Goal: Contribute content: Contribute content

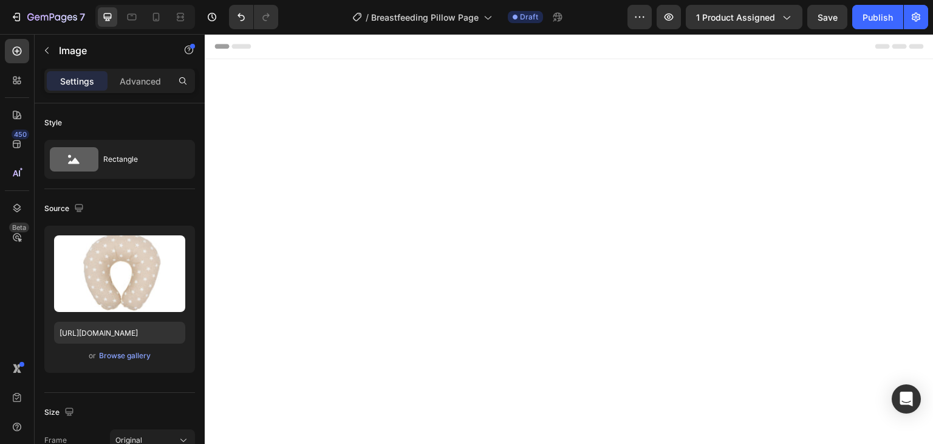
scroll to position [1640, 0]
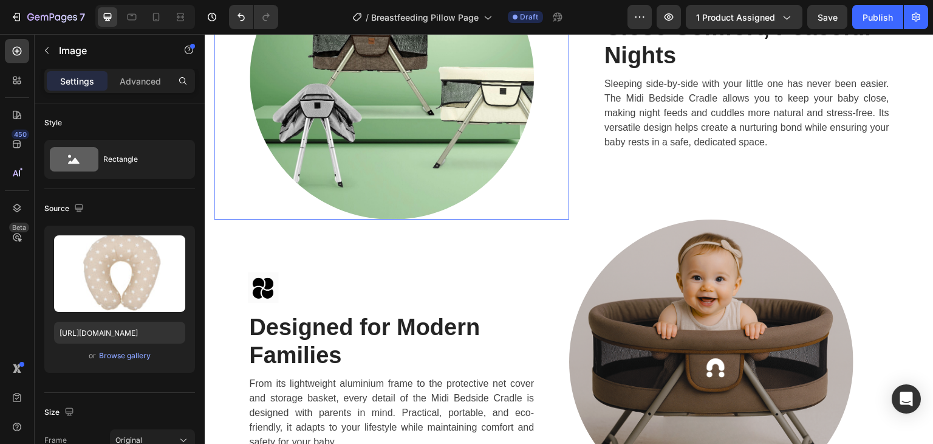
click at [311, 219] on img at bounding box center [392, 77] width 284 height 284
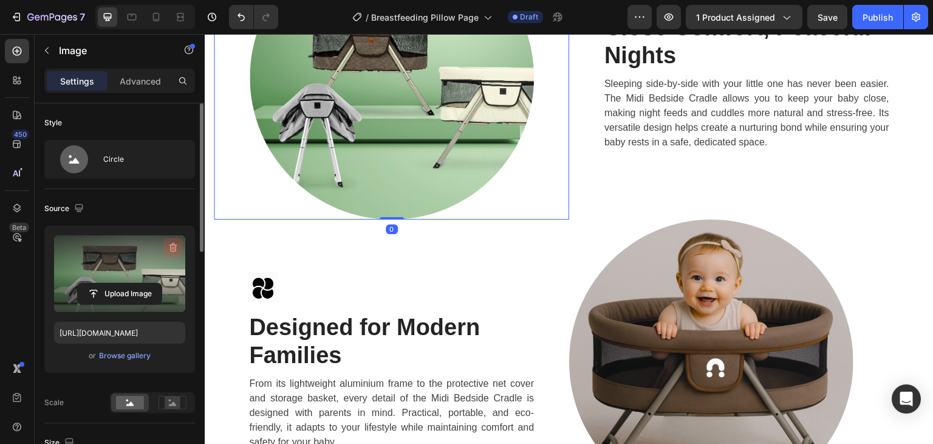
click at [174, 244] on icon "button" at bounding box center [174, 247] width 8 height 9
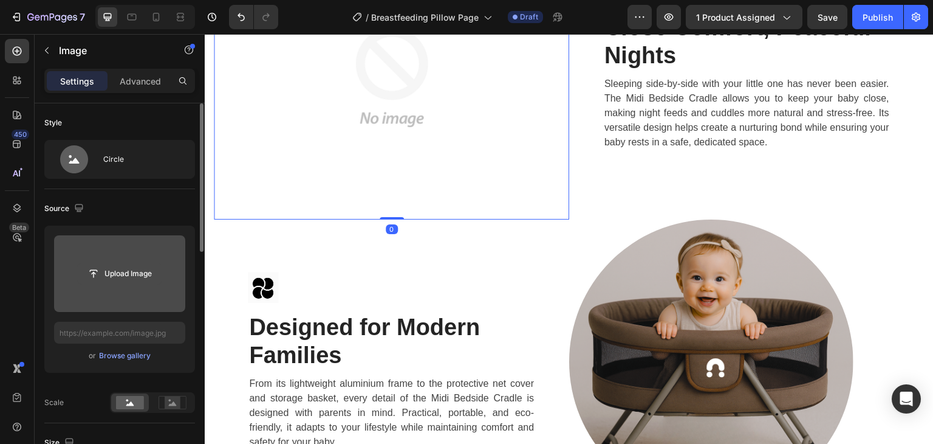
click at [103, 270] on input "file" at bounding box center [120, 273] width 84 height 21
click at [129, 267] on input "file" at bounding box center [120, 273] width 84 height 21
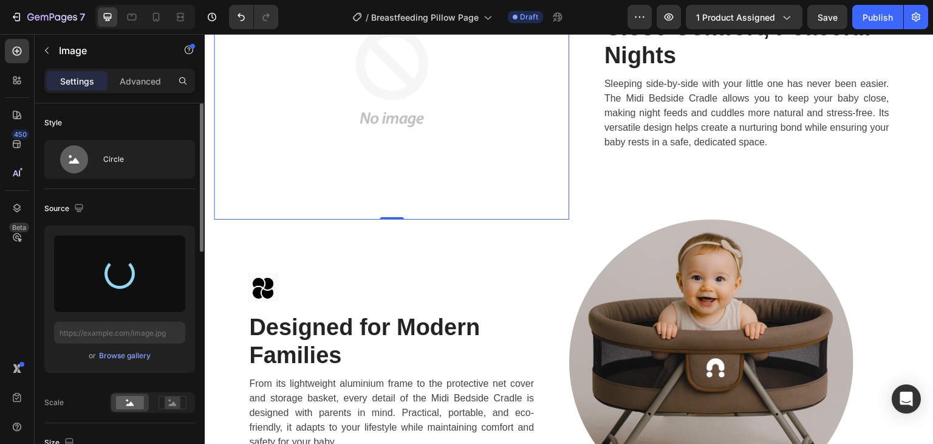
type input "https://cdn.shopify.com/s/files/1/0647/4521/0025/files/gempages_577626648069800…"
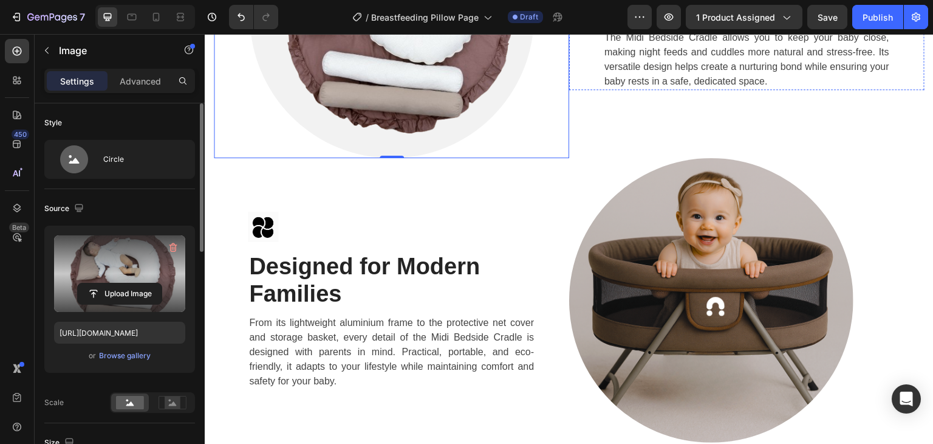
scroll to position [2005, 0]
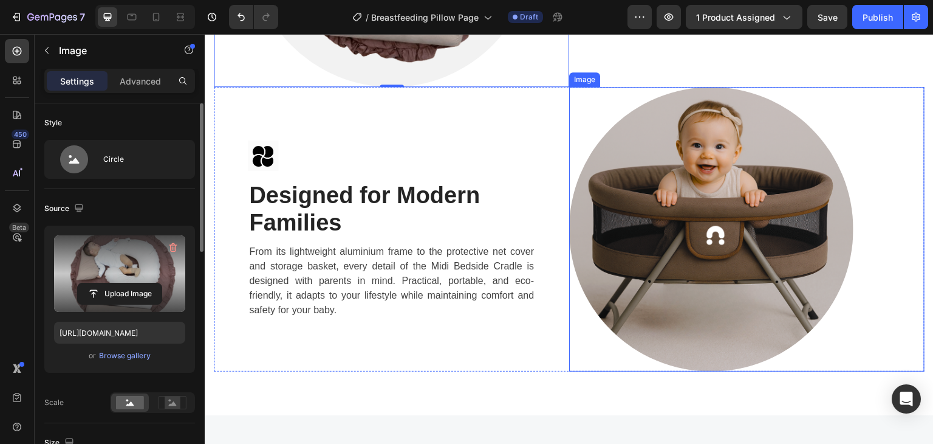
click at [815, 221] on img at bounding box center [711, 229] width 284 height 284
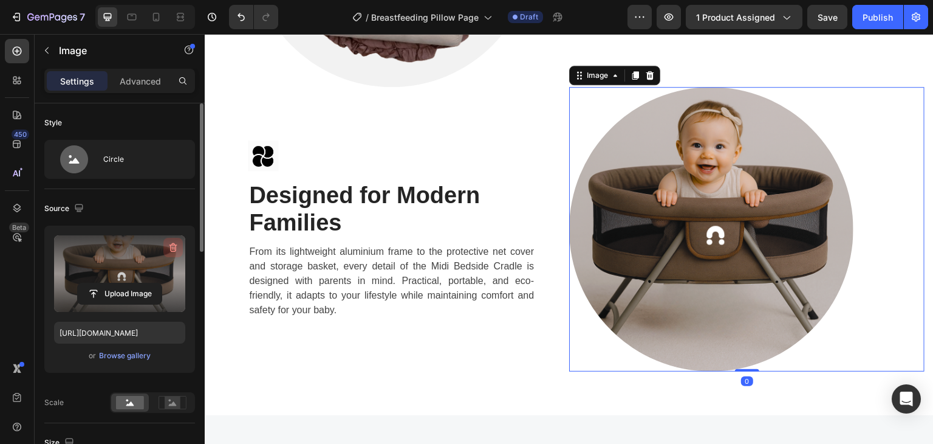
click at [175, 245] on icon "button" at bounding box center [173, 247] width 12 height 12
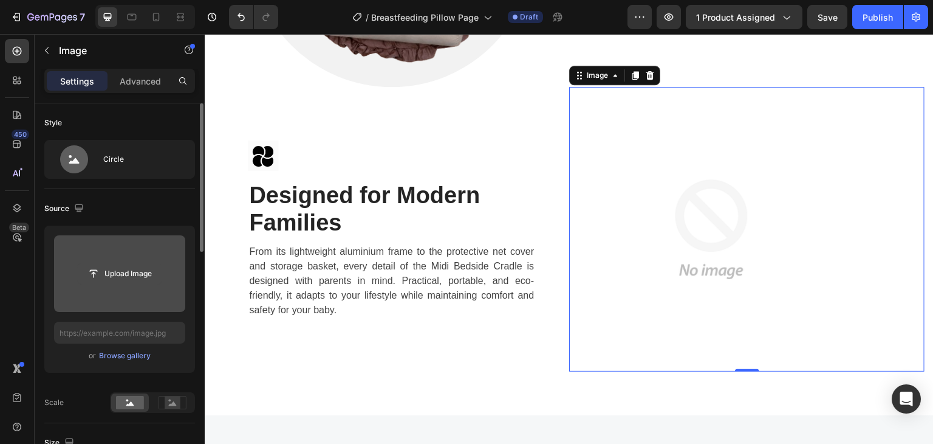
click at [131, 278] on input "file" at bounding box center [120, 273] width 84 height 21
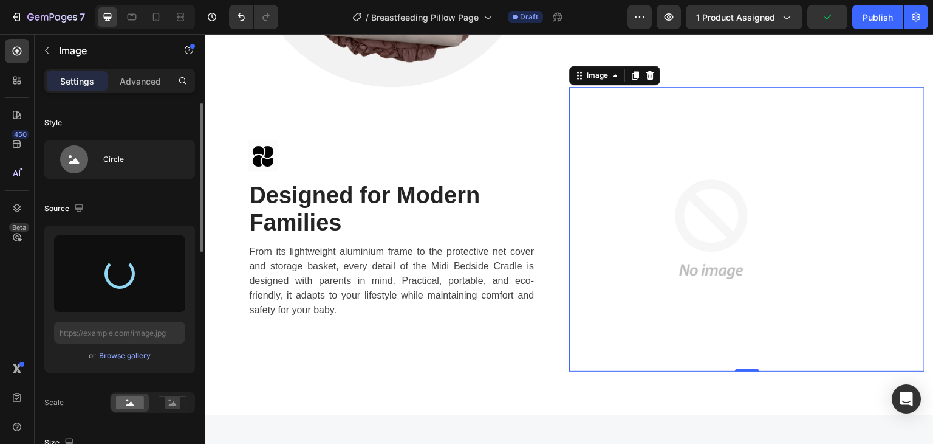
type input "https://cdn.shopify.com/s/files/1/0647/4521/0025/files/gempages_577626648069800…"
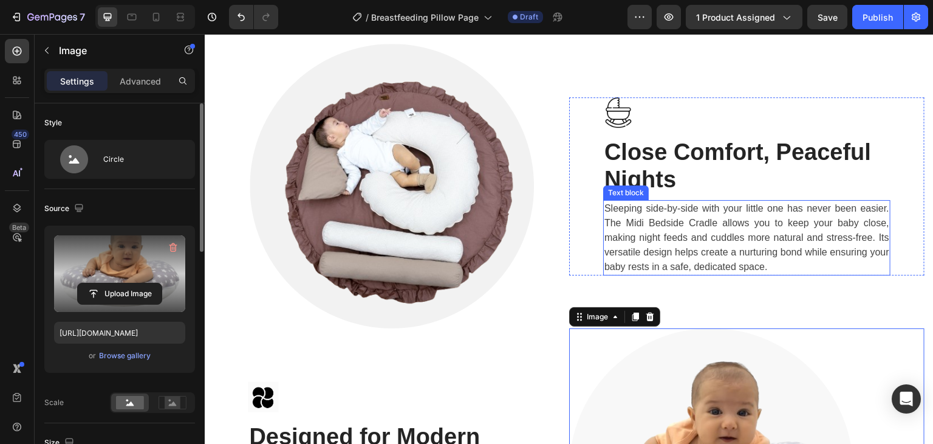
scroll to position [1762, 0]
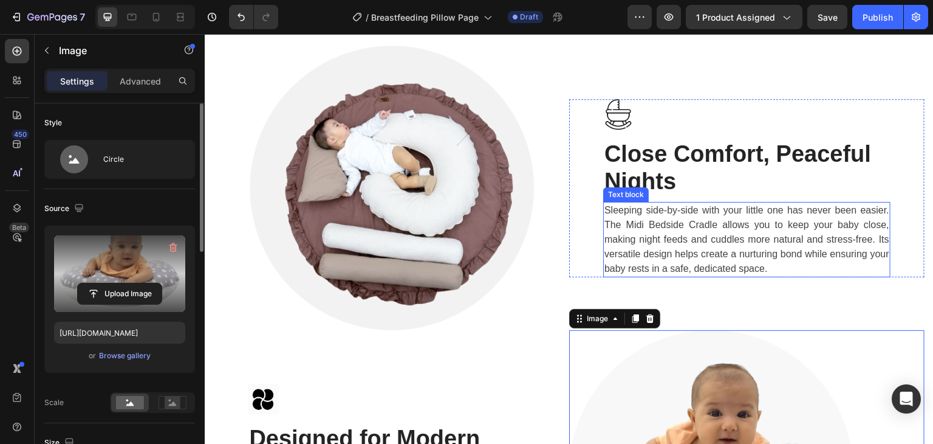
click at [682, 262] on p "Sleeping side-by-side with your little one has never been easier. The Midi Beds…" at bounding box center [747, 239] width 285 height 73
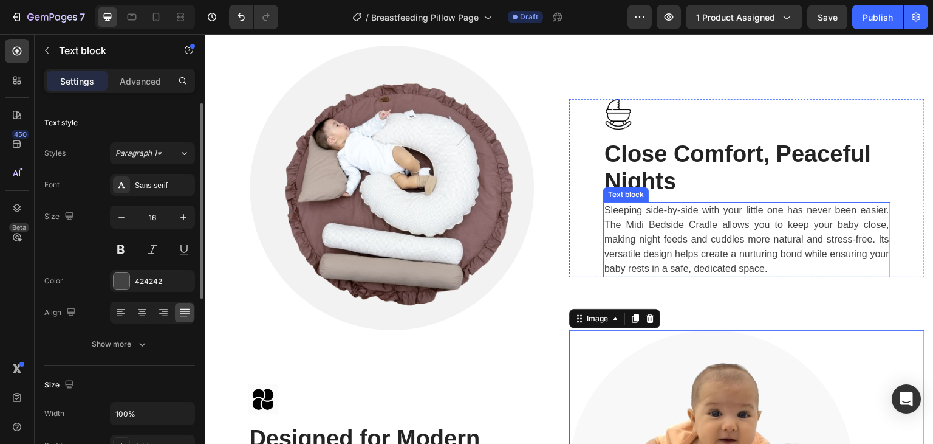
click at [682, 262] on p "Sleeping side-by-side with your little one has never been easier. The Midi Beds…" at bounding box center [747, 239] width 285 height 73
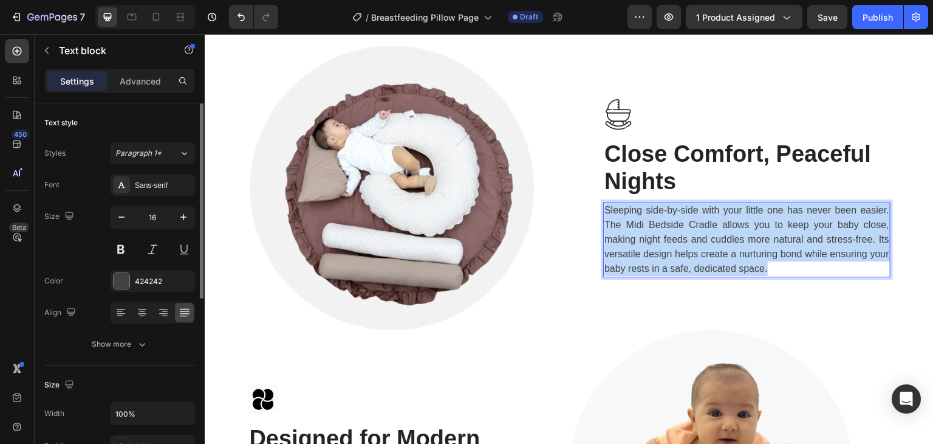
click at [682, 262] on p "Sleeping side-by-side with your little one has never been easier. The Midi Beds…" at bounding box center [747, 239] width 285 height 73
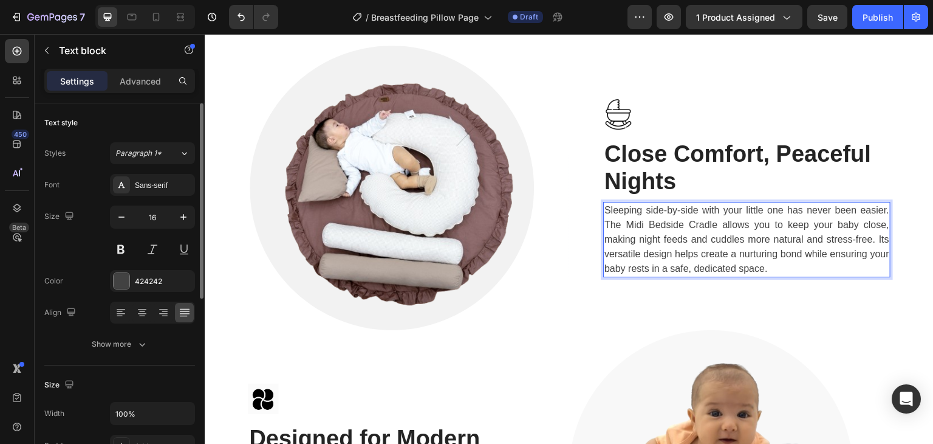
scroll to position [1769, 0]
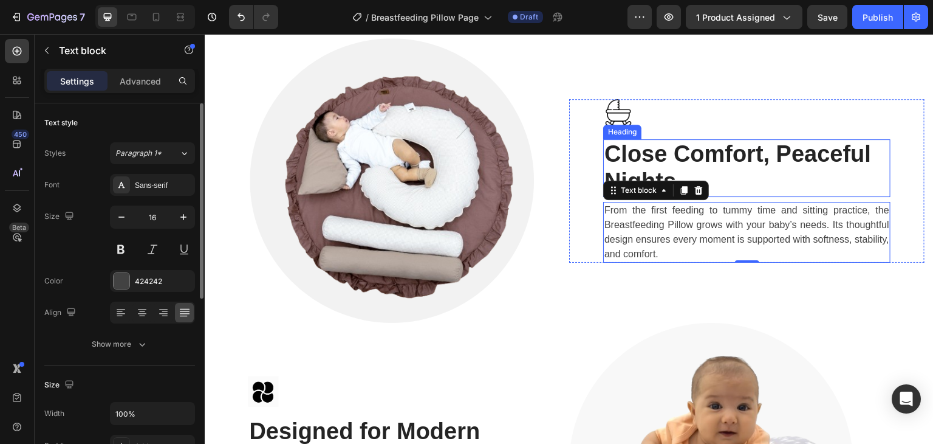
click at [649, 148] on h2 "Close Comfort, Peaceful Nights" at bounding box center [746, 168] width 287 height 58
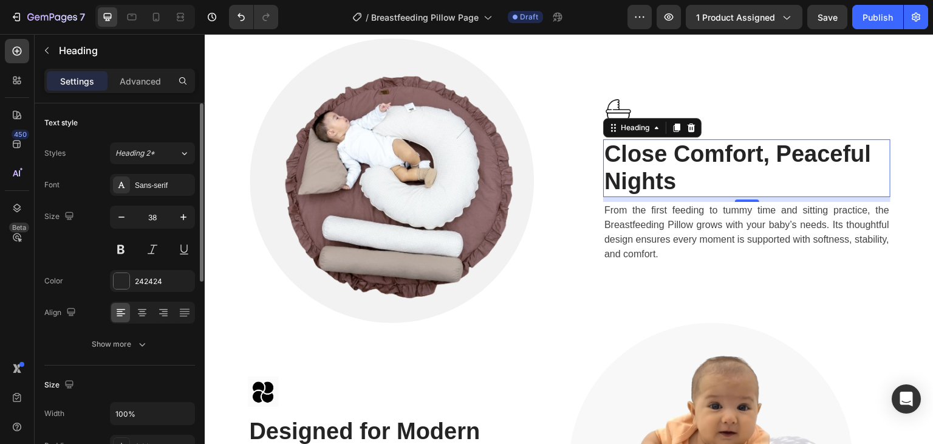
click at [649, 148] on h2 "Close Comfort, Peaceful Nights" at bounding box center [746, 168] width 287 height 58
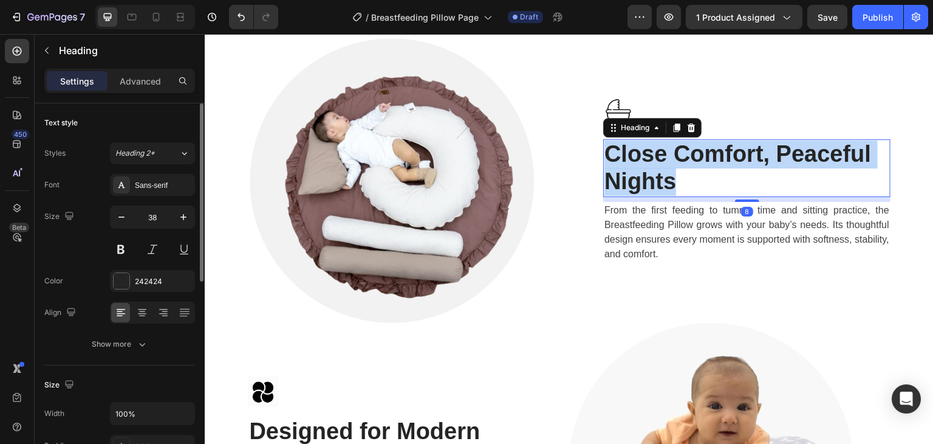
click at [649, 148] on p "Close Comfort, Peaceful Nights" at bounding box center [747, 167] width 285 height 55
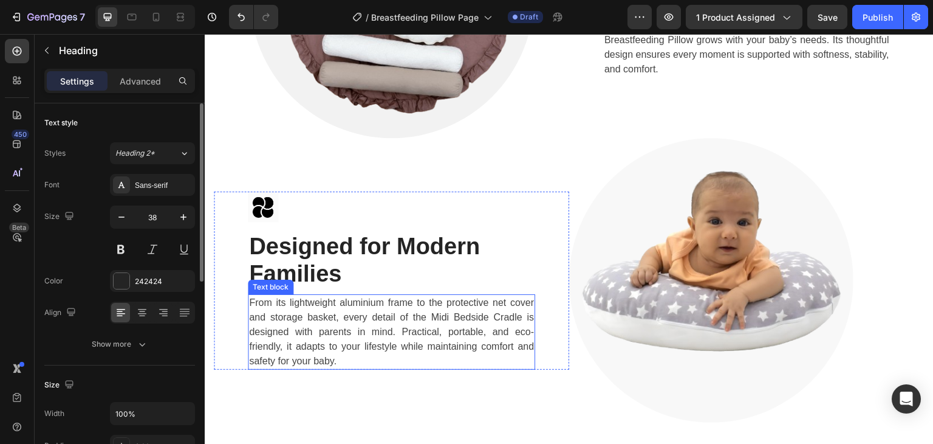
scroll to position [2012, 0]
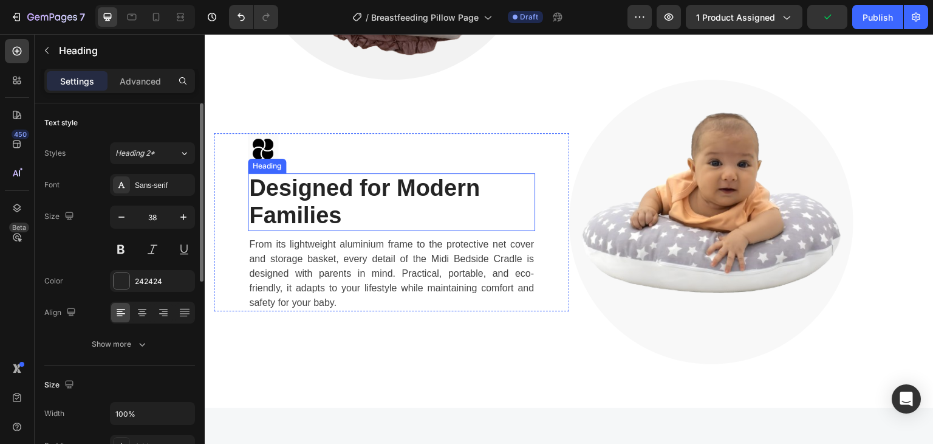
click at [331, 192] on h2 "Designed for Modern Families" at bounding box center [391, 202] width 287 height 58
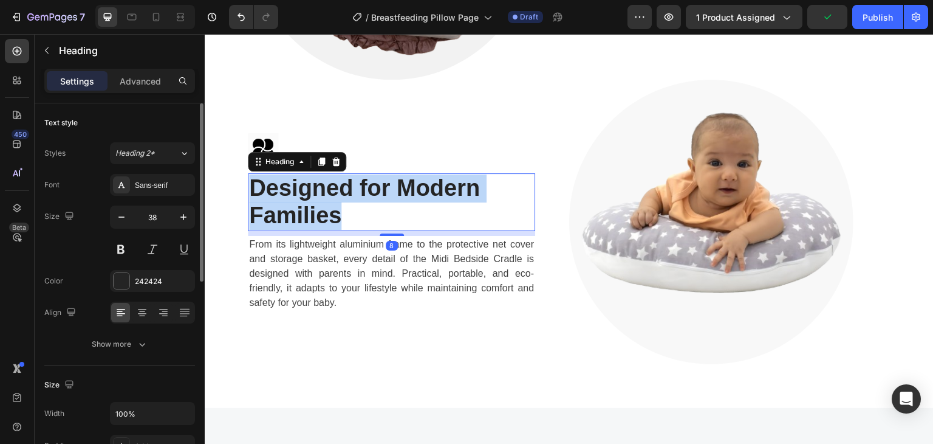
click at [331, 192] on p "Designed for Modern Families" at bounding box center [391, 201] width 285 height 55
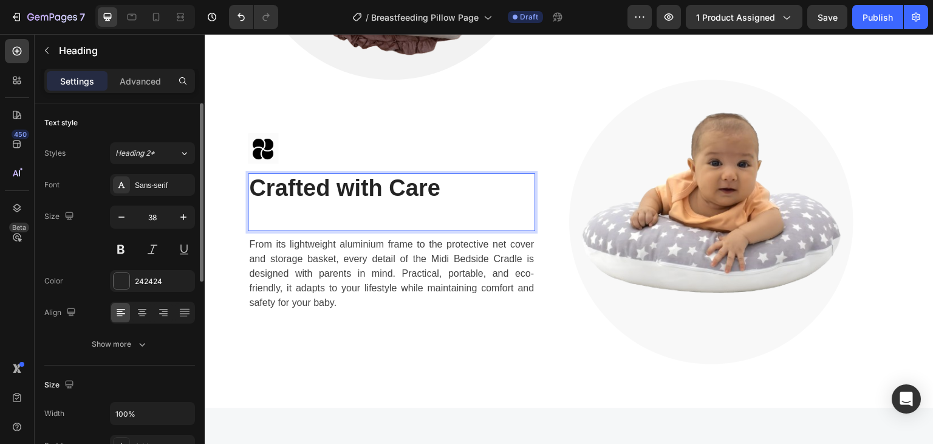
scroll to position [2026, 0]
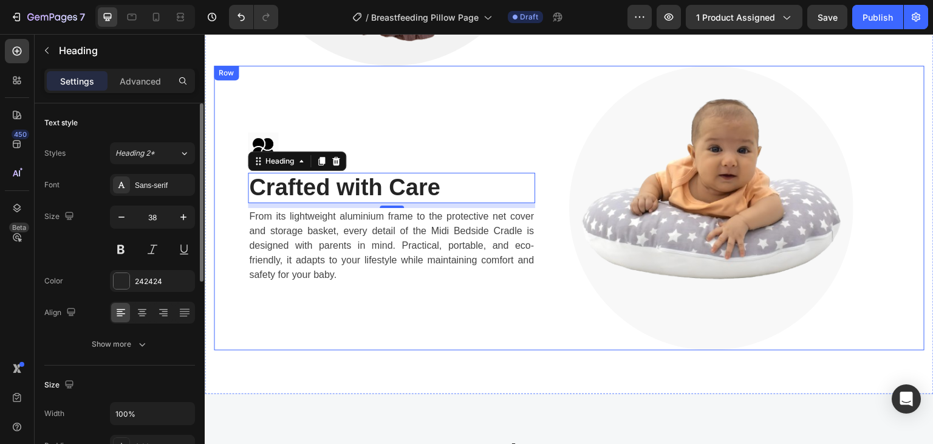
click at [311, 230] on p "From its lightweight aluminium frame to the protective net cover and storage ba…" at bounding box center [391, 245] width 285 height 73
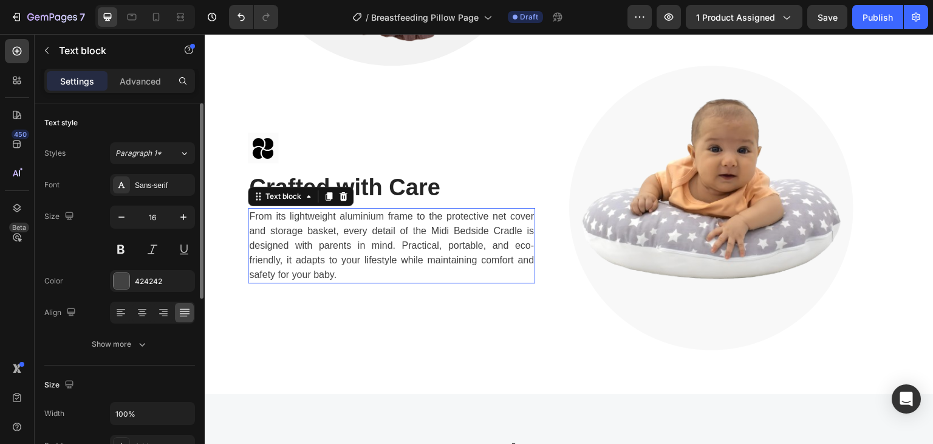
click at [311, 230] on p "From its lightweight aluminium frame to the protective net cover and storage ba…" at bounding box center [391, 245] width 285 height 73
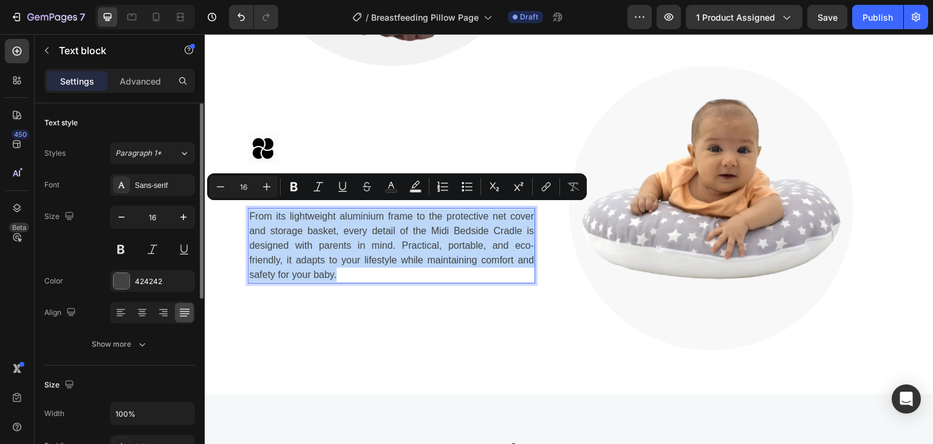
scroll to position [2033, 0]
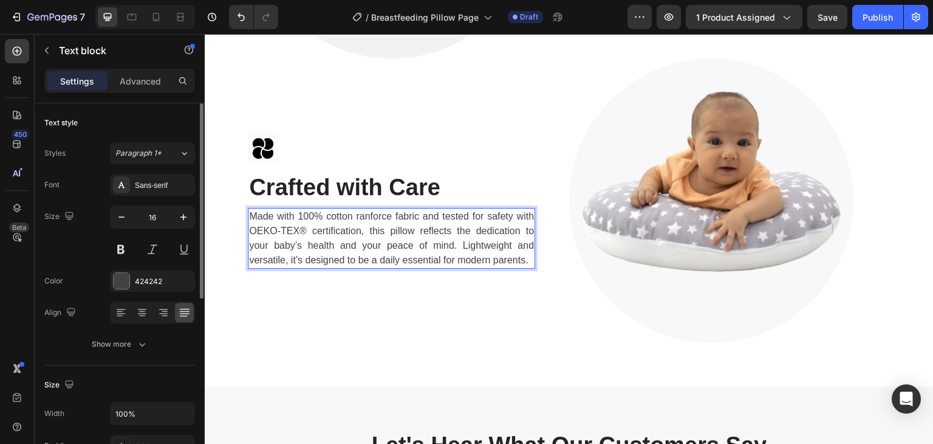
click at [382, 211] on p "Made with 100% cotton ranforce fabric and tested for safety with OEKO-TEX® cert…" at bounding box center [391, 238] width 285 height 58
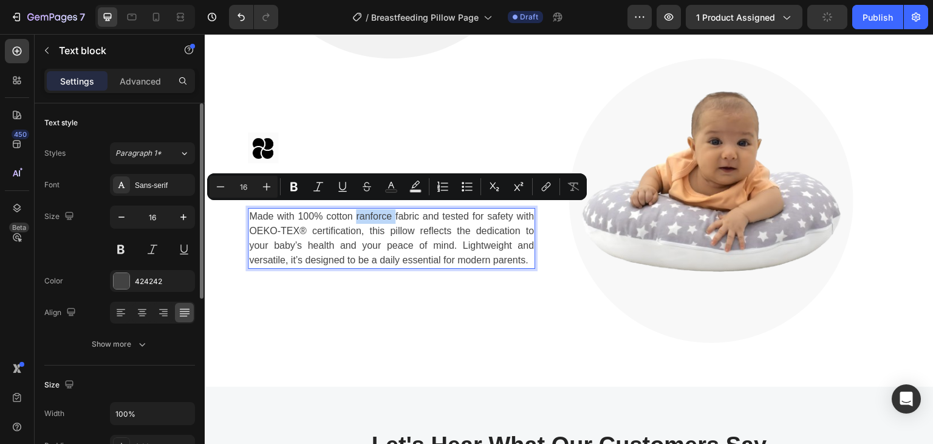
drag, startPoint x: 354, startPoint y: 213, endPoint x: 392, endPoint y: 216, distance: 37.8
click at [392, 216] on p "Made with 100% cotton ranforce fabric and tested for safety with OEKO-TEX® cert…" at bounding box center [391, 238] width 285 height 58
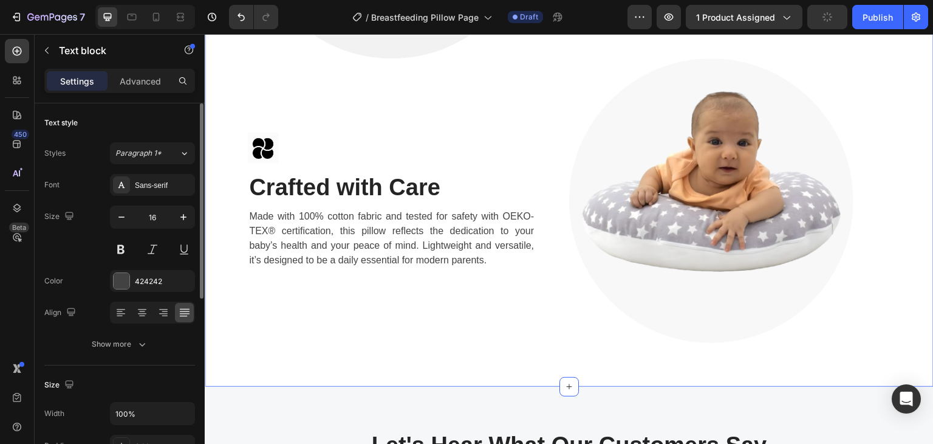
click at [580, 340] on div "Image Image ⁠⁠⁠⁠⁠⁠⁠ Comfort for Every Moment Heading From the first feeding to …" at bounding box center [569, 58] width 729 height 656
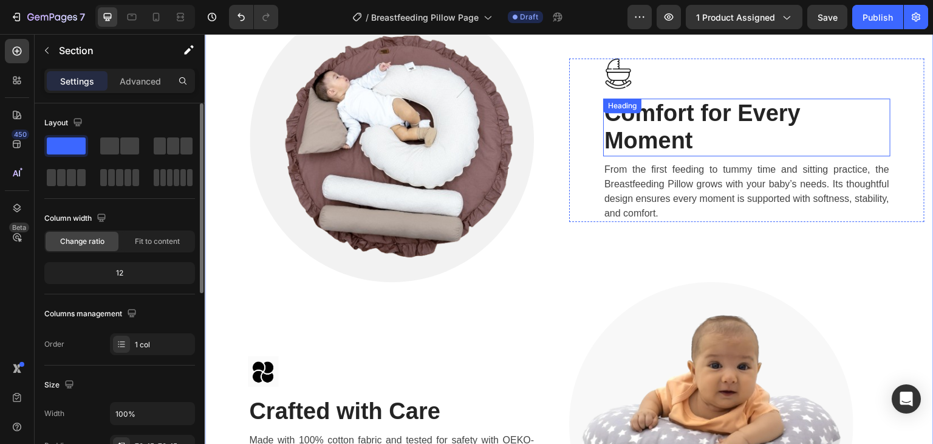
scroll to position [1790, 0]
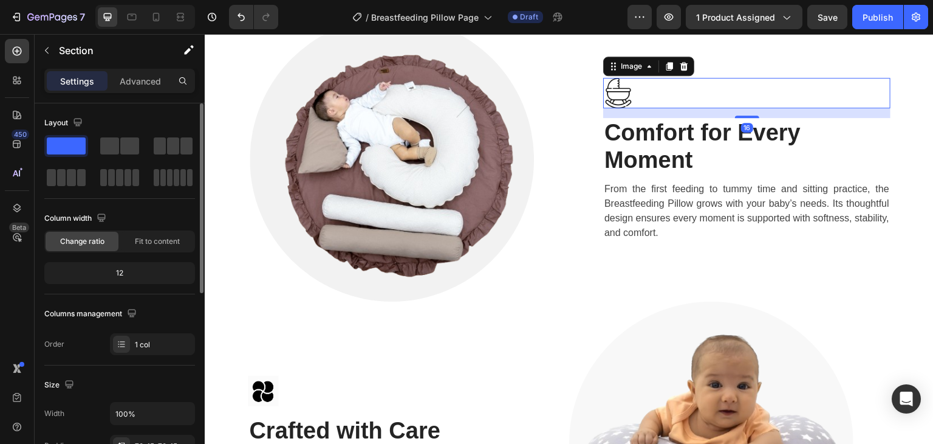
click at [609, 91] on img at bounding box center [618, 93] width 30 height 30
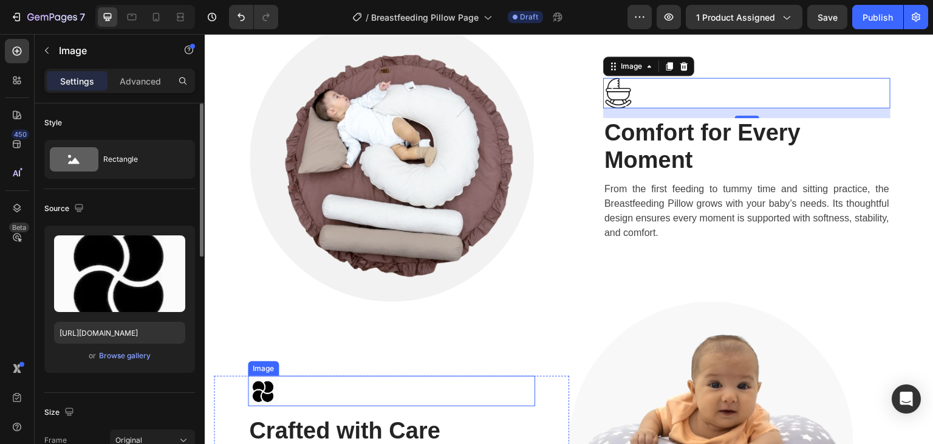
click at [262, 375] on img at bounding box center [263, 390] width 30 height 30
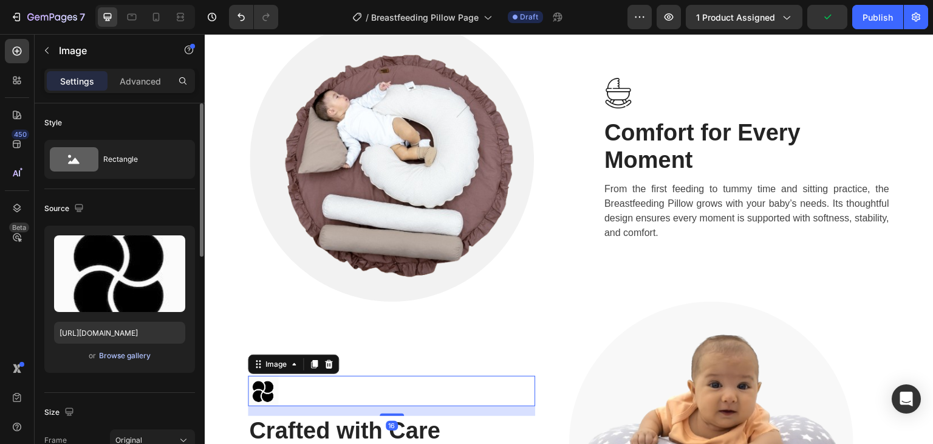
click at [111, 355] on div "Browse gallery" at bounding box center [125, 355] width 52 height 11
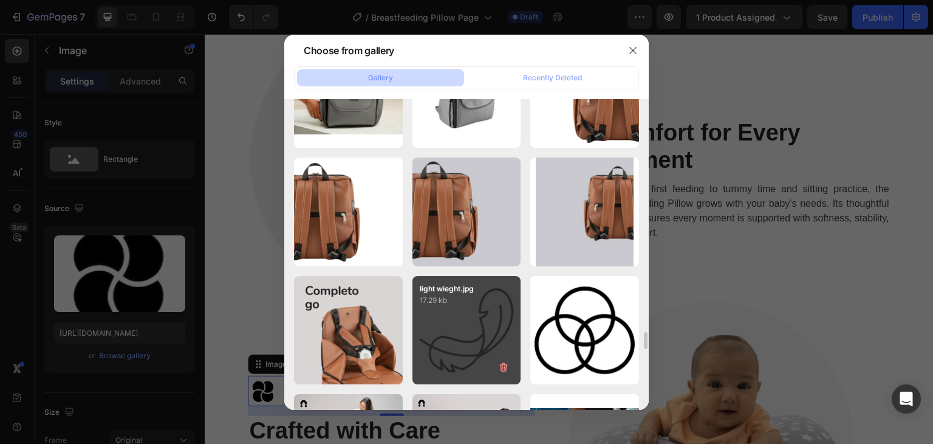
scroll to position [3087, 0]
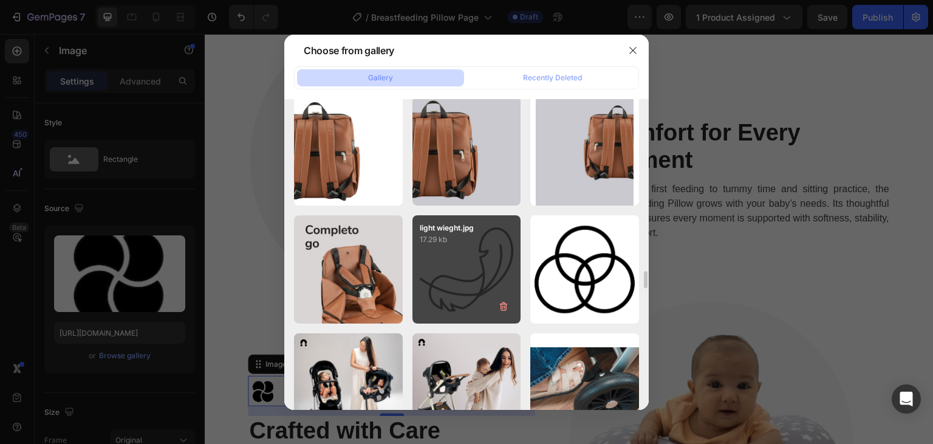
click at [494, 278] on div "light wieght.jpg 17.29 kb" at bounding box center [467, 269] width 109 height 109
type input "https://cdn.shopify.com/s/files/1/0647/4521/0025/files/gempages_577626648069800…"
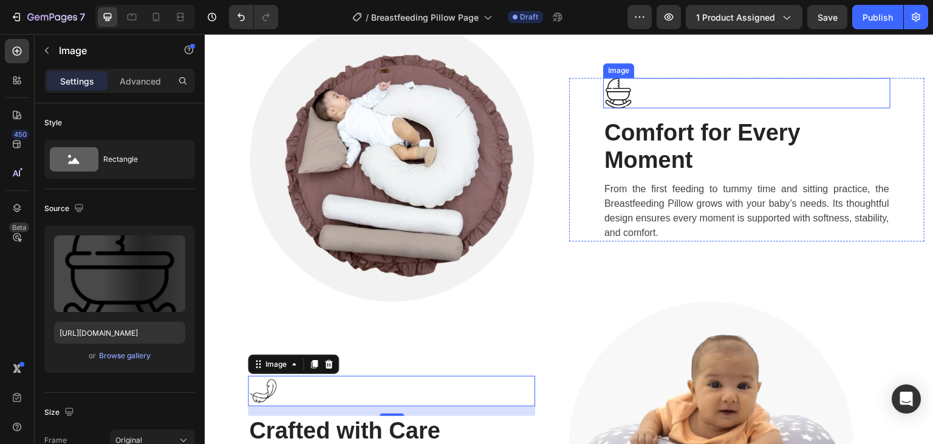
click at [614, 100] on img at bounding box center [618, 93] width 30 height 30
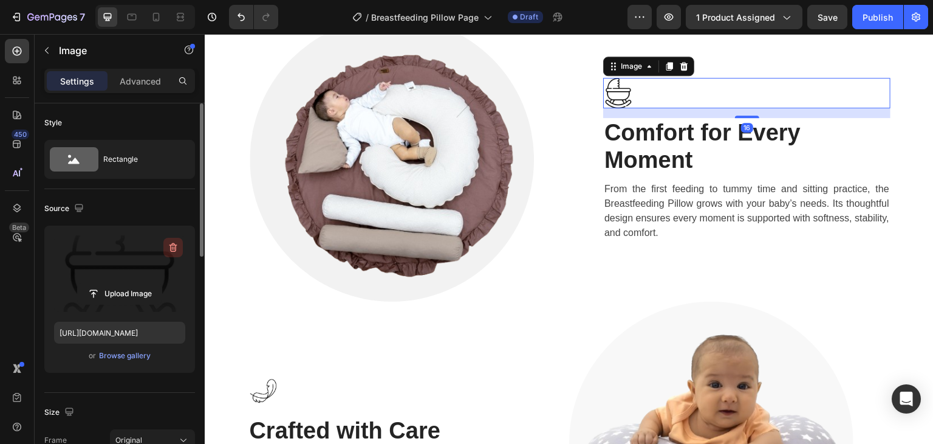
click at [177, 246] on icon "button" at bounding box center [173, 247] width 12 height 12
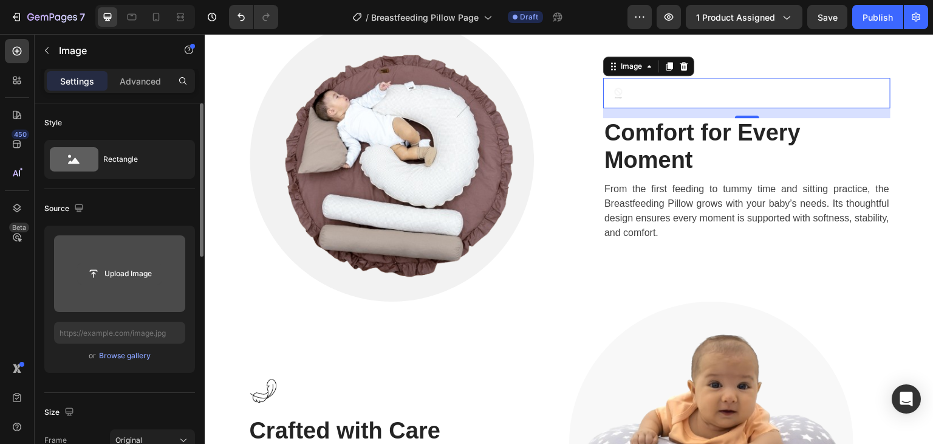
click at [115, 275] on input "file" at bounding box center [120, 273] width 84 height 21
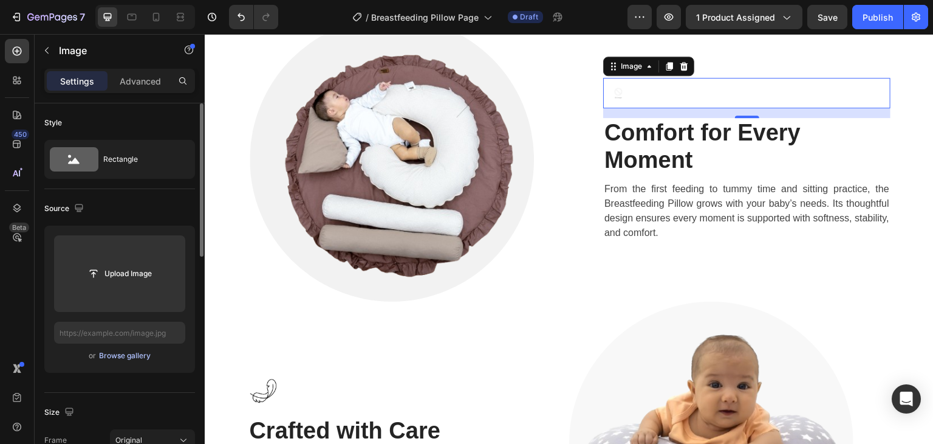
click at [124, 355] on div "Browse gallery" at bounding box center [125, 355] width 52 height 11
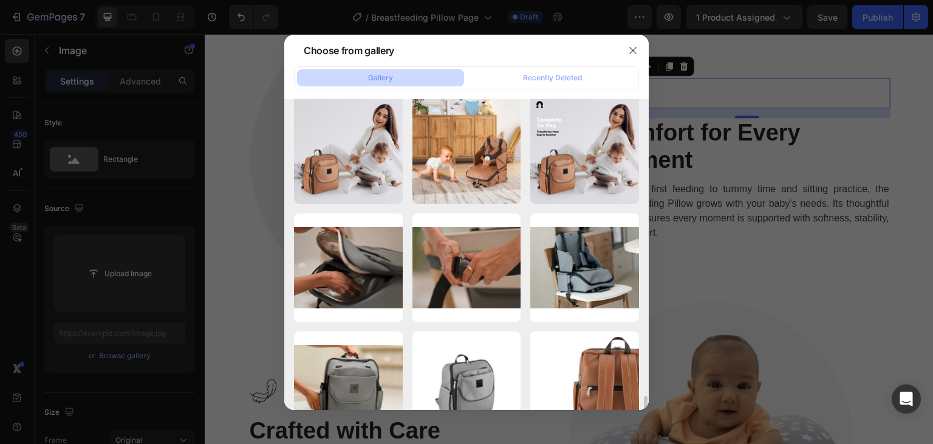
scroll to position [3038, 0]
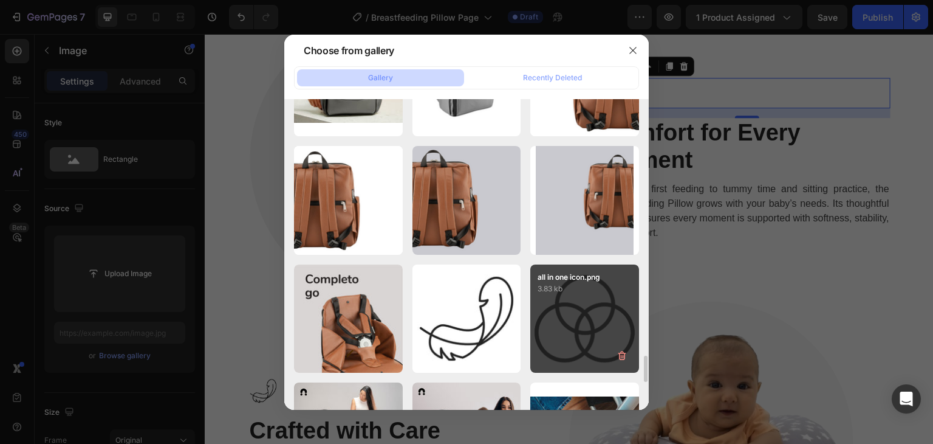
click at [595, 324] on div "all in one icon.png 3.83 kb" at bounding box center [584, 318] width 109 height 109
type input "https://cdn.shopify.com/s/files/1/0647/4521/0025/files/gempages_577626648069800…"
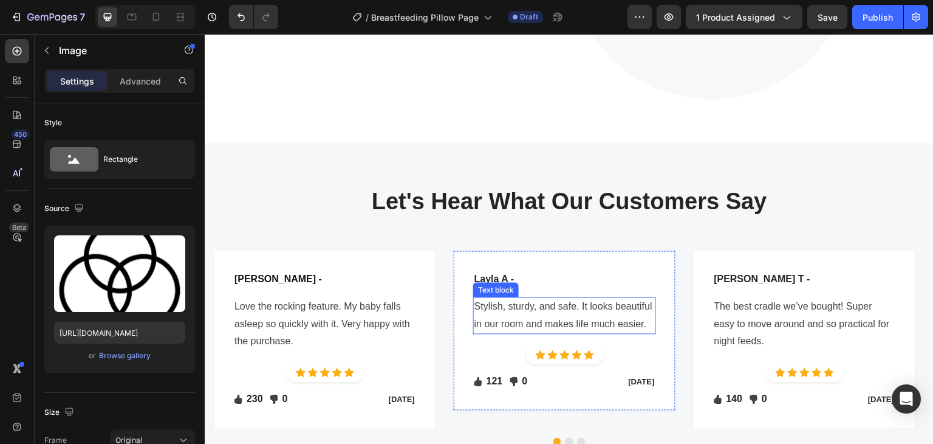
scroll to position [2398, 0]
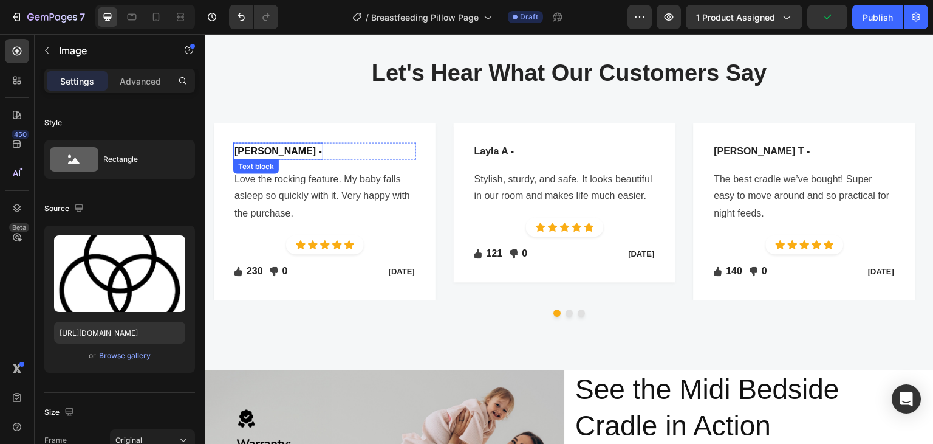
click at [246, 156] on p "Dina R -" at bounding box center [278, 150] width 87 height 15
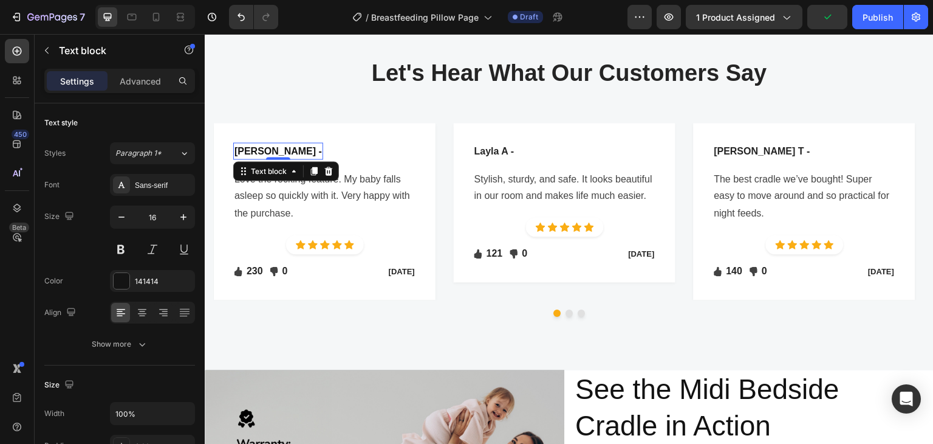
click at [266, 157] on div at bounding box center [278, 158] width 24 height 2
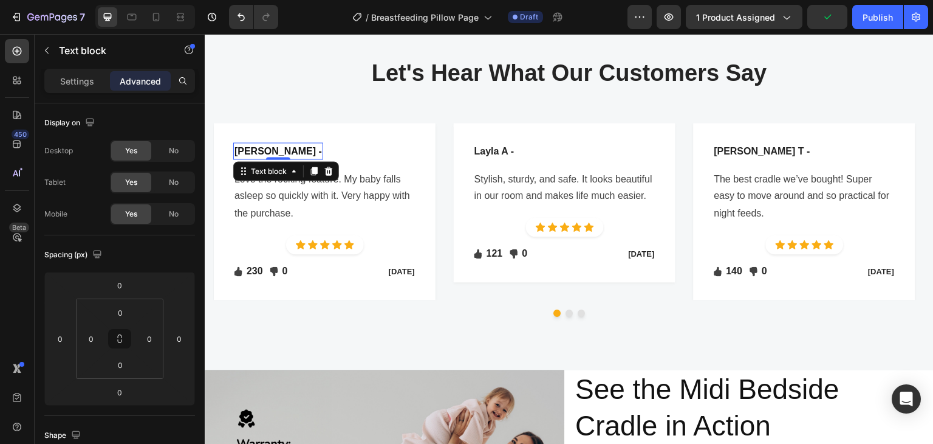
click at [242, 150] on p "Dina R -" at bounding box center [278, 150] width 87 height 15
click at [242, 147] on p "Dina R -" at bounding box center [278, 150] width 87 height 15
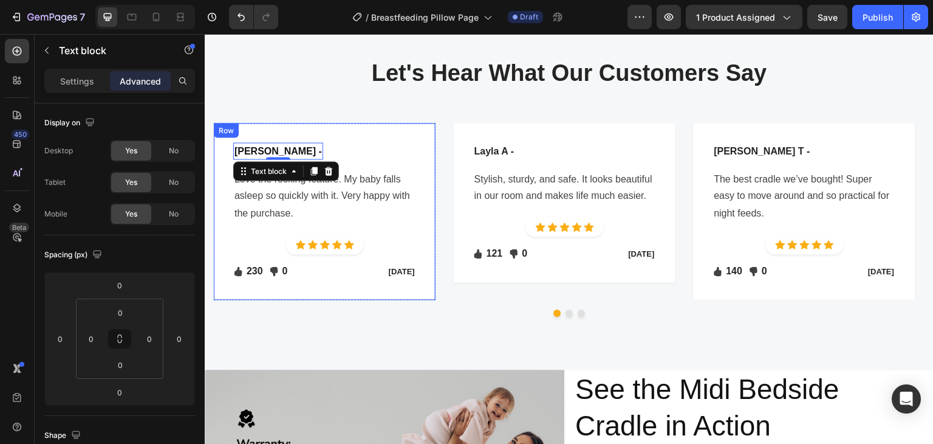
click at [309, 202] on p "Love the rocking feature. My baby falls asleep so quickly with it. Very happy w…" at bounding box center [325, 196] width 180 height 52
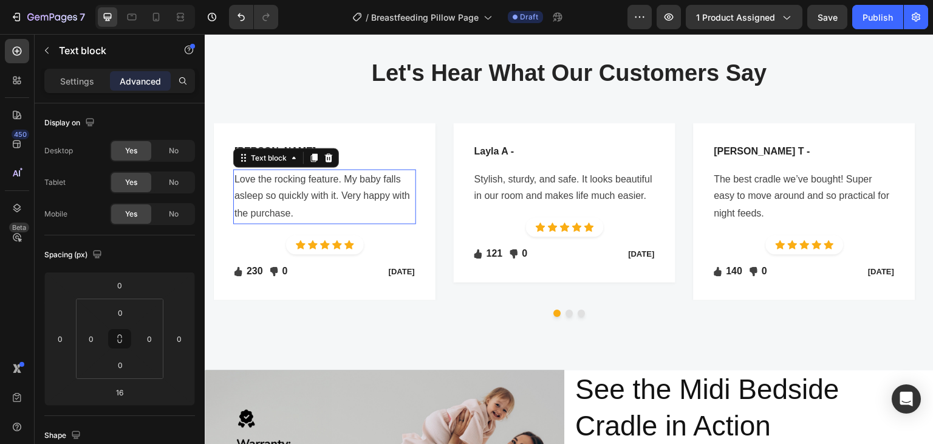
click at [309, 202] on p "Love the rocking feature. My baby falls asleep so quickly with it. Very happy w…" at bounding box center [325, 196] width 180 height 52
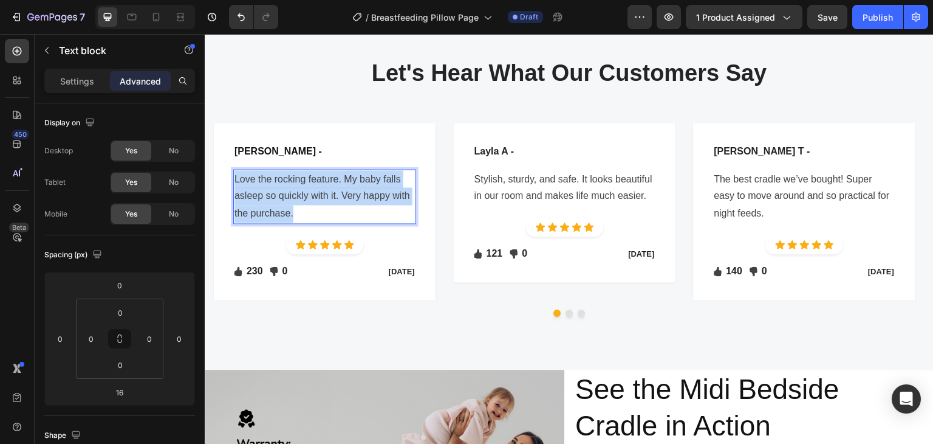
click at [309, 202] on p "Love the rocking feature. My baby falls asleep so quickly with it. Very happy w…" at bounding box center [325, 196] width 180 height 52
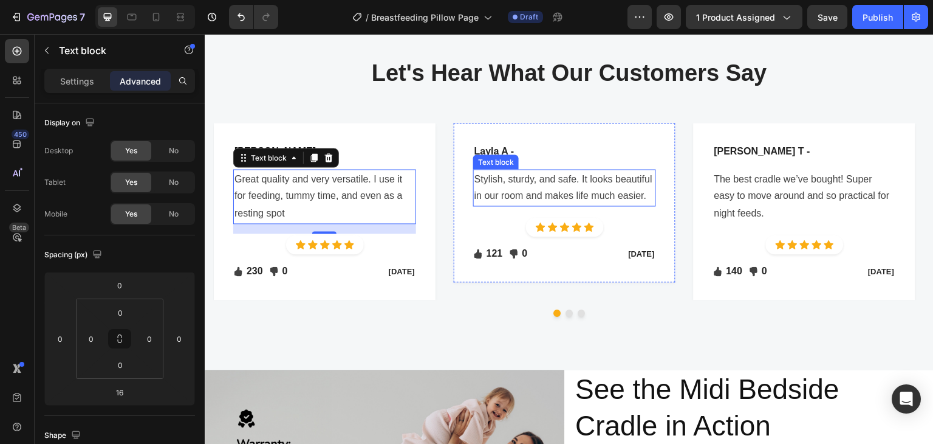
click at [565, 179] on p "Stylish, sturdy, and safe. It looks beautiful in our room and makes life much e…" at bounding box center [565, 187] width 180 height 35
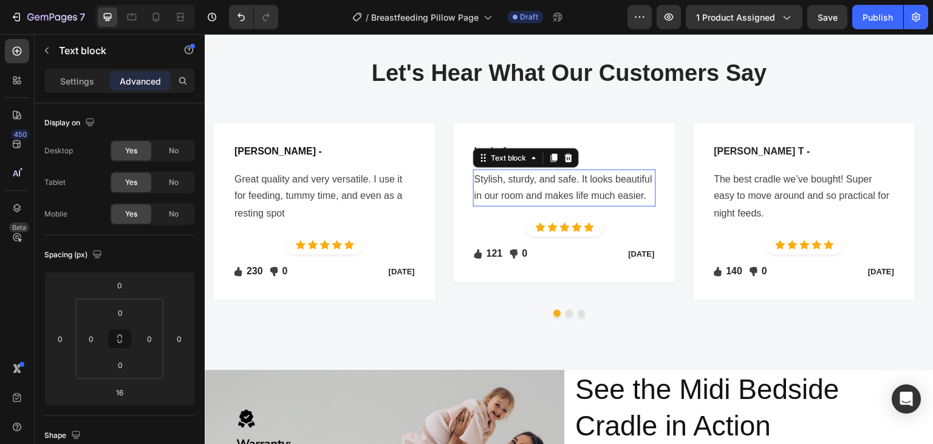
click at [565, 179] on p "Stylish, sturdy, and safe. It looks beautiful in our room and makes life much e…" at bounding box center [565, 187] width 180 height 35
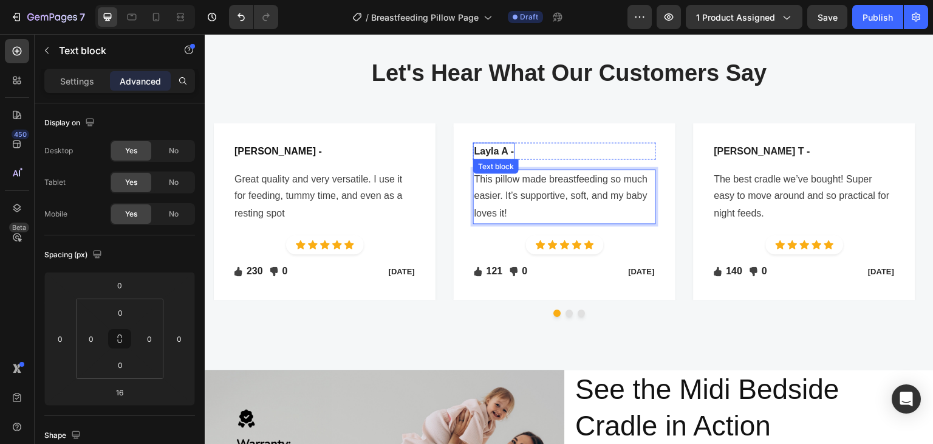
click at [495, 147] on p "Layla A -" at bounding box center [495, 150] width 40 height 15
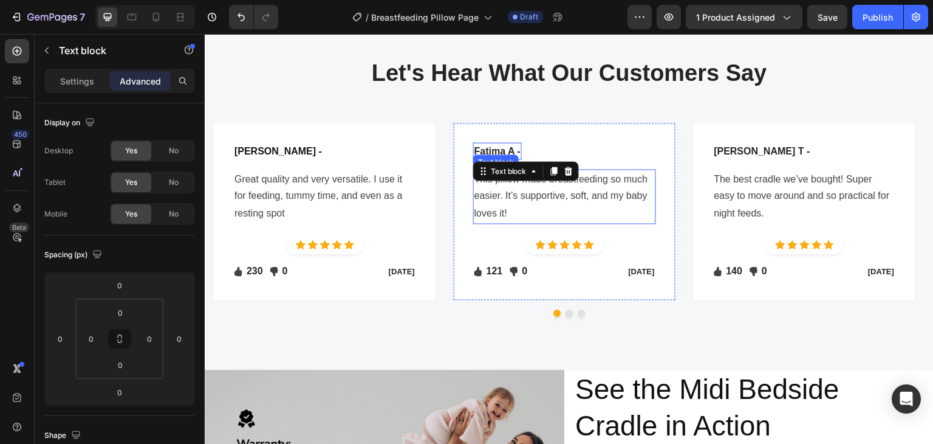
click at [625, 205] on p "This pillow made breastfeeding so much easier. It’s supportive, soft, and my ba…" at bounding box center [565, 196] width 180 height 52
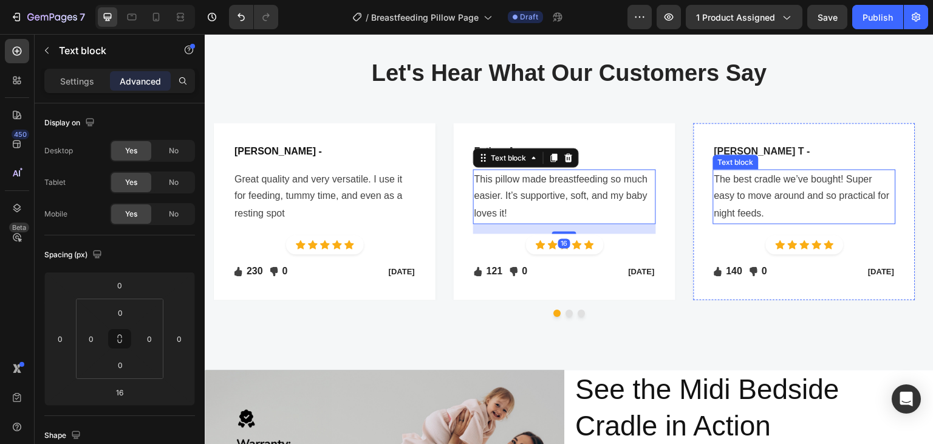
click at [810, 197] on p "The best cradle we’ve bought! Super easy to move around and so practical for ni…" at bounding box center [804, 196] width 180 height 52
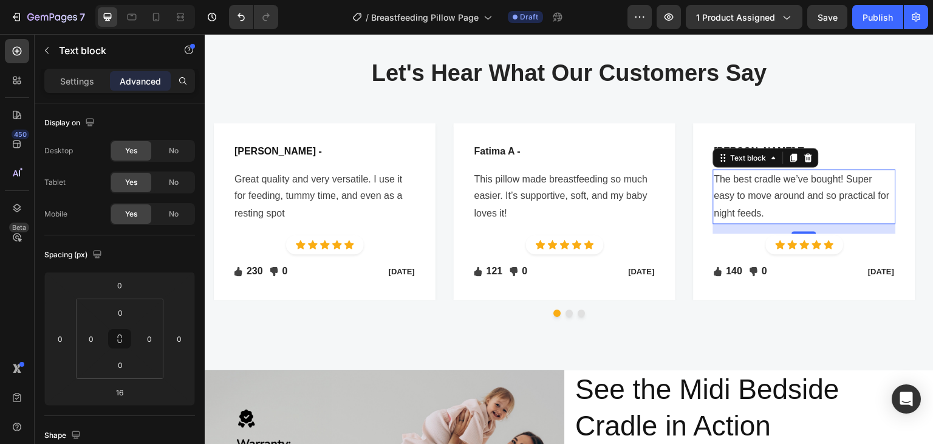
click at [764, 182] on p "The best cradle we’ve bought! Super easy to move around and so practical for ni…" at bounding box center [804, 196] width 180 height 52
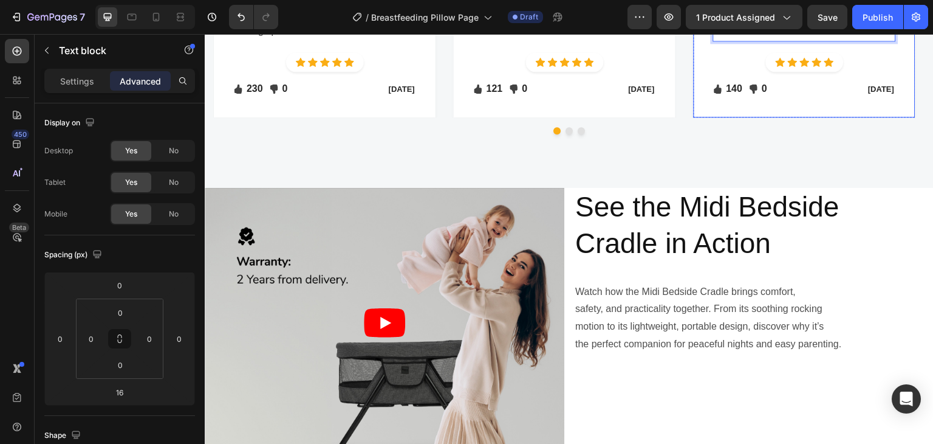
scroll to position [2641, 0]
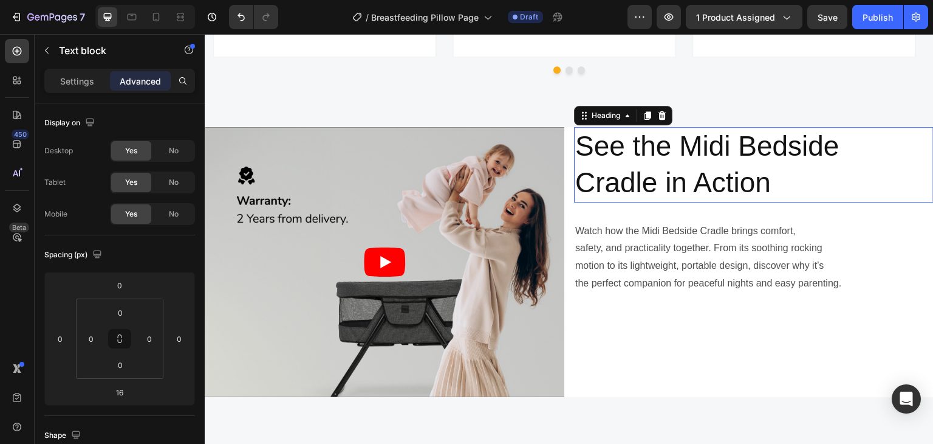
click at [711, 141] on h2 "See the Midi Bedside Cradle in Action" at bounding box center [754, 164] width 360 height 75
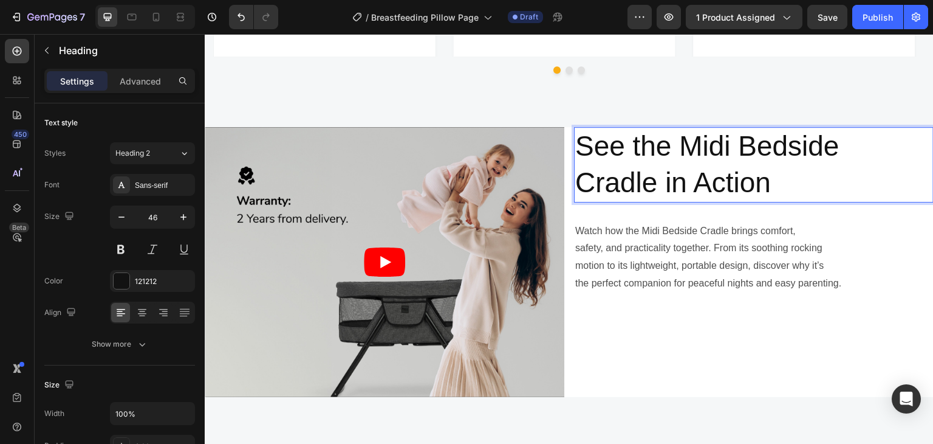
click at [711, 141] on h2 "See the Midi Bedside Cradle in Action" at bounding box center [754, 164] width 360 height 75
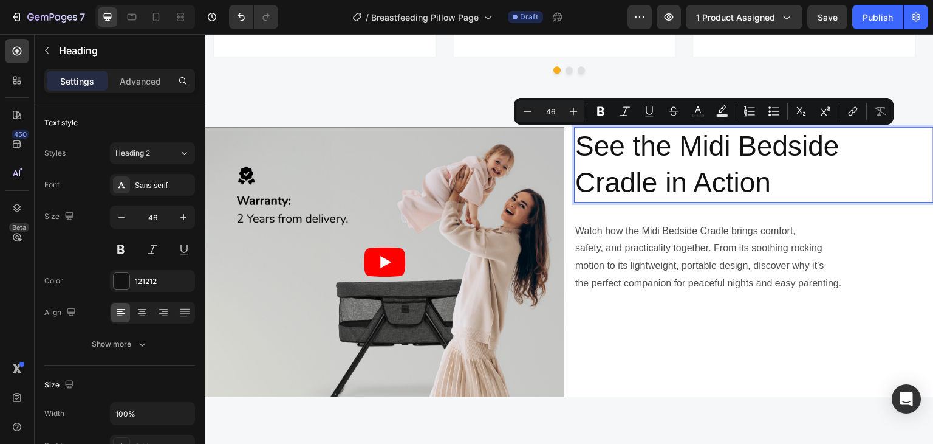
click at [682, 146] on p "See the Midi Bedside Cradle in Action" at bounding box center [753, 164] width 357 height 73
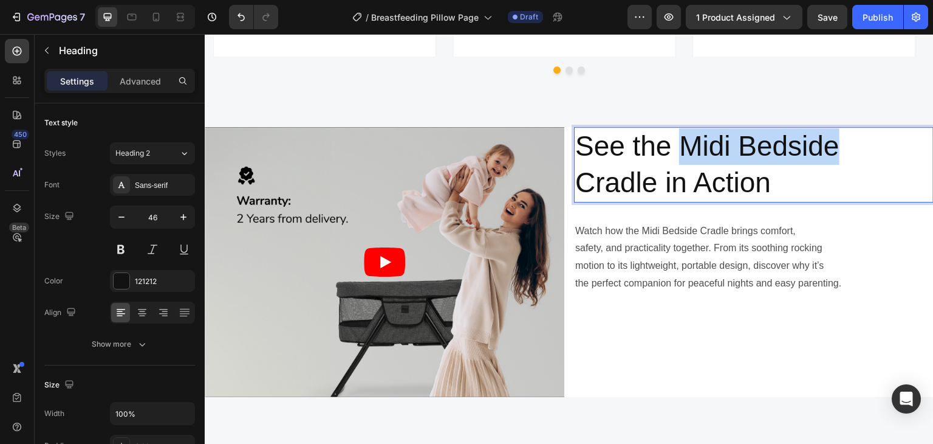
drag, startPoint x: 679, startPoint y: 149, endPoint x: 836, endPoint y: 152, distance: 157.4
click at [836, 152] on p "See the Midi Bedside Cradle in Action" at bounding box center [753, 164] width 357 height 73
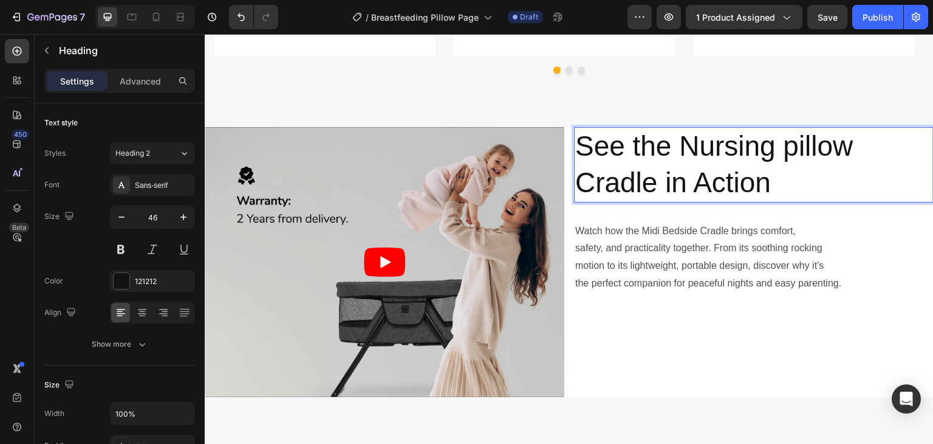
click at [632, 189] on p "See the Nursing pillow Cradle in Action" at bounding box center [753, 164] width 357 height 73
click at [781, 151] on p "See the Nursing pillow in Action" at bounding box center [753, 164] width 357 height 73
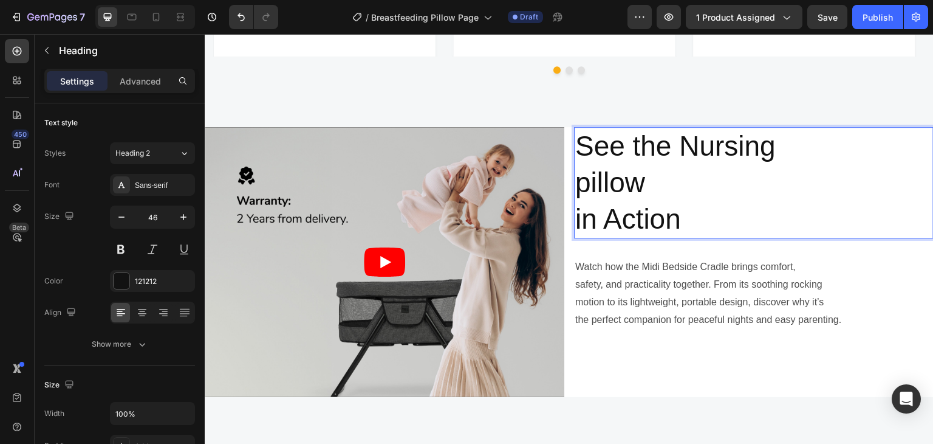
click at [575, 222] on p "See the Nursing pillow in Action" at bounding box center [753, 182] width 357 height 109
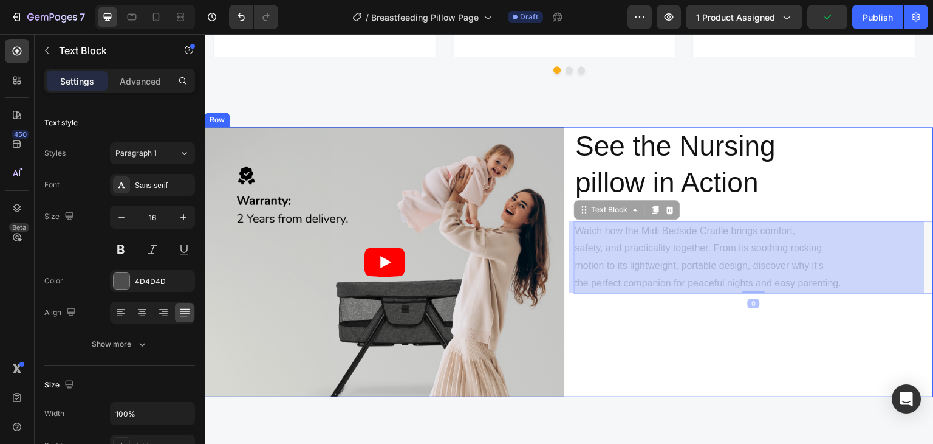
click at [205, 34] on p "Watch how the Midi Bedside Cradle brings comfort," at bounding box center [205, 34] width 0 height 0
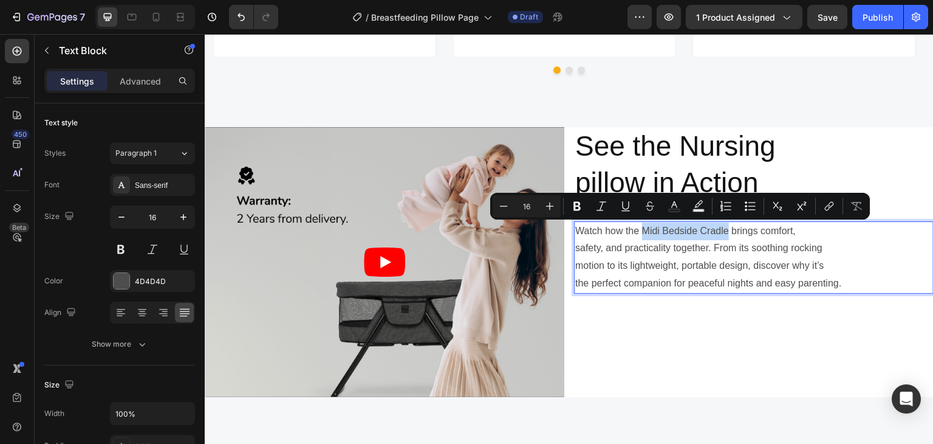
drag, startPoint x: 639, startPoint y: 235, endPoint x: 723, endPoint y: 235, distance: 84.5
click at [723, 235] on p "Watch how the Midi Bedside Cradle brings comfort," at bounding box center [753, 231] width 357 height 18
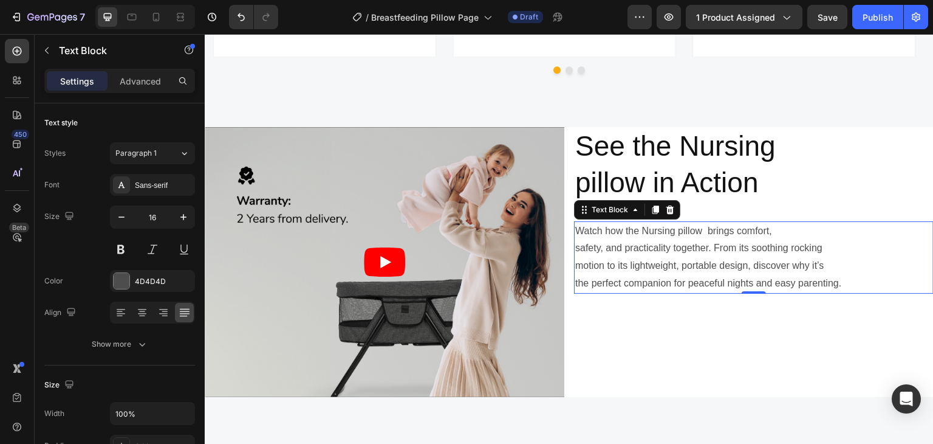
click at [735, 272] on p "motion to its lightweight, portable design, discover why it’s" at bounding box center [753, 266] width 357 height 18
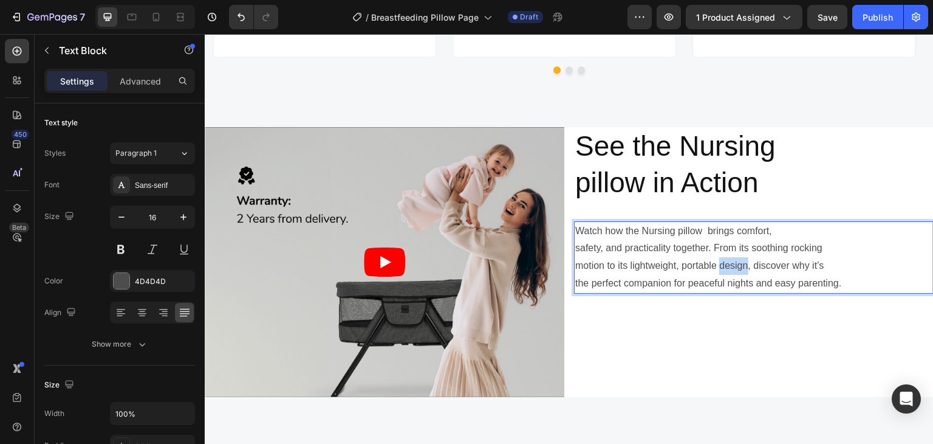
click at [735, 272] on p "motion to its lightweight, portable design, discover why it’s" at bounding box center [753, 266] width 357 height 18
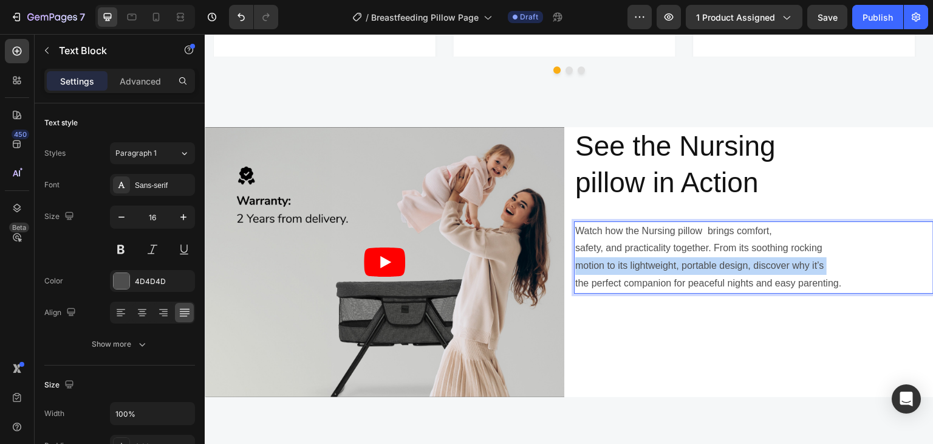
click at [735, 272] on p "motion to its lightweight, portable design, discover why it’s" at bounding box center [753, 266] width 357 height 18
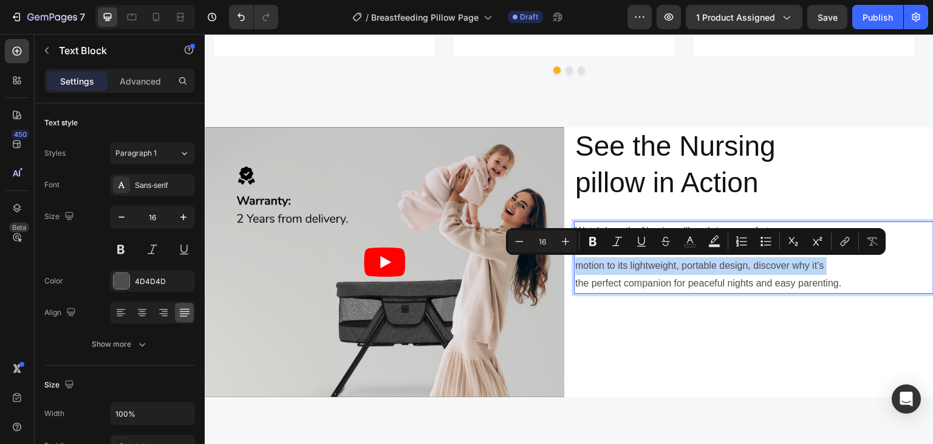
click at [738, 268] on p "motion to its lightweight, portable design, discover why it’s" at bounding box center [753, 266] width 357 height 18
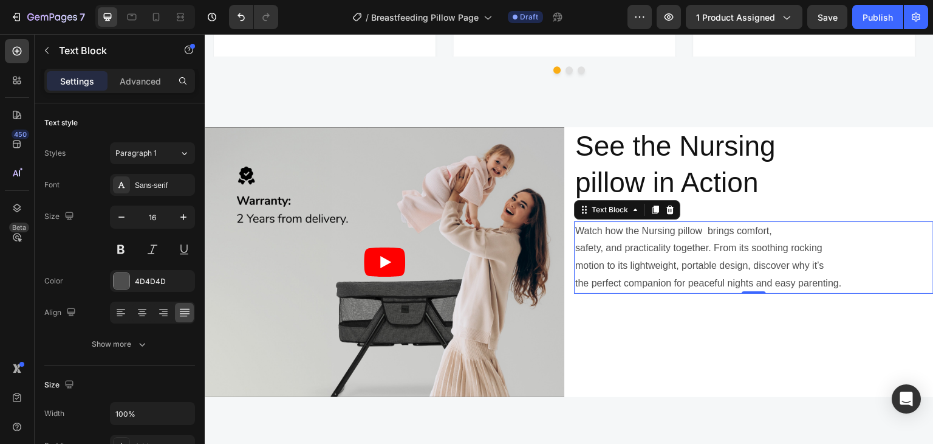
click at [669, 257] on p "motion to its lightweight, portable design, discover why it’s" at bounding box center [753, 266] width 357 height 18
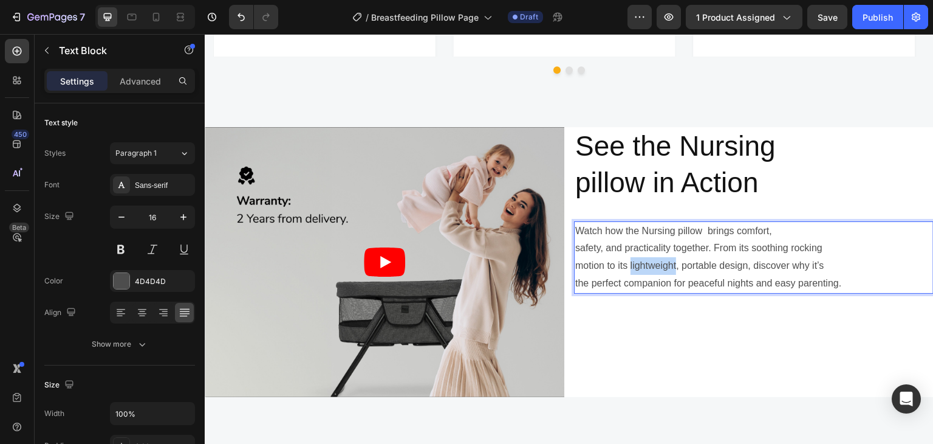
click at [669, 257] on p "motion to its lightweight, portable design, discover why it’s" at bounding box center [753, 266] width 357 height 18
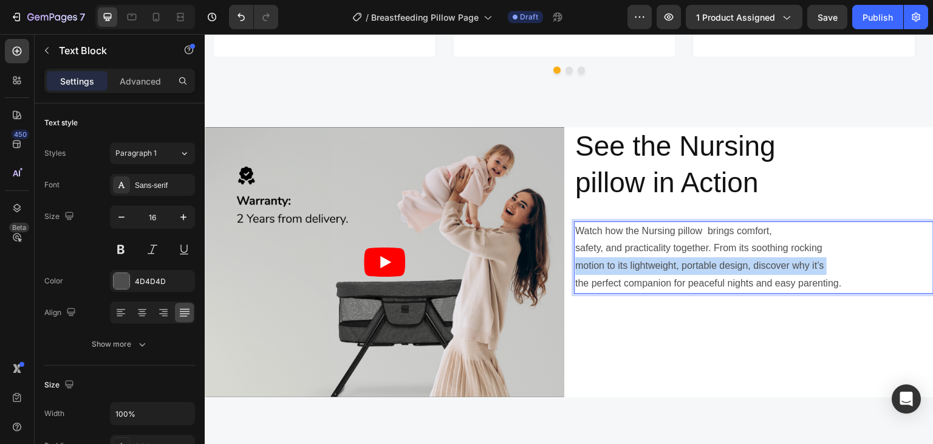
click at [669, 257] on p "motion to its lightweight, portable design, discover why it’s" at bounding box center [753, 266] width 357 height 18
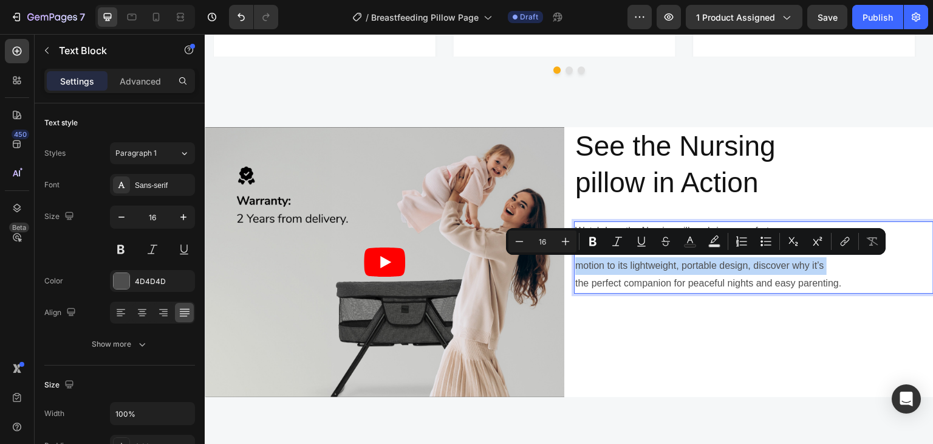
click at [821, 266] on p "motion to its lightweight, portable design, discover why it’s" at bounding box center [753, 266] width 357 height 18
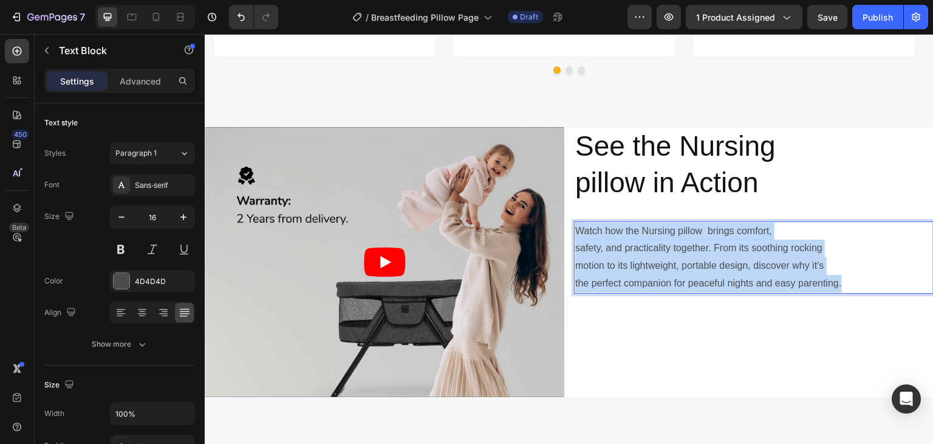
drag, startPoint x: 845, startPoint y: 286, endPoint x: 551, endPoint y: 219, distance: 300.8
click at [551, 219] on div "Video See the Nursing pillow in Action Heading Watch how the Nursing pillow bri…" at bounding box center [569, 262] width 729 height 270
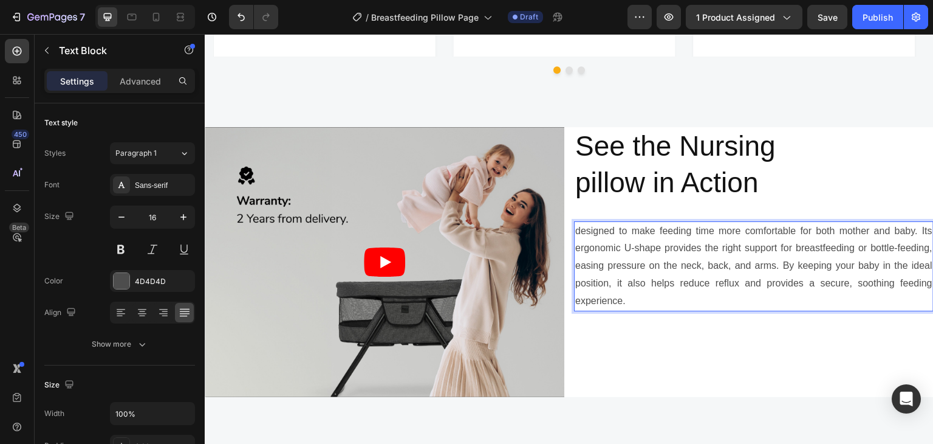
click at [575, 231] on p "designed to make feeding time more comfortable for both mother and baby. Its er…" at bounding box center [753, 265] width 357 height 87
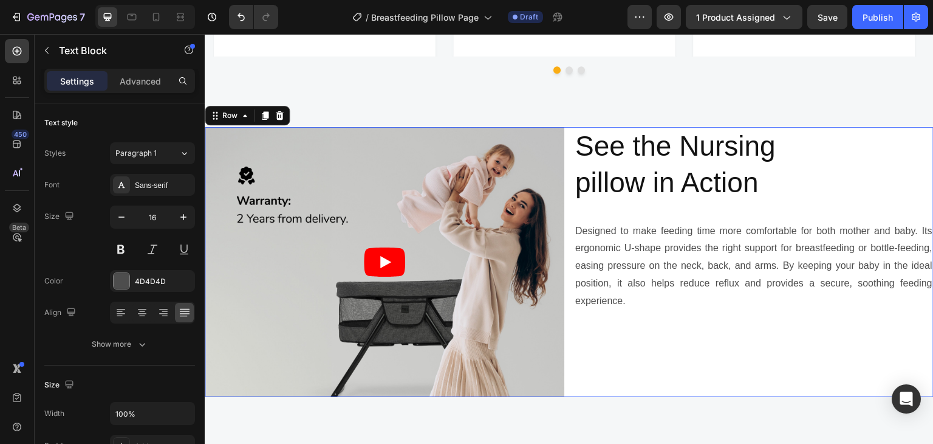
click at [745, 324] on div "See the Nursing pillow in Action Heading Designed to make feeding time more com…" at bounding box center [754, 262] width 360 height 270
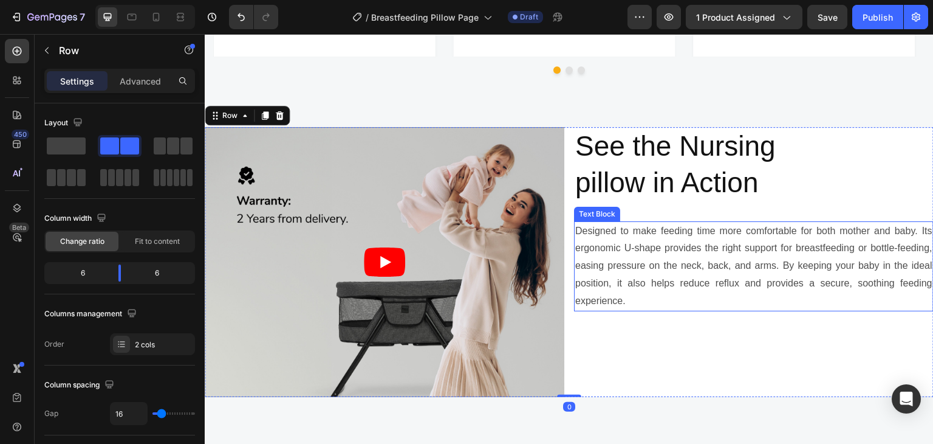
click at [813, 261] on p "Designed to make feeding time more comfortable for both mother and baby. Its er…" at bounding box center [753, 265] width 357 height 87
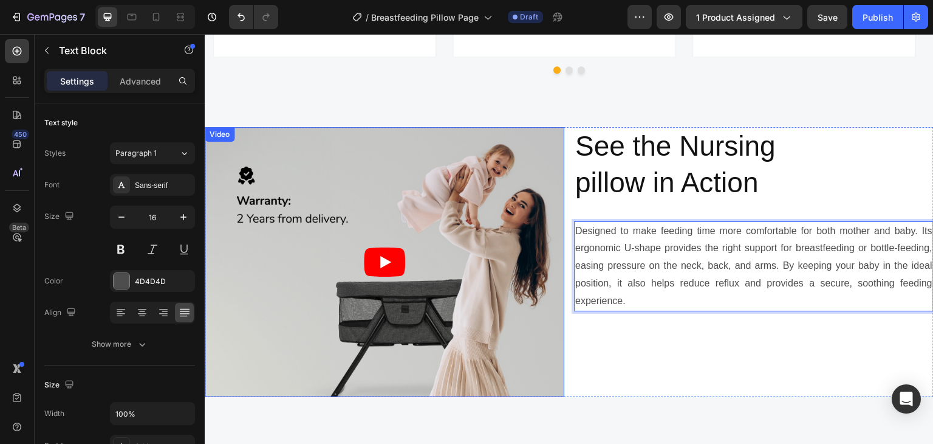
click at [465, 220] on article at bounding box center [385, 262] width 360 height 270
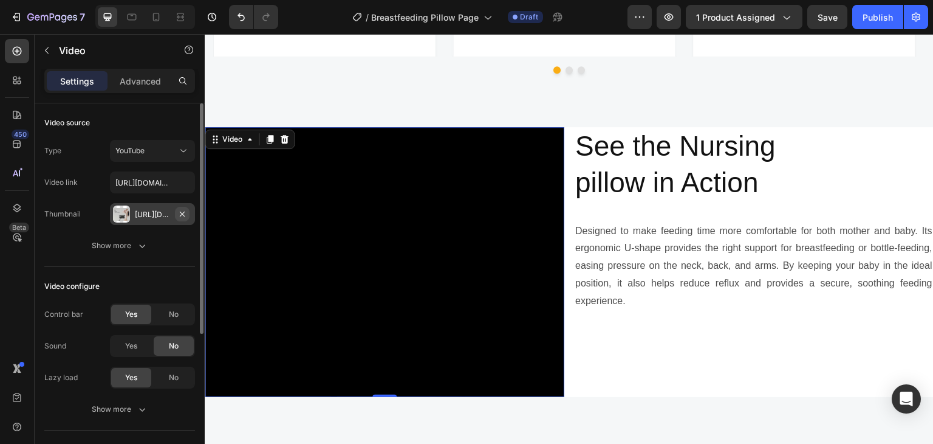
click at [182, 209] on icon "button" at bounding box center [182, 214] width 10 height 10
click at [131, 217] on div "Add..." at bounding box center [152, 214] width 85 height 22
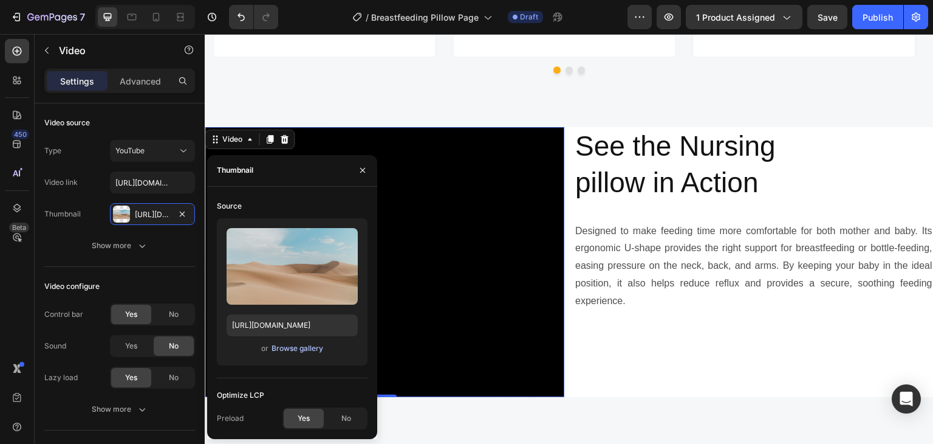
click at [282, 348] on div "Browse gallery" at bounding box center [298, 348] width 52 height 11
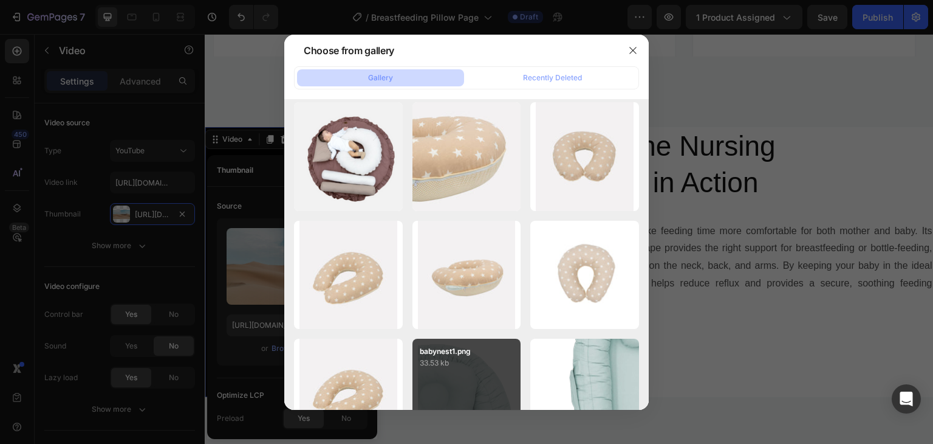
scroll to position [0, 0]
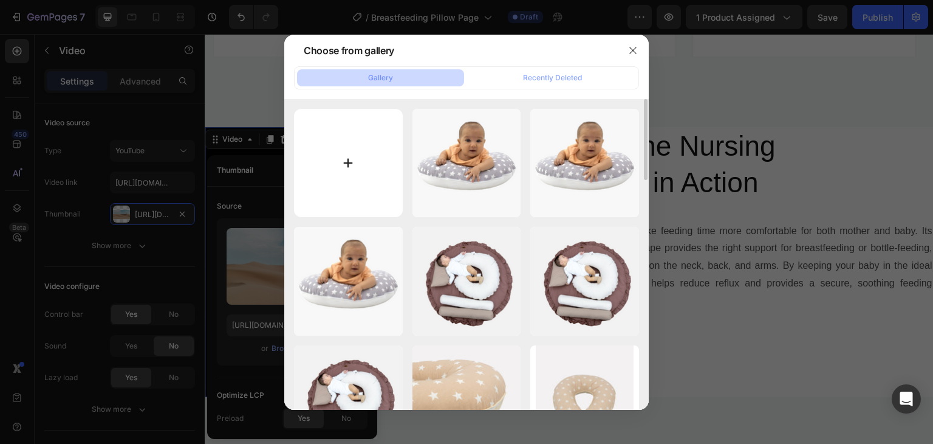
click at [361, 180] on input "file" at bounding box center [348, 163] width 109 height 109
click at [354, 149] on input "file" at bounding box center [348, 163] width 109 height 109
type input "C:\fakepath\Screenshot 2025-08-28 161624.png"
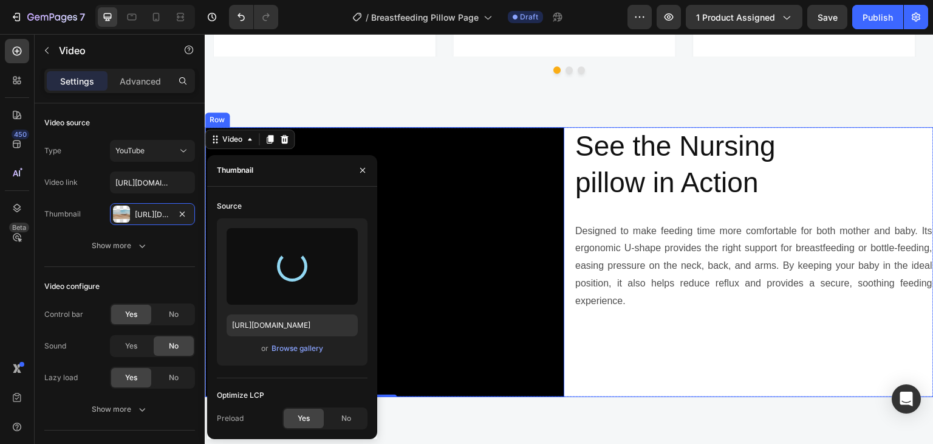
type input "https://cdn.shopify.com/s/files/1/0647/4521/0025/files/gempages_577626648069800…"
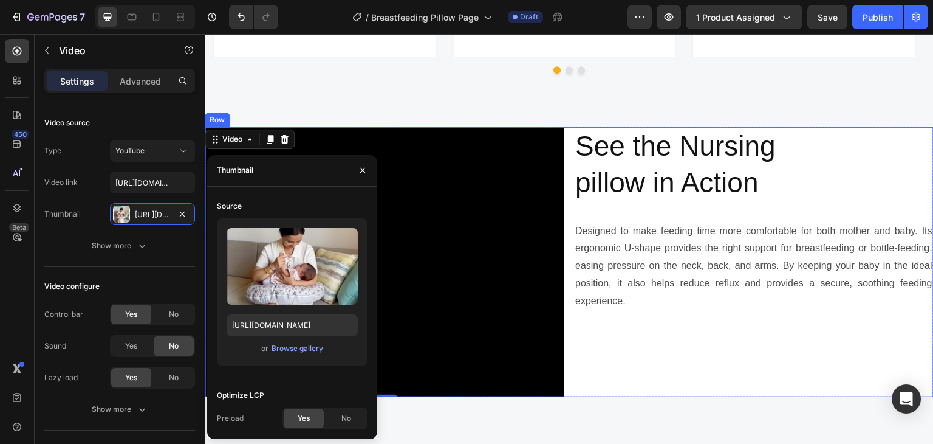
click at [621, 346] on div "See the Nursing pillow in Action Heading Designed to make feeding time more com…" at bounding box center [754, 262] width 360 height 270
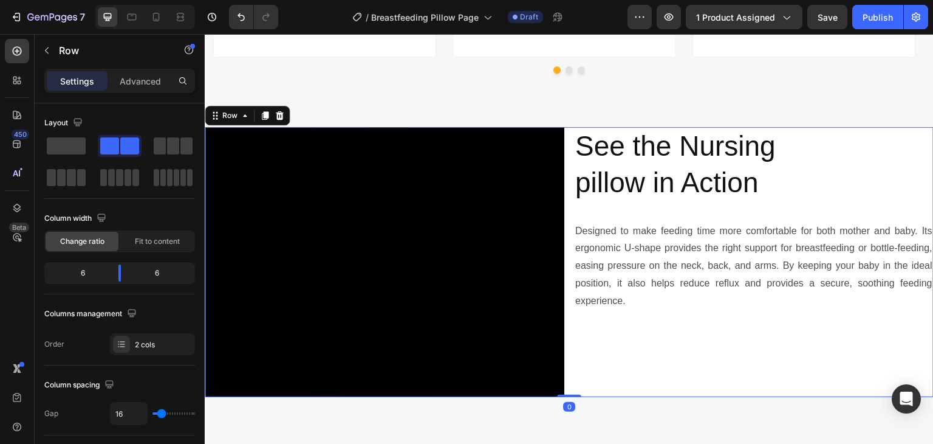
click at [621, 346] on div "See the Nursing pillow in Action Heading Designed to make feeding time more com…" at bounding box center [754, 262] width 360 height 270
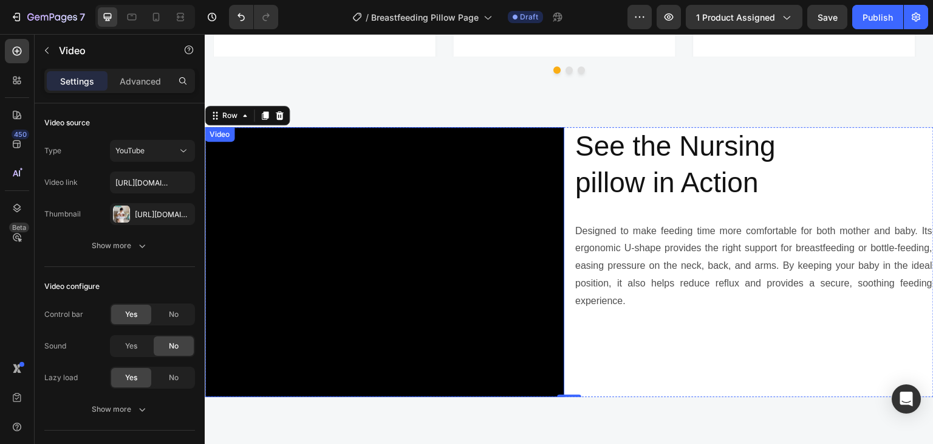
click at [224, 137] on div "Video" at bounding box center [219, 134] width 25 height 11
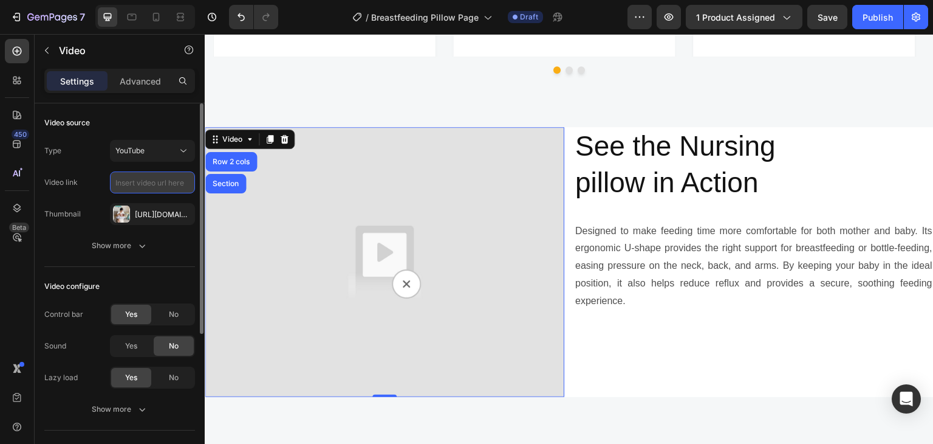
paste input "https://youtube.com/shorts/ZhvIkg9uYm0?si=ZNHEvaE0bfUsvhNb"
type input "https://youtube.com/shorts/ZhvIkg9uYm0?si=ZNHEvaE0bfUsvhNb"
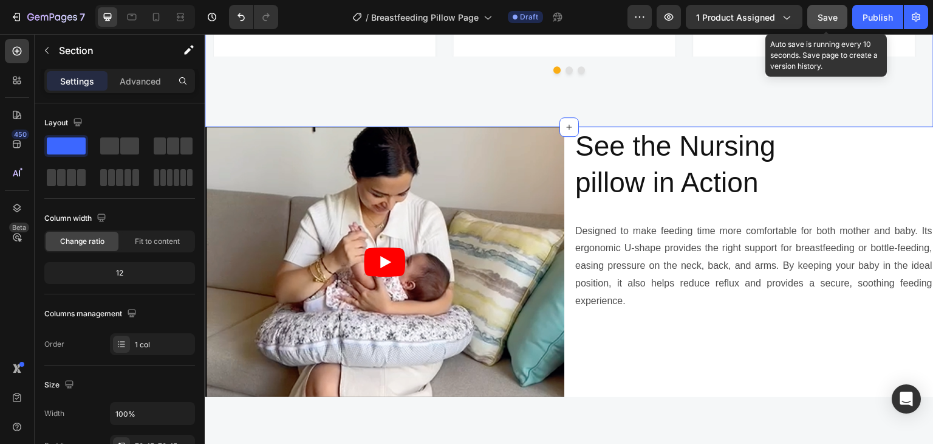
click at [815, 19] on button "Save" at bounding box center [827, 17] width 40 height 24
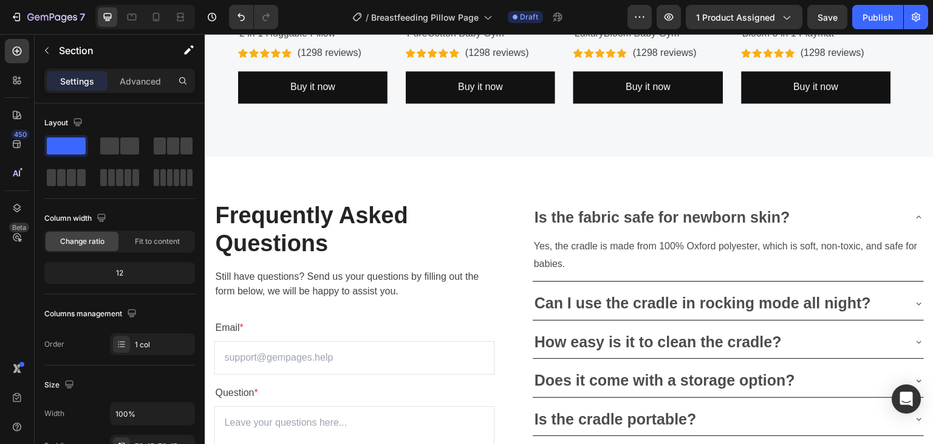
scroll to position [3370, 0]
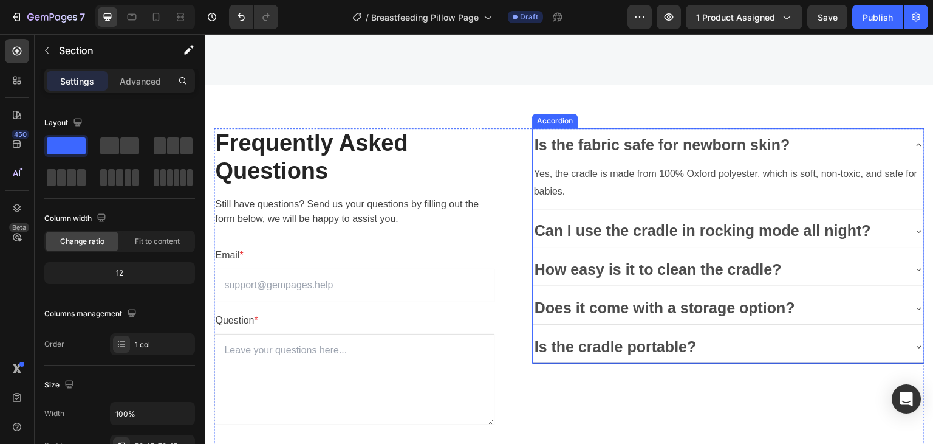
click at [600, 140] on p "Is the fabric safe for newborn skin?" at bounding box center [663, 145] width 256 height 20
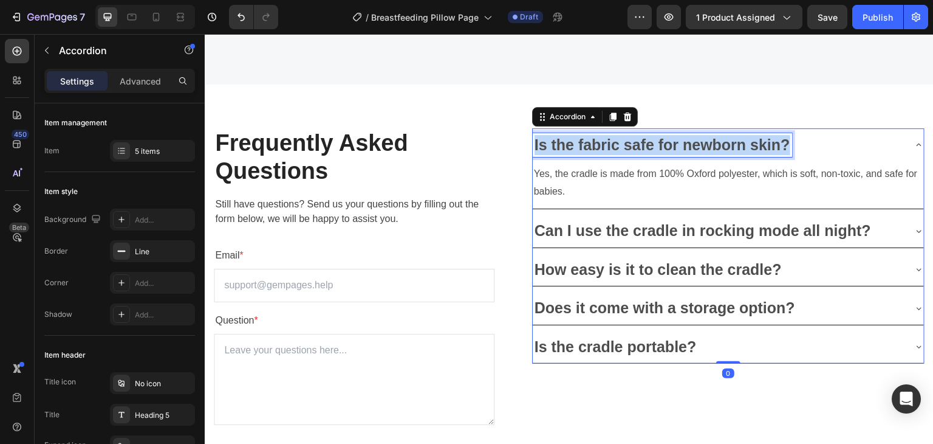
click at [600, 140] on p "Is the fabric safe for newborn skin?" at bounding box center [663, 145] width 256 height 20
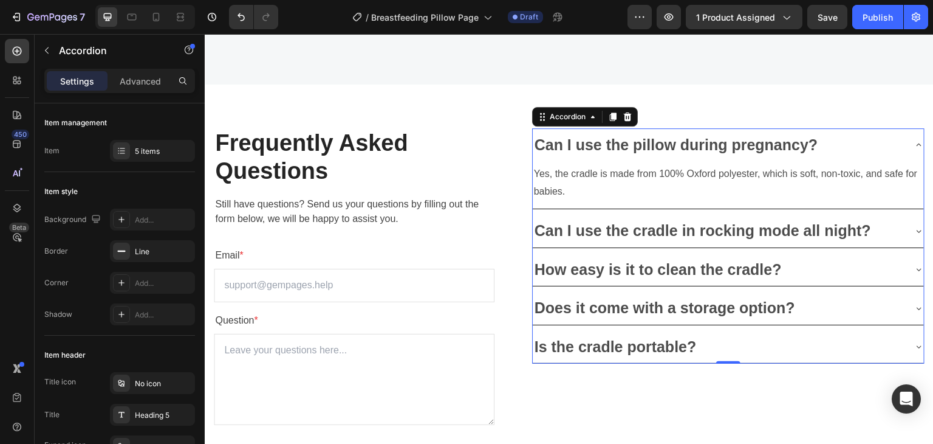
click at [550, 186] on p "Yes, the cradle is made from 100% Oxford polyester, which is soft, non-toxic, a…" at bounding box center [728, 182] width 389 height 35
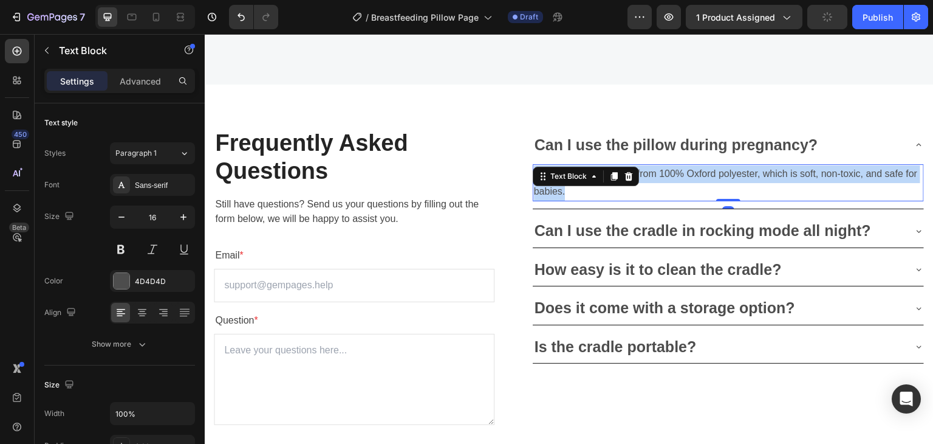
click at [550, 186] on p "Yes, the cradle is made from 100% Oxford polyester, which is soft, non-toxic, a…" at bounding box center [728, 182] width 389 height 35
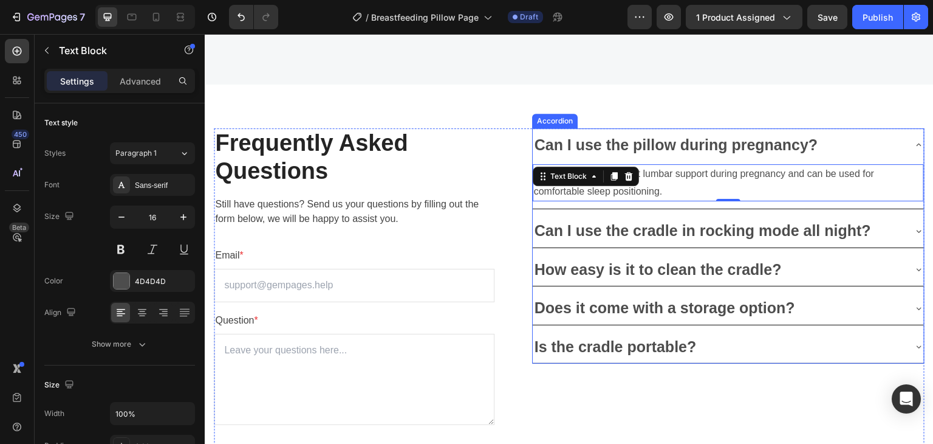
click at [592, 237] on p "Can I use the cradle in rocking mode all night?" at bounding box center [703, 231] width 337 height 20
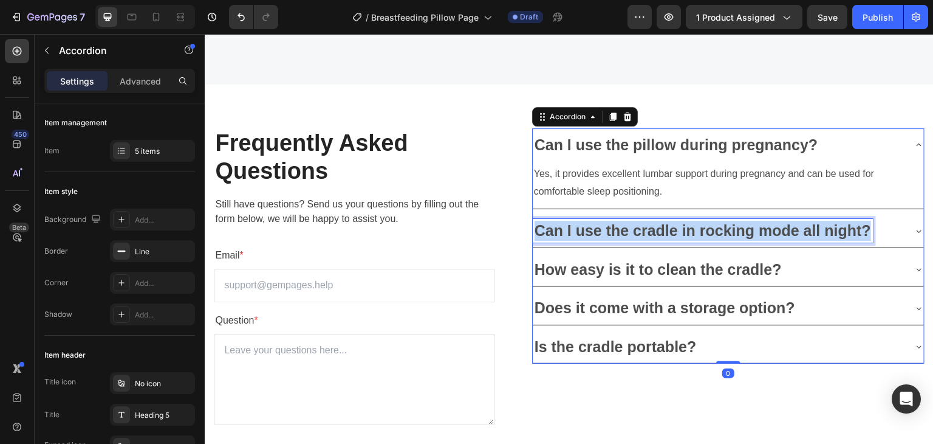
click at [592, 237] on p "Can I use the cradle in rocking mode all night?" at bounding box center [703, 231] width 337 height 20
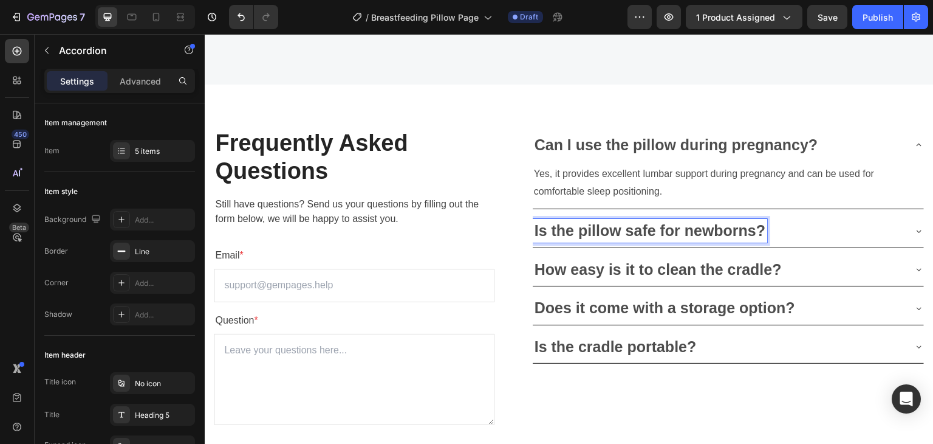
click at [829, 237] on div "Is the pillow safe for newborns?" at bounding box center [719, 231] width 372 height 24
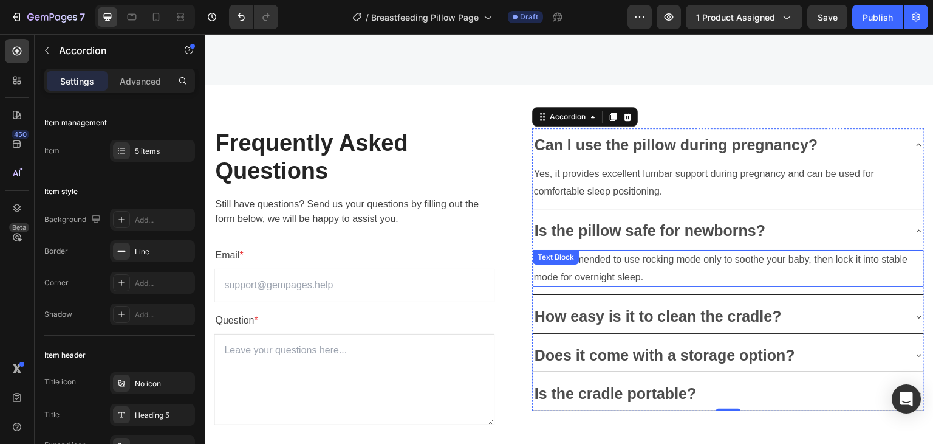
click at [608, 266] on p "It’s recommended to use rocking mode only to soothe your baby, then lock it int…" at bounding box center [728, 268] width 389 height 35
click at [608, 266] on div "It’s recommended to use rocking mode only to soothe your baby, then lock it int…" at bounding box center [728, 269] width 391 height 38
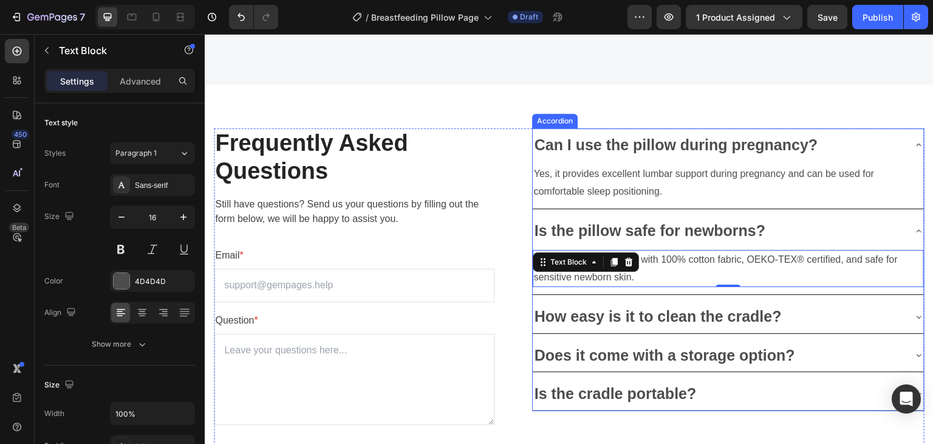
click at [581, 317] on p "How easy is it to clean the cradle?" at bounding box center [658, 316] width 247 height 20
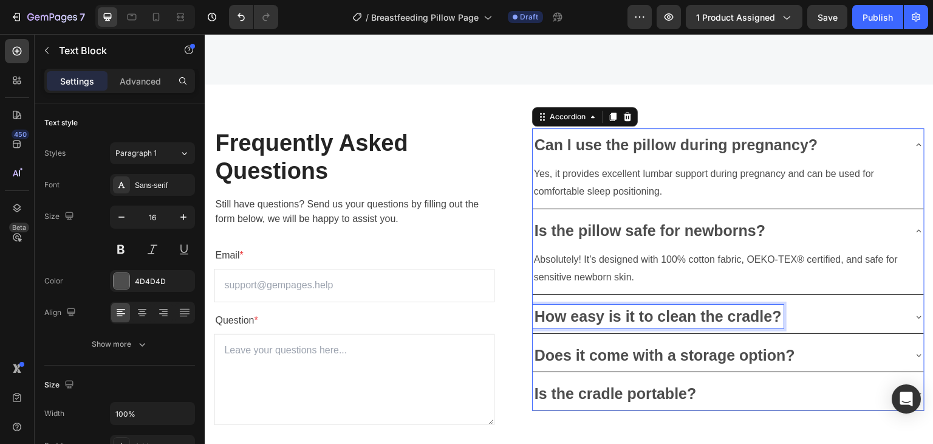
click at [581, 317] on p "How easy is it to clean the cradle?" at bounding box center [658, 316] width 247 height 20
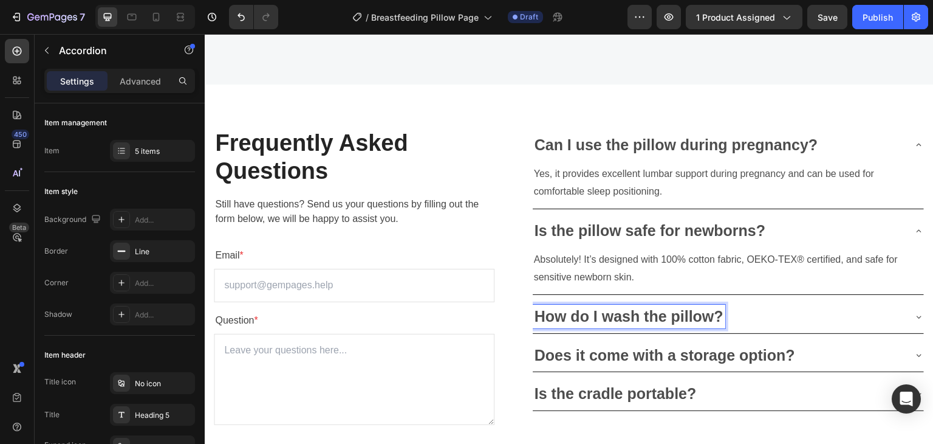
click at [792, 315] on div "How do I wash the pillow?" at bounding box center [719, 316] width 372 height 24
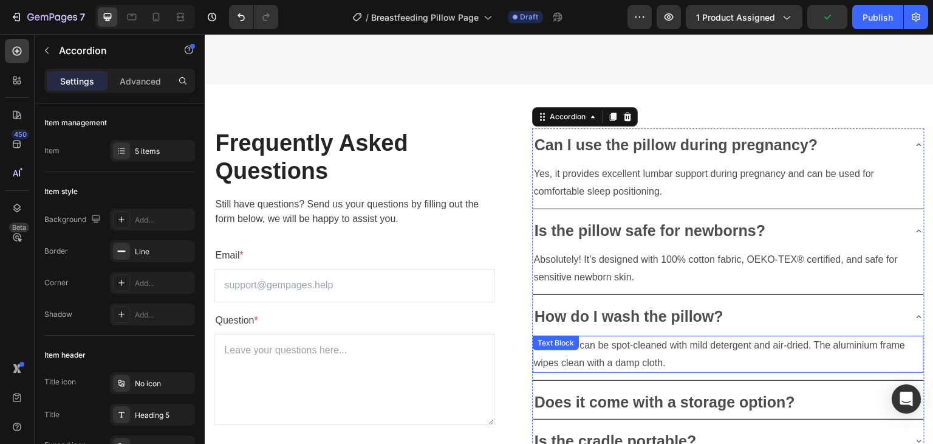
click at [614, 358] on p "The fabric can be spot-cleaned with mild detergent and air-dried. The aluminium…" at bounding box center [728, 354] width 389 height 35
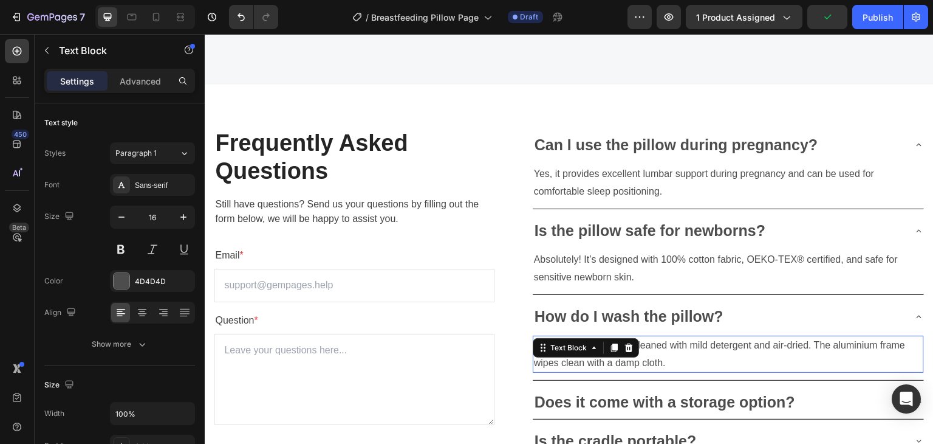
click at [614, 358] on p "The fabric can be spot-cleaned with mild detergent and air-dried. The aluminium…" at bounding box center [728, 354] width 389 height 35
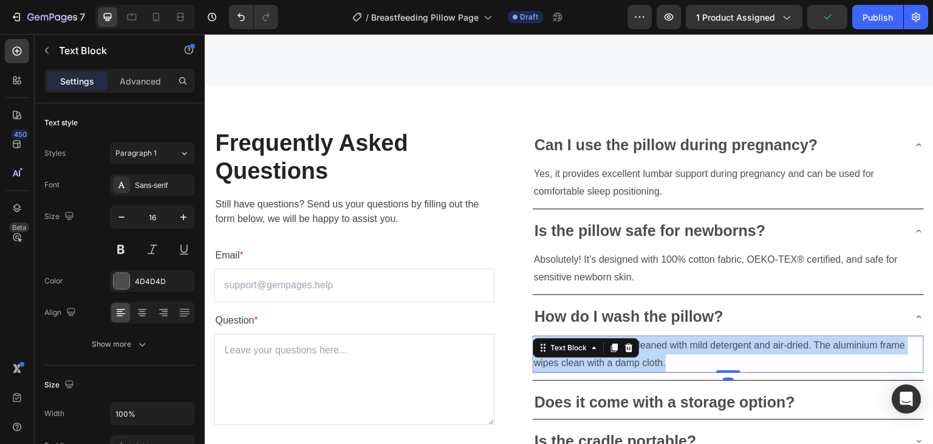
click at [614, 358] on p "The fabric can be spot-cleaned with mild detergent and air-dried. The aluminium…" at bounding box center [728, 354] width 389 height 35
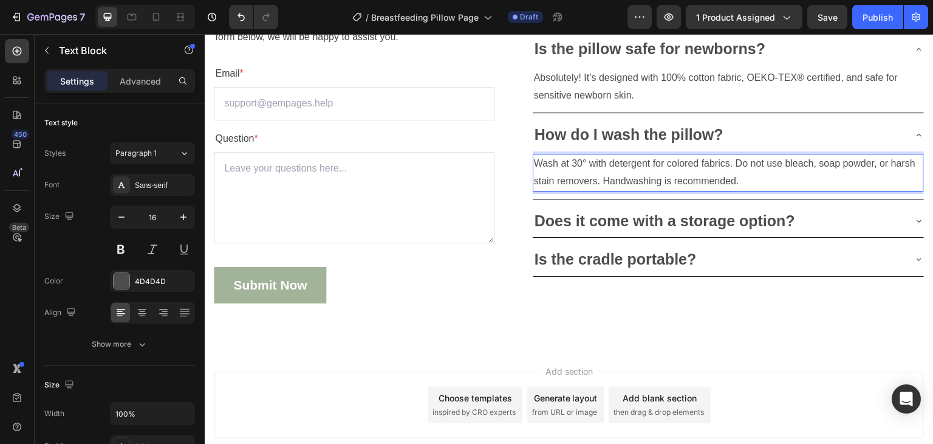
scroll to position [3552, 0]
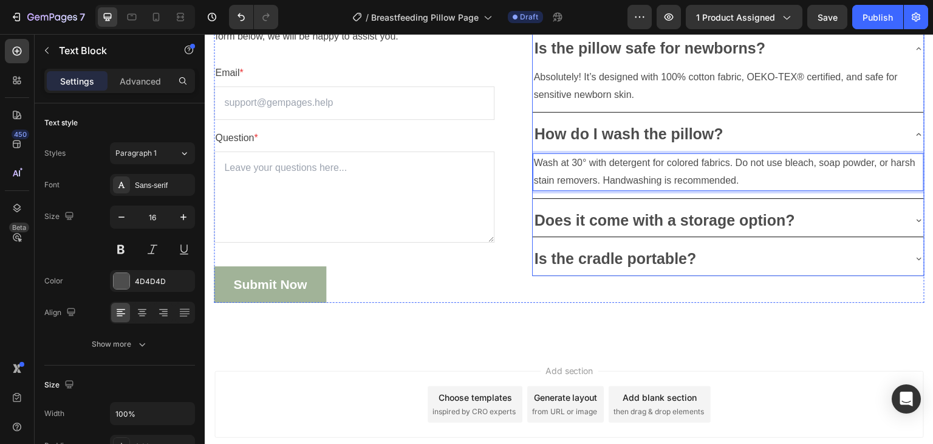
click at [812, 213] on div "Does it come with a storage option?" at bounding box center [719, 220] width 372 height 24
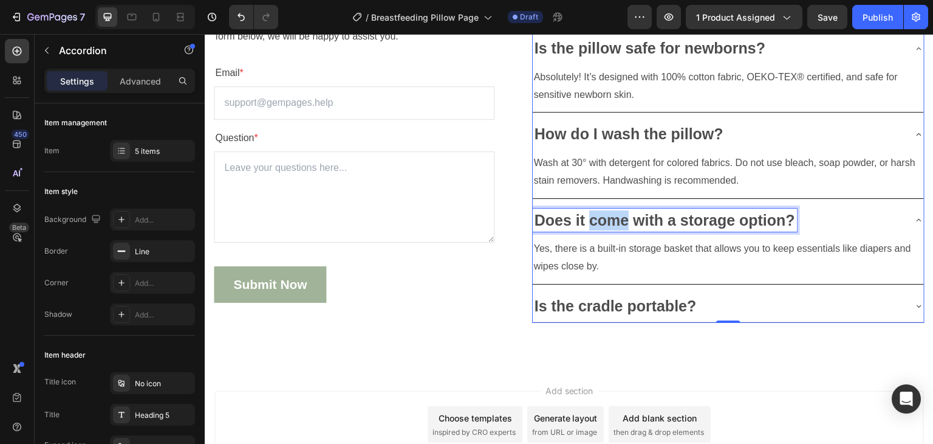
click at [589, 227] on p "Does it come with a storage option?" at bounding box center [665, 220] width 261 height 20
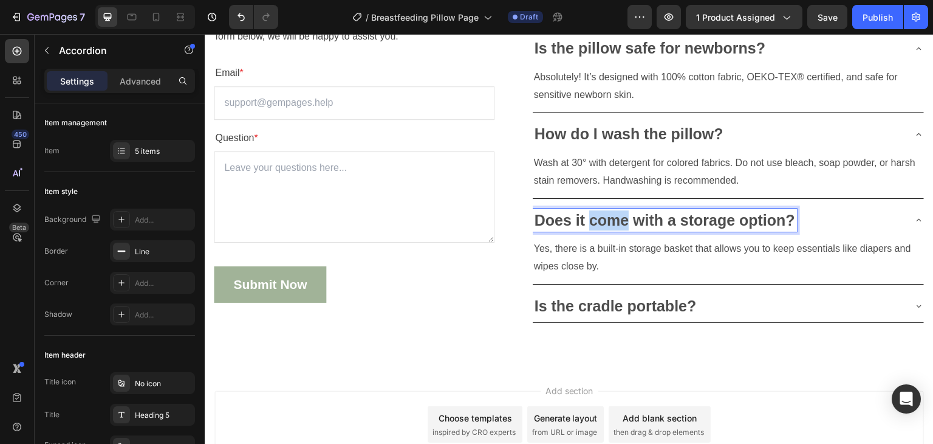
click at [589, 227] on p "Does it come with a storage option?" at bounding box center [665, 220] width 261 height 20
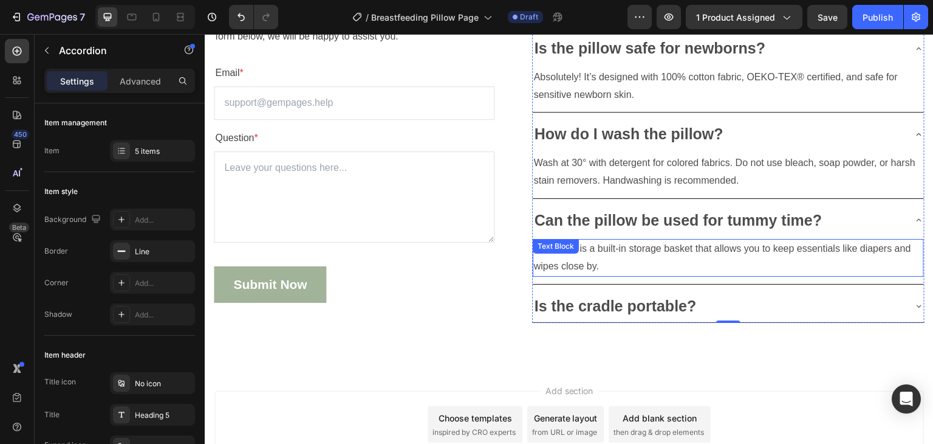
click at [600, 247] on p "Yes, there is a built-in storage basket that allows you to keep essentials like…" at bounding box center [728, 257] width 389 height 35
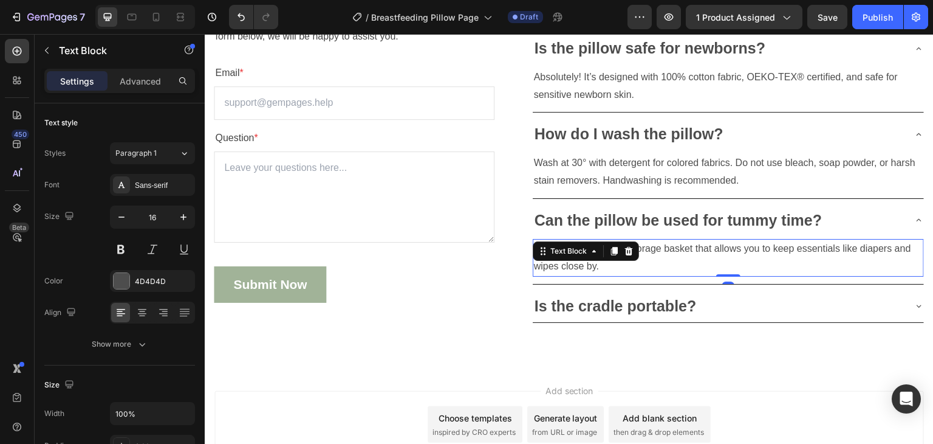
click at [600, 247] on div "Text Block" at bounding box center [586, 250] width 106 height 19
click at [707, 249] on p "Yes, there is a built-in storage basket that allows you to keep essentials like…" at bounding box center [728, 257] width 389 height 35
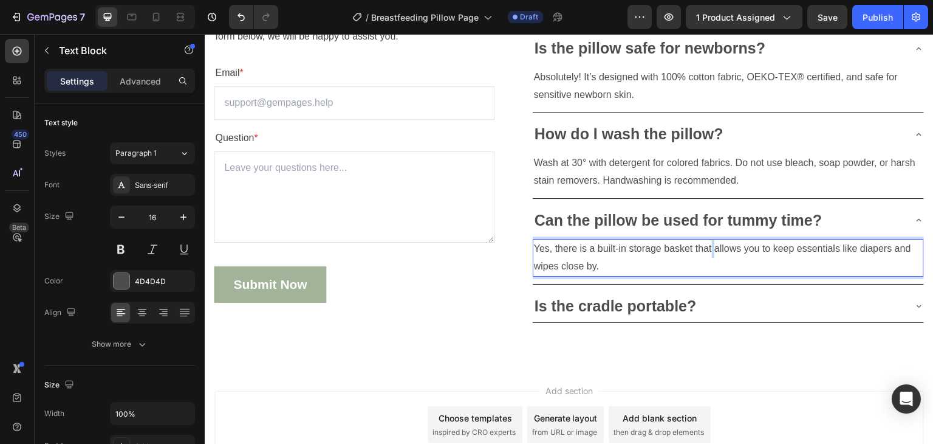
click at [707, 249] on p "Yes, there is a built-in storage basket that allows you to keep essentials like…" at bounding box center [728, 257] width 389 height 35
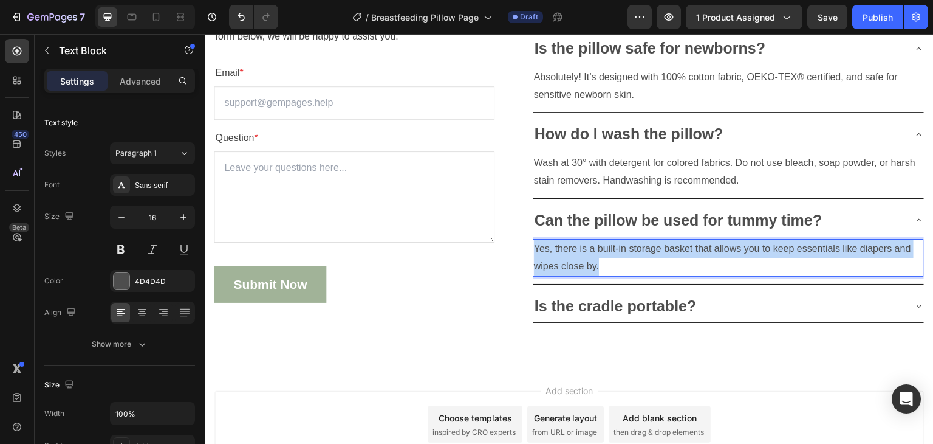
click at [707, 249] on p "Yes, there is a built-in storage basket that allows you to keep essentials like…" at bounding box center [728, 257] width 389 height 35
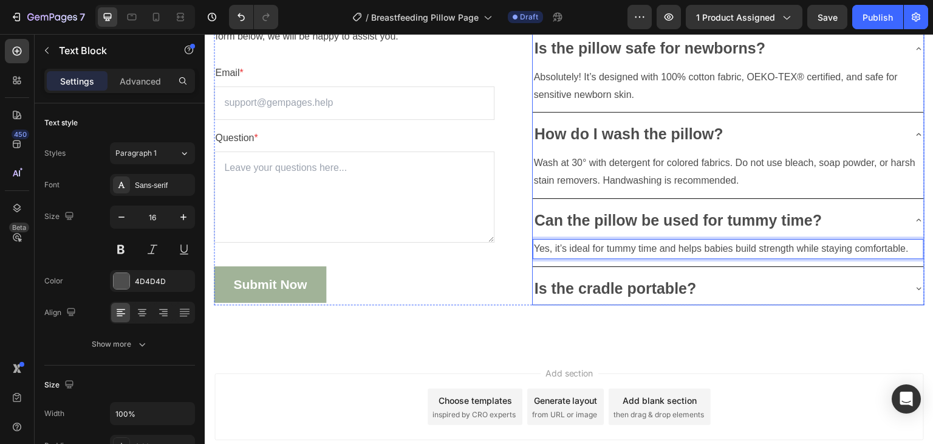
click at [719, 279] on div "Is the cradle portable?" at bounding box center [719, 288] width 372 height 24
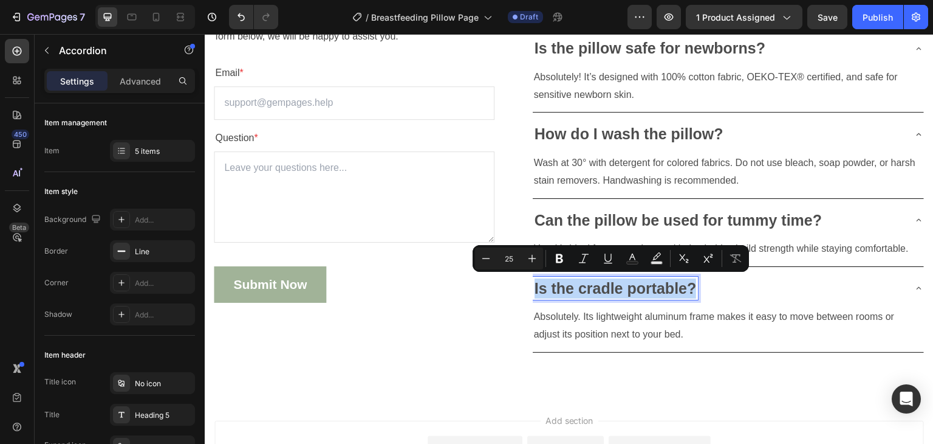
click at [603, 284] on p "Is the cradle portable?" at bounding box center [616, 288] width 162 height 20
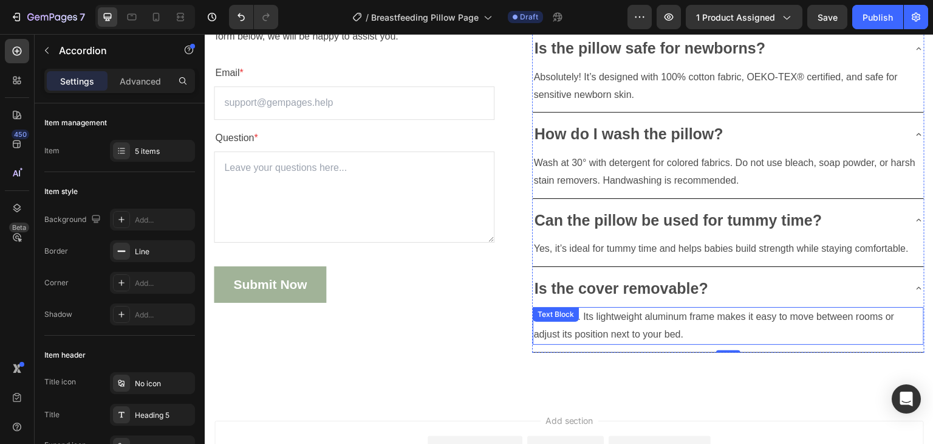
click at [597, 320] on p "Absolutely. Its lightweight aluminum frame makes it easy to move between rooms …" at bounding box center [728, 325] width 389 height 35
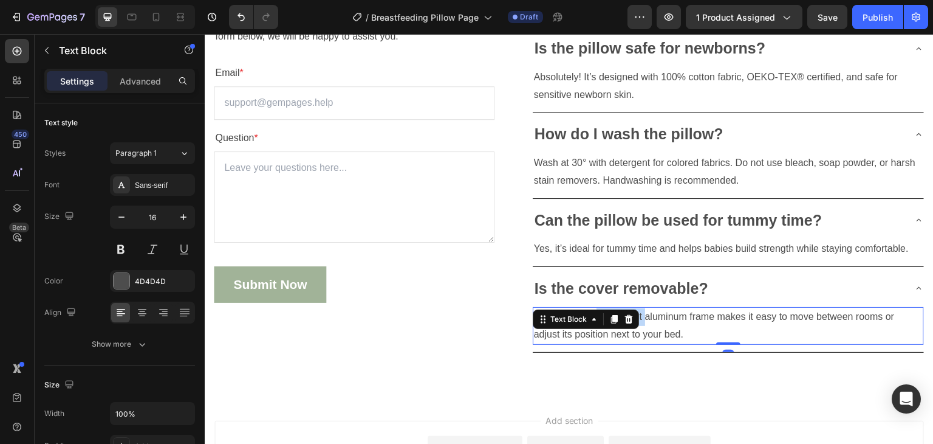
click at [597, 320] on div "Text Block" at bounding box center [569, 319] width 66 height 15
click at [710, 318] on p "Absolutely. Its lightweight aluminum frame makes it easy to move between rooms …" at bounding box center [728, 325] width 389 height 35
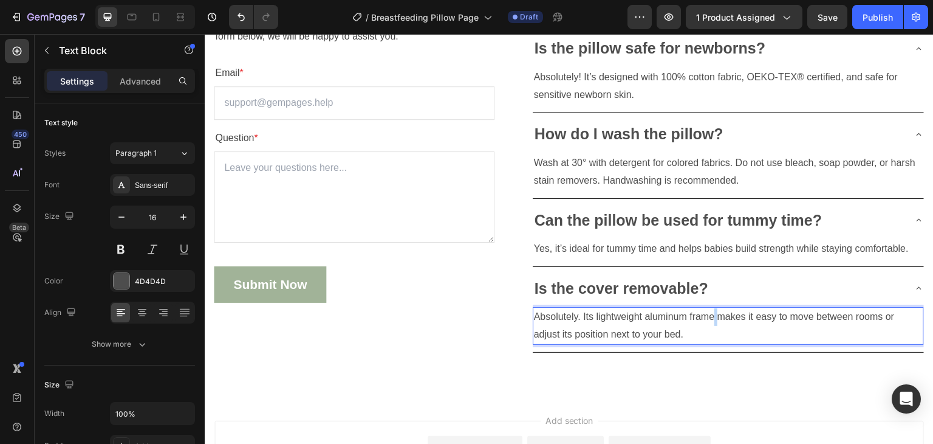
click at [710, 318] on p "Absolutely. Its lightweight aluminum frame makes it easy to move between rooms …" at bounding box center [728, 325] width 389 height 35
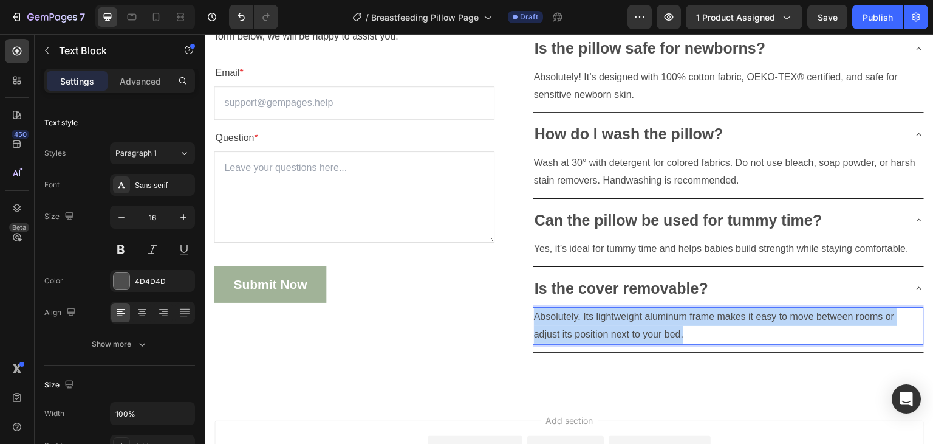
click at [710, 318] on p "Absolutely. Its lightweight aluminum frame makes it easy to move between rooms …" at bounding box center [728, 325] width 389 height 35
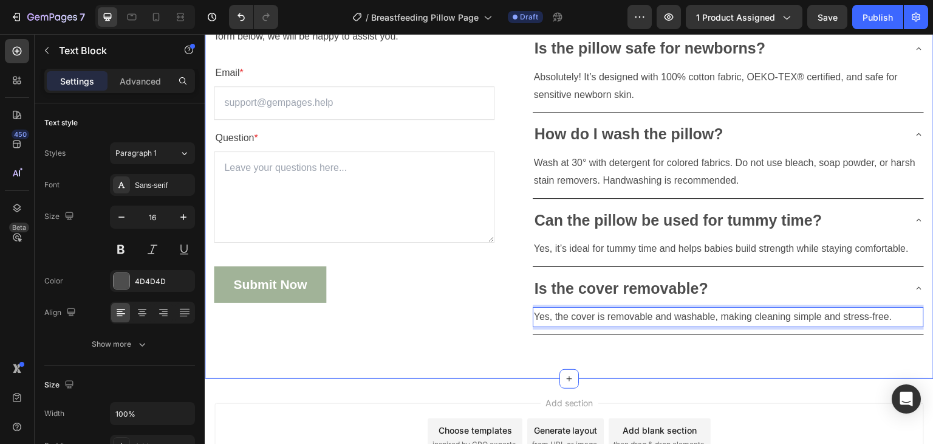
click at [696, 352] on div "Frequently Asked Questions Heading Still have questions? Send us your questions…" at bounding box center [569, 140] width 729 height 476
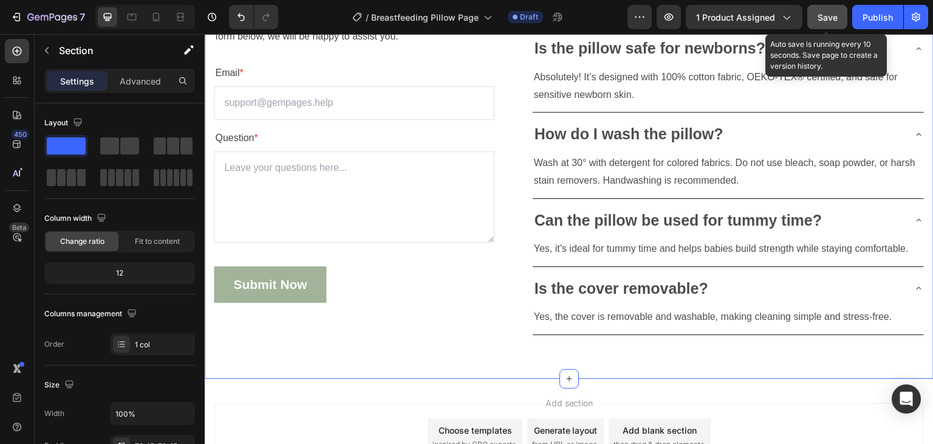
click at [831, 27] on button "Save" at bounding box center [827, 17] width 40 height 24
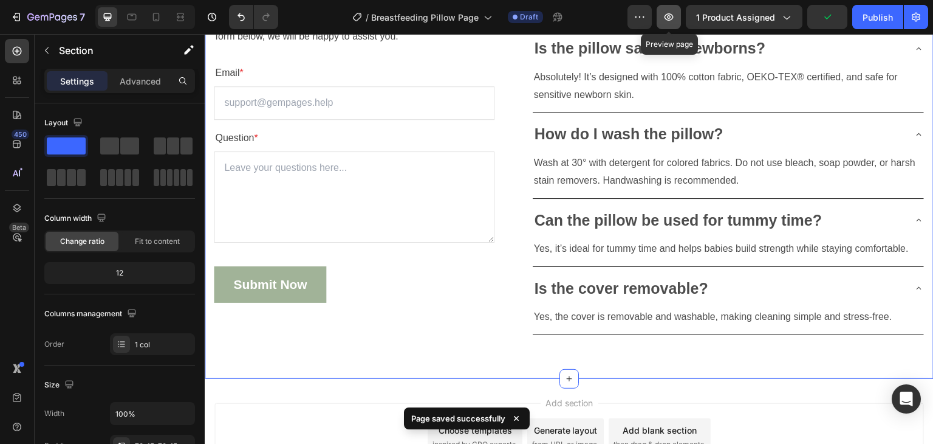
click at [667, 17] on icon "button" at bounding box center [669, 16] width 9 height 7
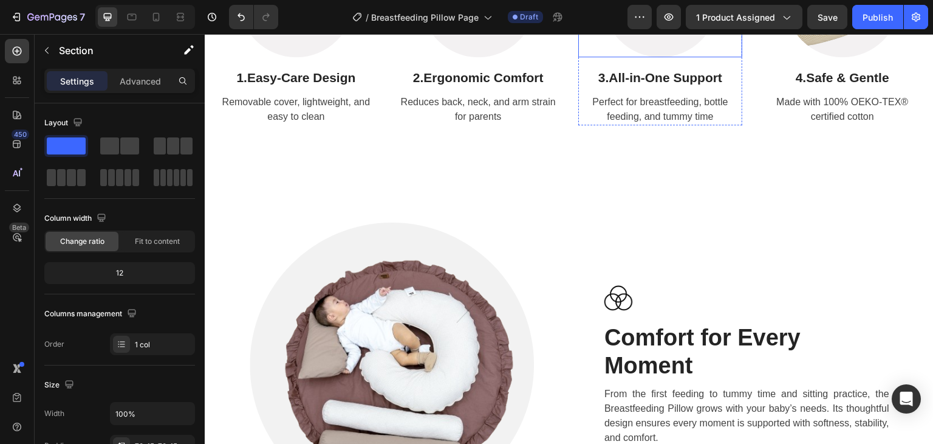
scroll to position [1232, 0]
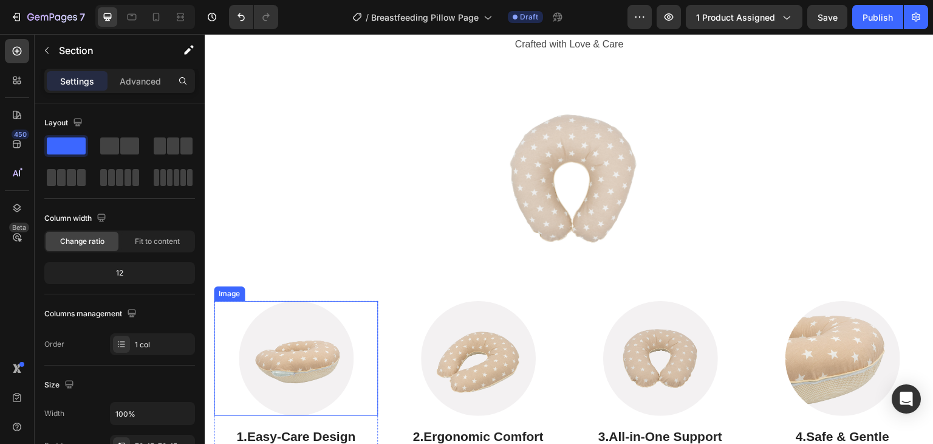
drag, startPoint x: 283, startPoint y: 378, endPoint x: 211, endPoint y: 327, distance: 87.5
click at [283, 378] on img at bounding box center [296, 358] width 115 height 115
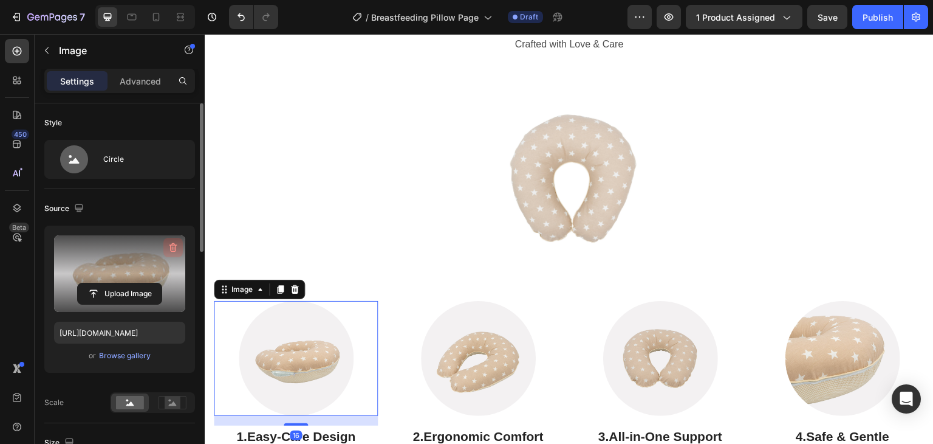
click at [173, 242] on icon "button" at bounding box center [173, 247] width 12 height 12
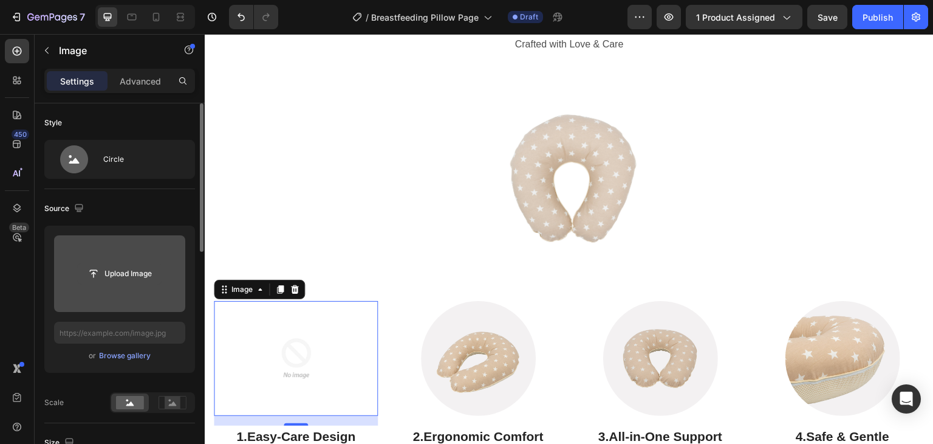
click at [126, 269] on input "file" at bounding box center [120, 273] width 84 height 21
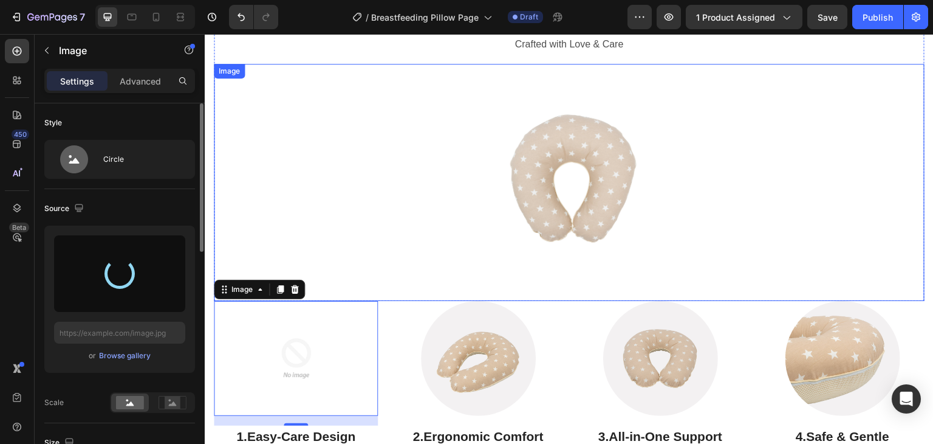
type input "https://cdn.shopify.com/s/files/1/0647/4521/0025/files/gempages_577626648069800…"
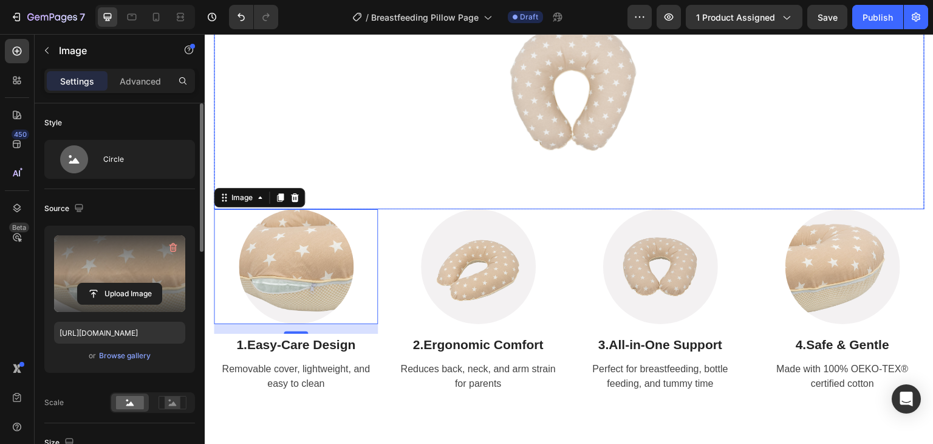
scroll to position [1353, 0]
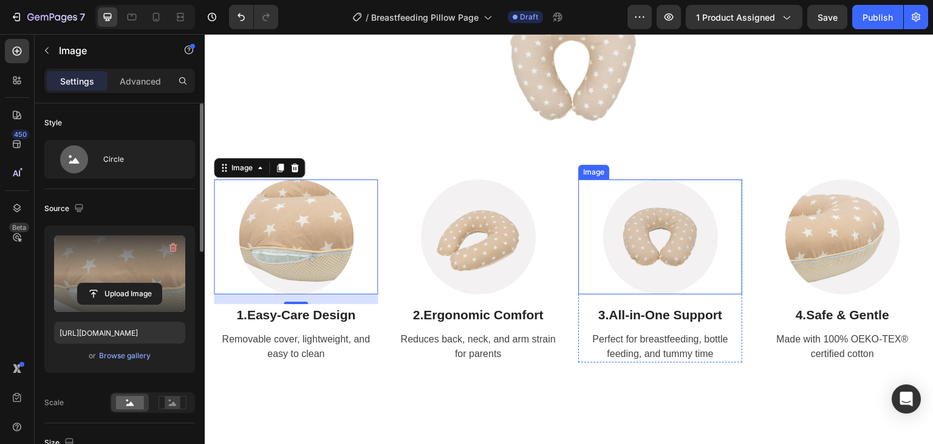
click at [625, 224] on img at bounding box center [660, 236] width 115 height 115
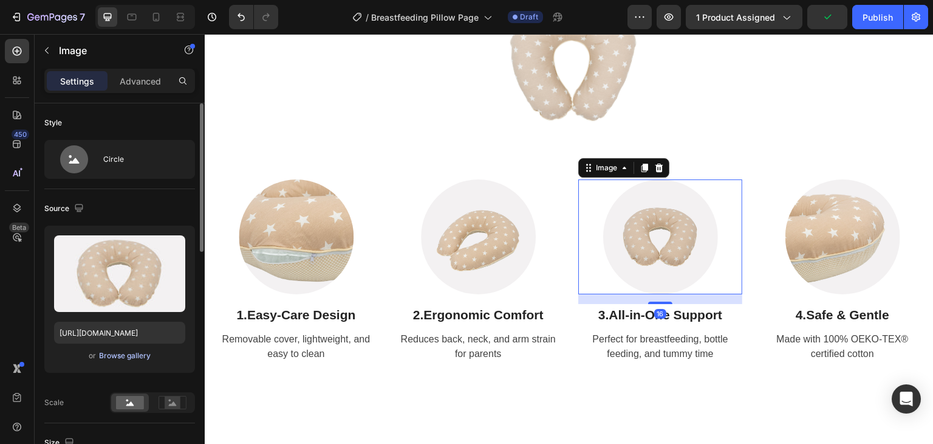
click at [120, 354] on div "Browse gallery" at bounding box center [125, 355] width 52 height 11
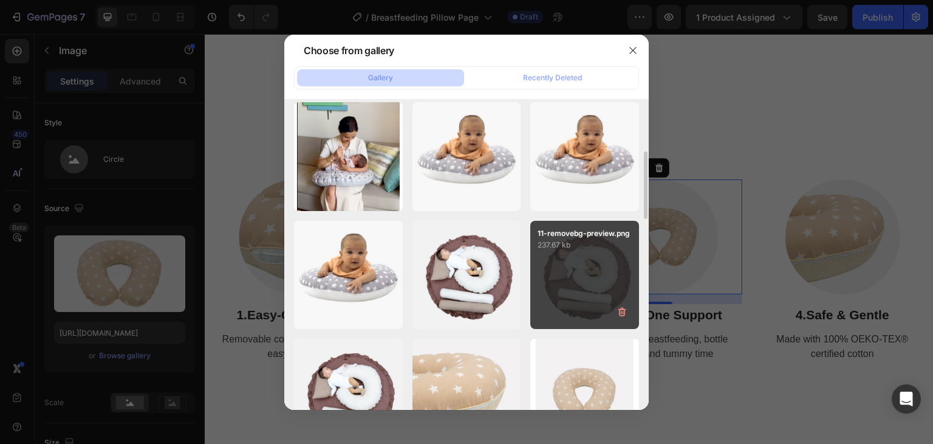
scroll to position [425, 0]
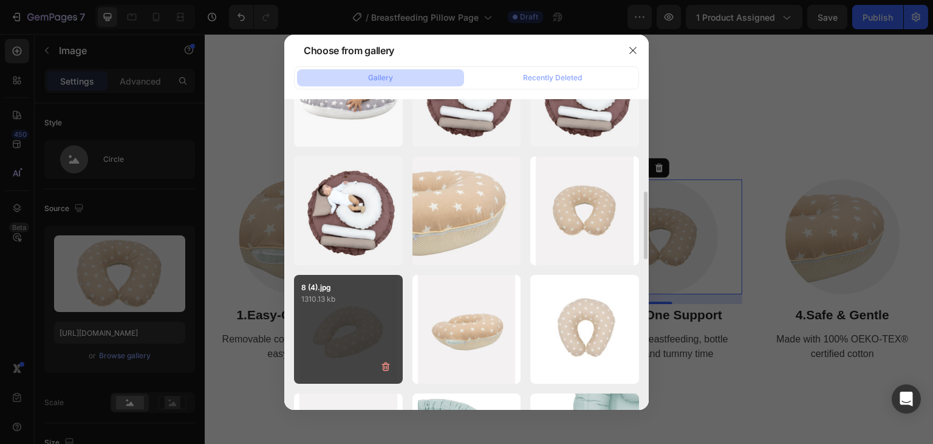
click at [345, 344] on div "8 (4).jpg 1310.13 kb" at bounding box center [348, 329] width 109 height 109
type input "https://cdn.shopify.com/s/files/1/0647/4521/0025/files/gempages_577626648069800…"
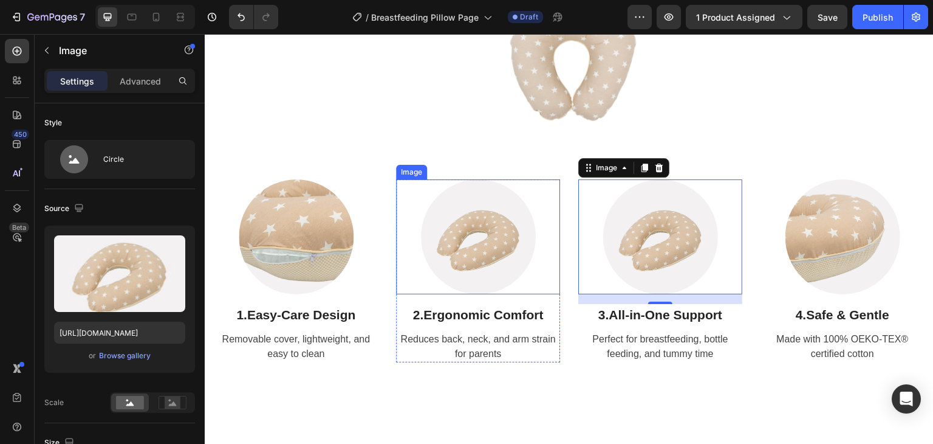
click at [460, 248] on img at bounding box center [478, 236] width 115 height 115
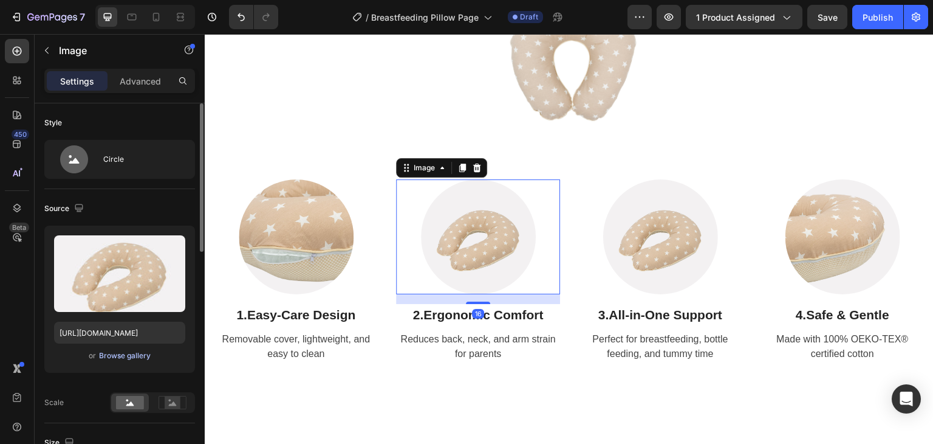
click at [122, 354] on div "Browse gallery" at bounding box center [125, 355] width 52 height 11
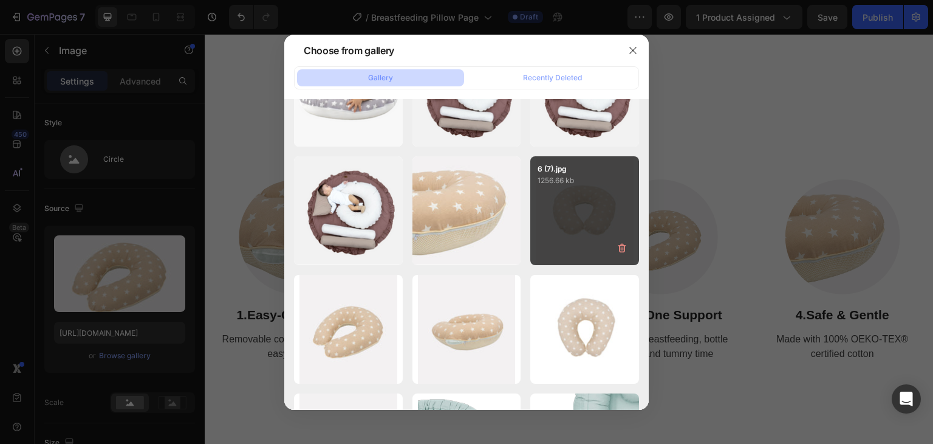
scroll to position [608, 0]
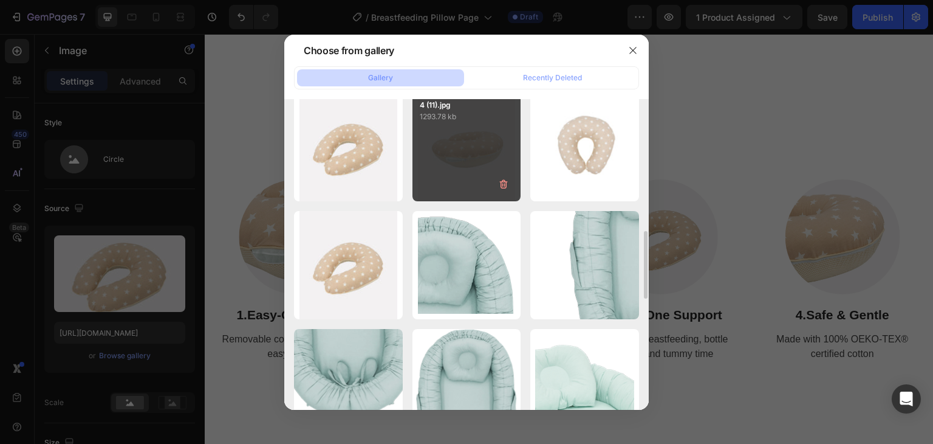
click at [453, 168] on div "4 (11).jpg 1293.78 kb" at bounding box center [467, 146] width 109 height 109
type input "https://cdn.shopify.com/s/files/1/0647/4521/0025/files/gempages_577626648069800…"
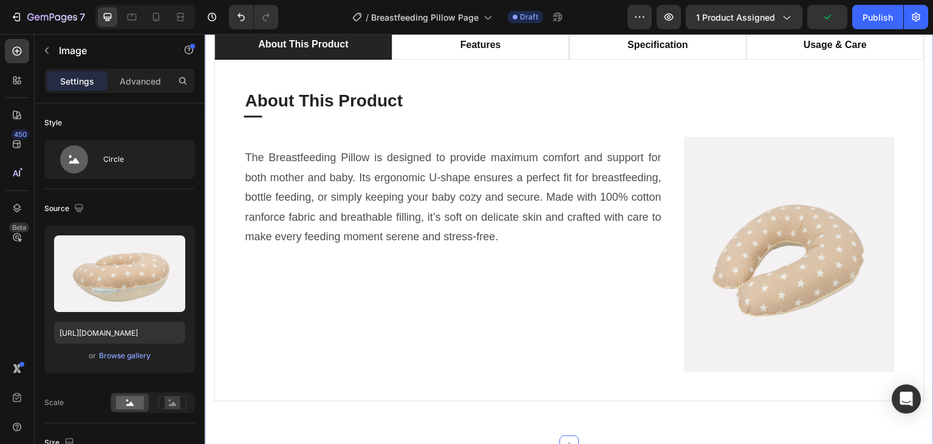
scroll to position [624, 0]
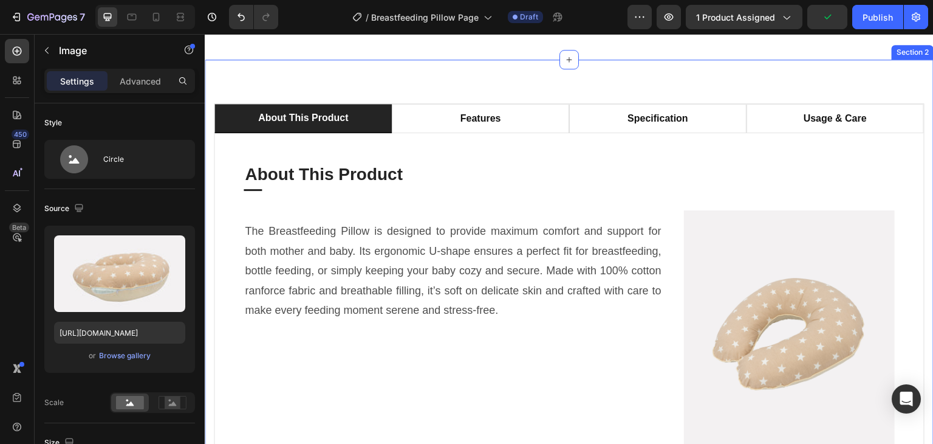
click at [498, 131] on div "about this product features specification usage & care About This Product Headi…" at bounding box center [569, 289] width 729 height 459
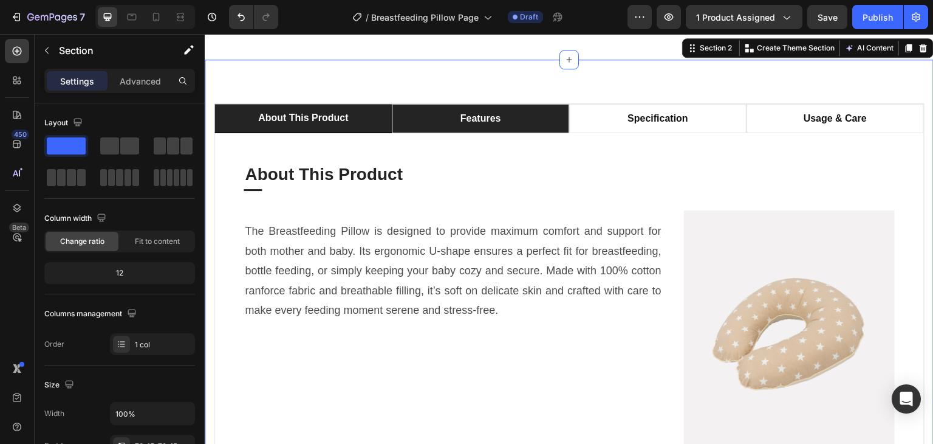
click at [501, 133] on li "features" at bounding box center [480, 118] width 177 height 29
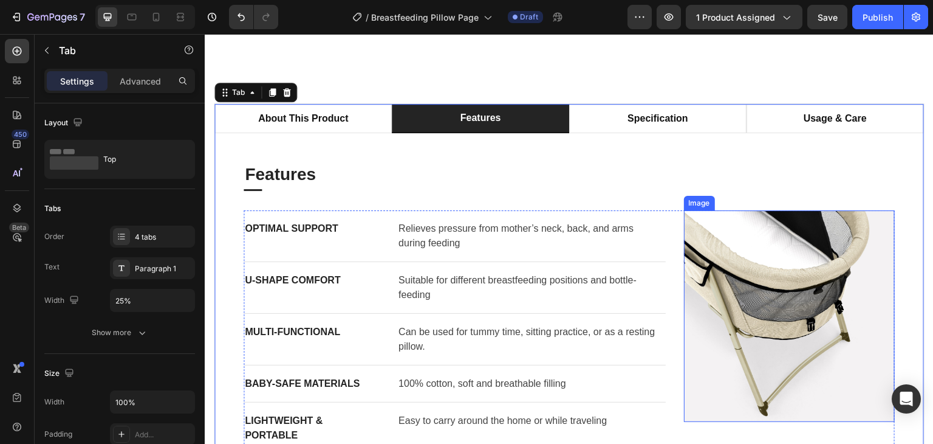
click at [779, 283] on img at bounding box center [789, 315] width 211 height 211
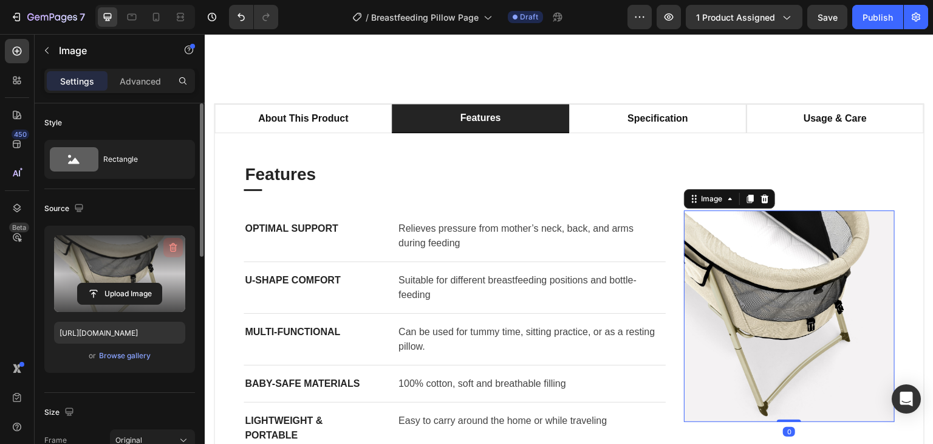
click at [170, 251] on icon "button" at bounding box center [173, 247] width 12 height 12
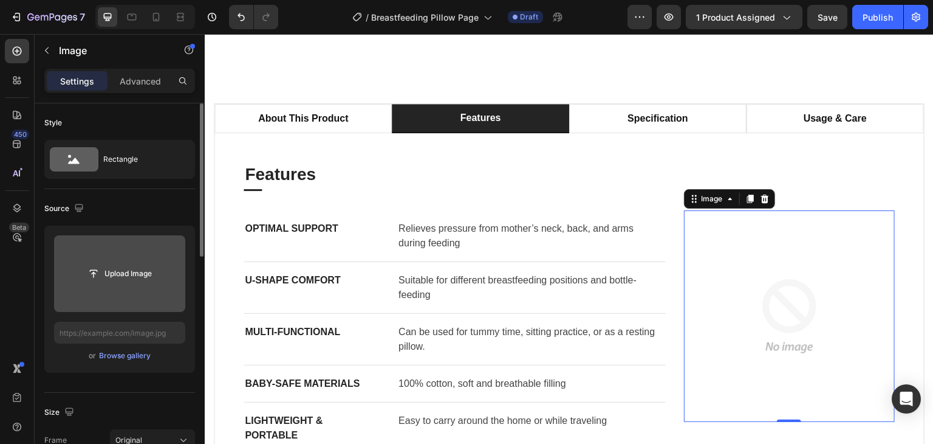
click at [118, 274] on input "file" at bounding box center [120, 273] width 84 height 21
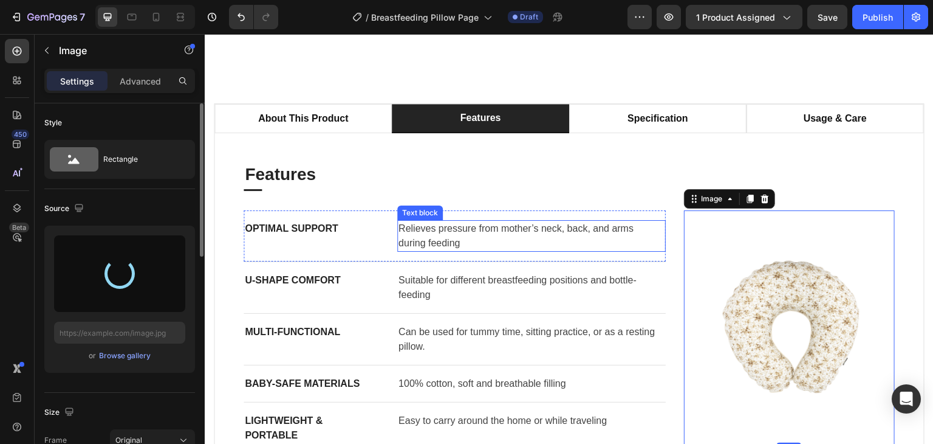
type input "https://cdn.shopify.com/s/files/1/0647/4521/0025/files/gempages_577626648069800…"
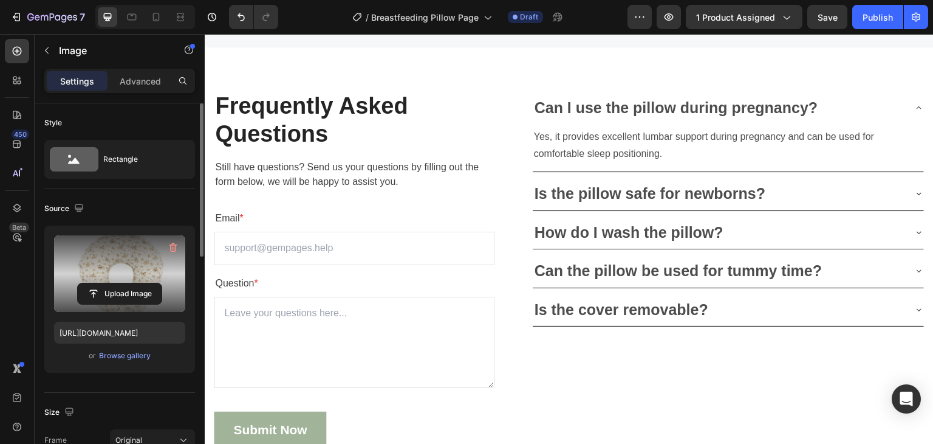
scroll to position [3540, 0]
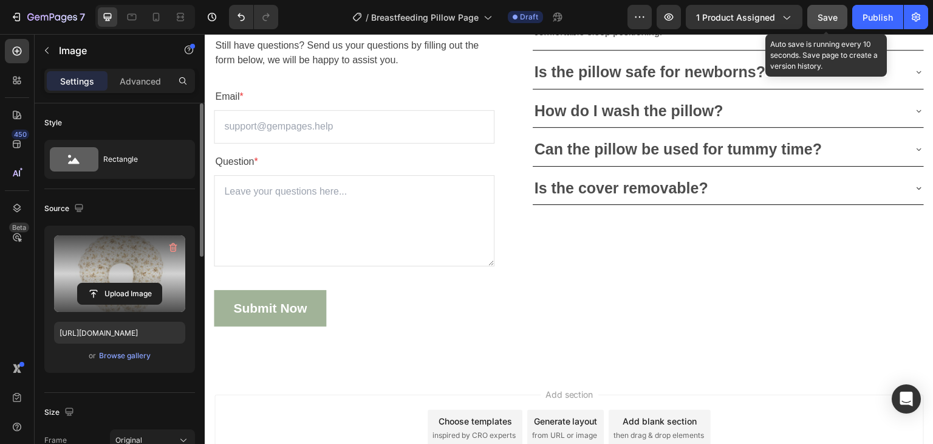
click at [827, 11] on div "Save" at bounding box center [828, 17] width 20 height 13
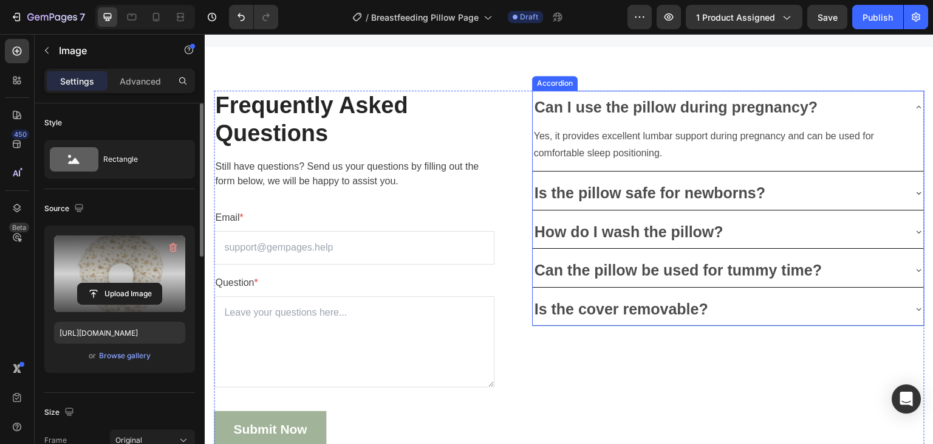
scroll to position [3419, 0]
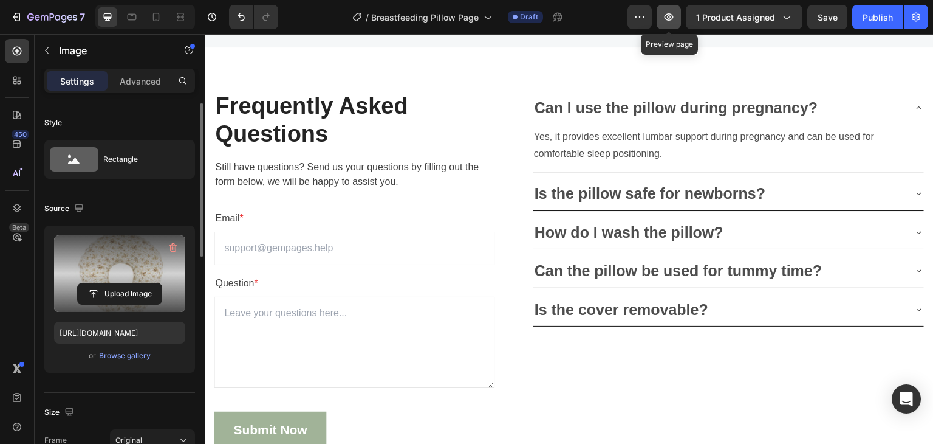
click at [673, 17] on icon "button" at bounding box center [669, 17] width 12 height 12
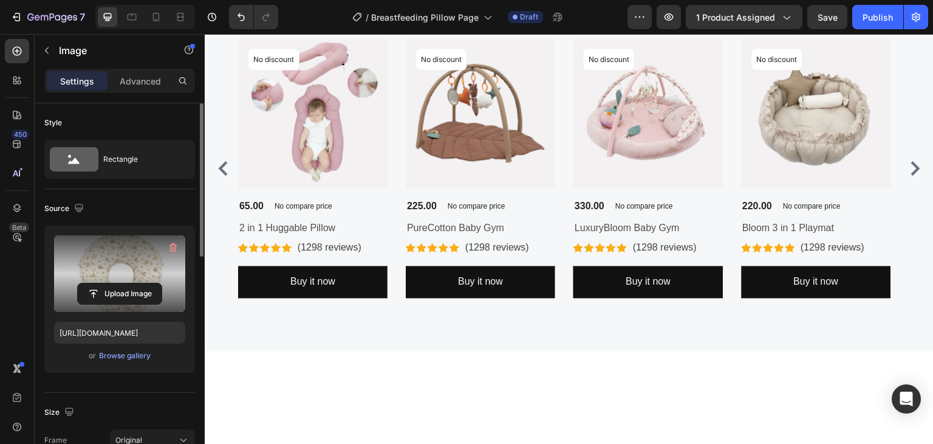
scroll to position [2811, 0]
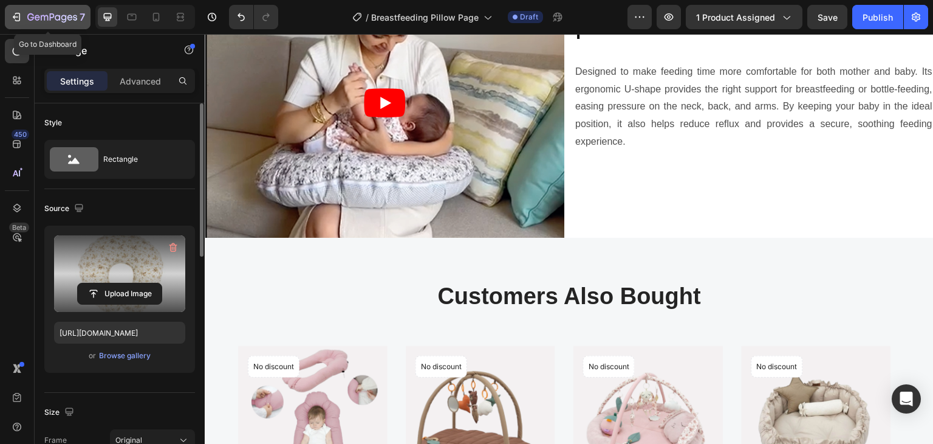
click at [22, 18] on div "7" at bounding box center [47, 17] width 75 height 15
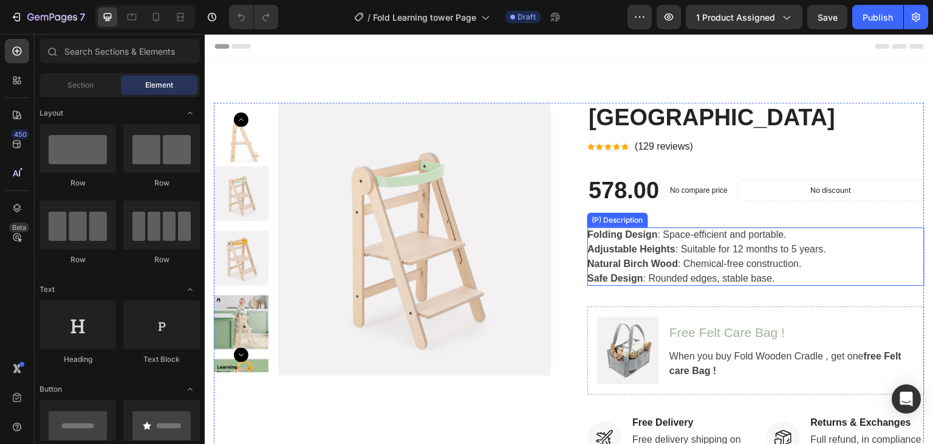
click at [652, 246] on strong "Adjustable Heights" at bounding box center [632, 249] width 88 height 10
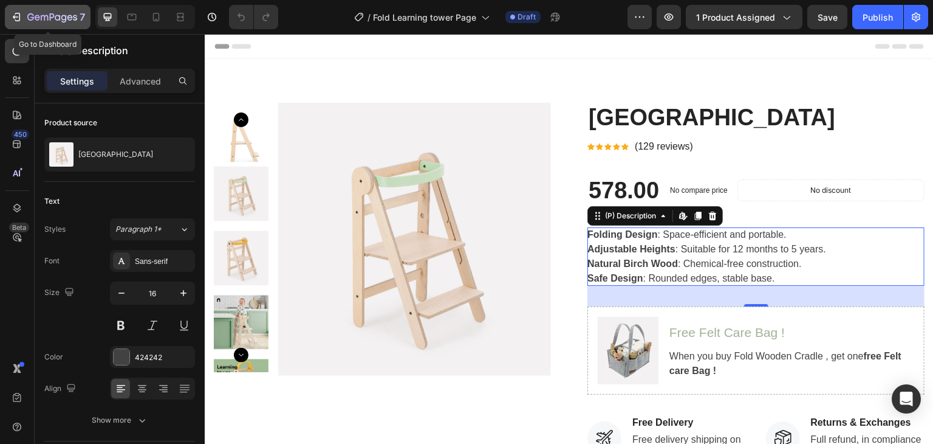
click at [66, 12] on div "7" at bounding box center [56, 17] width 58 height 15
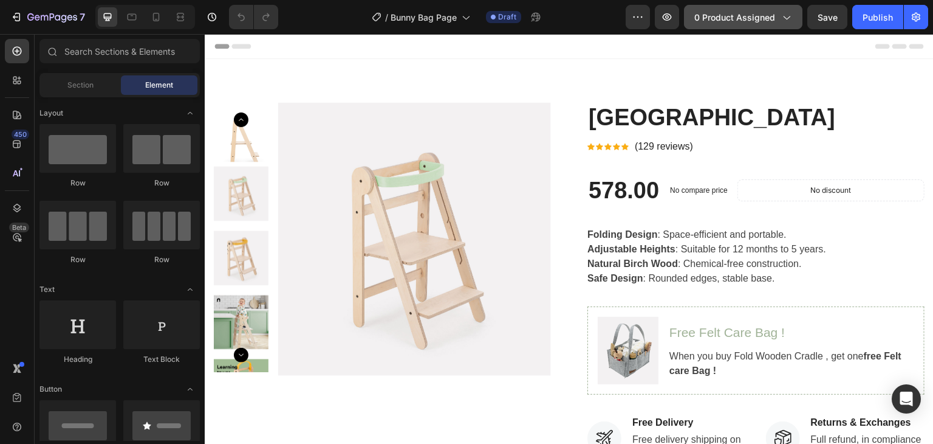
click at [778, 27] on button "0 product assigned" at bounding box center [743, 17] width 118 height 24
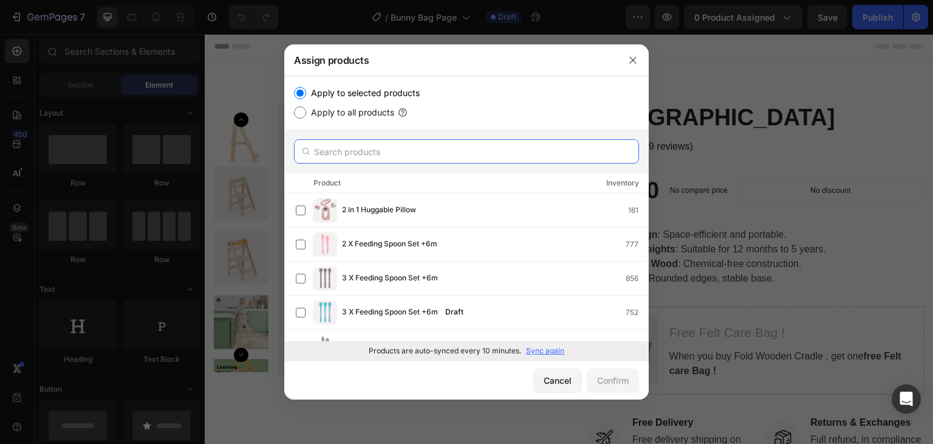
click at [396, 143] on input "text" at bounding box center [466, 151] width 345 height 24
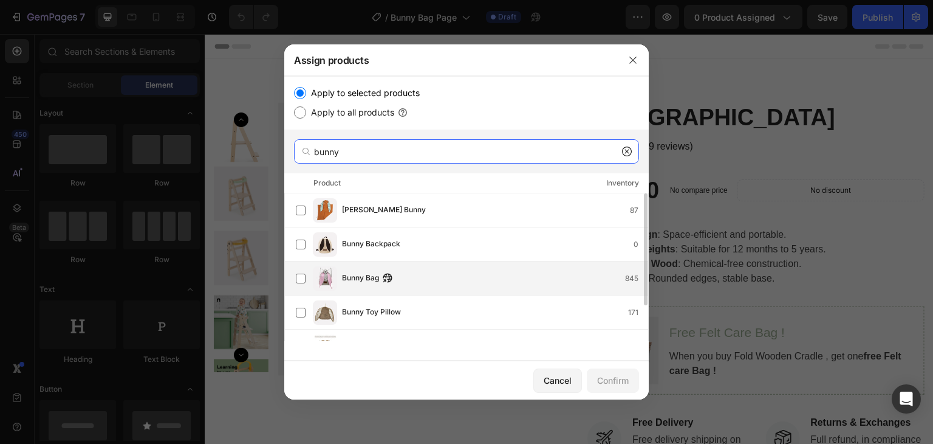
type input "bunny"
click at [365, 270] on div "Bunny Bag 845" at bounding box center [472, 278] width 352 height 24
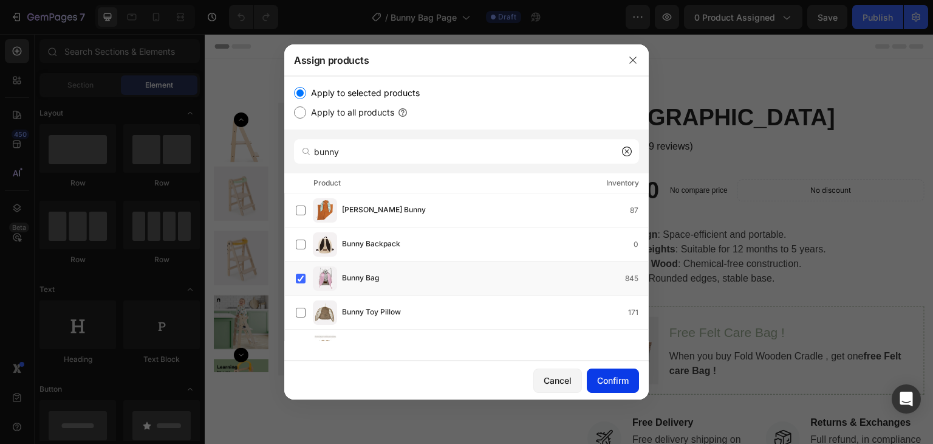
click at [630, 380] on button "Confirm" at bounding box center [613, 380] width 52 height 24
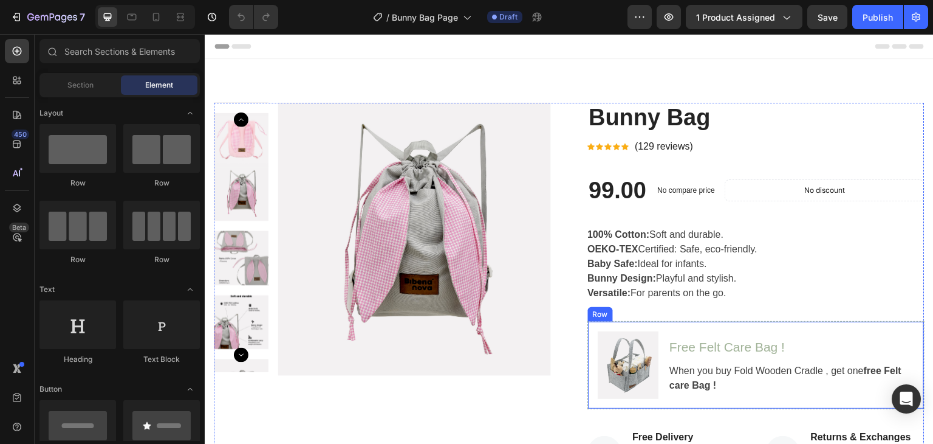
click at [884, 327] on div "Image Free Felt Care Bag ! Heading When you buy Fold Wooden Cradle , get one fr…" at bounding box center [756, 365] width 337 height 88
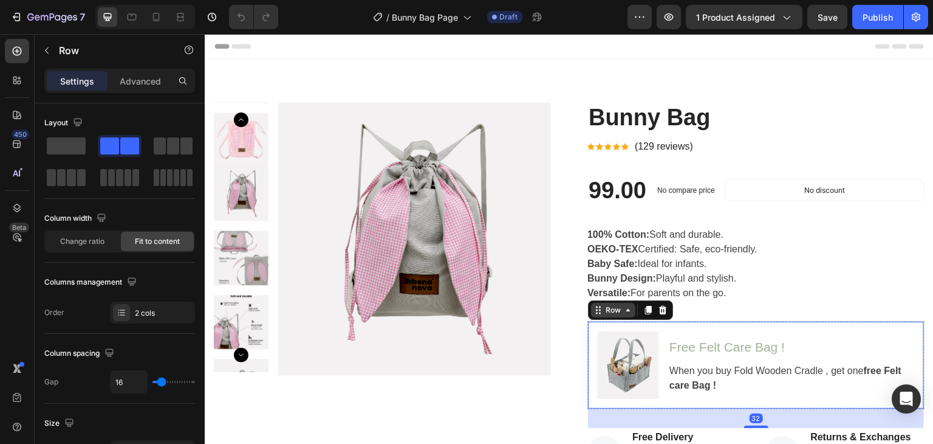
click at [618, 315] on div "Row" at bounding box center [613, 310] width 44 height 15
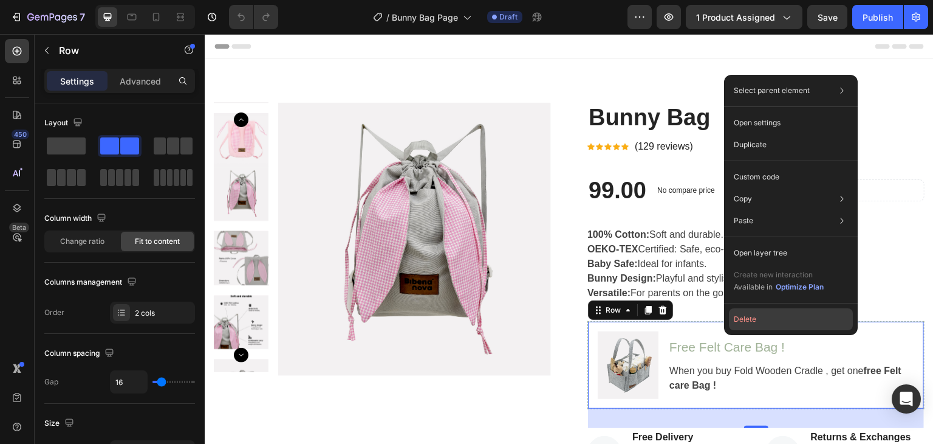
drag, startPoint x: 781, startPoint y: 326, endPoint x: 590, endPoint y: 292, distance: 194.5
click at [781, 326] on button "Delete" at bounding box center [791, 319] width 124 height 22
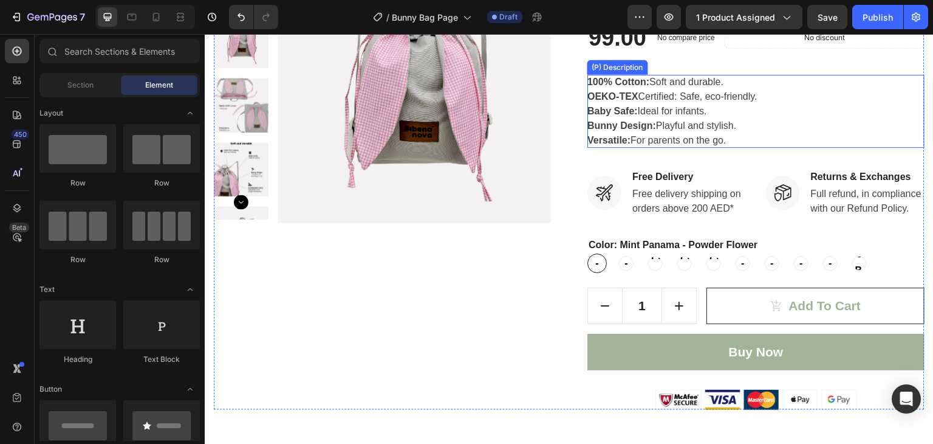
scroll to position [182, 0]
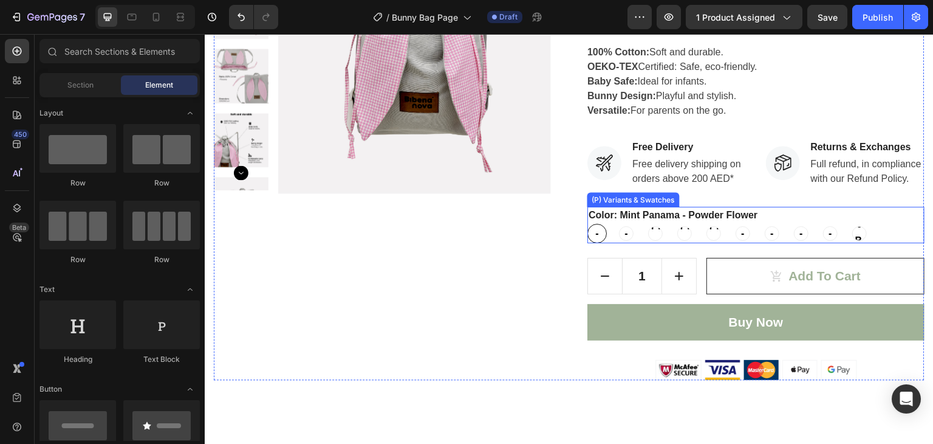
click at [769, 227] on div "Color: Mint Panama - Powder Flower Mint Panama - Powder Flower Mint Panama - Po…" at bounding box center [756, 225] width 337 height 36
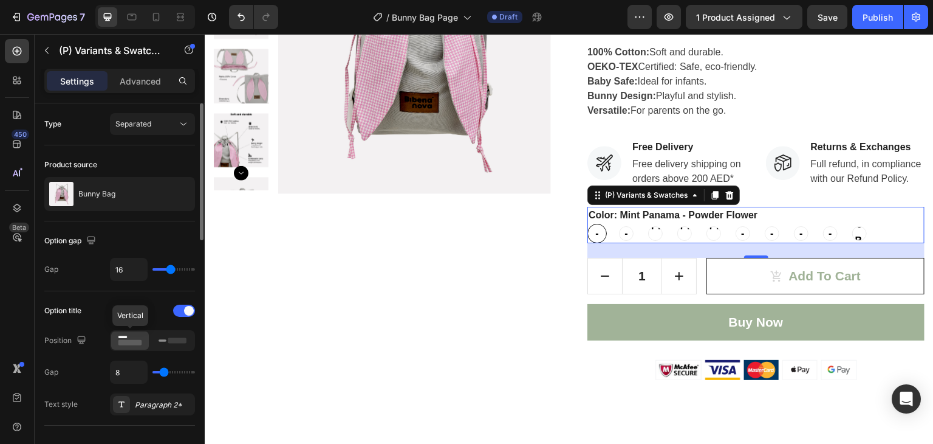
scroll to position [122, 0]
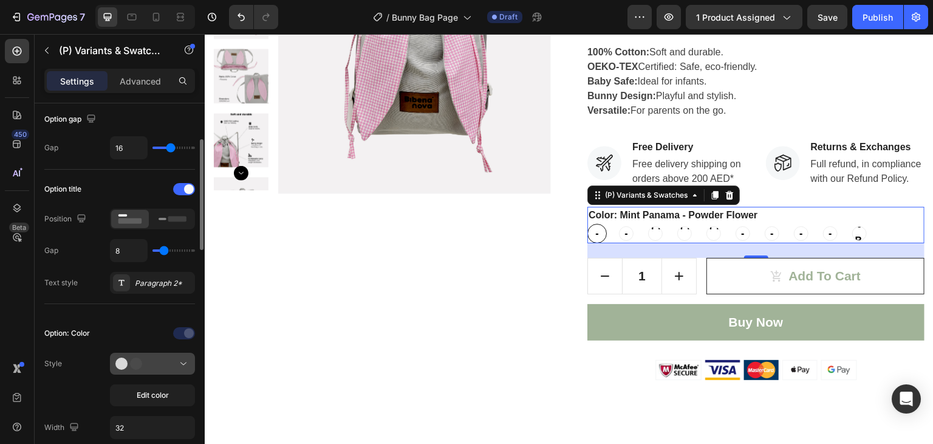
click at [165, 359] on div at bounding box center [152, 363] width 74 height 12
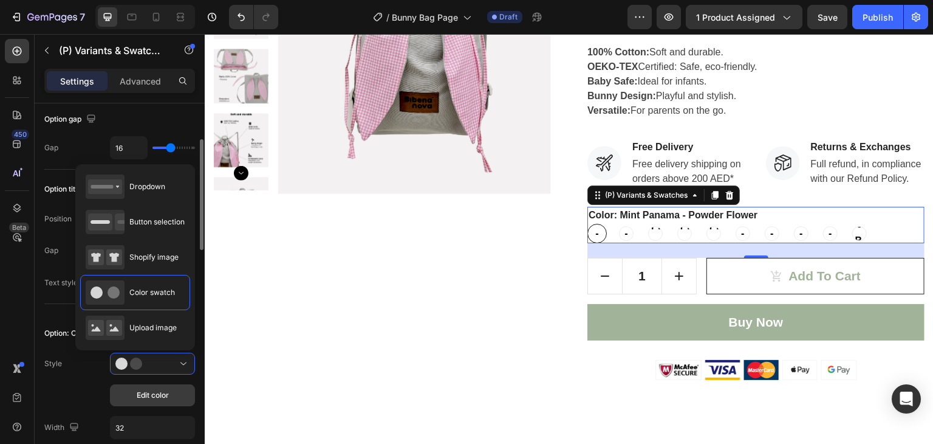
click at [156, 389] on span "Edit color" at bounding box center [153, 394] width 32 height 11
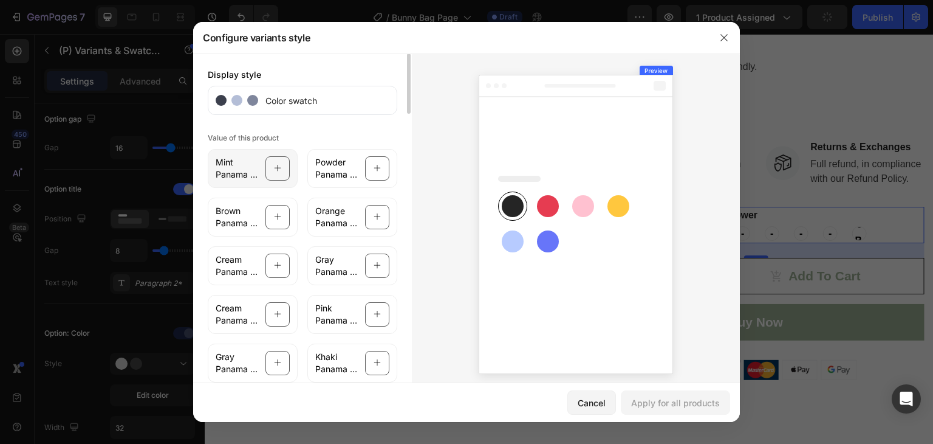
click at [285, 165] on div "Mint Panama - Powder Flower" at bounding box center [253, 168] width 90 height 39
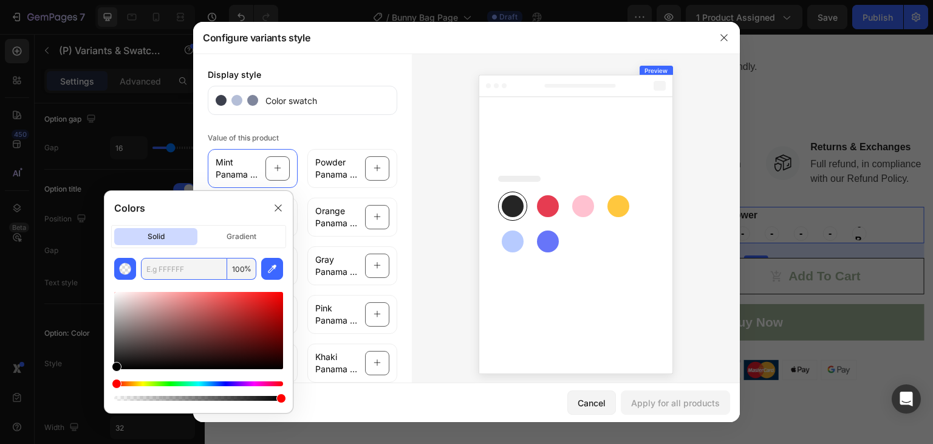
click at [173, 261] on input "text" at bounding box center [184, 269] width 86 height 22
paste input "3EB489"
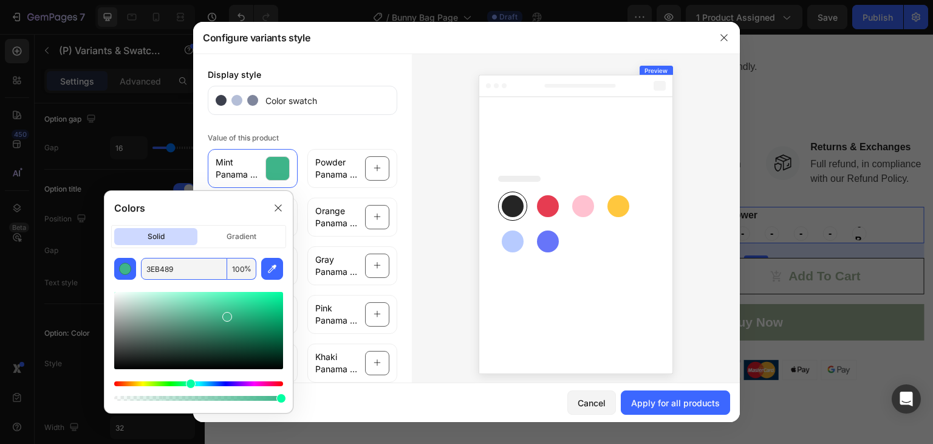
type input "3EB489"
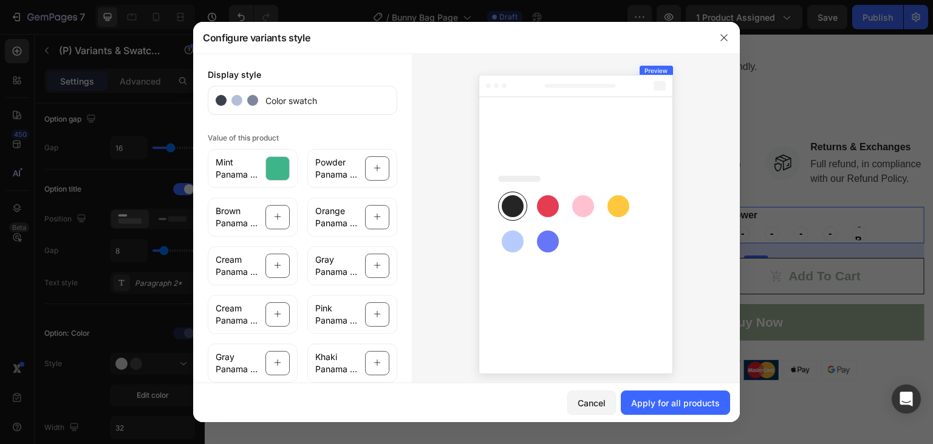
click at [445, 216] on div at bounding box center [576, 221] width 328 height 337
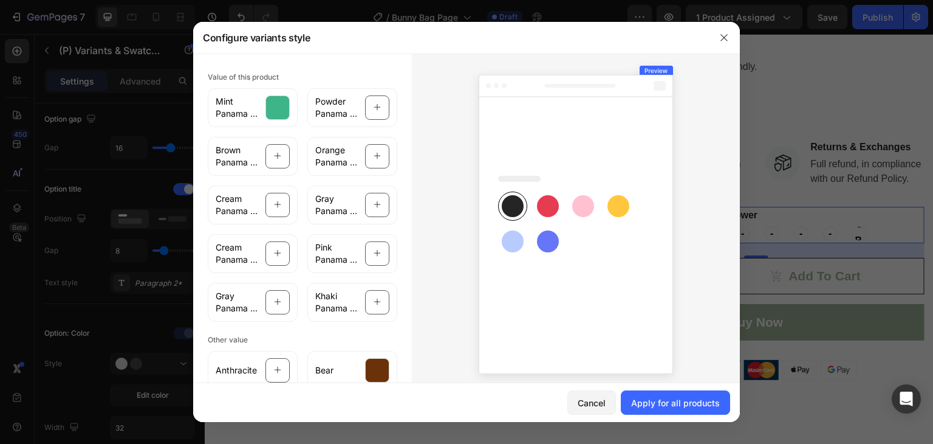
scroll to position [0, 0]
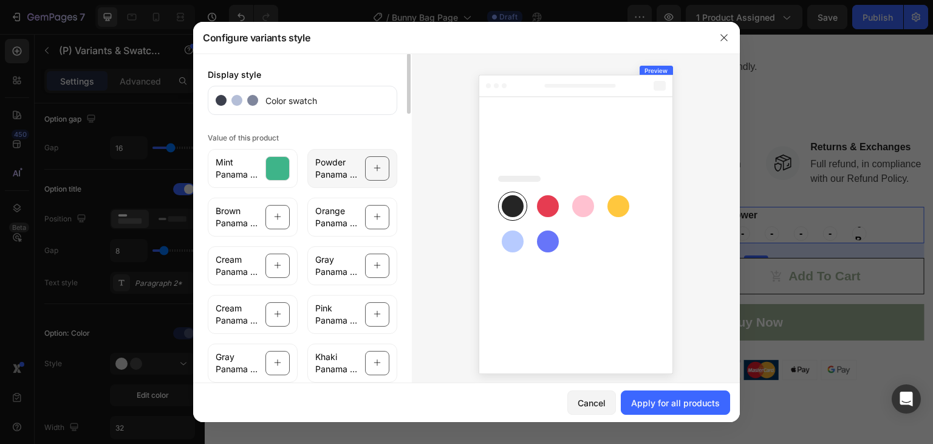
click at [375, 159] on icon at bounding box center [378, 168] width 8 height 23
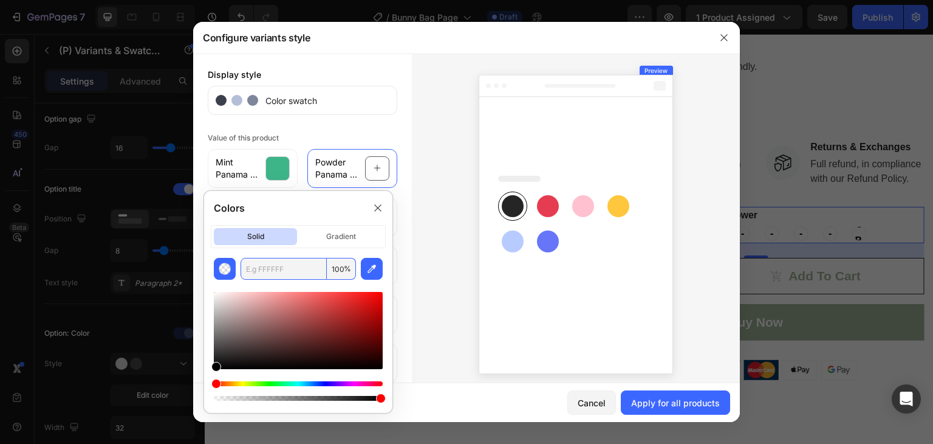
click at [318, 263] on input "text" at bounding box center [284, 269] width 86 height 22
paste input "F6B8B8"
type input "F6B8B8"
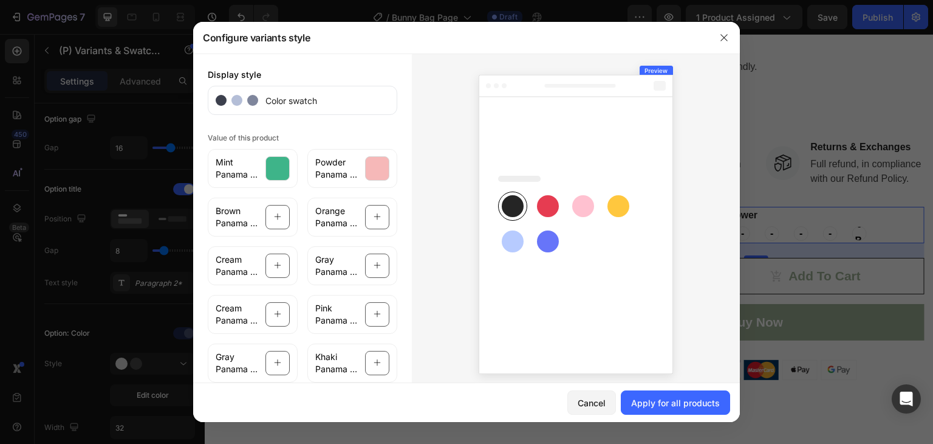
click at [434, 236] on div at bounding box center [576, 221] width 328 height 337
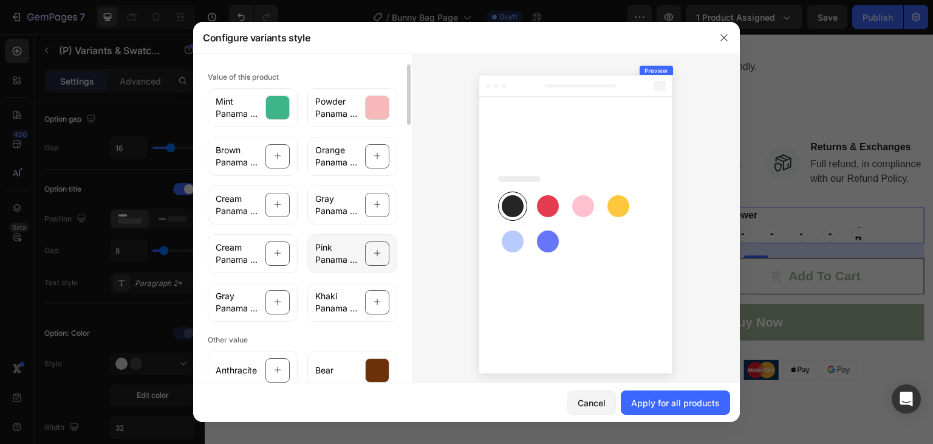
click at [374, 247] on icon at bounding box center [378, 253] width 8 height 23
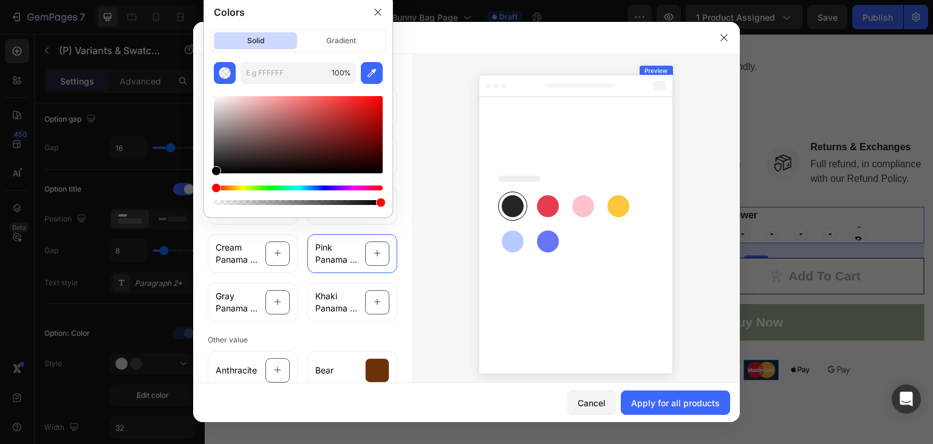
click at [358, 187] on div "Hue" at bounding box center [298, 187] width 169 height 5
click at [361, 185] on div "Hue" at bounding box center [298, 187] width 169 height 5
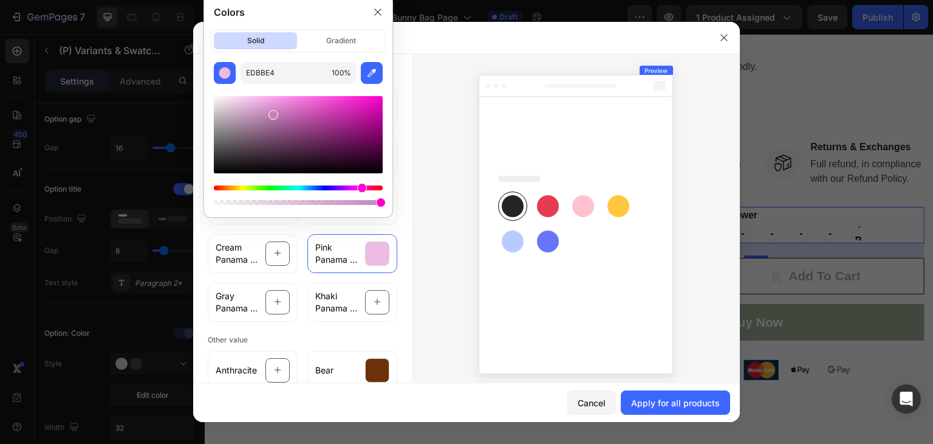
drag, startPoint x: 250, startPoint y: 100, endPoint x: 272, endPoint y: 112, distance: 25.0
click at [272, 112] on div at bounding box center [298, 134] width 169 height 77
click at [262, 105] on div at bounding box center [298, 134] width 169 height 77
click at [258, 96] on div at bounding box center [298, 134] width 169 height 77
type input "FFBCF2"
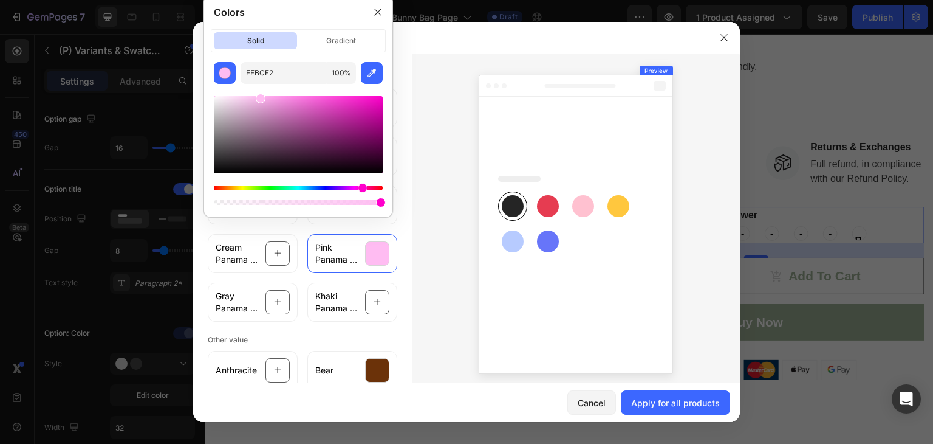
click at [448, 217] on div at bounding box center [576, 221] width 328 height 337
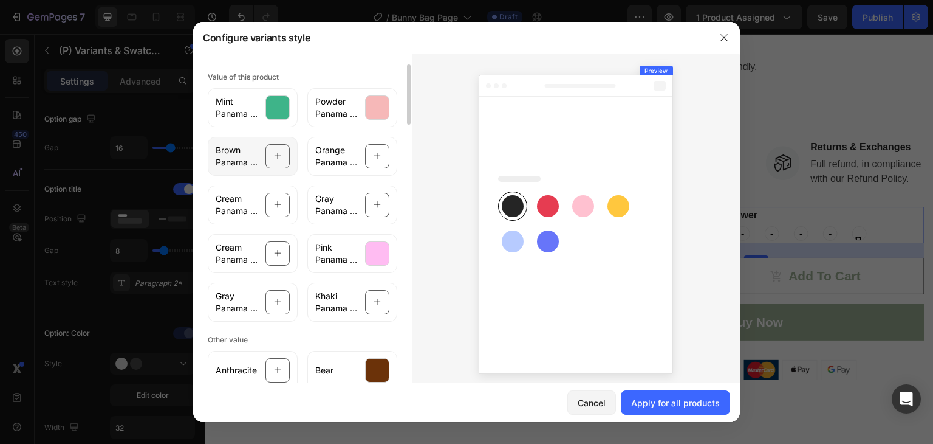
click at [279, 159] on div at bounding box center [278, 156] width 24 height 24
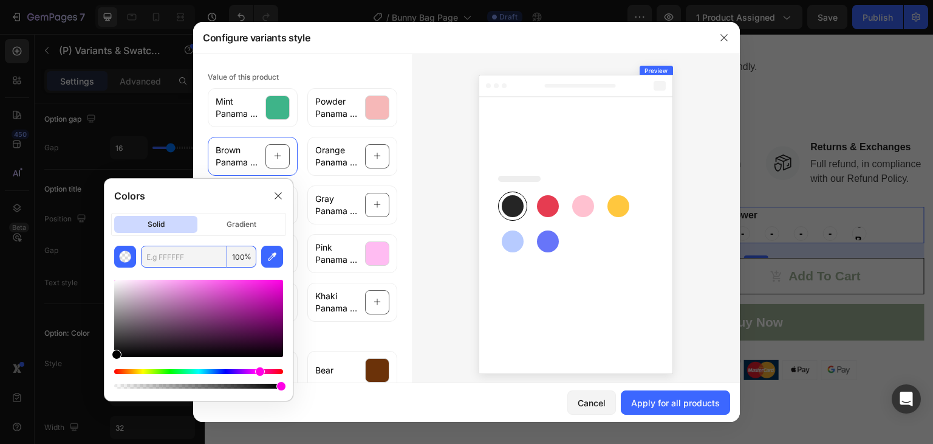
click at [192, 261] on input "text" at bounding box center [184, 256] width 86 height 22
paste input "964B00"
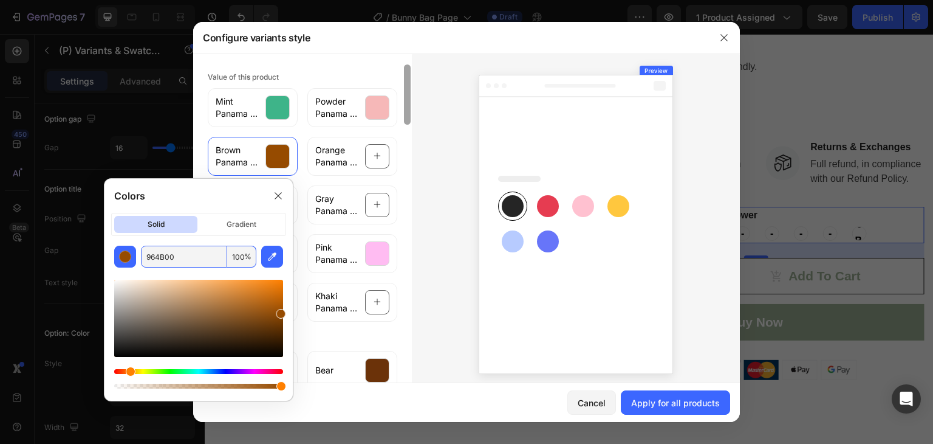
type input "964B00"
click at [406, 198] on div at bounding box center [407, 221] width 9 height 337
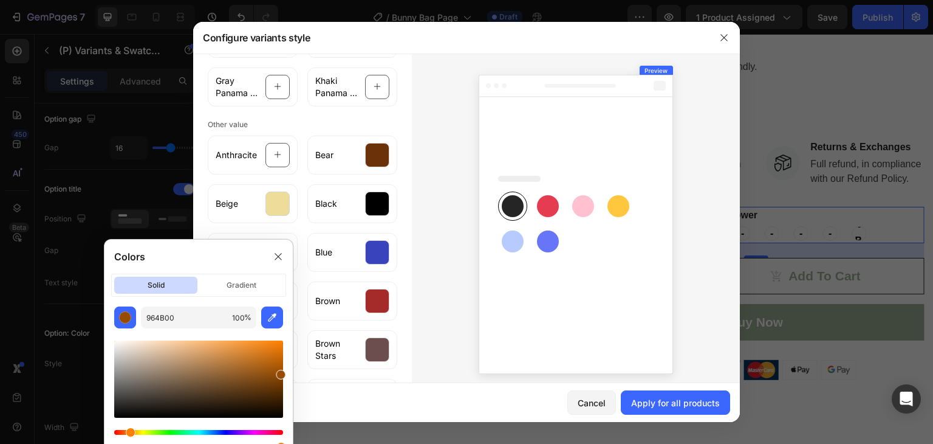
scroll to position [0, 0]
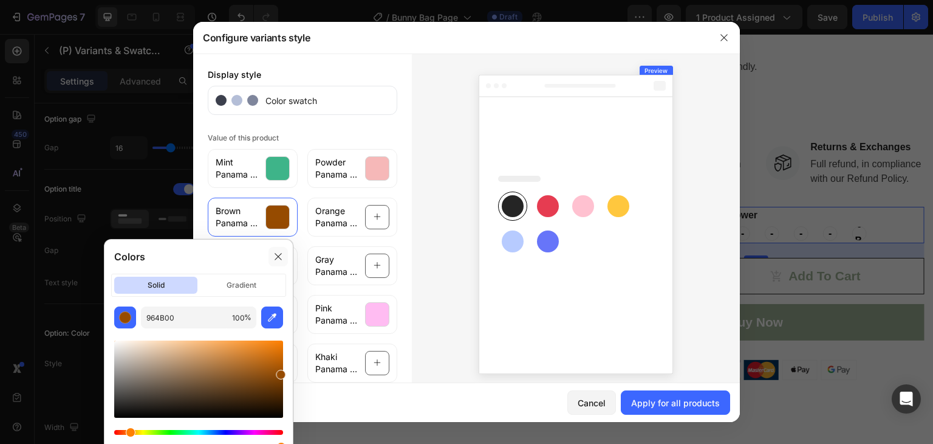
click at [279, 258] on icon at bounding box center [278, 257] width 10 height 10
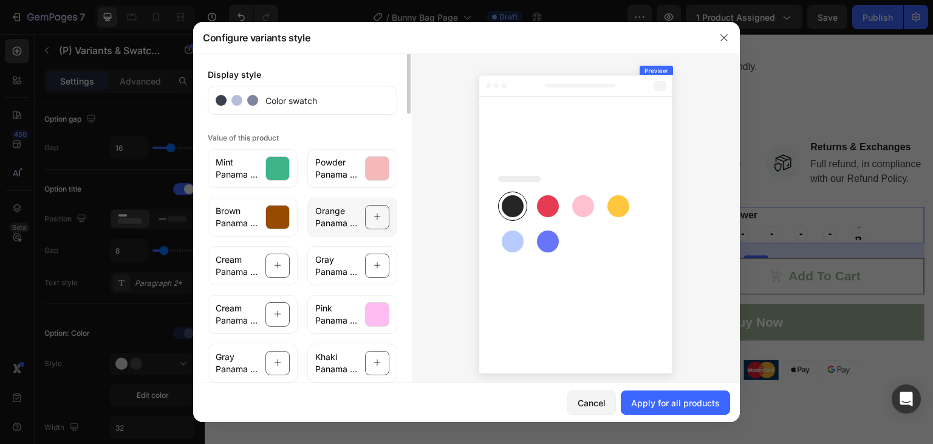
click at [375, 219] on icon at bounding box center [378, 216] width 8 height 23
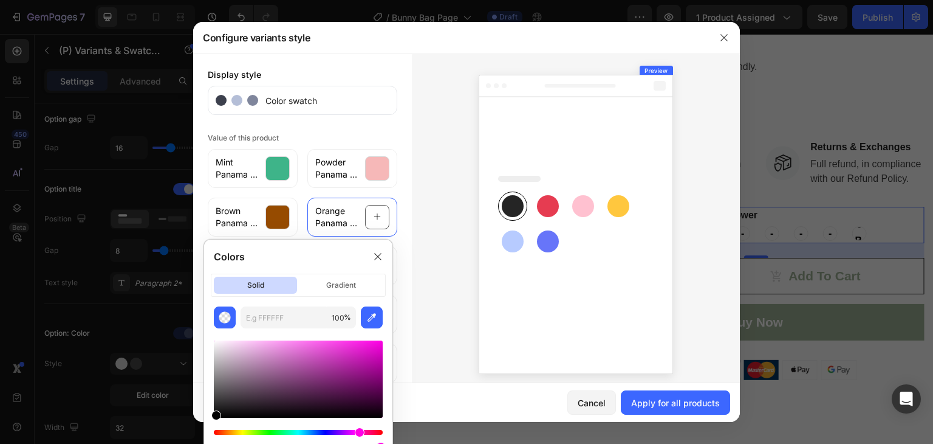
click at [233, 434] on div at bounding box center [298, 439] width 169 height 19
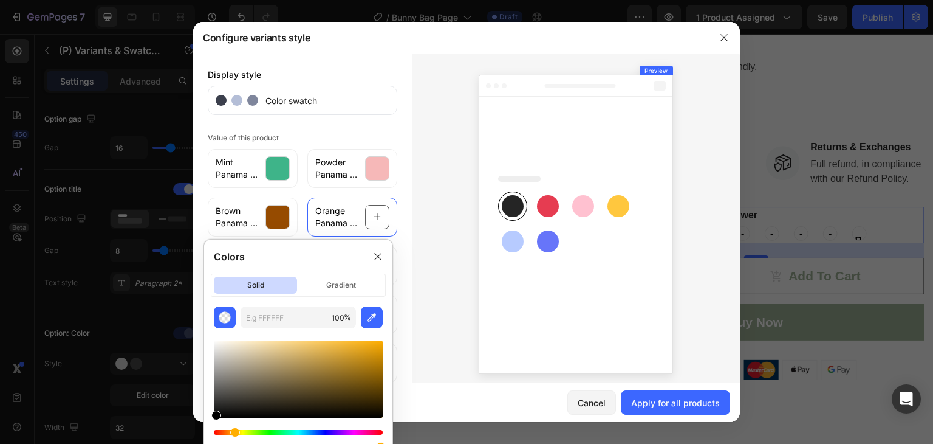
click at [233, 430] on div "Hue" at bounding box center [298, 432] width 169 height 5
drag, startPoint x: 238, startPoint y: 431, endPoint x: 231, endPoint y: 431, distance: 7.3
click at [231, 431] on div "Hue" at bounding box center [298, 432] width 169 height 5
click at [361, 351] on div at bounding box center [298, 378] width 169 height 77
click at [346, 346] on div at bounding box center [298, 378] width 169 height 77
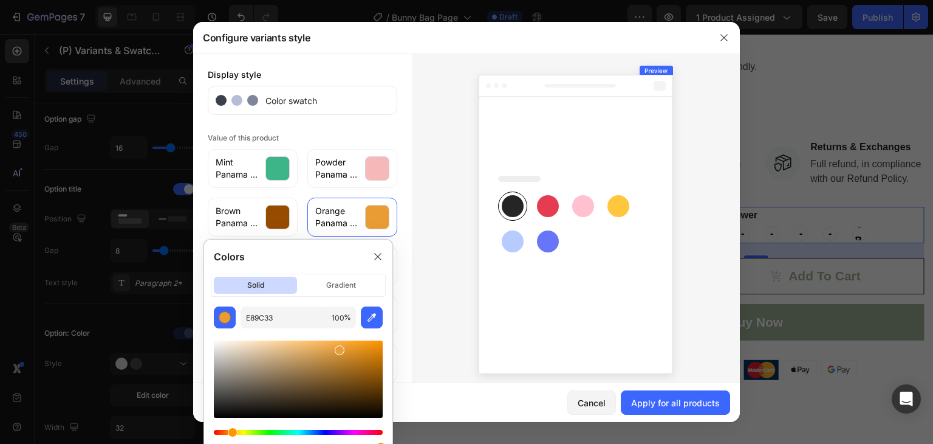
click at [338, 348] on div at bounding box center [298, 378] width 169 height 77
click at [326, 351] on div at bounding box center [298, 378] width 169 height 77
click at [340, 363] on div at bounding box center [298, 378] width 169 height 77
click at [340, 349] on div at bounding box center [298, 378] width 169 height 77
click at [352, 351] on div at bounding box center [298, 378] width 169 height 77
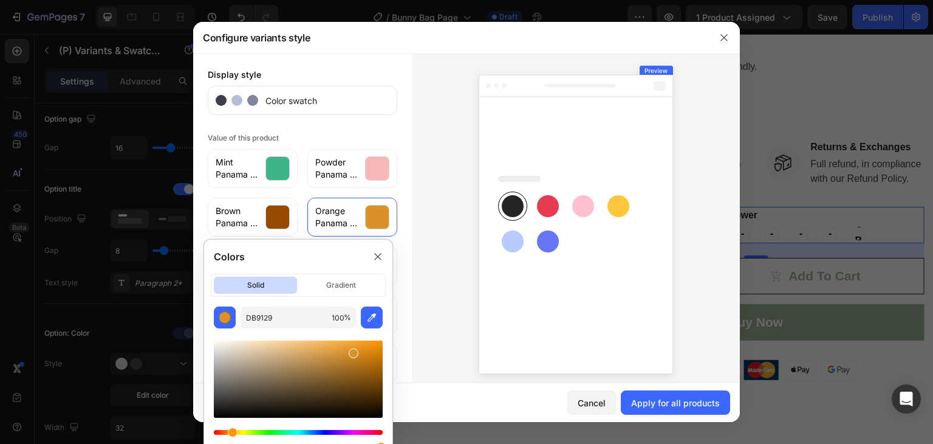
click at [287, 351] on div at bounding box center [298, 378] width 169 height 77
click at [300, 361] on div at bounding box center [298, 378] width 169 height 77
click at [283, 312] on input "B7915B" at bounding box center [284, 317] width 86 height 22
click at [284, 315] on input "B7915B" at bounding box center [284, 317] width 86 height 22
paste input "FFA500"
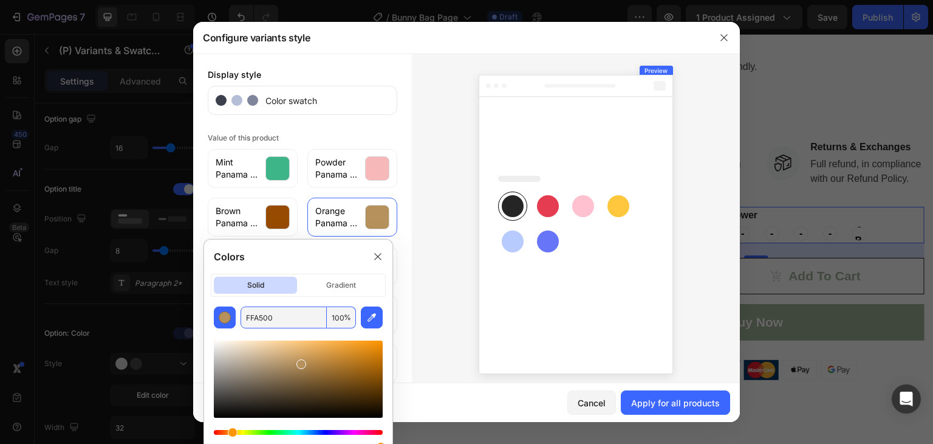
type input "FFA500"
click at [455, 252] on div at bounding box center [576, 221] width 328 height 337
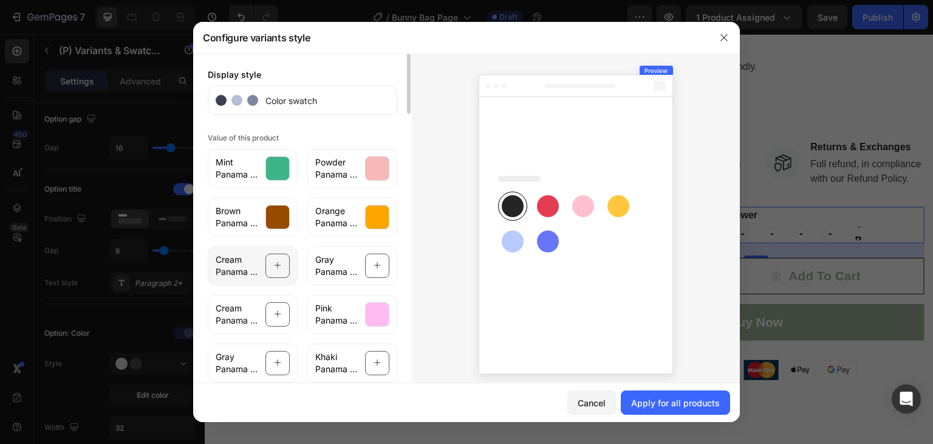
click at [267, 272] on div at bounding box center [278, 265] width 24 height 24
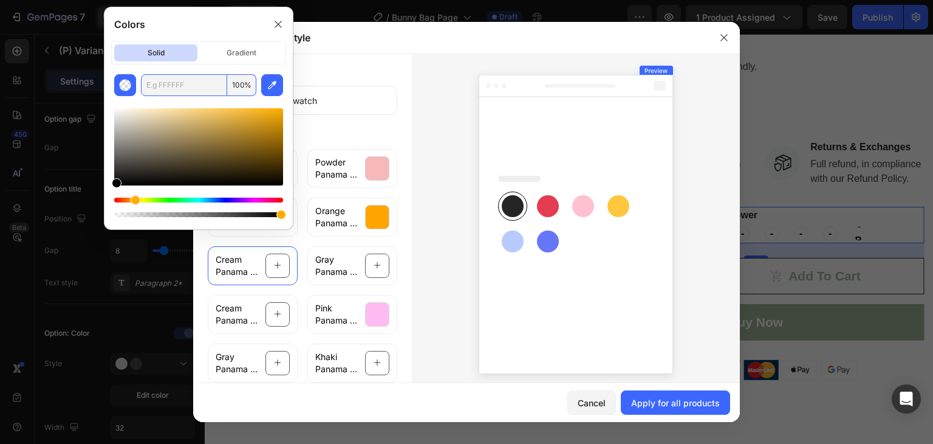
click at [181, 95] on input "text" at bounding box center [184, 85] width 86 height 22
click at [182, 89] on input "text" at bounding box center [184, 85] width 86 height 22
paste input "FFFDD0"
type input "FFFDD0"
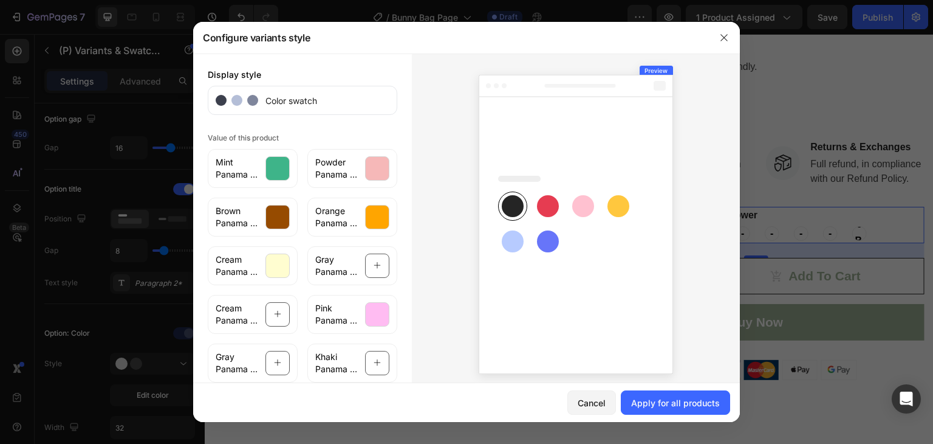
click at [415, 214] on div at bounding box center [576, 221] width 328 height 337
click at [275, 313] on icon at bounding box center [278, 314] width 8 height 23
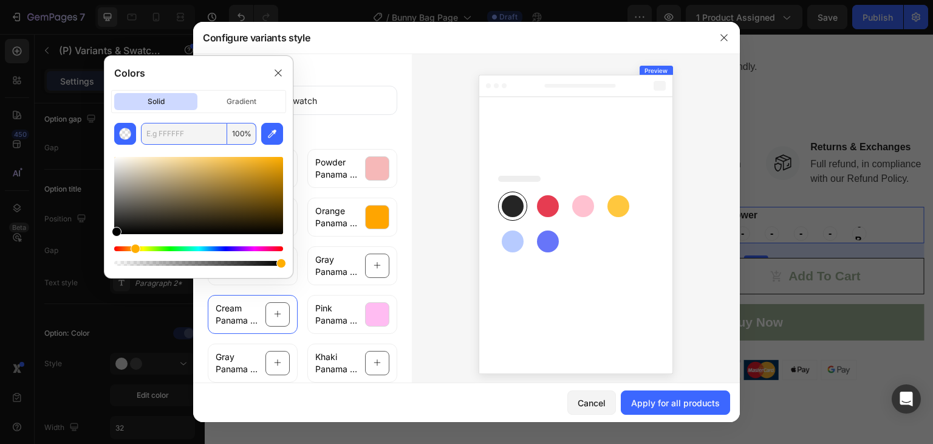
click at [209, 131] on input "text" at bounding box center [184, 134] width 86 height 22
paste input "FFFDD0"
type input "FFFDD0"
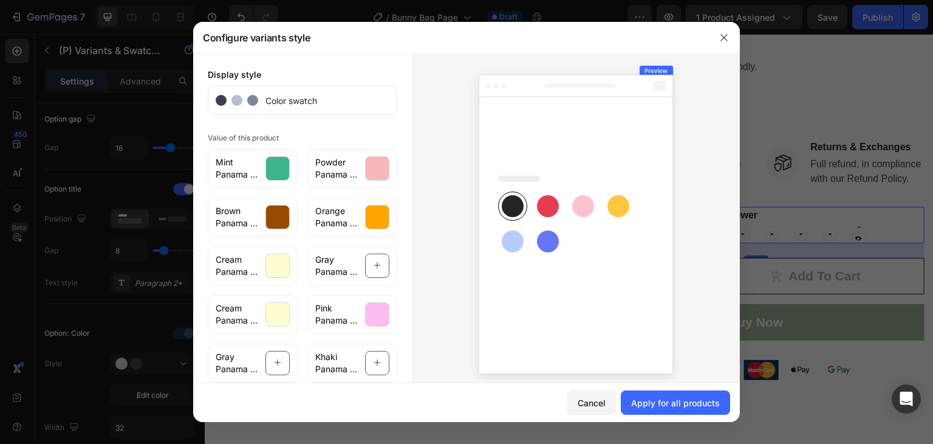
click at [420, 227] on div at bounding box center [576, 221] width 328 height 337
click at [356, 265] on div "Gray Panama - Gray Plaid" at bounding box center [352, 265] width 90 height 39
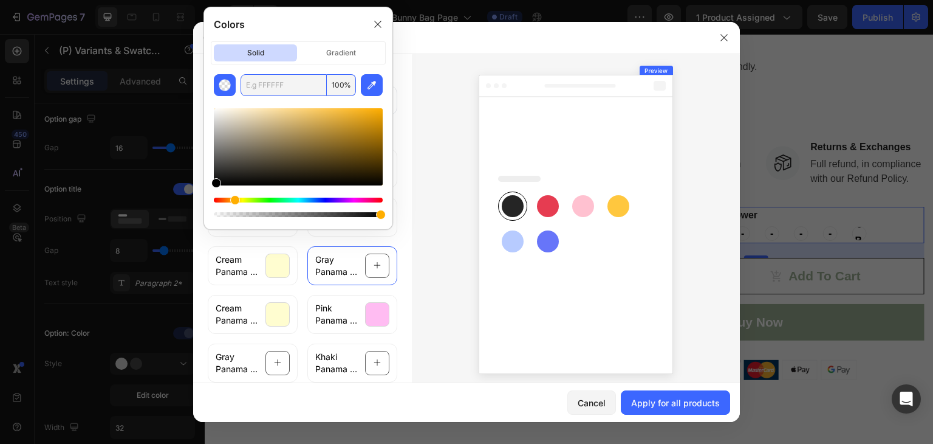
click at [288, 88] on input "text" at bounding box center [284, 85] width 86 height 22
paste input "808080"
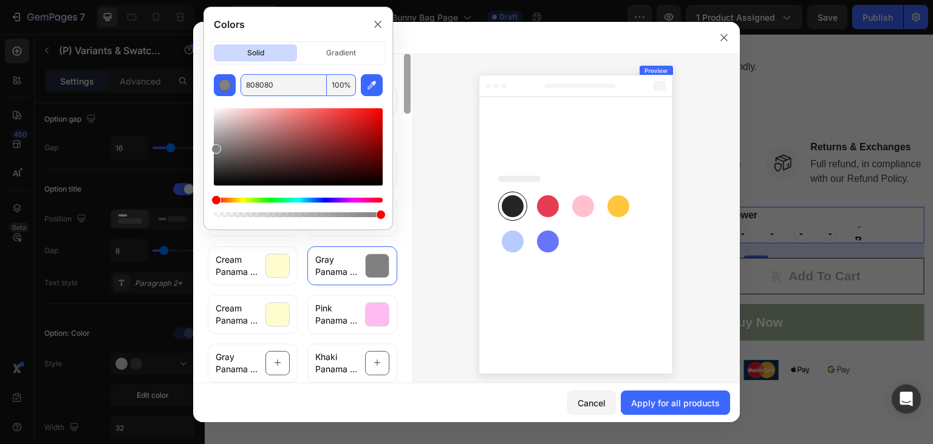
type input "808080"
click at [403, 193] on div at bounding box center [407, 221] width 9 height 337
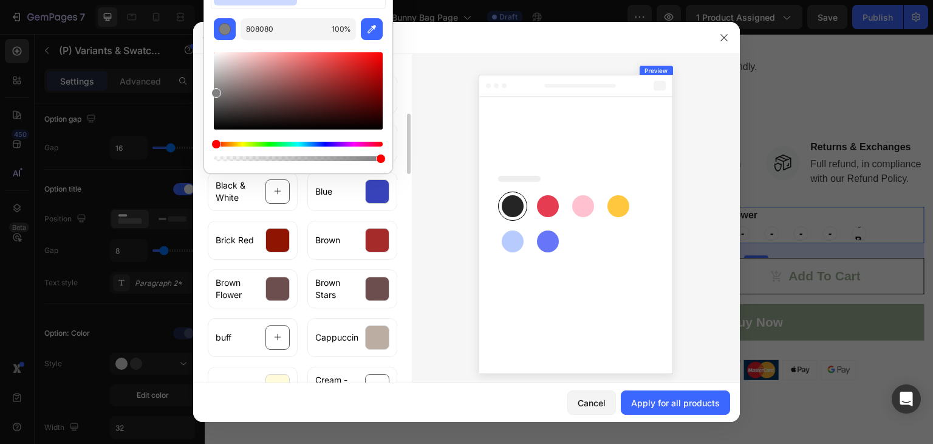
click at [425, 193] on div at bounding box center [576, 221] width 328 height 337
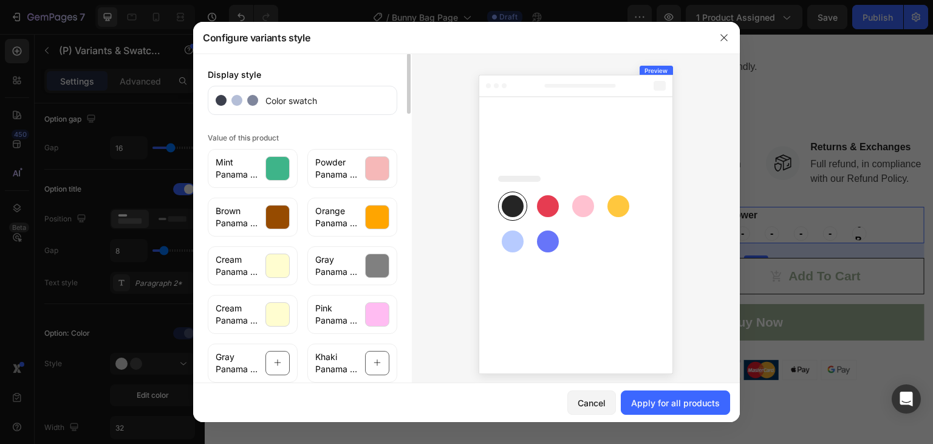
scroll to position [61, 0]
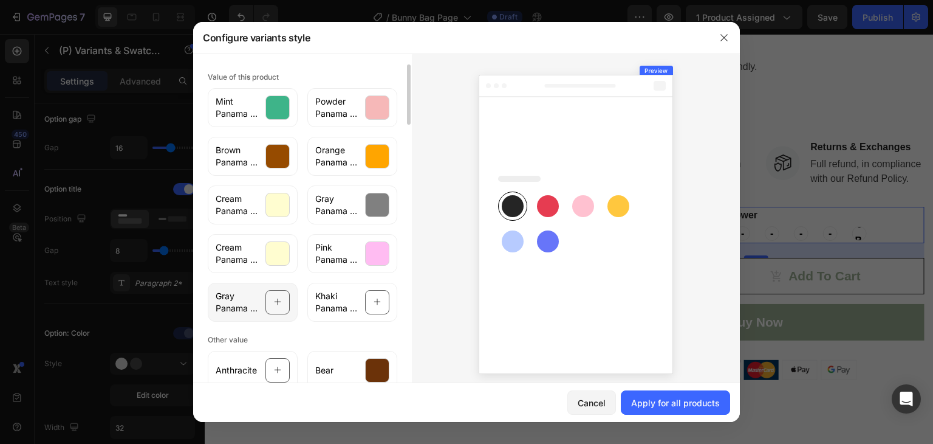
click at [274, 299] on icon at bounding box center [278, 301] width 8 height 23
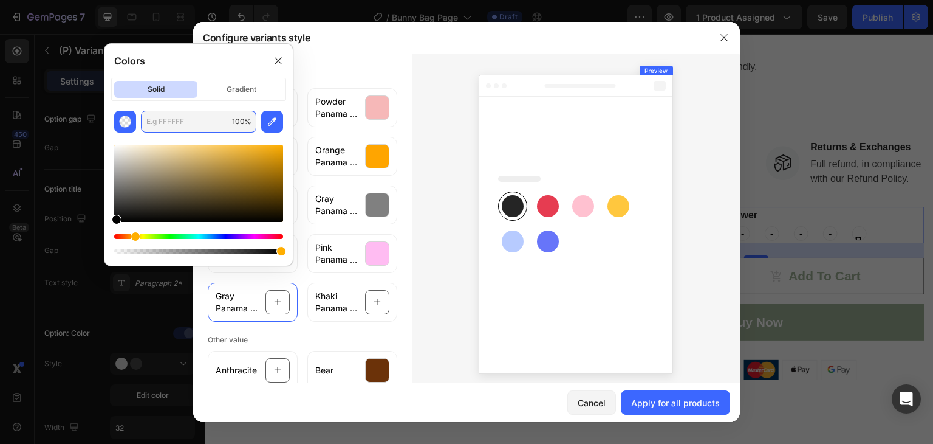
click at [207, 119] on input "text" at bounding box center [184, 122] width 86 height 22
paste input "808080"
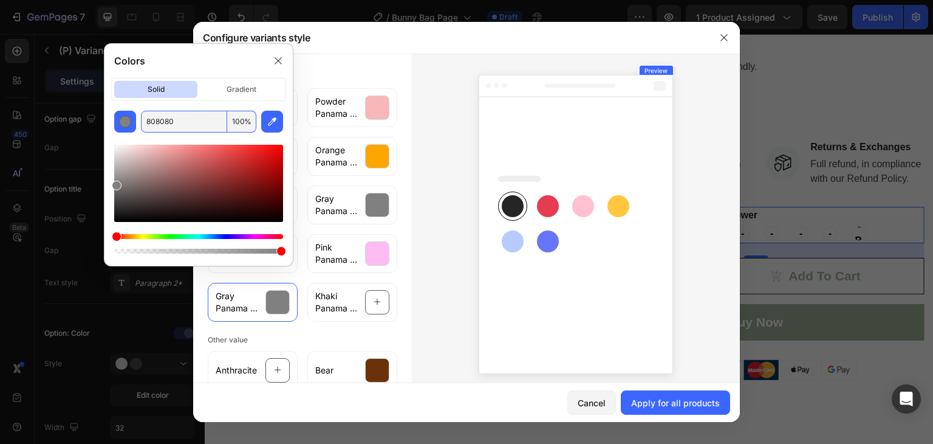
type input "808080"
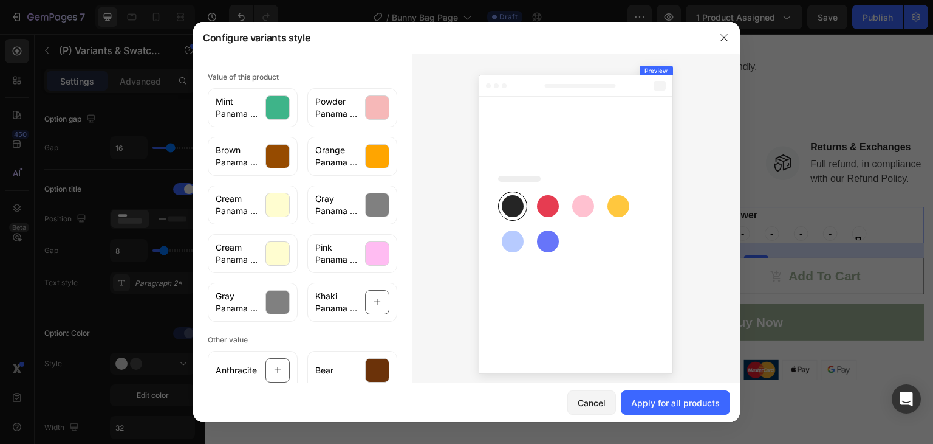
click at [427, 220] on div at bounding box center [576, 221] width 328 height 337
click at [358, 306] on div "Khaki Panama - Brick Red Plaid" at bounding box center [352, 302] width 90 height 39
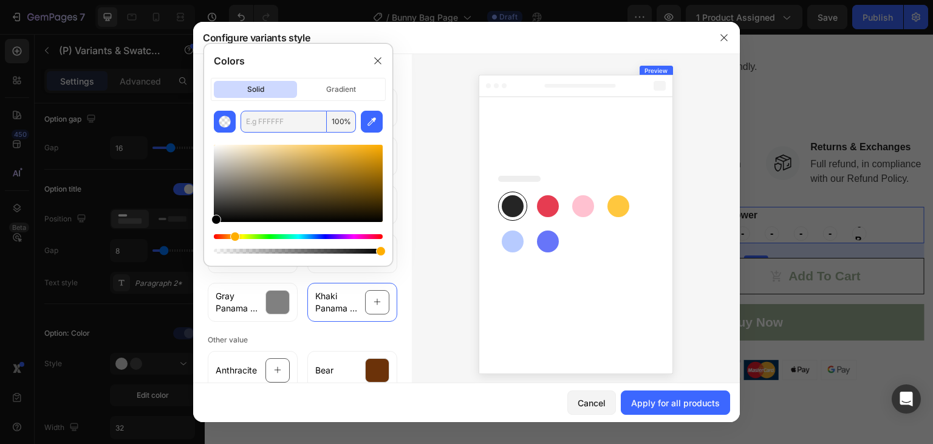
click at [279, 123] on input "text" at bounding box center [284, 122] width 86 height 22
paste input "F0E68C"
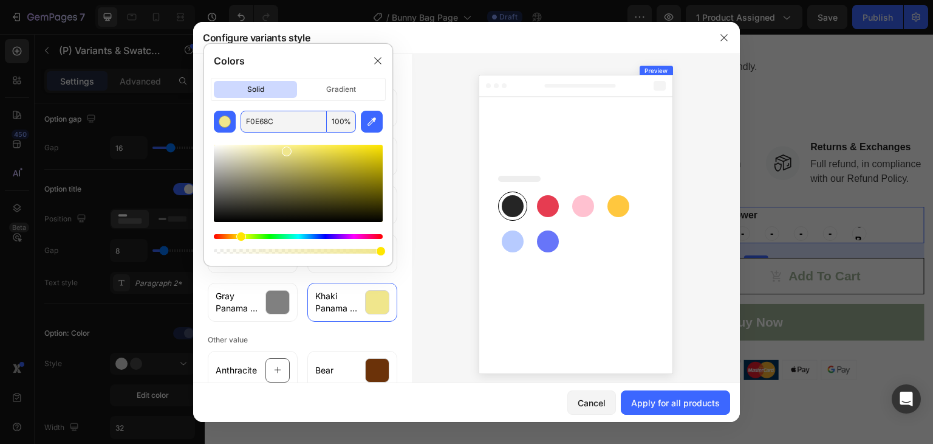
click at [284, 118] on input "F0E68C" at bounding box center [284, 122] width 86 height 22
paste input "BDB76B"
type input "BDB76B"
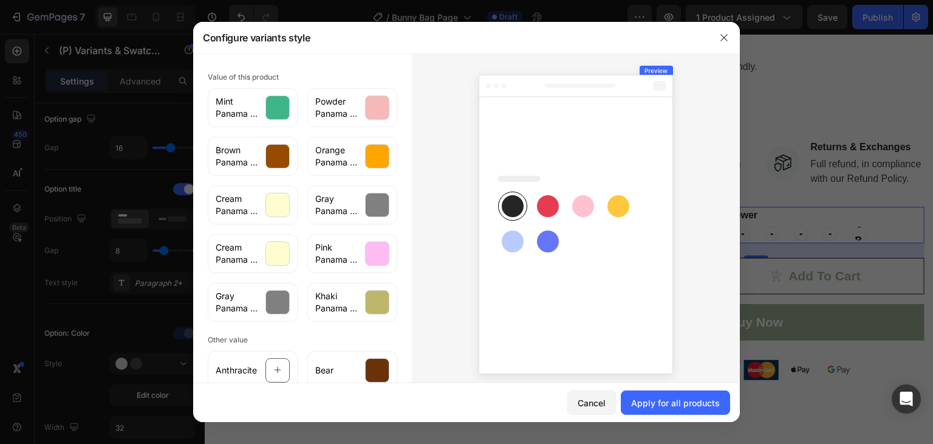
click at [431, 125] on div at bounding box center [576, 221] width 328 height 337
click at [375, 298] on div at bounding box center [377, 302] width 24 height 24
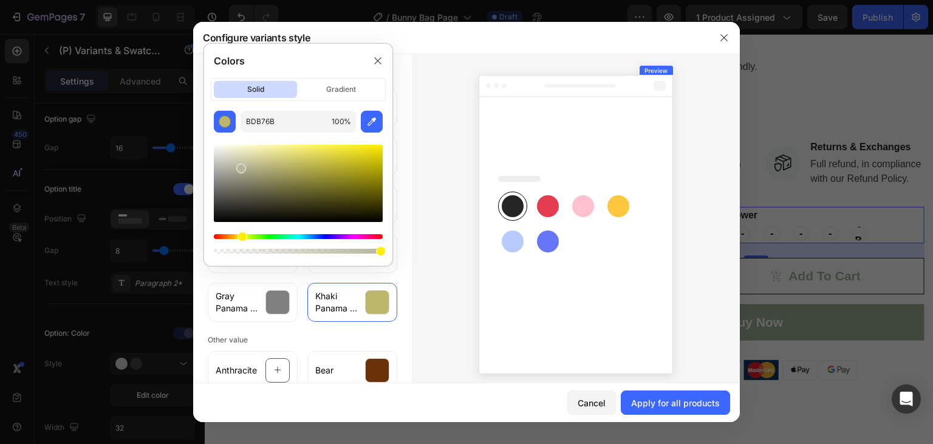
drag, startPoint x: 287, startPoint y: 173, endPoint x: 240, endPoint y: 165, distance: 48.0
click at [240, 165] on div at bounding box center [298, 183] width 169 height 77
type input "B7B59C"
click at [420, 251] on div at bounding box center [576, 221] width 328 height 337
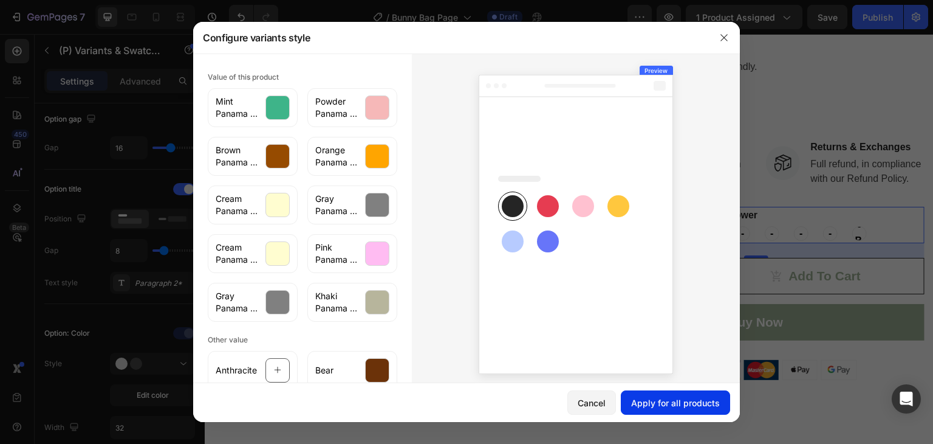
click at [653, 396] on div "Apply for all products" at bounding box center [675, 402] width 89 height 13
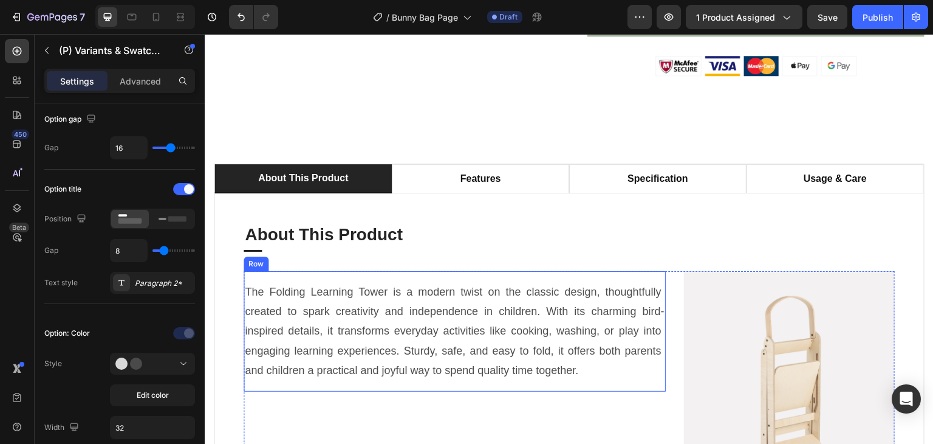
scroll to position [547, 0]
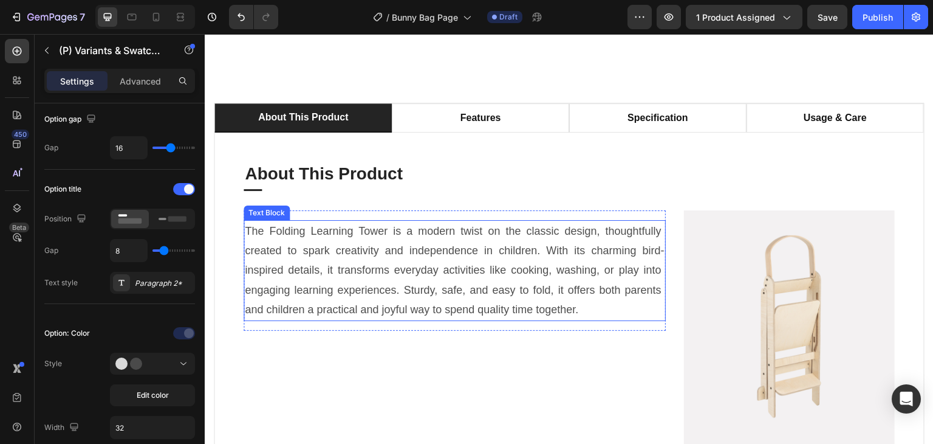
click at [433, 269] on p "The Folding Learning Tower is a modern twist on the classic design, thoughtfull…" at bounding box center [455, 270] width 420 height 98
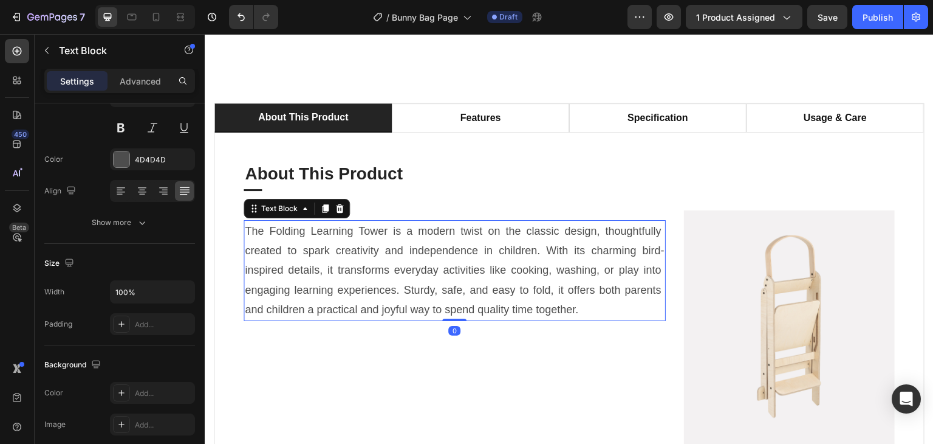
click at [433, 269] on p "The Folding Learning Tower is a modern twist on the classic design, thoughtfull…" at bounding box center [455, 270] width 420 height 98
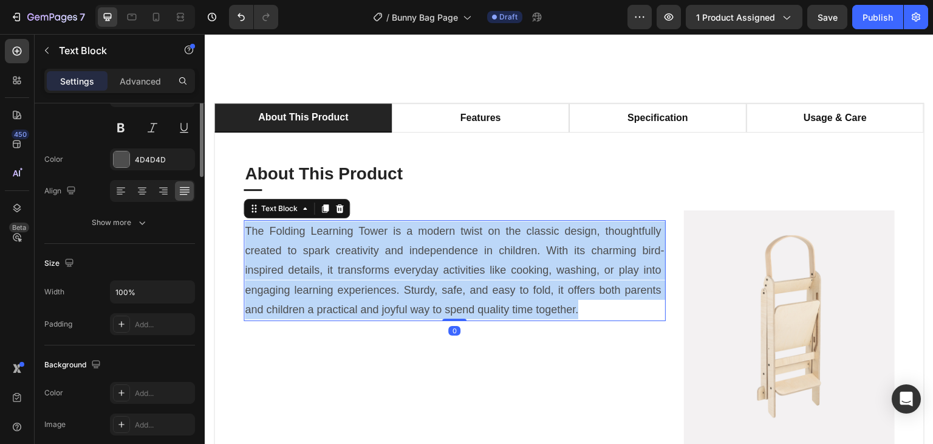
scroll to position [0, 0]
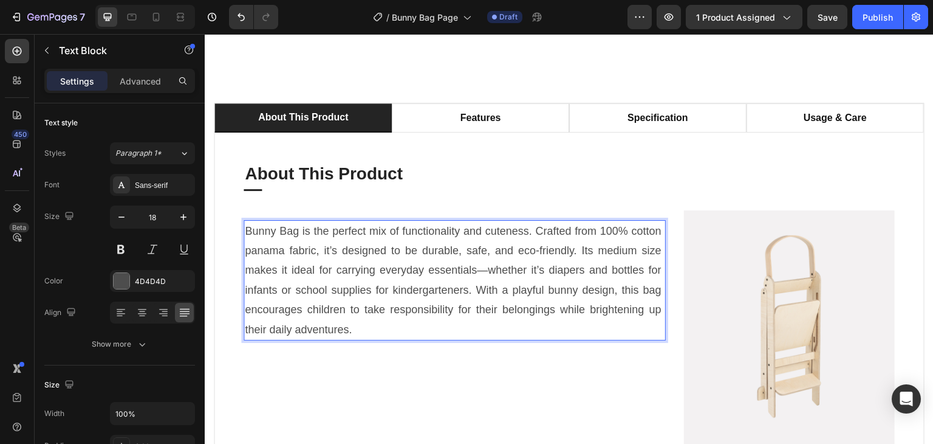
click at [505, 286] on p "Bunny Bag is the perfect mix of functionality and cuteness. Crafted from 100% c…" at bounding box center [455, 280] width 420 height 118
click at [800, 296] on img at bounding box center [789, 327] width 211 height 235
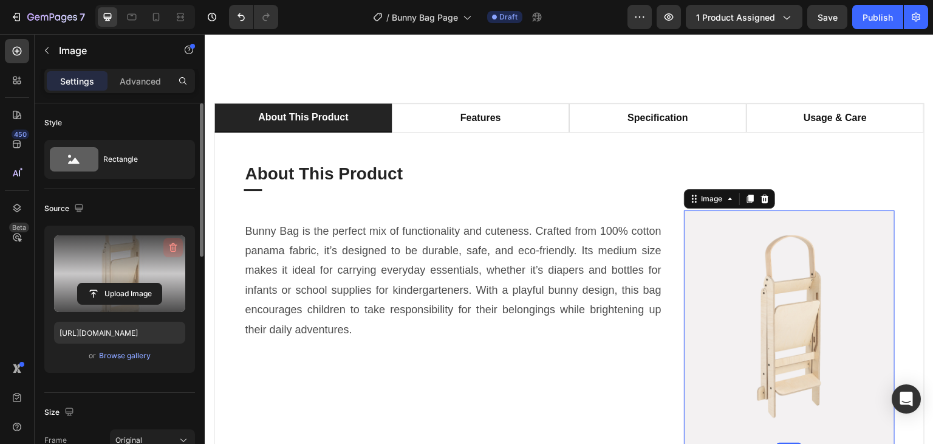
click at [169, 247] on icon "button" at bounding box center [173, 247] width 12 height 12
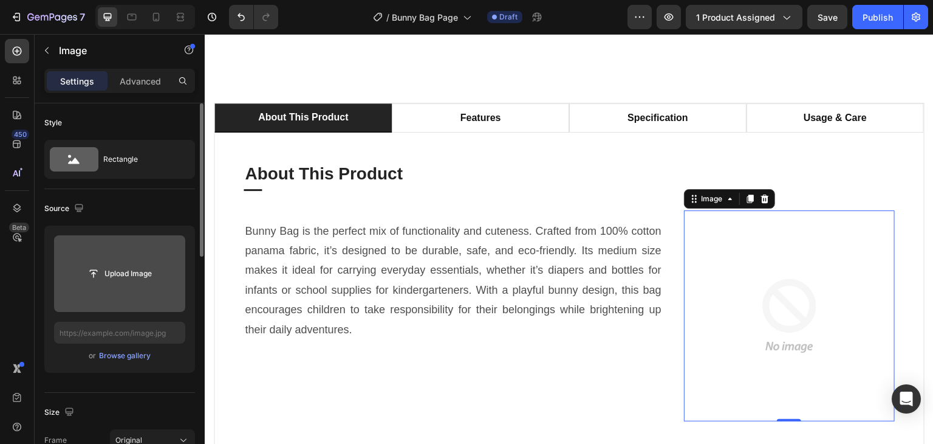
click at [136, 270] on input "file" at bounding box center [120, 273] width 84 height 21
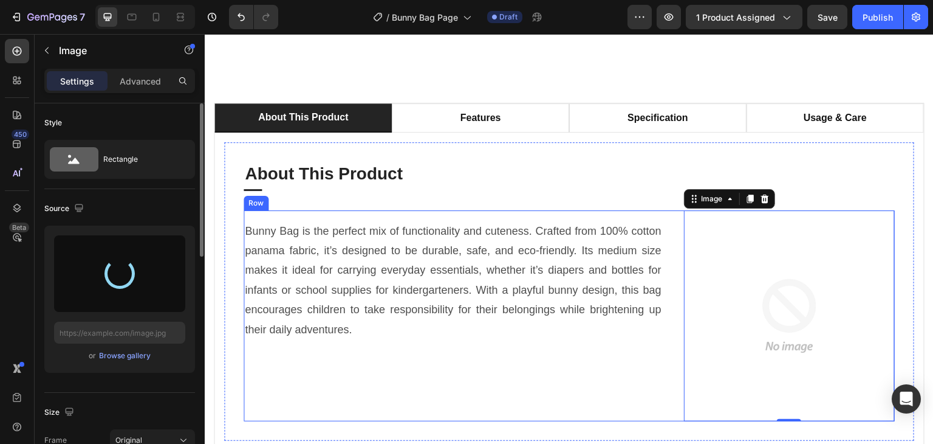
type input "https://cdn.shopify.com/s/files/1/0647/4521/0025/files/gempages_577626648069800…"
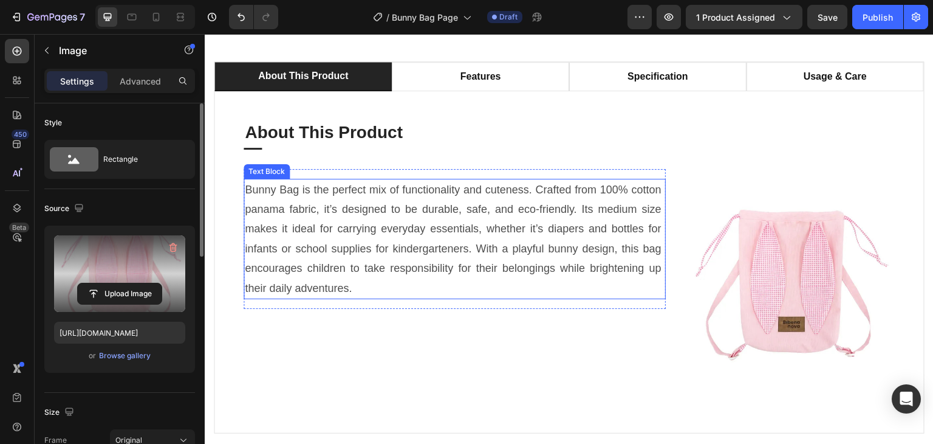
scroll to position [608, 0]
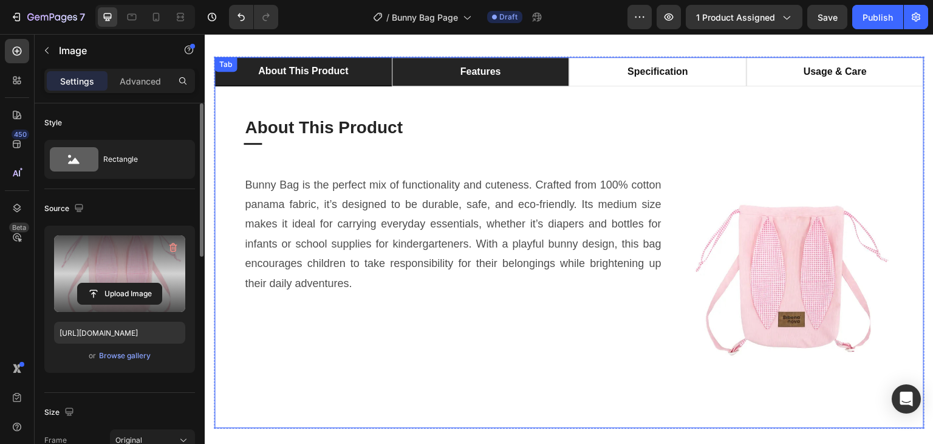
click at [469, 80] on div "features" at bounding box center [481, 72] width 44 height 18
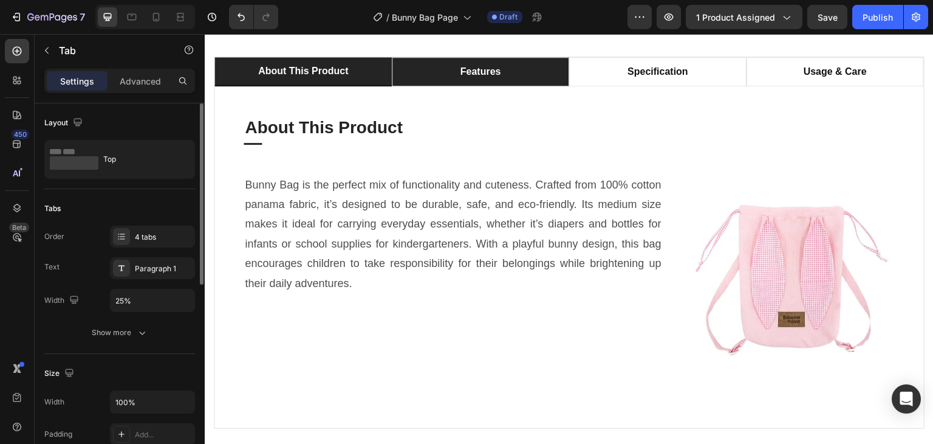
click at [508, 83] on li "features" at bounding box center [480, 71] width 177 height 29
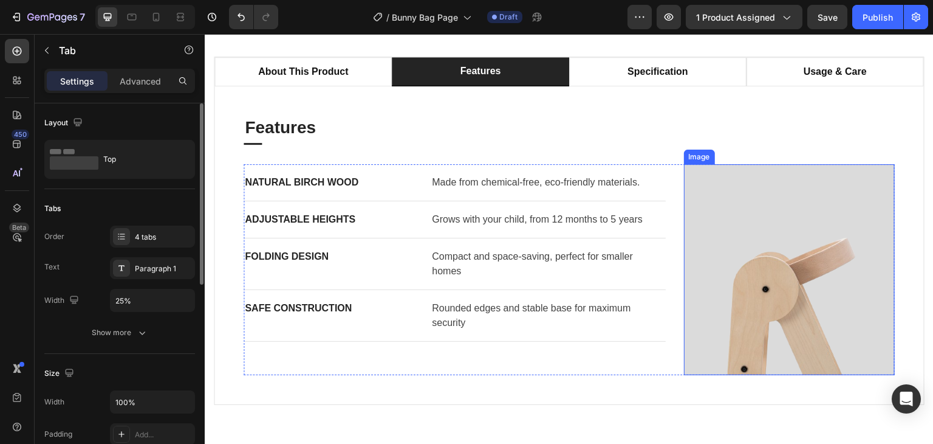
click at [765, 268] on img at bounding box center [789, 269] width 211 height 211
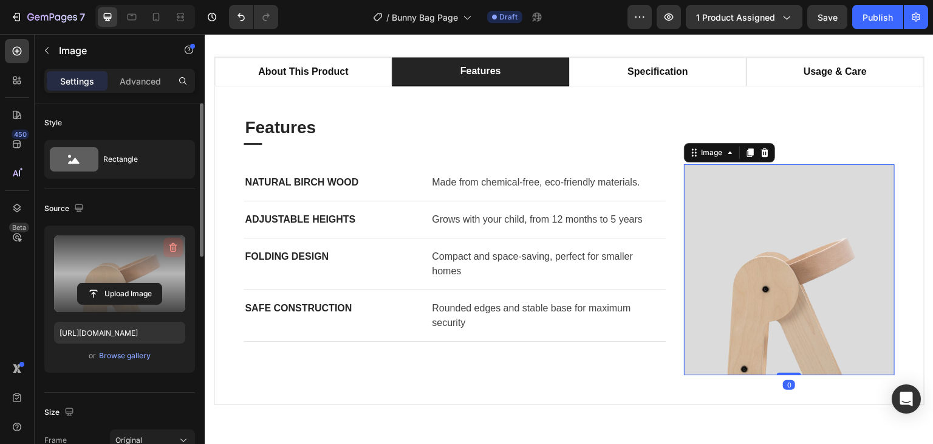
click at [172, 244] on icon "button" at bounding box center [174, 247] width 8 height 9
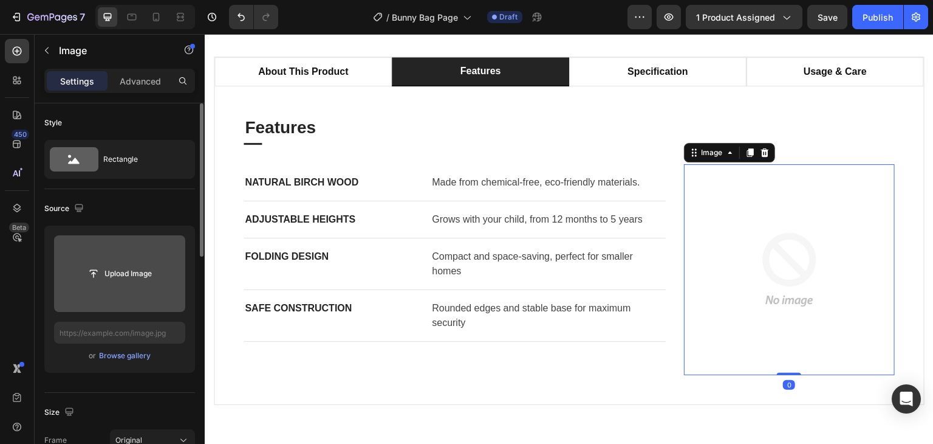
click at [134, 275] on input "file" at bounding box center [120, 273] width 84 height 21
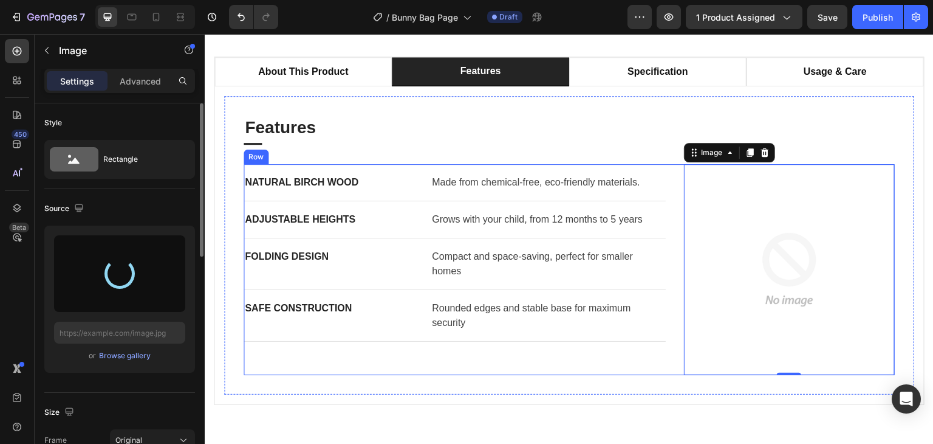
type input "https://cdn.shopify.com/s/files/1/0647/4521/0025/files/gempages_577626648069800…"
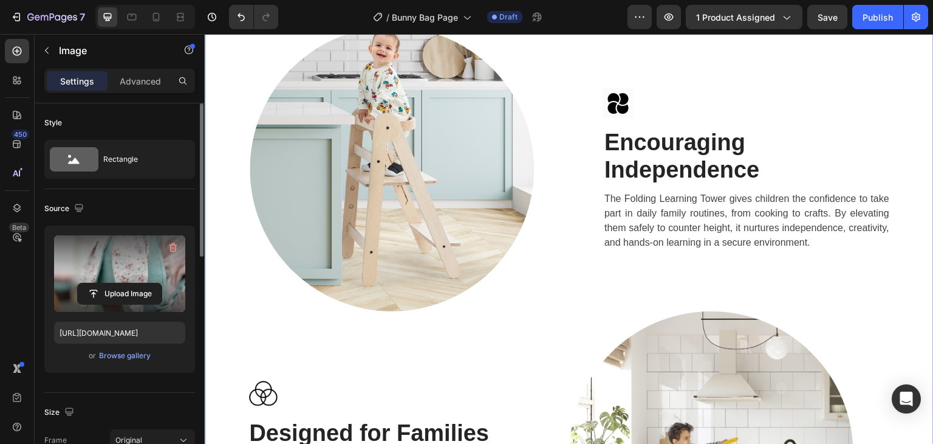
scroll to position [1580, 0]
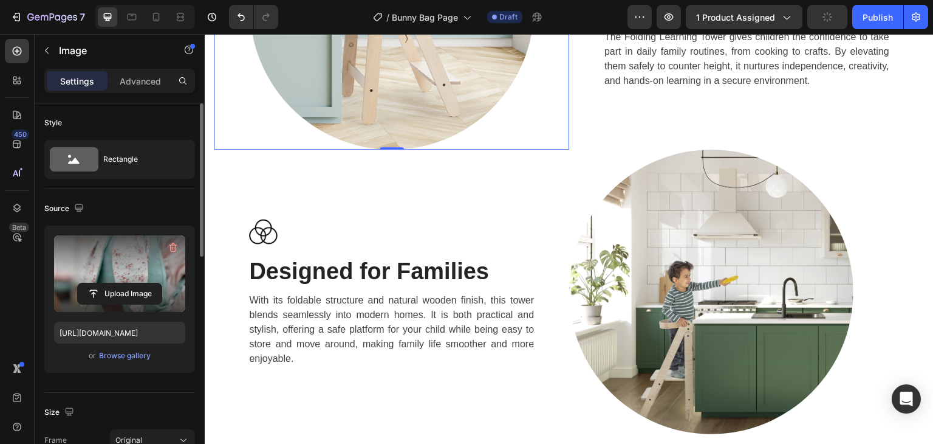
click at [375, 149] on img at bounding box center [392, 7] width 284 height 284
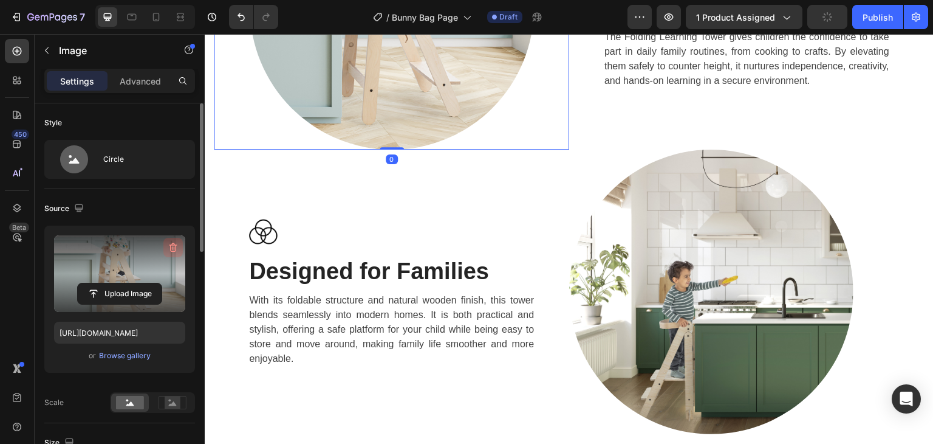
click at [174, 253] on icon "button" at bounding box center [173, 247] width 12 height 12
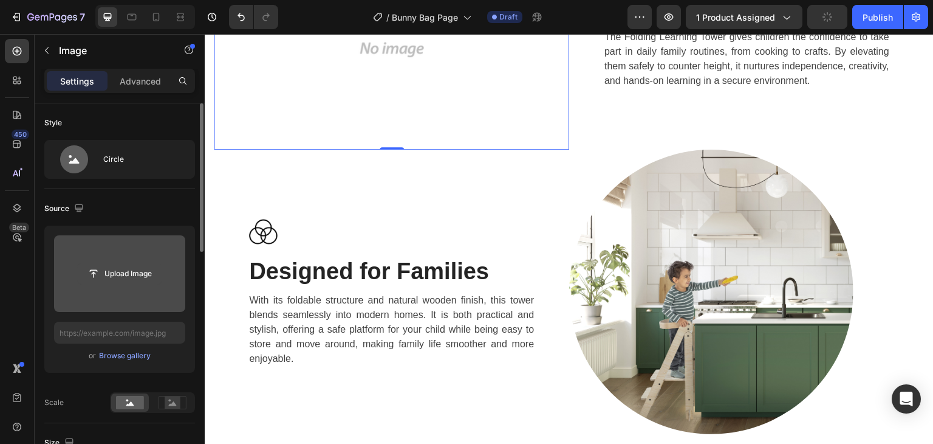
click at [141, 273] on input "file" at bounding box center [120, 273] width 84 height 21
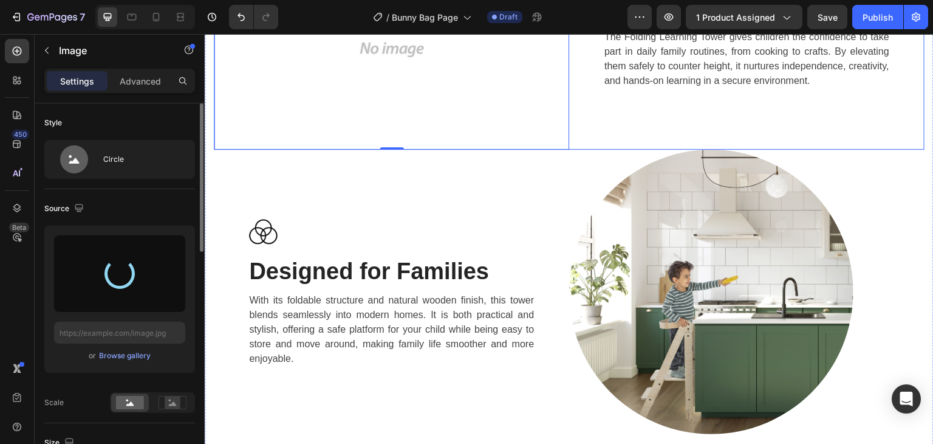
type input "https://cdn.shopify.com/s/files/1/0647/4521/0025/files/gempages_577626648069800…"
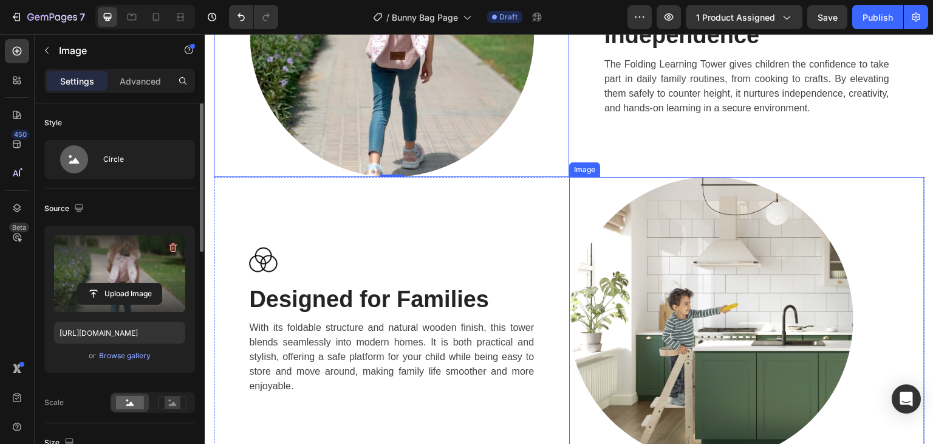
scroll to position [1944, 0]
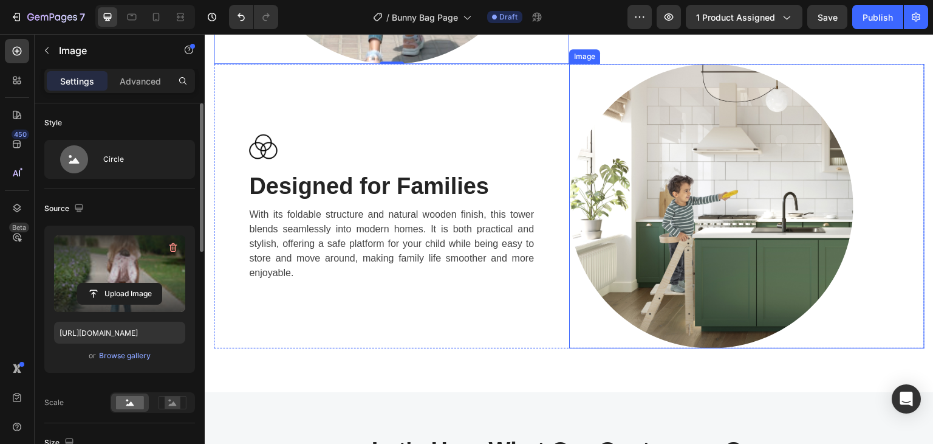
click at [709, 225] on img at bounding box center [711, 206] width 284 height 284
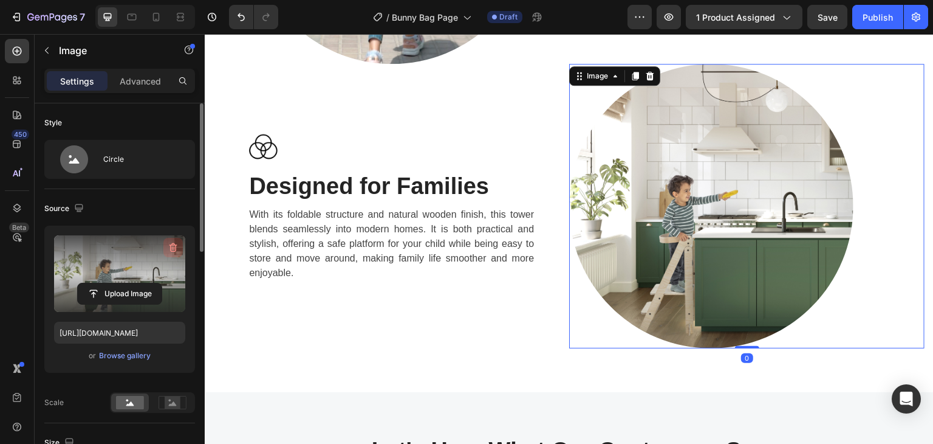
click at [180, 242] on button "button" at bounding box center [172, 247] width 19 height 19
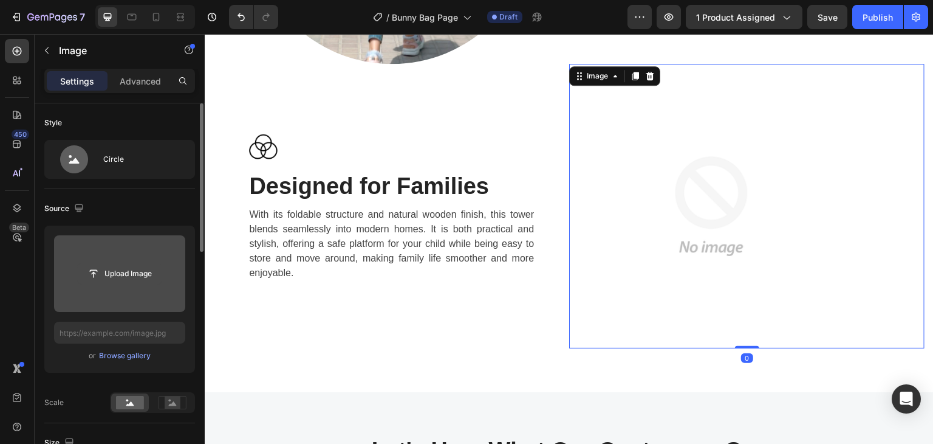
click at [115, 273] on input "file" at bounding box center [120, 273] width 84 height 21
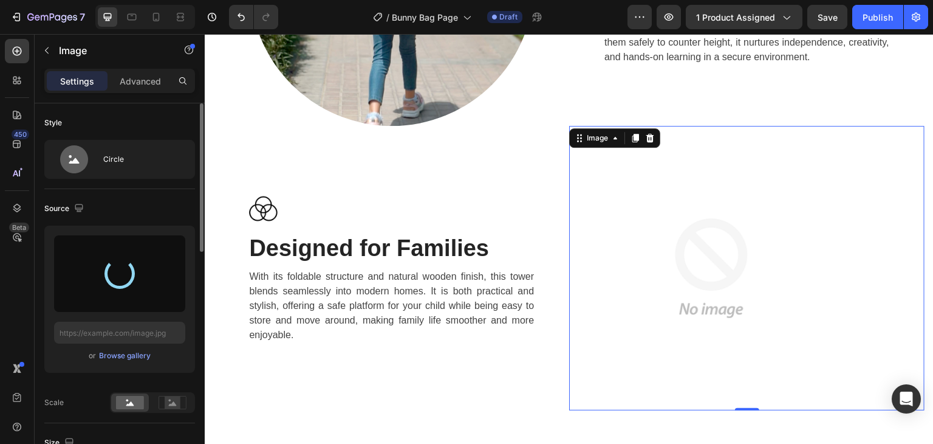
scroll to position [2005, 0]
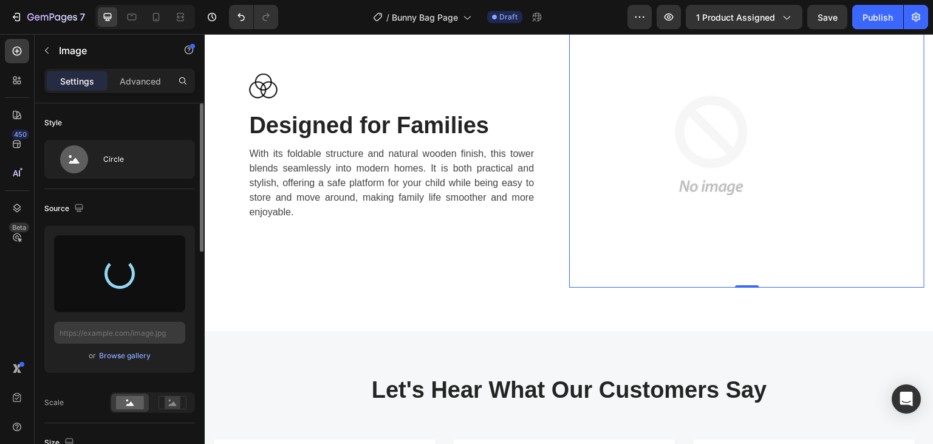
type input "https://cdn.shopify.com/s/files/1/0647/4521/0025/files/gempages_577626648069800…"
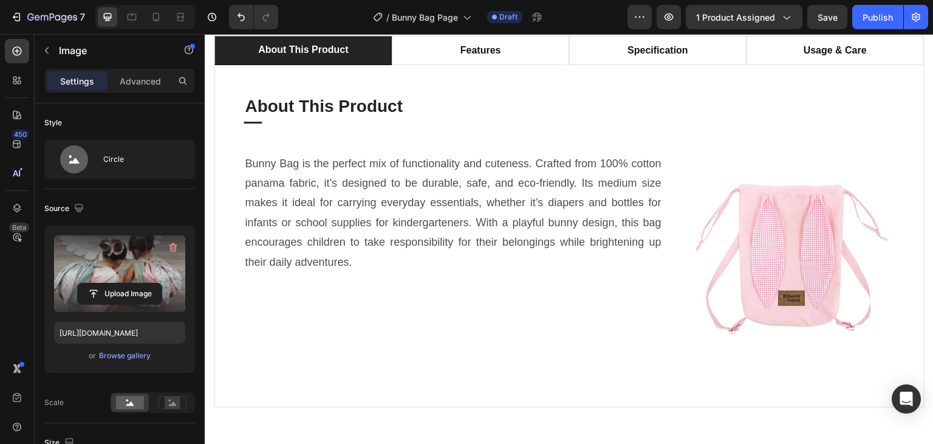
scroll to position [608, 0]
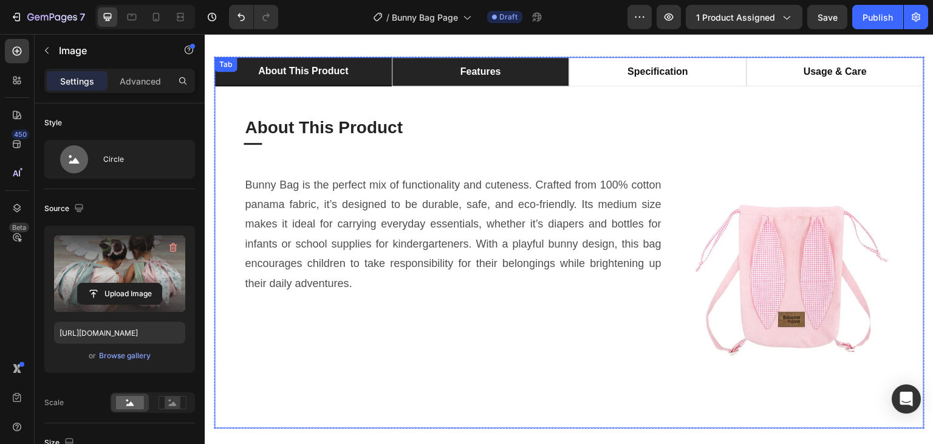
click at [496, 78] on p "features" at bounding box center [481, 71] width 41 height 15
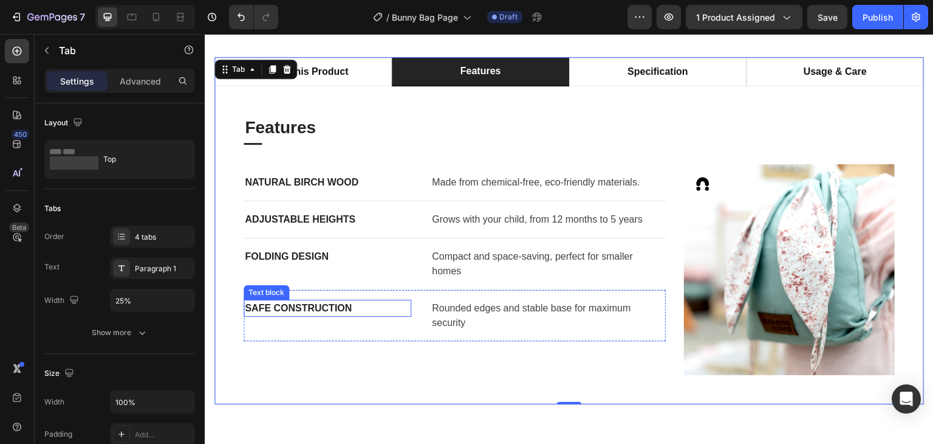
click at [333, 306] on p "Safe Construction" at bounding box center [327, 308] width 165 height 15
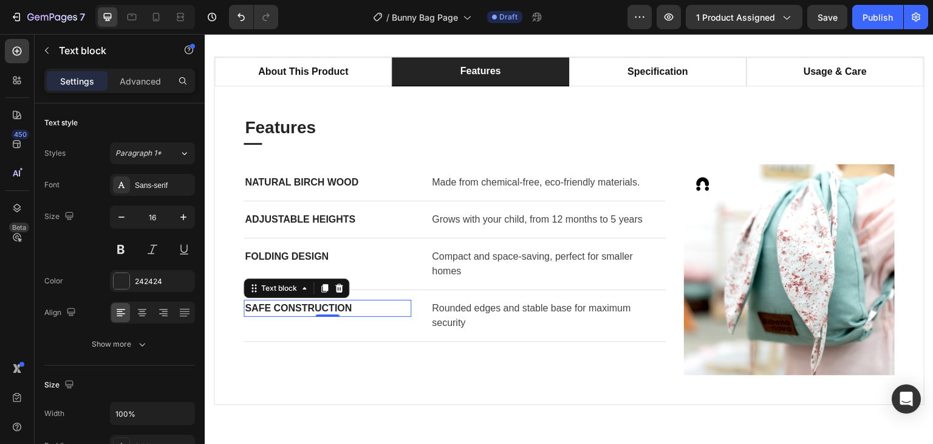
click at [333, 306] on p "Safe Construction" at bounding box center [327, 308] width 165 height 15
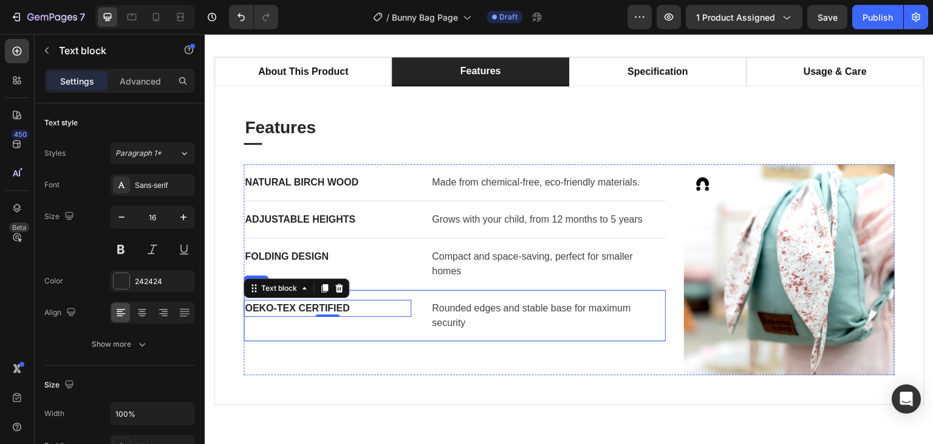
click at [448, 319] on p "Rounded edges and stable base for maximum security" at bounding box center [548, 315] width 233 height 29
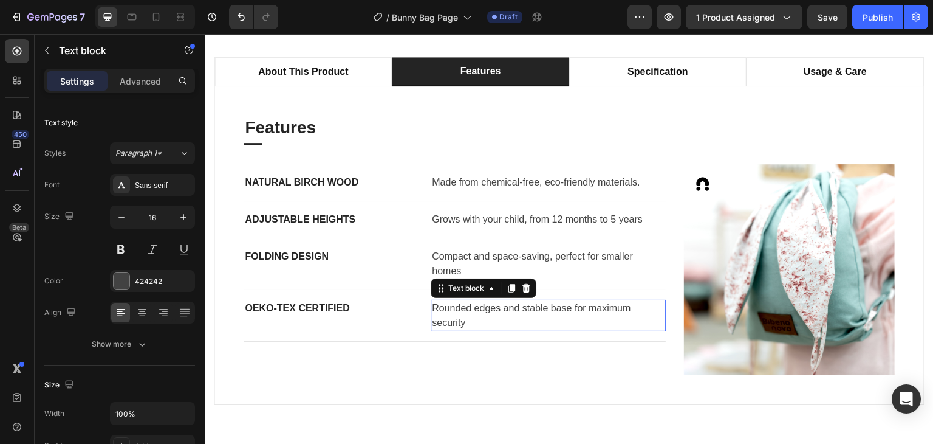
click at [448, 319] on p "Rounded edges and stable base for maximum security" at bounding box center [548, 315] width 233 height 29
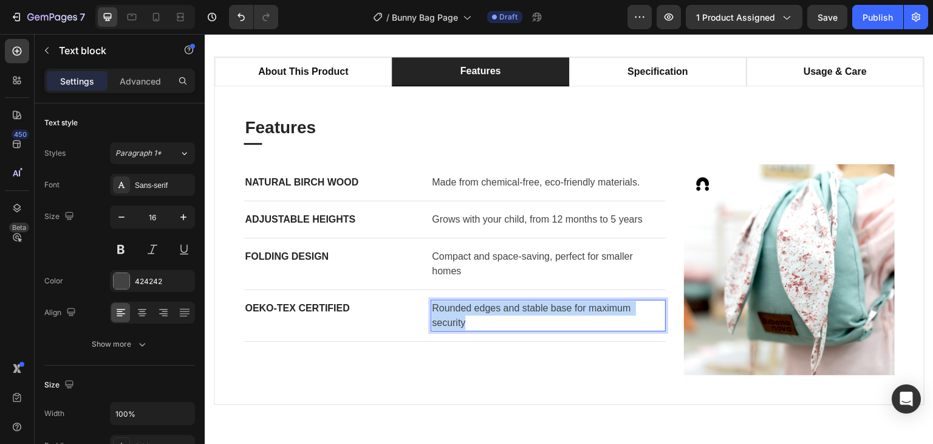
click at [448, 319] on p "Rounded edges and stable base for maximum security" at bounding box center [548, 315] width 233 height 29
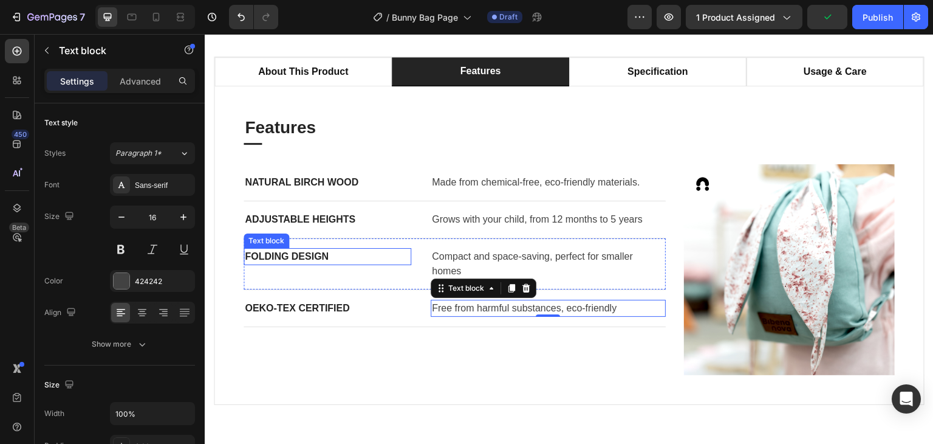
click at [287, 259] on p "Folding Design" at bounding box center [327, 256] width 165 height 15
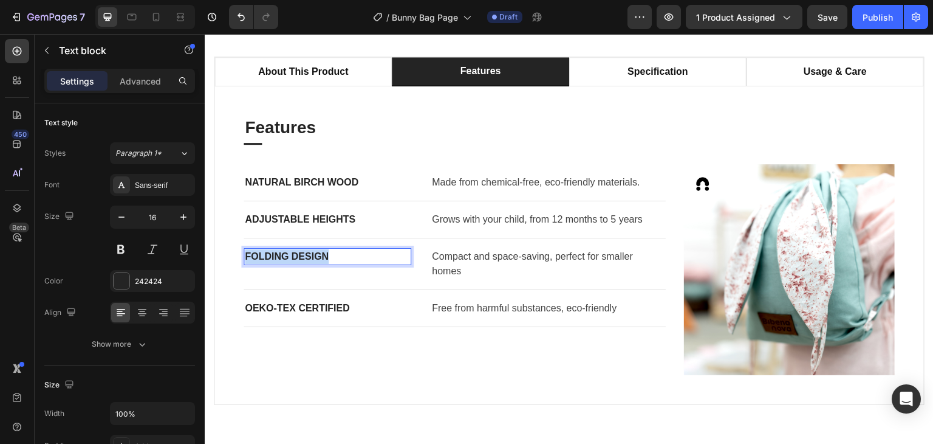
click at [287, 259] on p "Folding Design" at bounding box center [327, 256] width 165 height 15
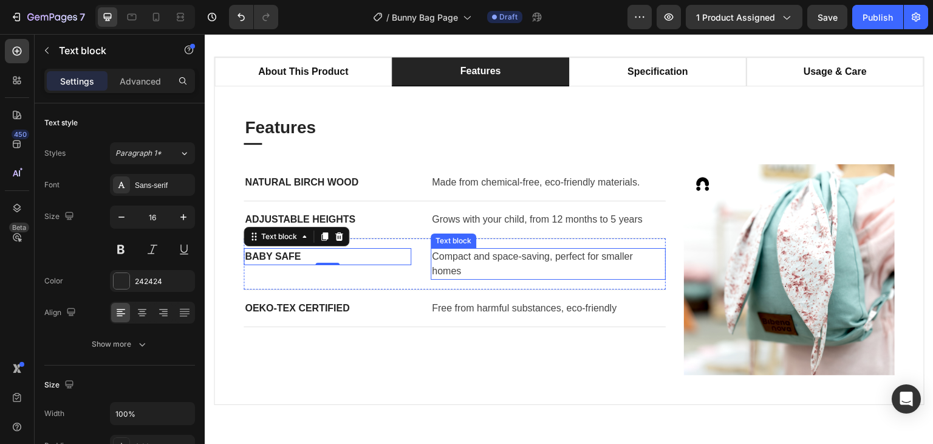
click at [448, 252] on p "Compact and space-saving, perfect for smaller homes" at bounding box center [548, 263] width 233 height 29
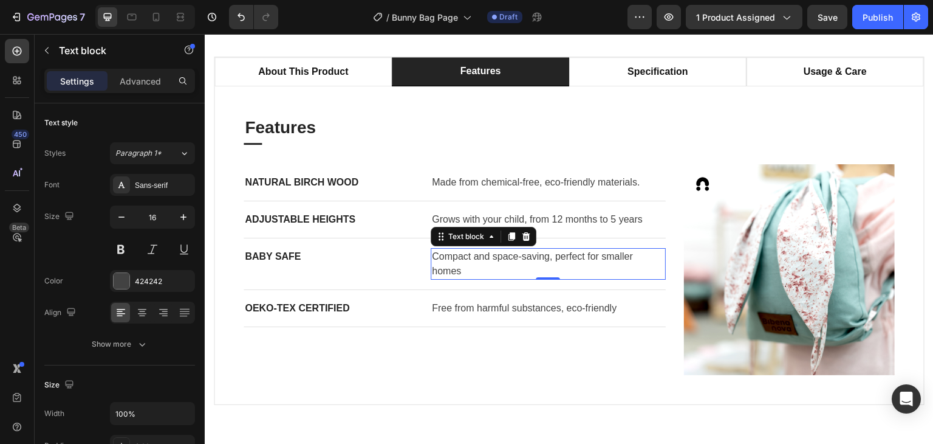
click at [448, 252] on p "Compact and space-saving, perfect for smaller homes" at bounding box center [548, 263] width 233 height 29
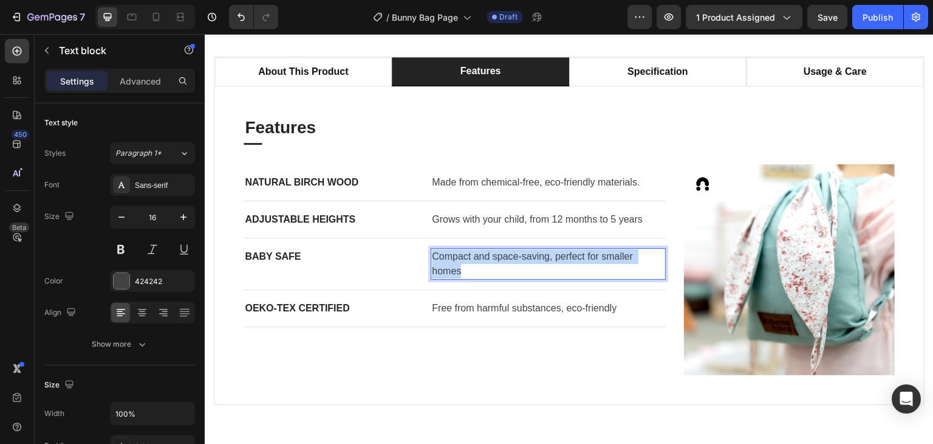
click at [448, 252] on p "Compact and space-saving, perfect for smaller homes" at bounding box center [548, 263] width 233 height 29
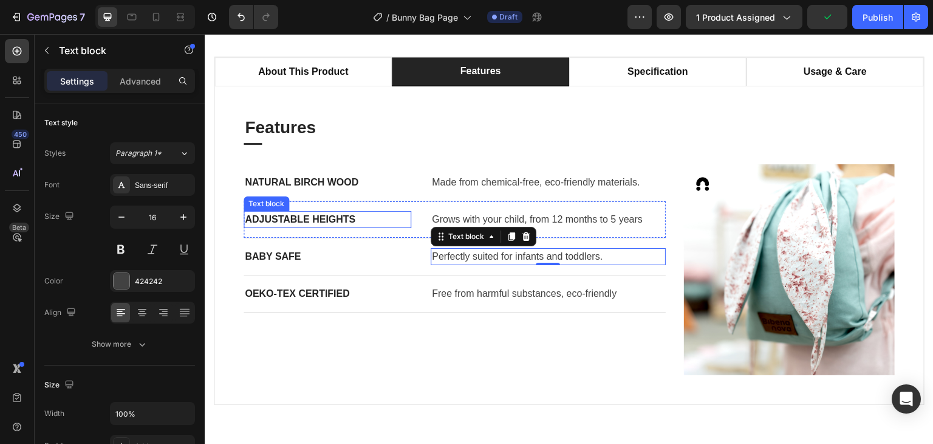
click at [289, 214] on p "Adjustable Heights" at bounding box center [327, 219] width 165 height 15
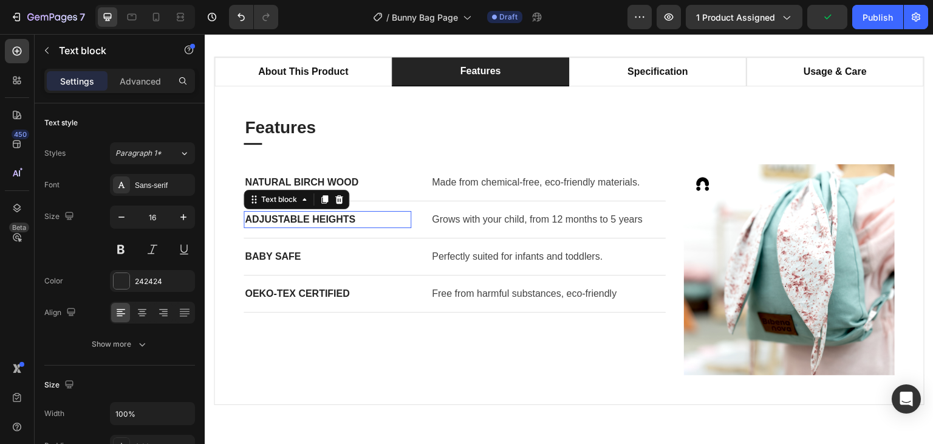
click at [289, 214] on p "Adjustable Heights" at bounding box center [327, 219] width 165 height 15
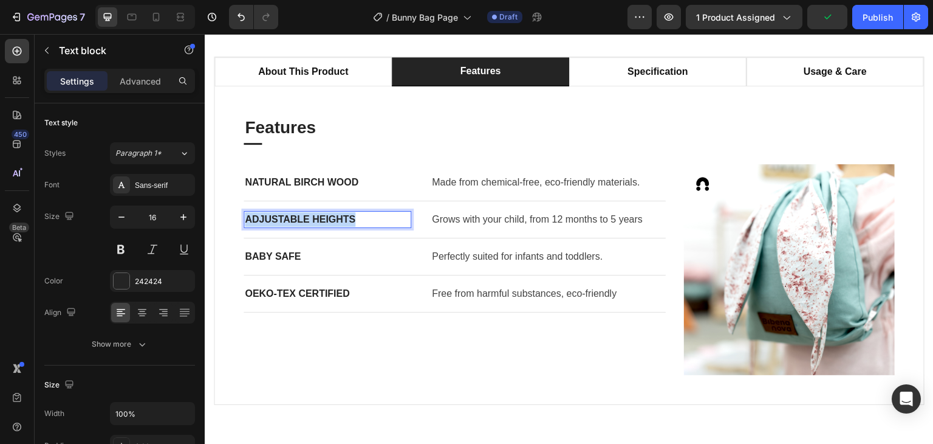
click at [289, 214] on p "Adjustable Heights" at bounding box center [327, 219] width 165 height 15
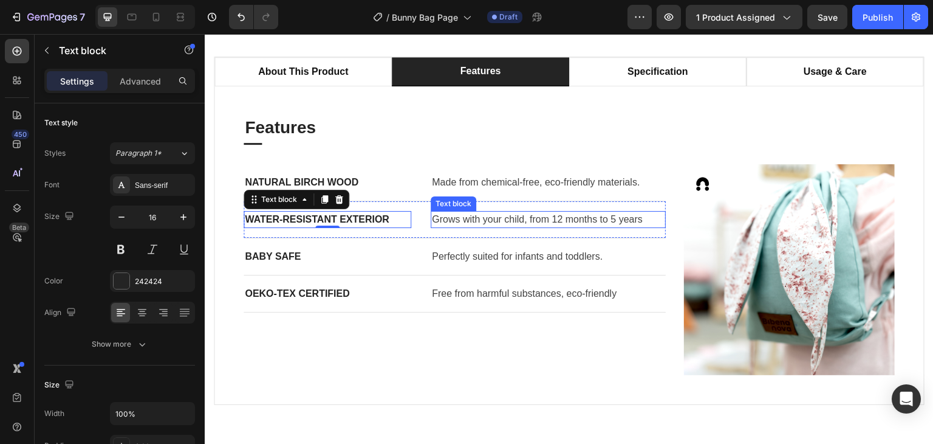
click at [481, 212] on p "Grows with your child, from 12 months to 5 years" at bounding box center [548, 219] width 233 height 15
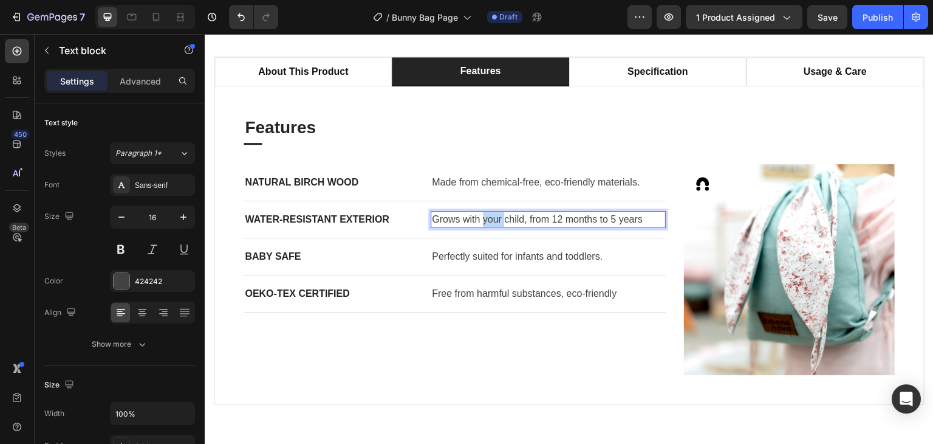
click at [481, 212] on p "Grows with your child, from 12 months to 5 years" at bounding box center [548, 219] width 233 height 15
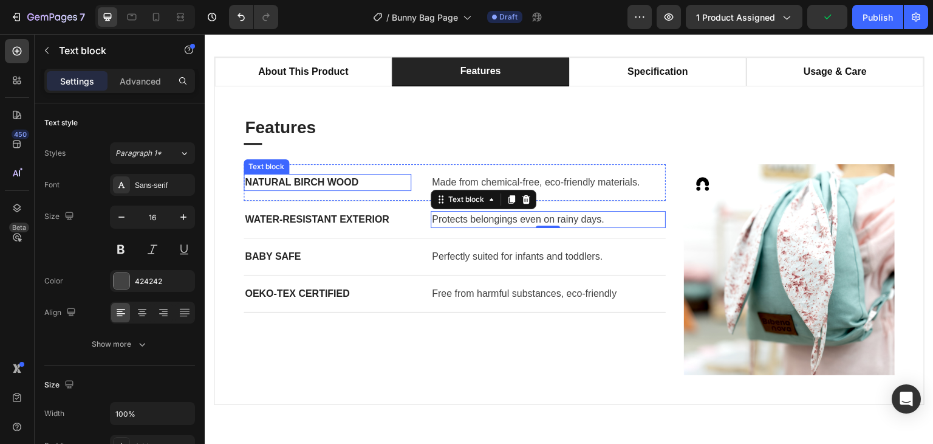
click at [301, 185] on p "Natural Birch Wood" at bounding box center [327, 182] width 165 height 15
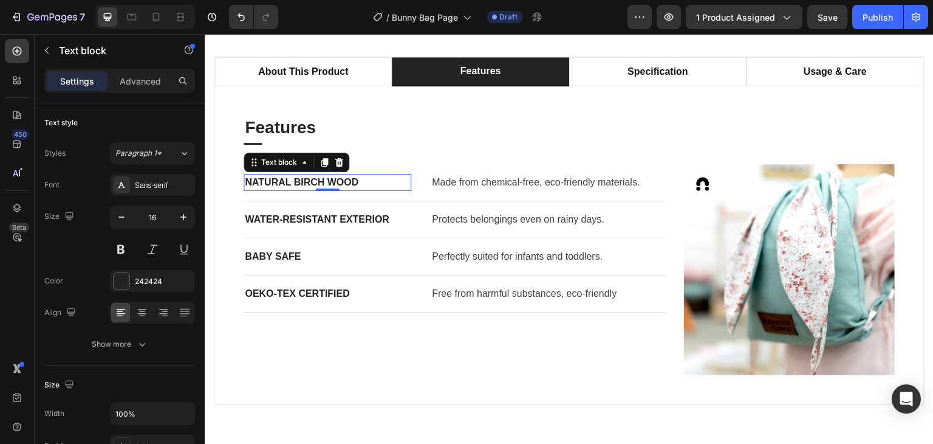
click at [301, 185] on p "Natural Birch Wood" at bounding box center [327, 182] width 165 height 15
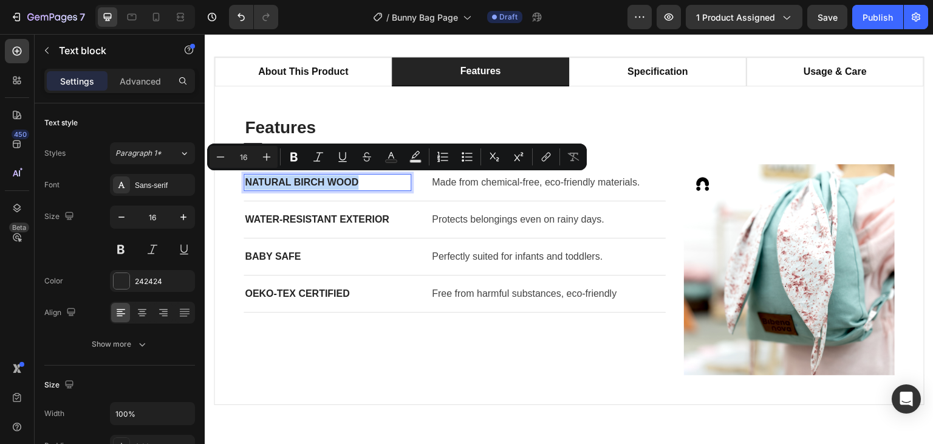
click at [301, 185] on p "Natural Birch Wood" at bounding box center [327, 182] width 165 height 15
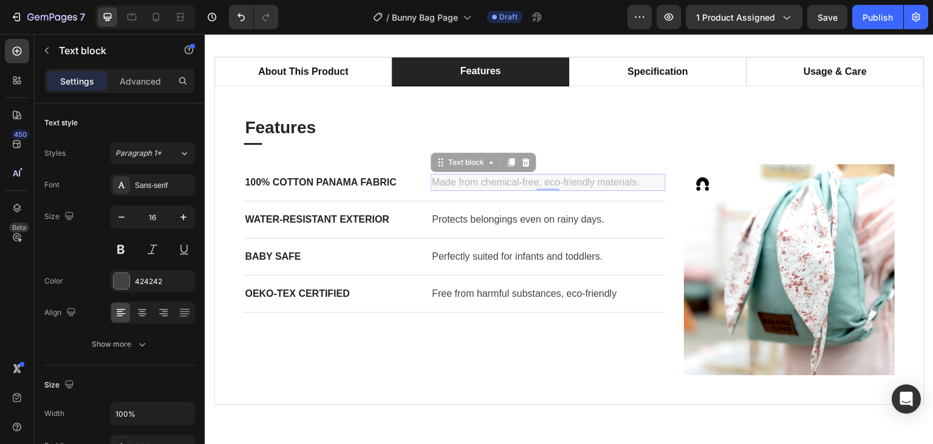
click at [205, 34] on p "Made from chemical-free, eco-friendly materials." at bounding box center [205, 34] width 0 height 0
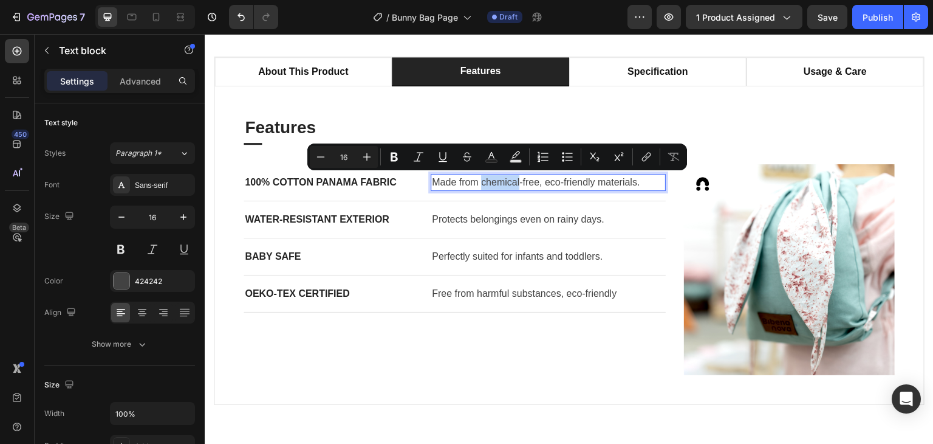
click at [482, 185] on p "Made from chemical-free, eco-friendly materials." at bounding box center [548, 182] width 233 height 15
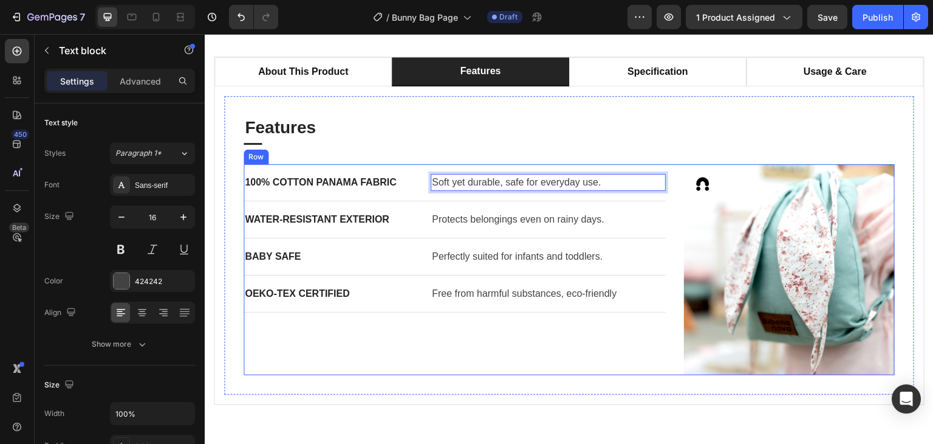
click at [537, 341] on div "100% Cotton Panama Fabric Text block Soft yet durable, safe for everyday use. T…" at bounding box center [455, 269] width 422 height 211
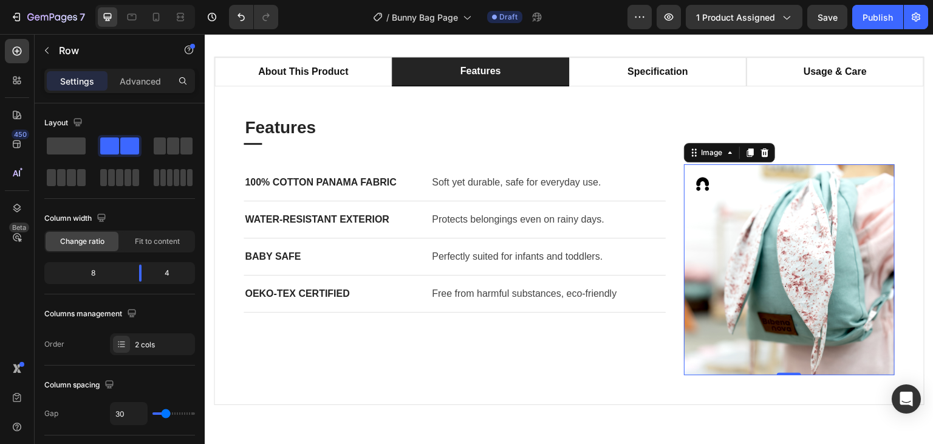
click at [772, 264] on img at bounding box center [789, 269] width 211 height 211
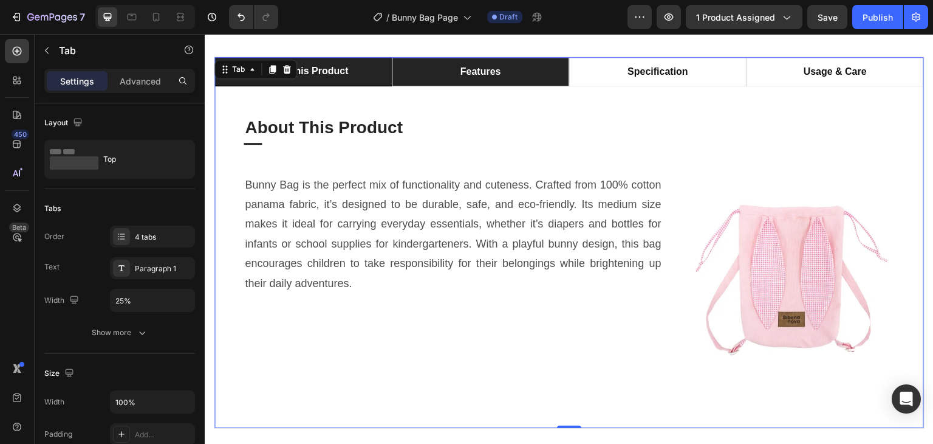
click at [445, 64] on li "features" at bounding box center [480, 71] width 177 height 29
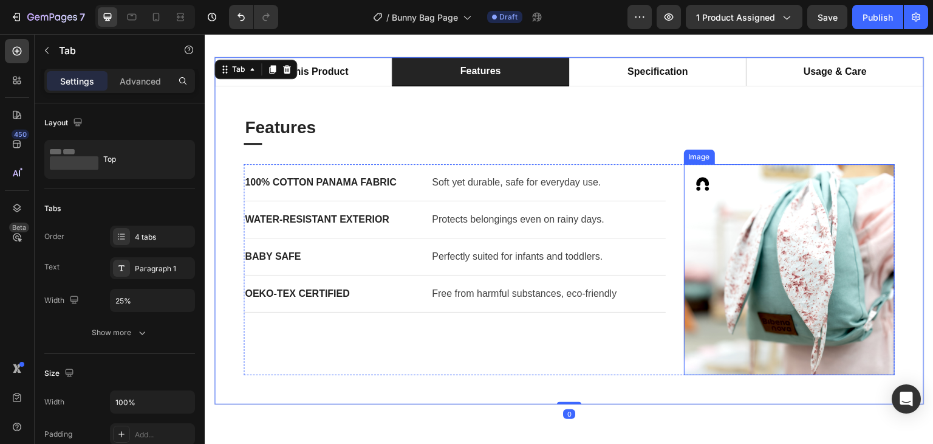
click at [829, 264] on img at bounding box center [789, 269] width 211 height 211
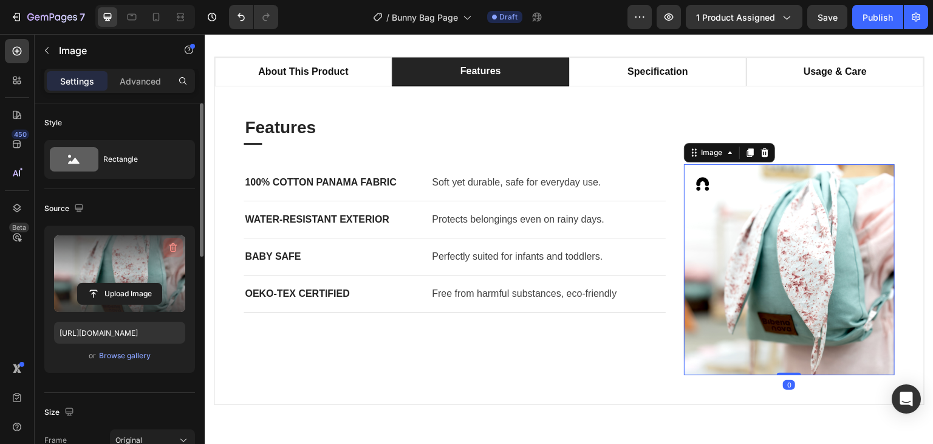
click at [177, 246] on icon "button" at bounding box center [173, 247] width 12 height 12
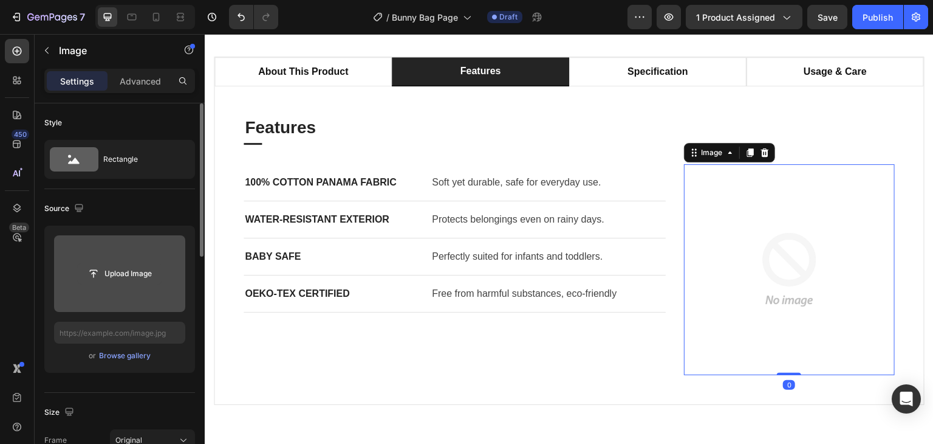
click at [134, 273] on input "file" at bounding box center [120, 273] width 84 height 21
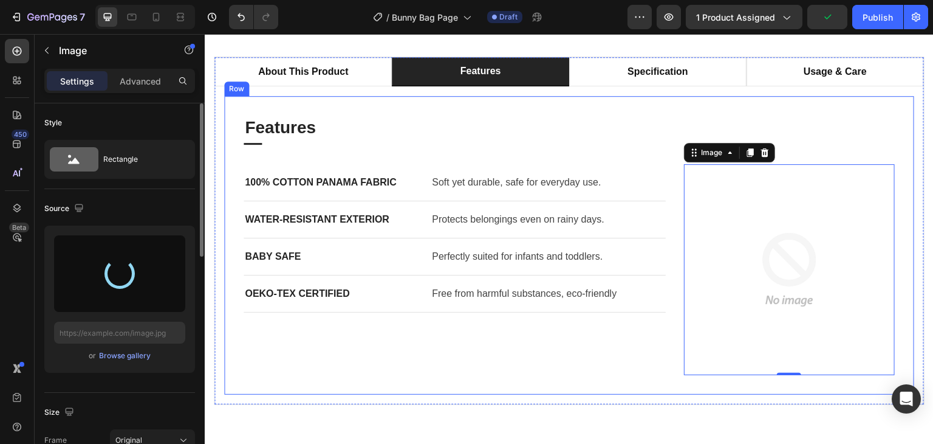
type input "https://cdn.shopify.com/s/files/1/0647/4521/0025/files/gempages_577626648069800…"
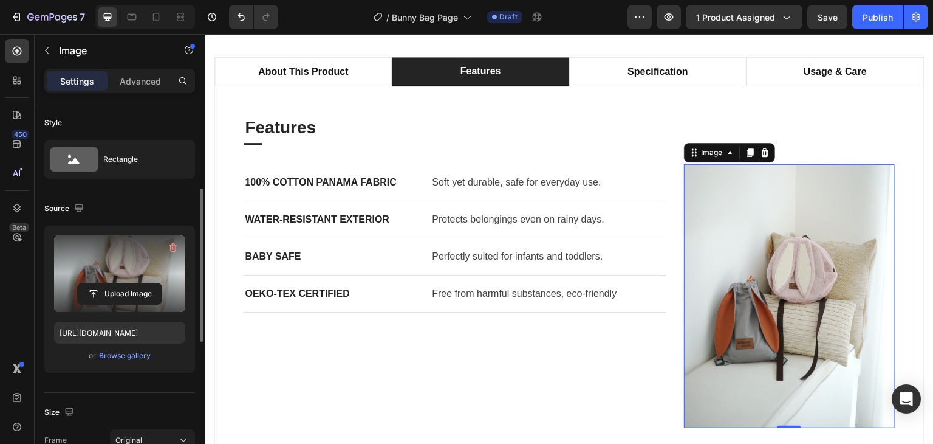
scroll to position [61, 0]
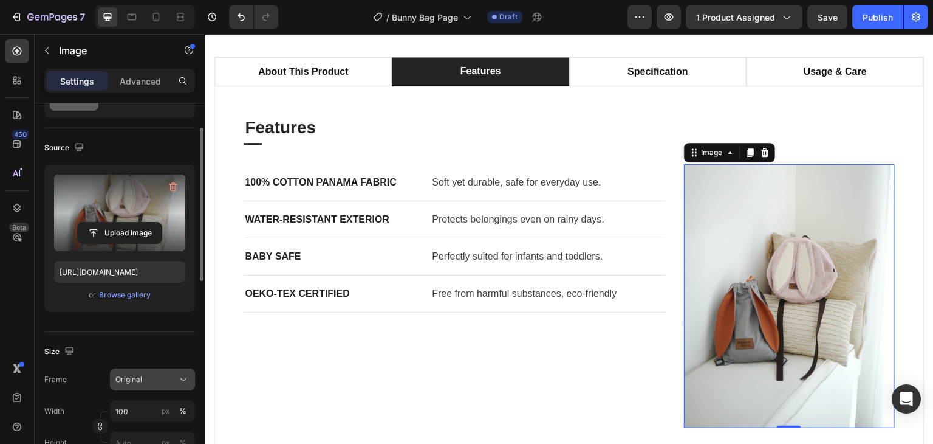
click at [152, 382] on div "Original" at bounding box center [145, 379] width 60 height 11
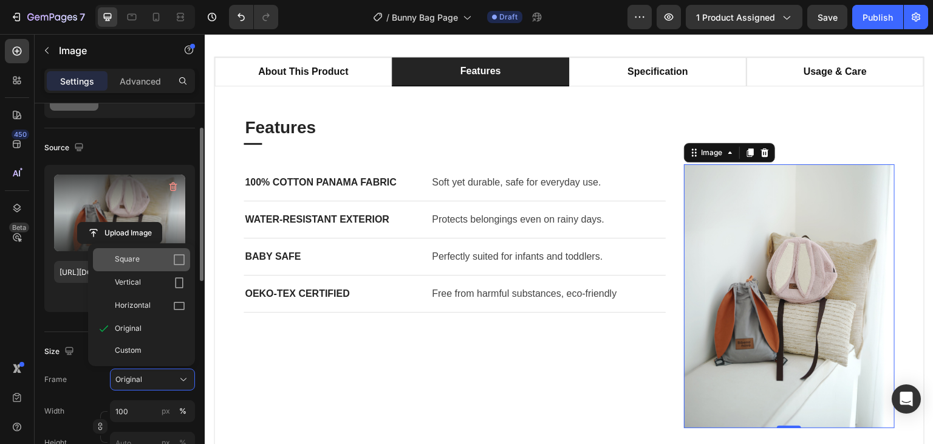
click at [159, 258] on div "Square" at bounding box center [150, 259] width 70 height 12
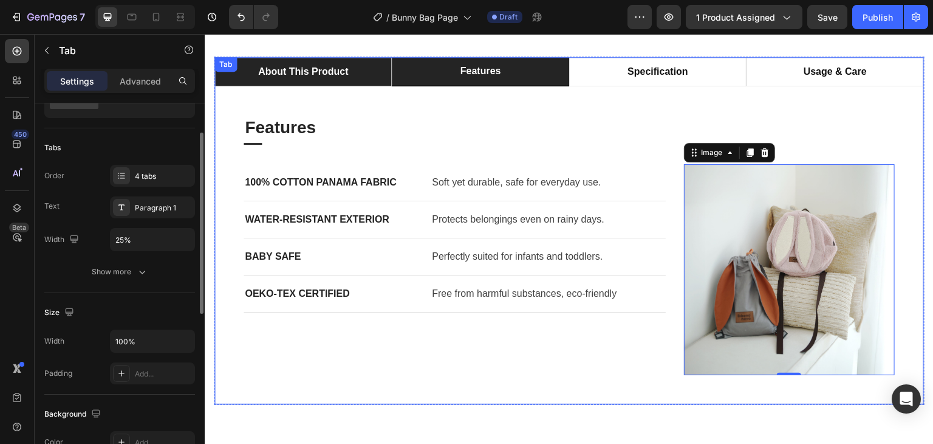
click at [365, 77] on li "about this product" at bounding box center [302, 71] width 177 height 29
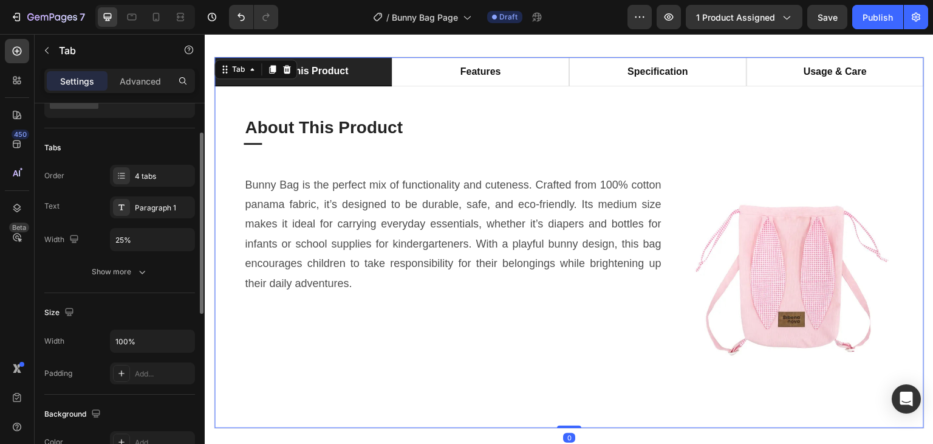
scroll to position [0, 0]
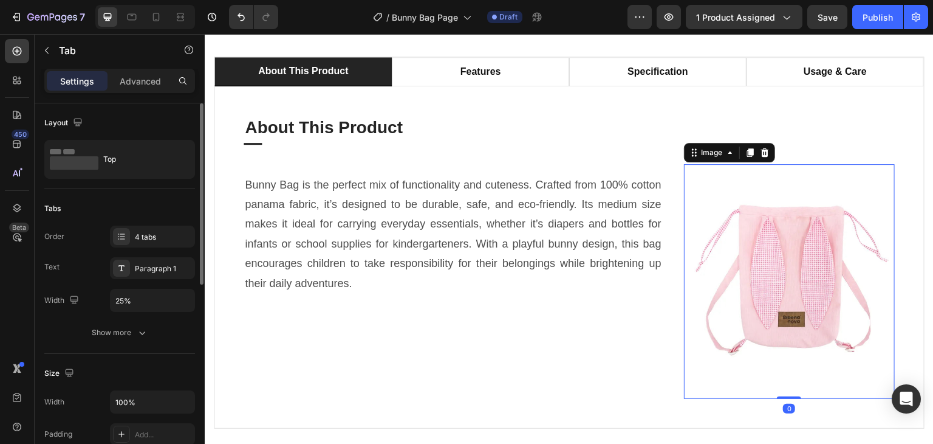
click at [785, 258] on img at bounding box center [789, 281] width 211 height 235
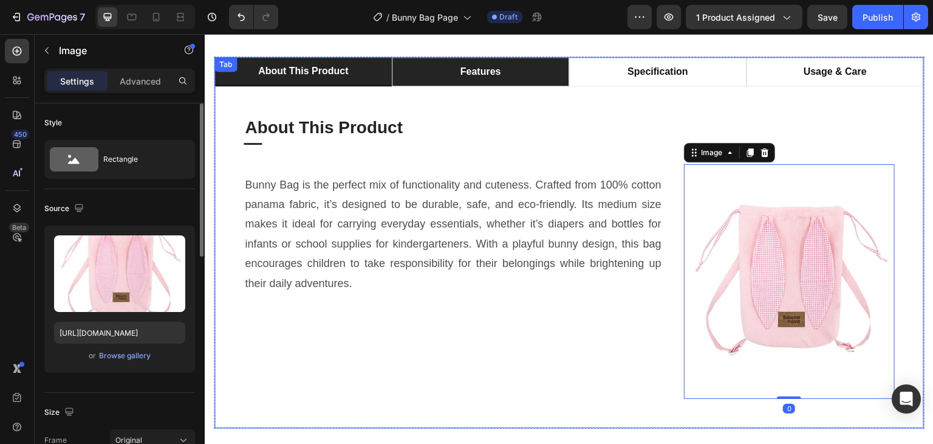
click at [502, 78] on li "features" at bounding box center [480, 71] width 177 height 29
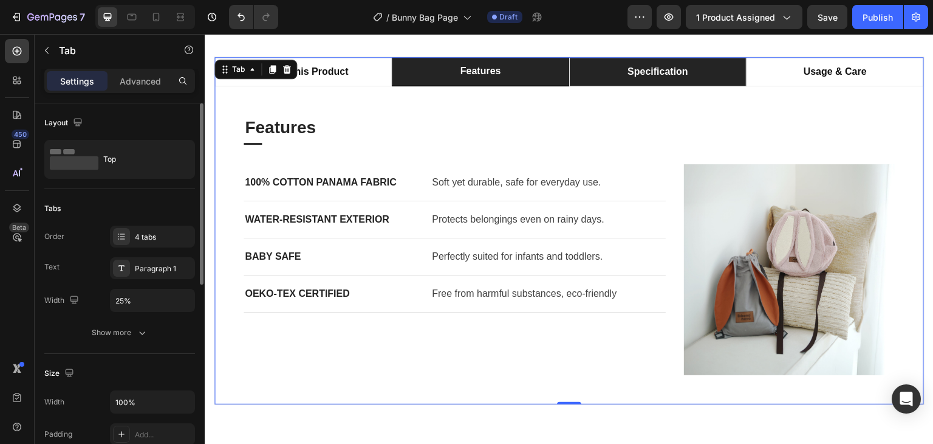
click at [644, 80] on div "specification" at bounding box center [658, 72] width 64 height 18
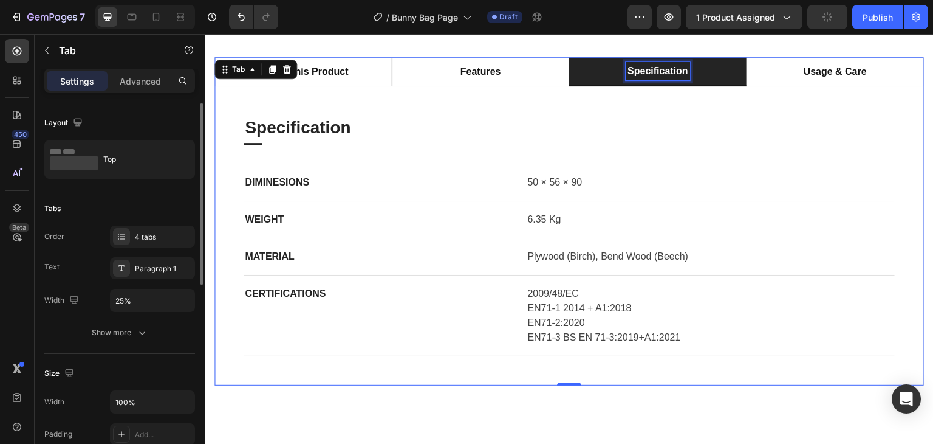
scroll to position [607, 0]
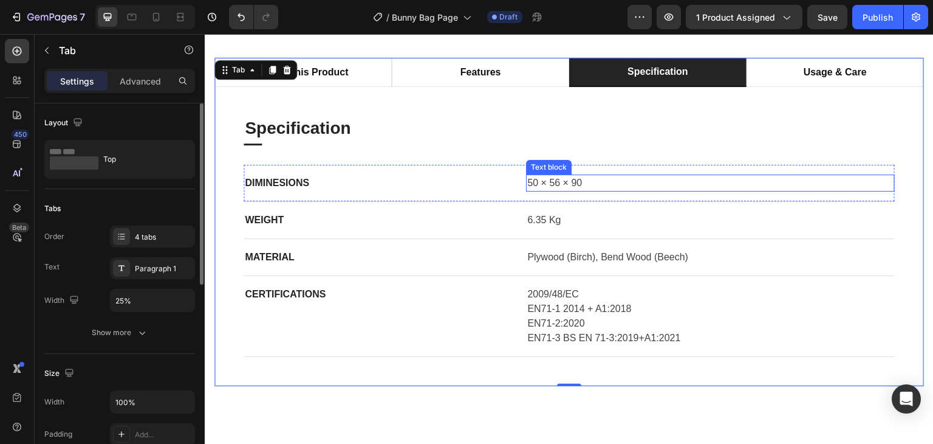
click at [572, 182] on p "50 × 56 × 90" at bounding box center [710, 183] width 366 height 15
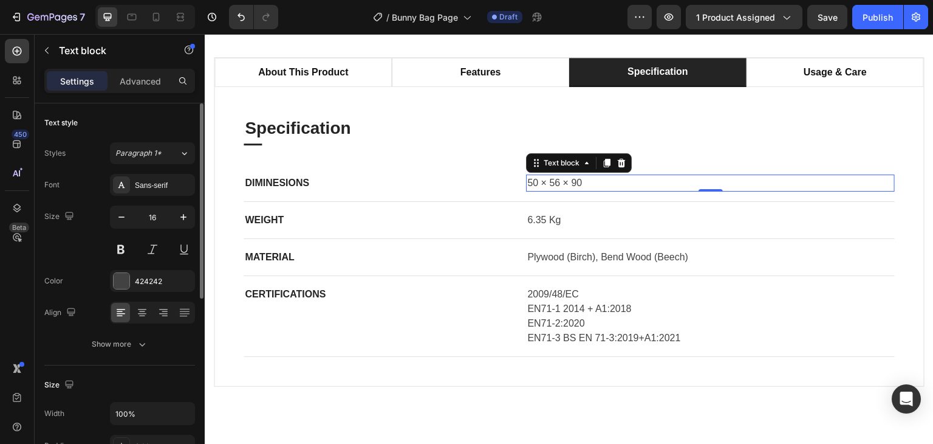
click at [572, 182] on p "50 × 56 × 90" at bounding box center [710, 183] width 366 height 15
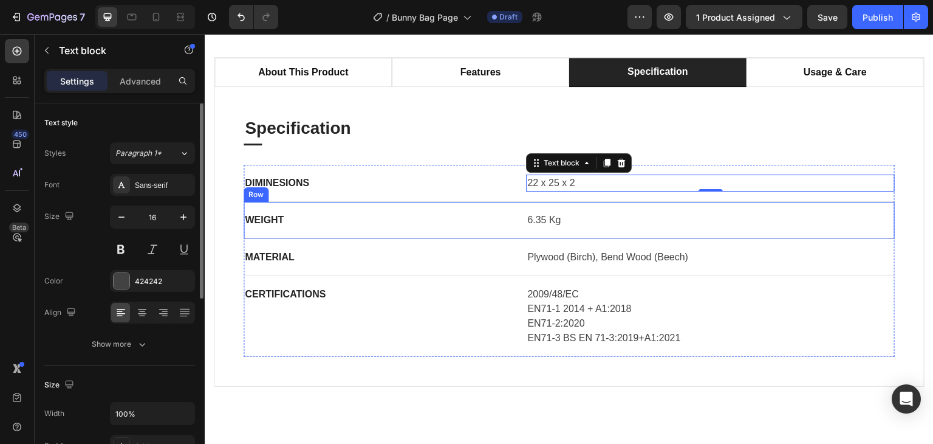
click at [526, 218] on div "6.35 Kg" at bounding box center [710, 219] width 369 height 17
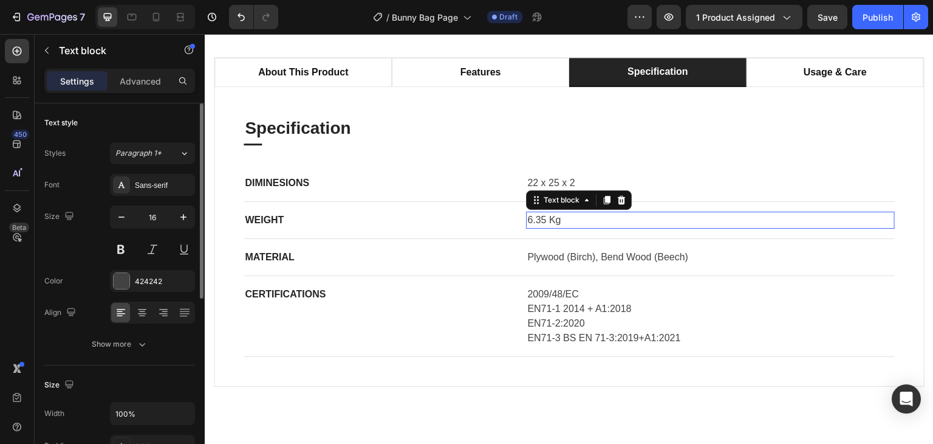
click at [526, 218] on div "6.35 Kg" at bounding box center [710, 219] width 369 height 17
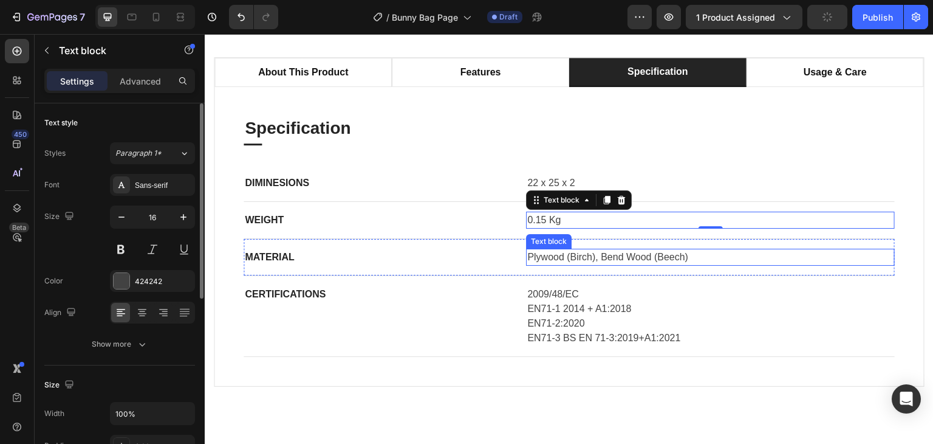
click at [584, 253] on p "Plywood (Birch), Bend Wood (Beech)" at bounding box center [710, 257] width 366 height 15
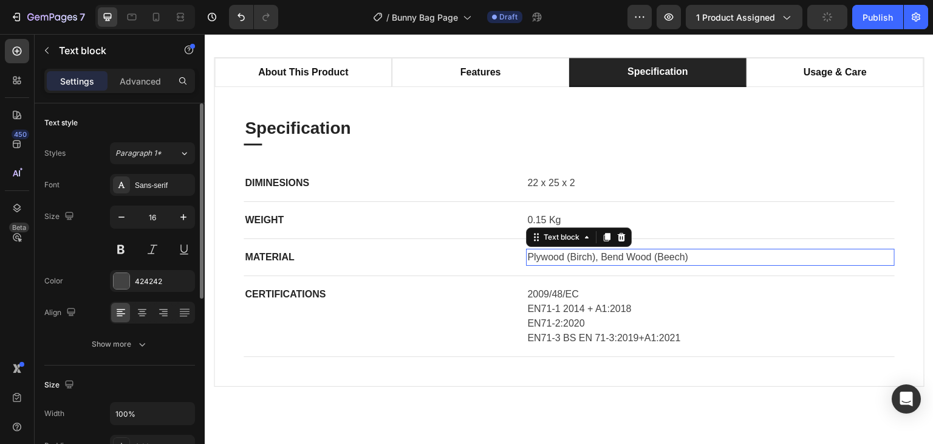
click at [584, 253] on p "Plywood (Birch), Bend Wood (Beech)" at bounding box center [710, 257] width 366 height 15
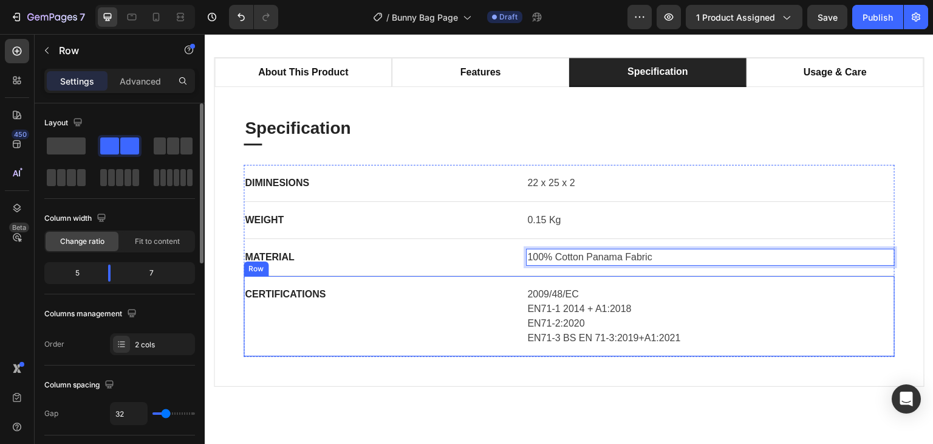
click at [487, 331] on div "Certifications Text block" at bounding box center [375, 316] width 263 height 61
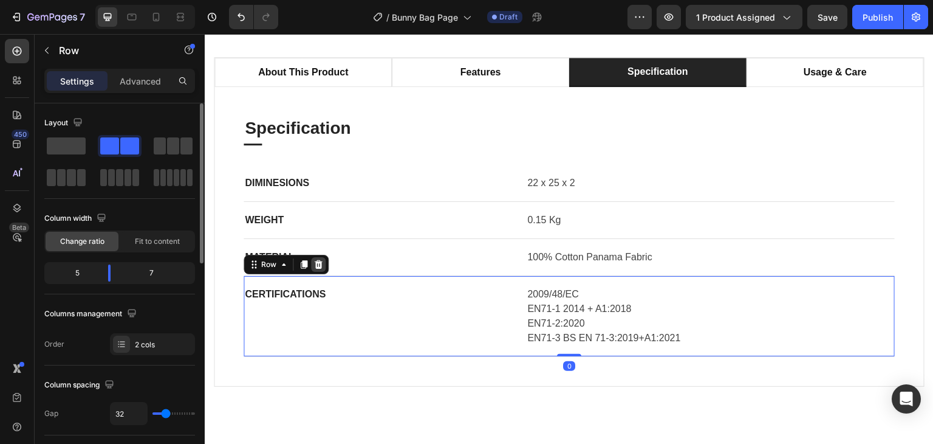
click at [316, 260] on icon at bounding box center [319, 264] width 8 height 9
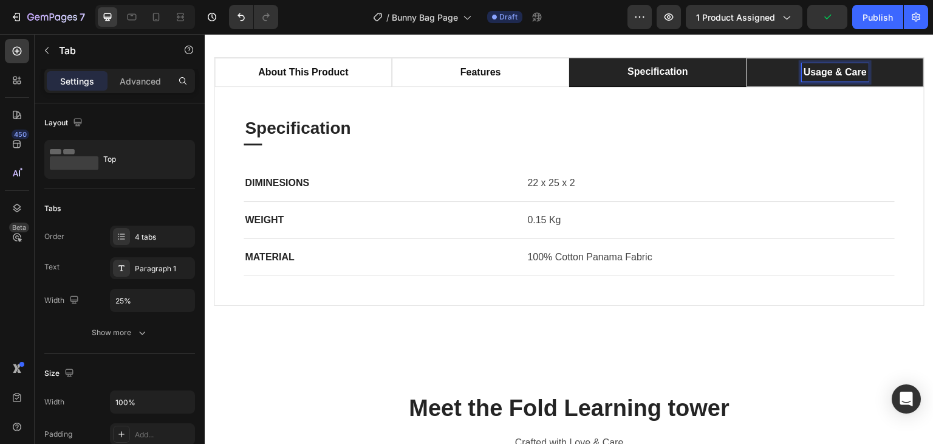
click at [809, 73] on p "usage & care" at bounding box center [835, 72] width 63 height 15
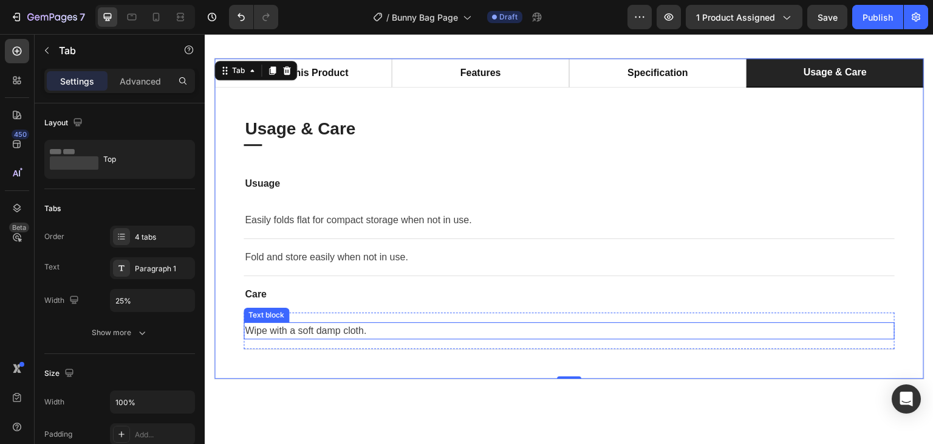
click at [286, 335] on p "Wipe with a soft damp cloth." at bounding box center [569, 330] width 649 height 15
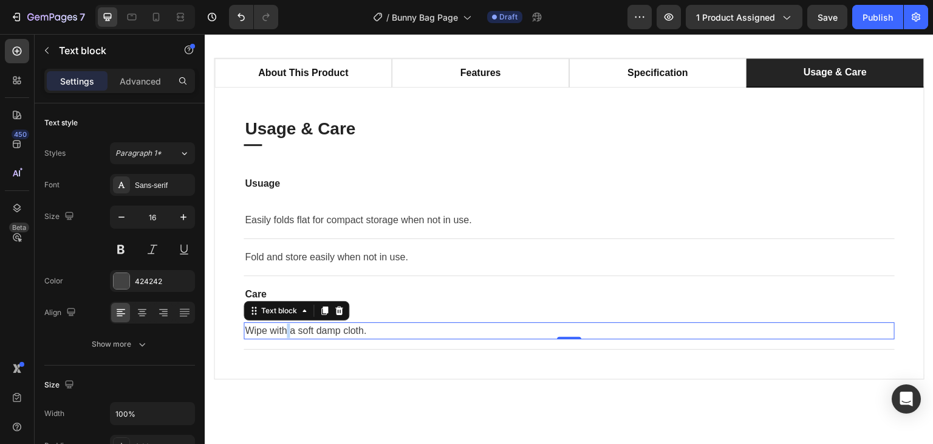
click at [286, 335] on p "Wipe with a soft damp cloth." at bounding box center [569, 330] width 649 height 15
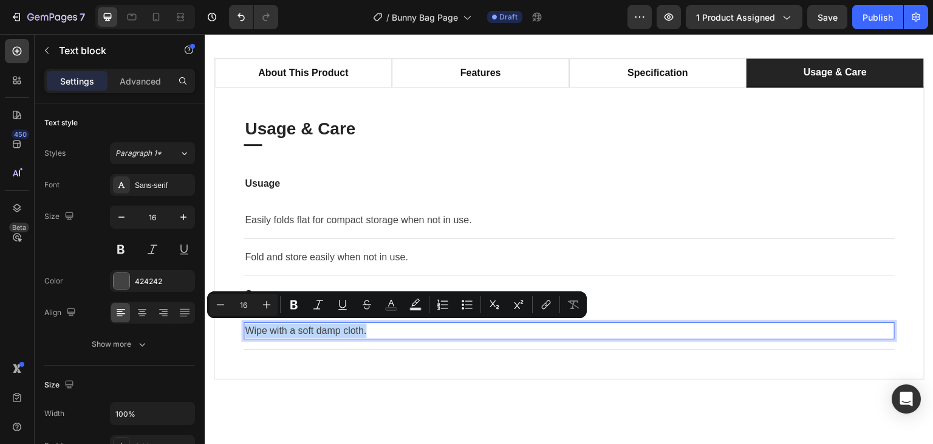
click at [286, 335] on p "Wipe with a soft damp cloth." at bounding box center [569, 330] width 649 height 15
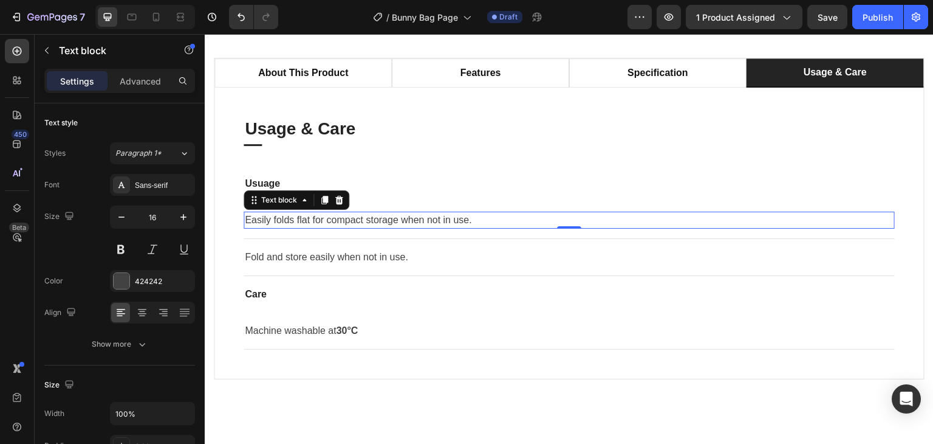
click at [390, 218] on p "Easily folds flat for compact storage when not in use." at bounding box center [569, 220] width 649 height 15
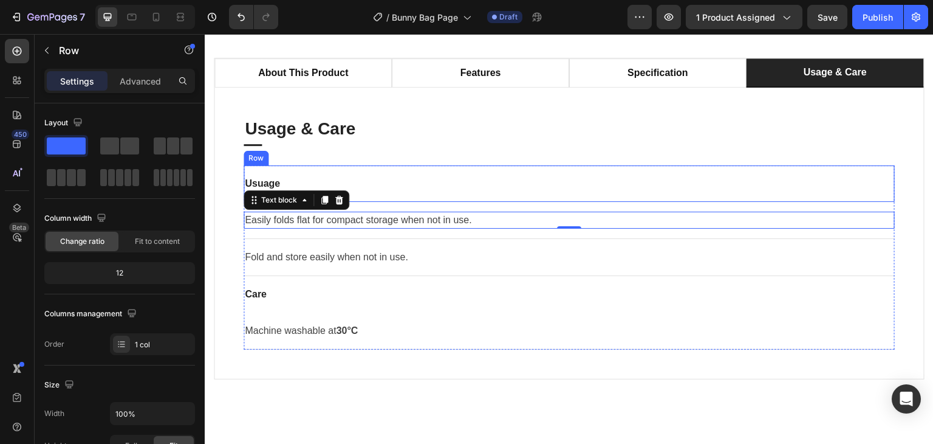
click at [410, 196] on div "Usuage Text block Row" at bounding box center [569, 183] width 651 height 36
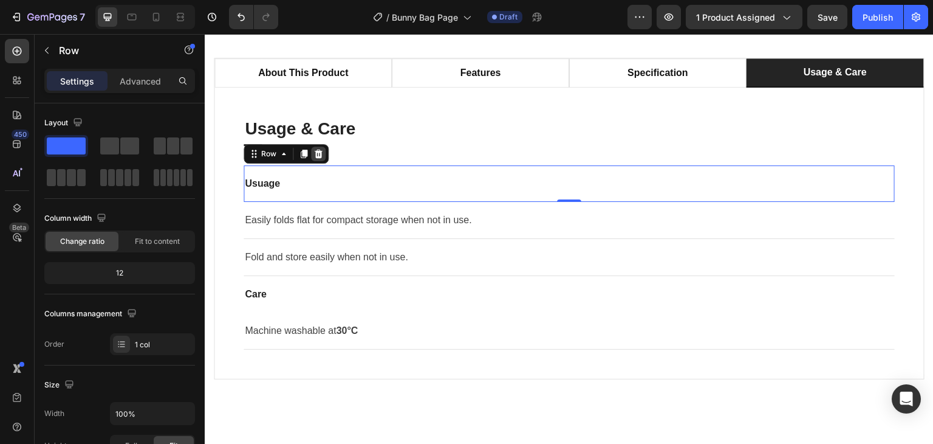
click at [318, 151] on icon at bounding box center [319, 153] width 8 height 9
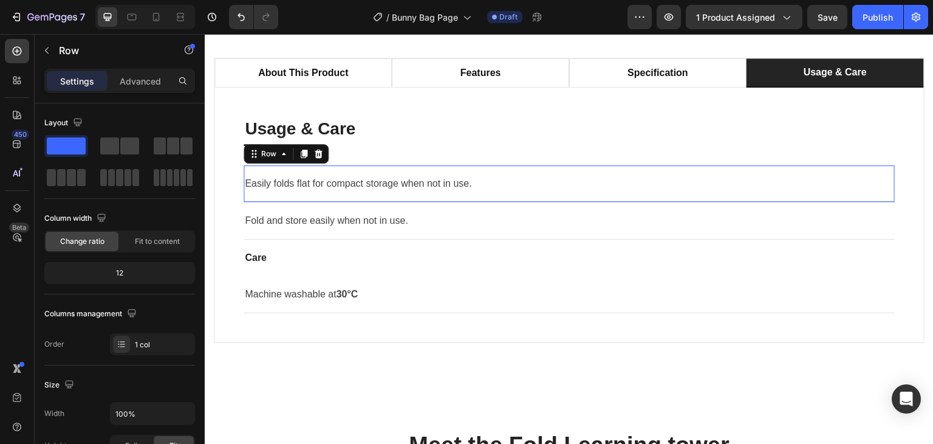
click at [414, 166] on div "Easily folds flat for compact storage when not in use. Text block Row 0" at bounding box center [569, 183] width 651 height 37
click at [318, 154] on icon at bounding box center [318, 154] width 10 height 10
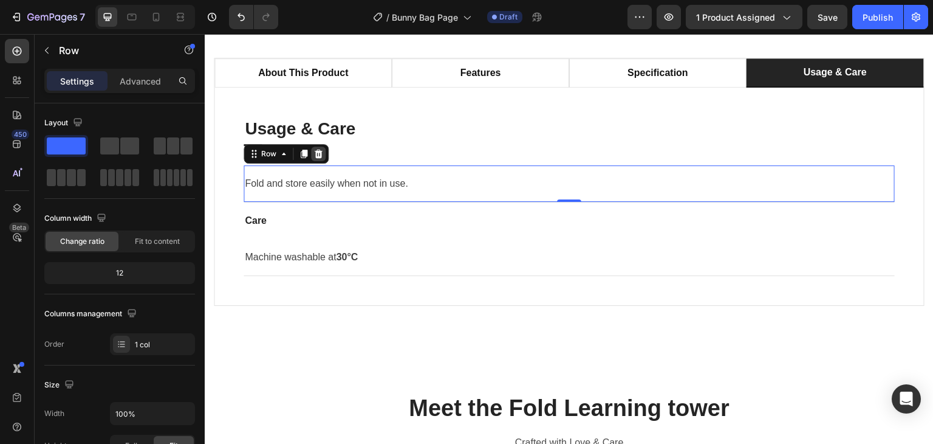
click at [317, 149] on icon at bounding box center [318, 154] width 10 height 10
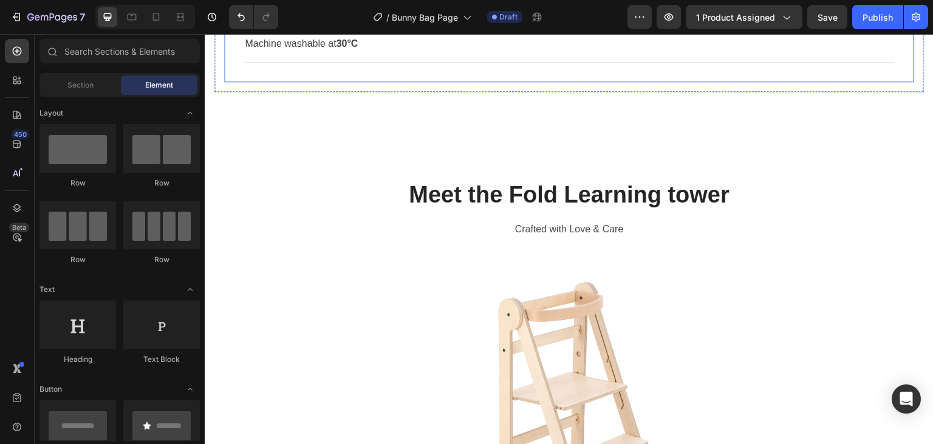
scroll to position [789, 0]
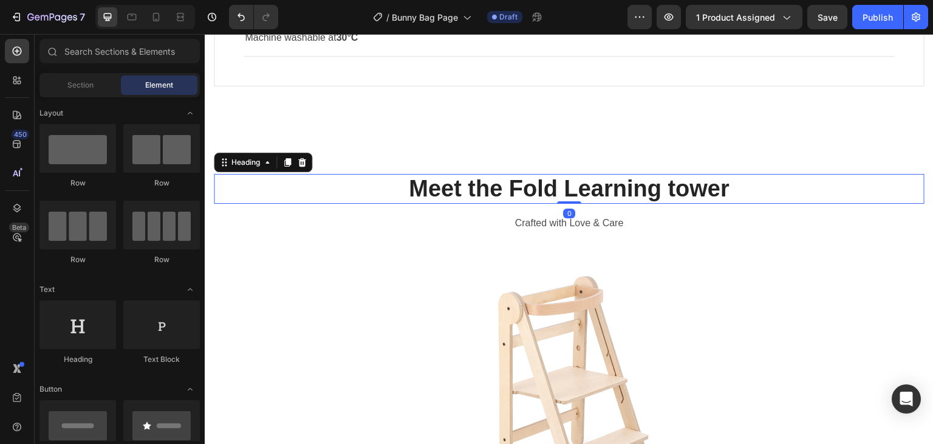
click at [517, 193] on h2 "Meet the Fold Learning tower" at bounding box center [569, 189] width 711 height 30
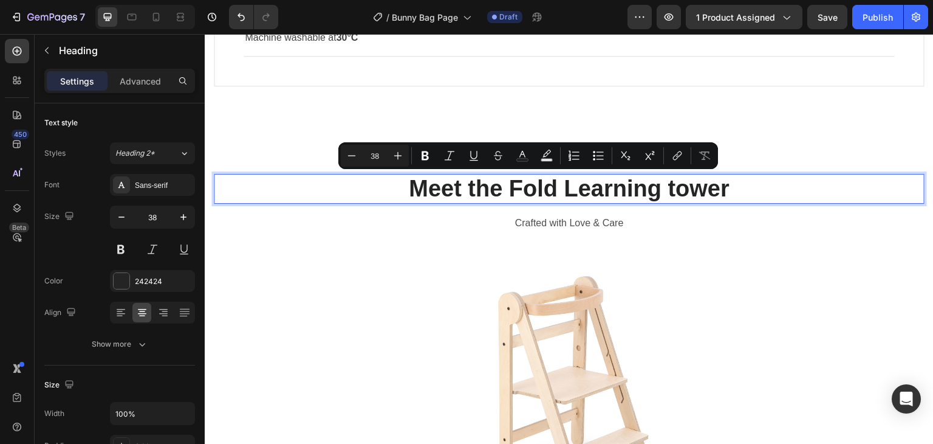
click at [512, 191] on p "Meet the Fold Learning tower" at bounding box center [569, 189] width 708 height 28
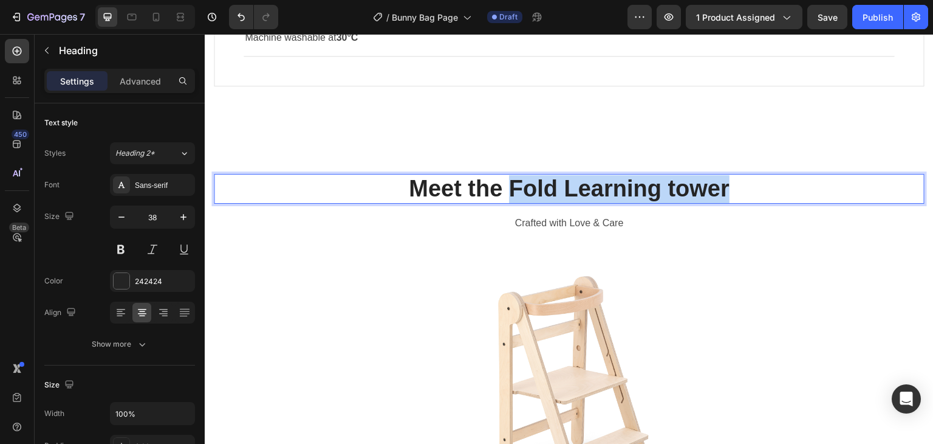
drag, startPoint x: 507, startPoint y: 191, endPoint x: 756, endPoint y: 193, distance: 249.7
click at [756, 193] on p "Meet the Fold Learning tower" at bounding box center [569, 189] width 708 height 28
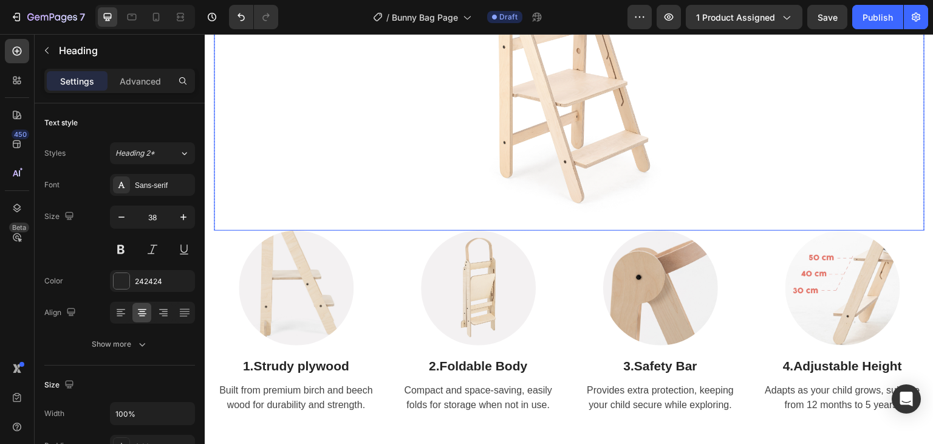
scroll to position [1092, 0]
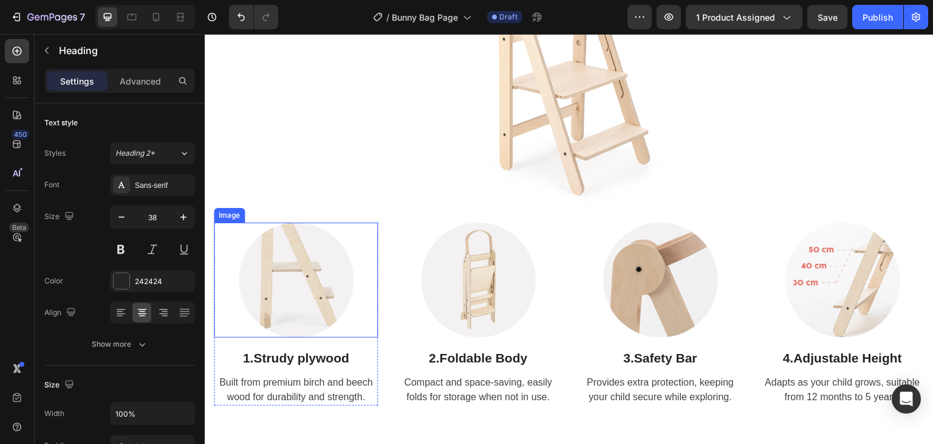
click at [269, 261] on img at bounding box center [296, 279] width 115 height 115
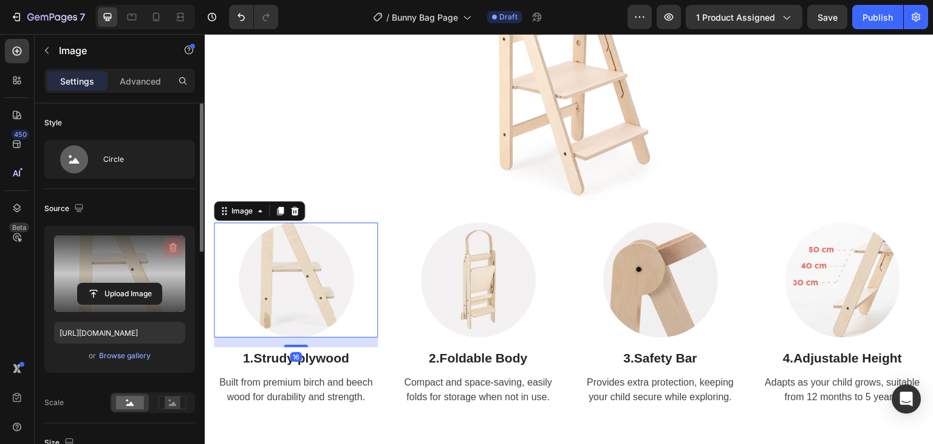
click at [168, 252] on icon "button" at bounding box center [173, 247] width 12 height 12
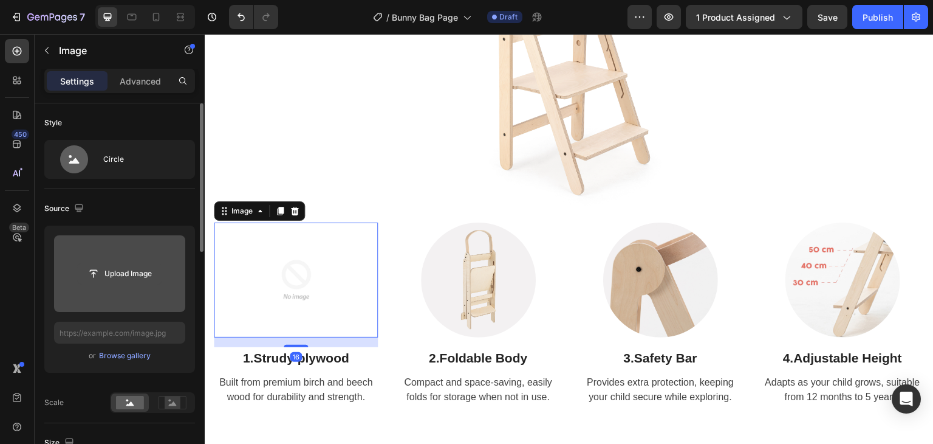
click at [140, 270] on input "file" at bounding box center [120, 273] width 84 height 21
click at [122, 274] on input "file" at bounding box center [120, 273] width 84 height 21
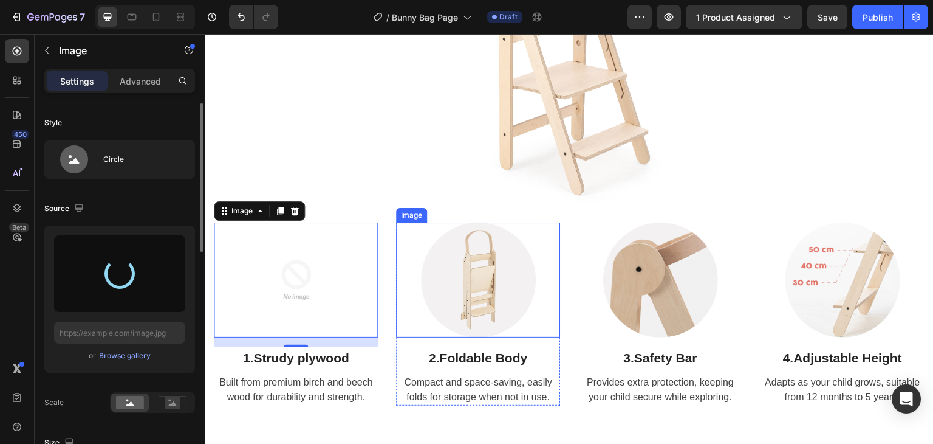
click at [439, 281] on img at bounding box center [478, 279] width 115 height 115
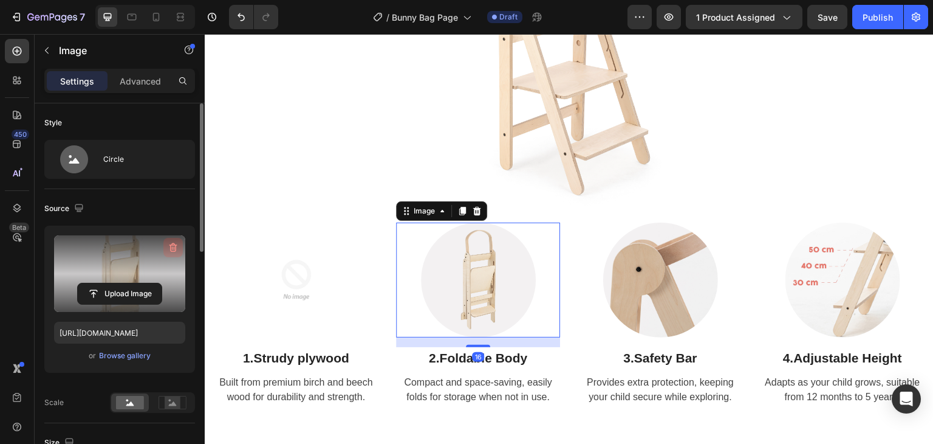
click at [167, 247] on icon "button" at bounding box center [173, 247] width 12 height 12
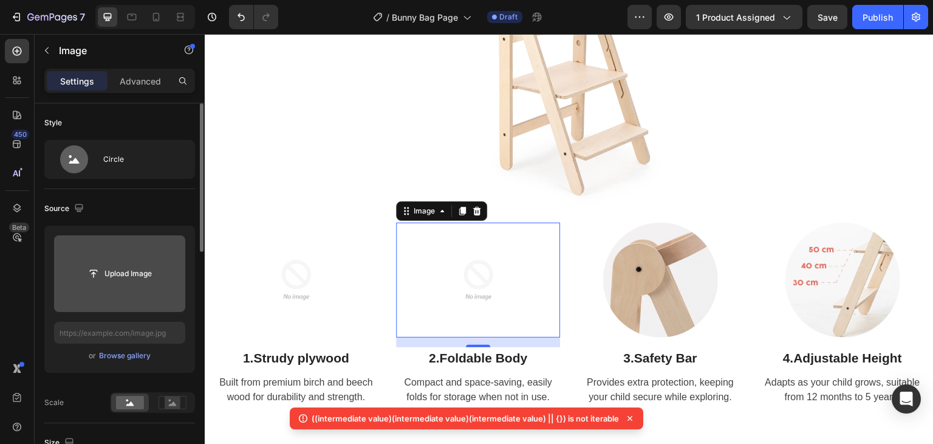
click at [104, 275] on input "file" at bounding box center [120, 273] width 84 height 21
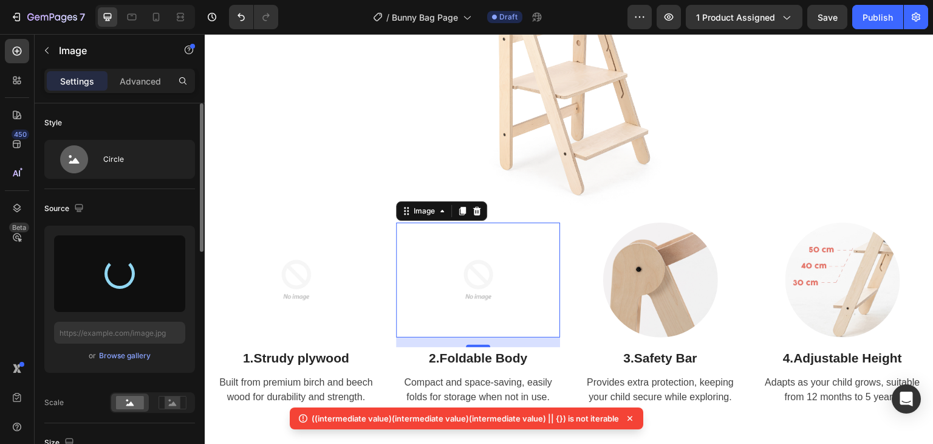
type input "https://cdn.shopify.com/s/files/1/0647/4521/0025/files/gempages_577626648069800…"
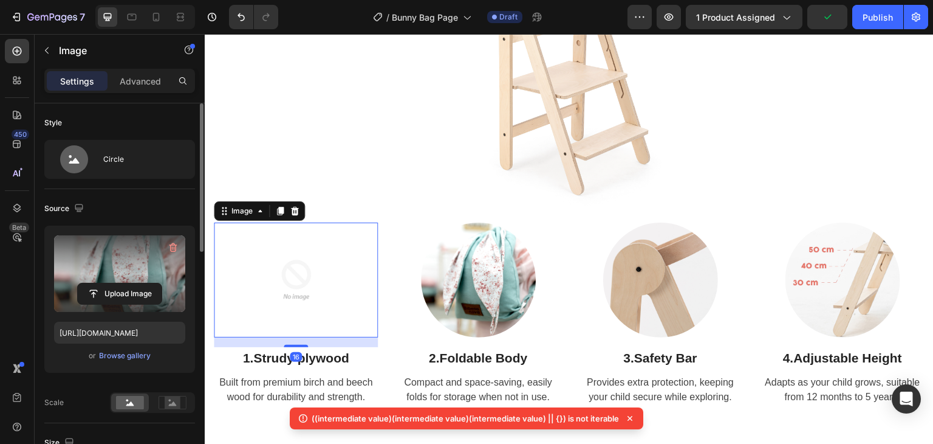
click at [286, 275] on img at bounding box center [296, 279] width 115 height 115
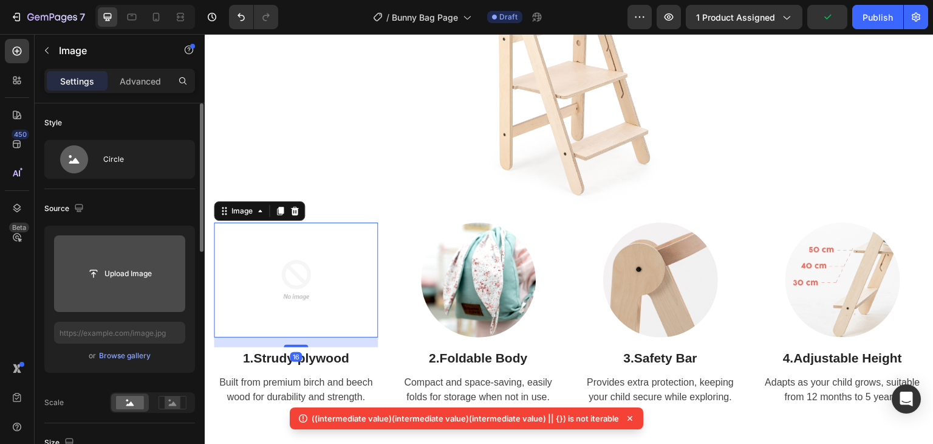
click at [126, 278] on input "file" at bounding box center [120, 273] width 84 height 21
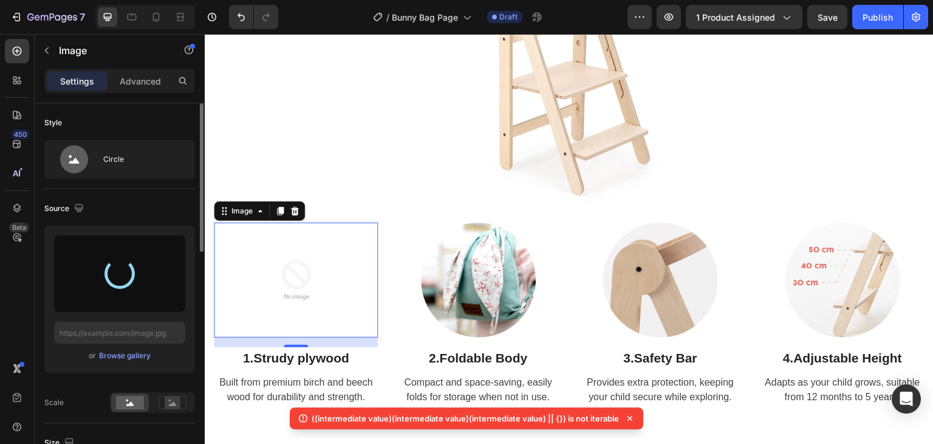
click at [629, 418] on icon at bounding box center [630, 418] width 5 height 5
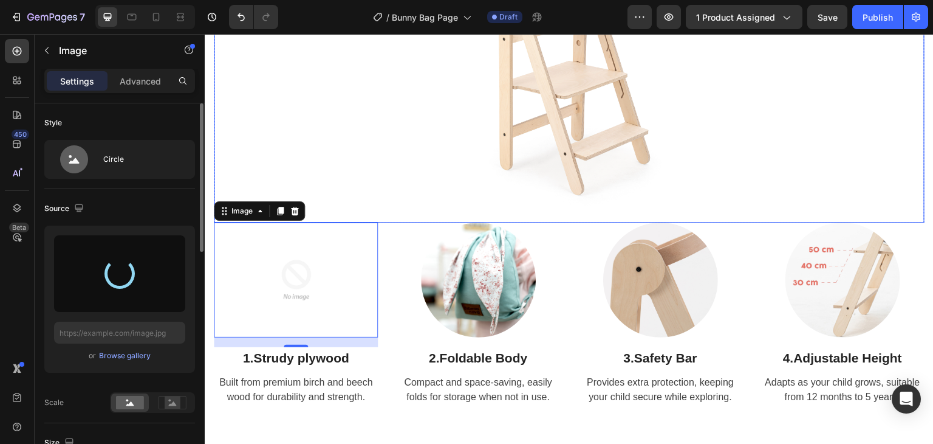
type input "https://cdn.shopify.com/s/files/1/0647/4521/0025/files/gempages_577626648069800…"
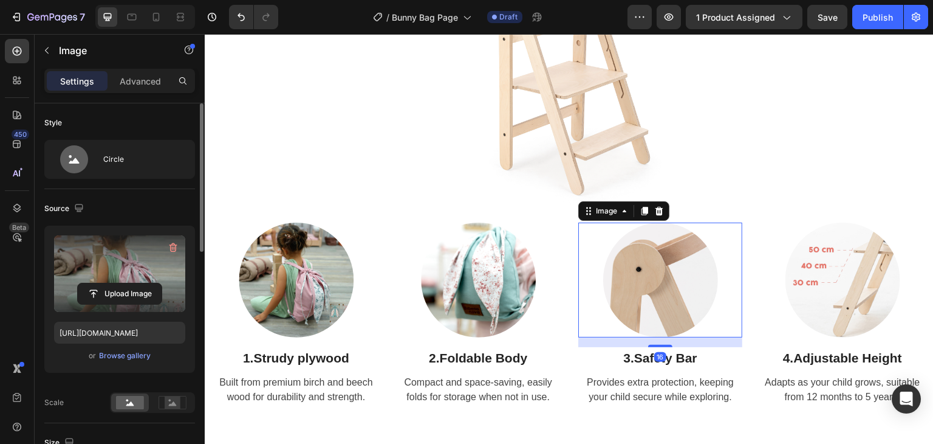
click at [675, 272] on img at bounding box center [660, 279] width 115 height 115
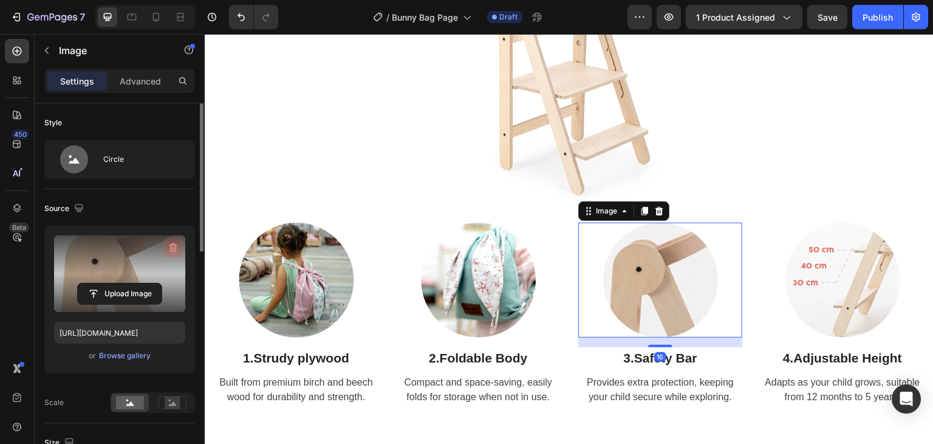
click at [170, 244] on icon "button" at bounding box center [174, 247] width 8 height 9
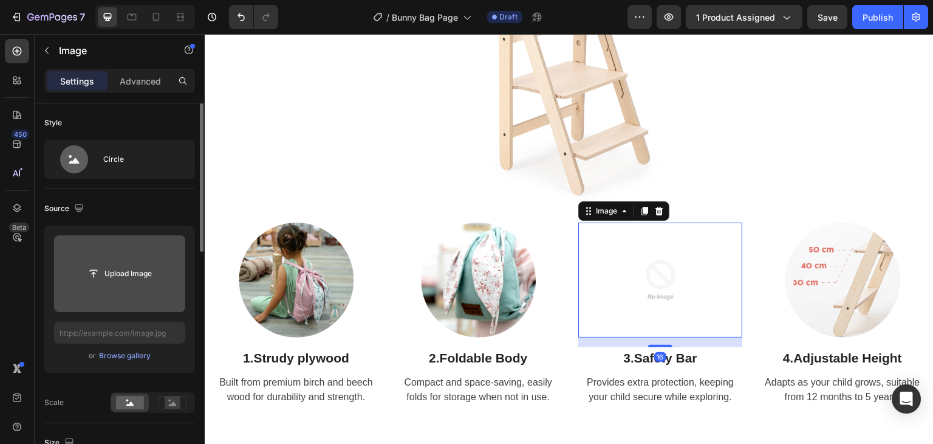
click at [129, 268] on input "file" at bounding box center [120, 273] width 84 height 21
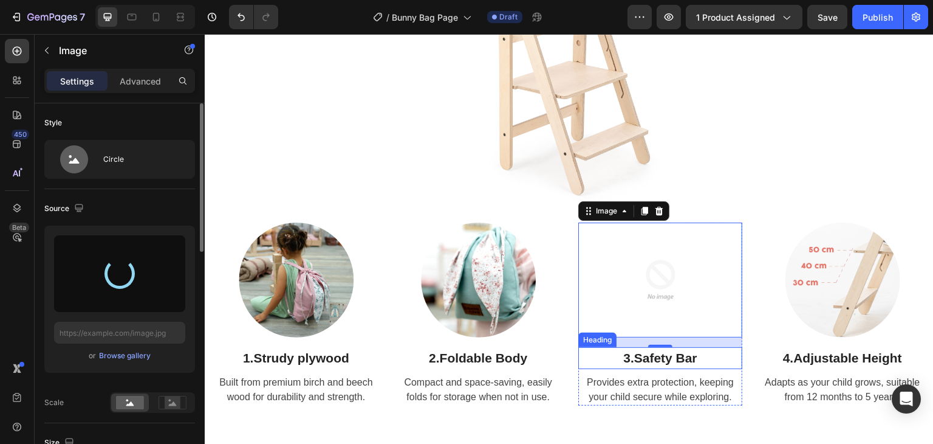
type input "https://cdn.shopify.com/s/files/1/0647/4521/0025/files/gempages_577626648069800…"
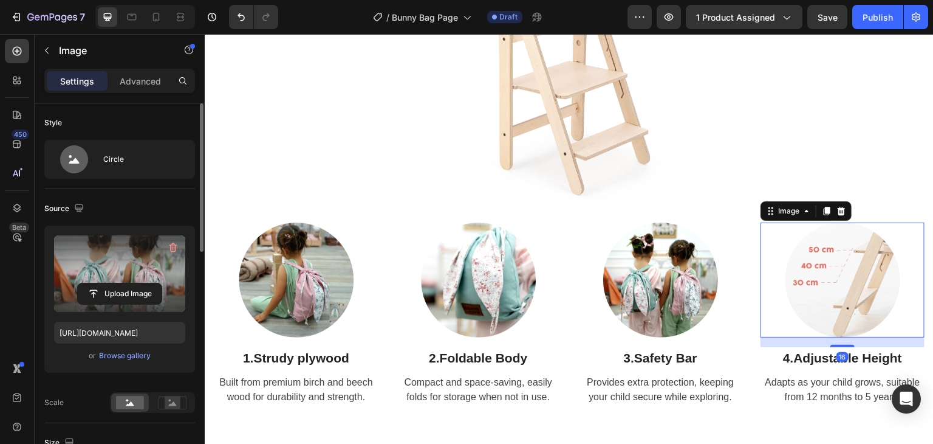
click at [826, 287] on img at bounding box center [843, 279] width 115 height 115
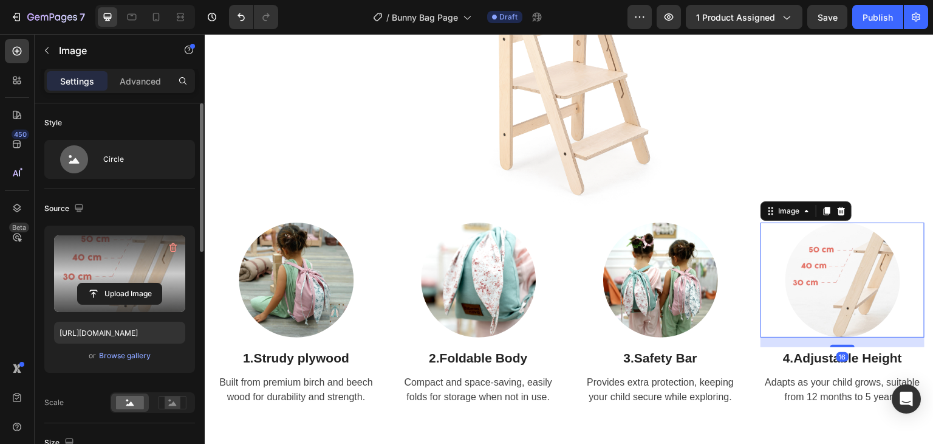
click at [170, 265] on label at bounding box center [119, 273] width 131 height 77
click at [162, 283] on input "file" at bounding box center [120, 293] width 84 height 21
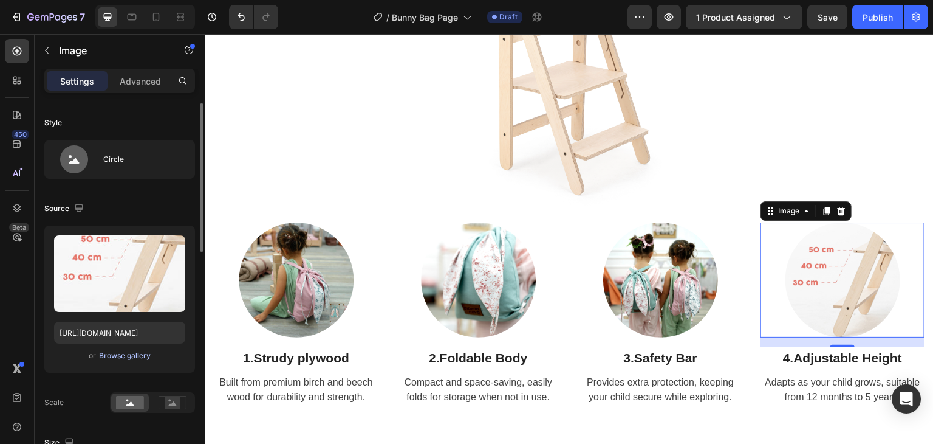
click at [116, 354] on div "Browse gallery" at bounding box center [125, 355] width 52 height 11
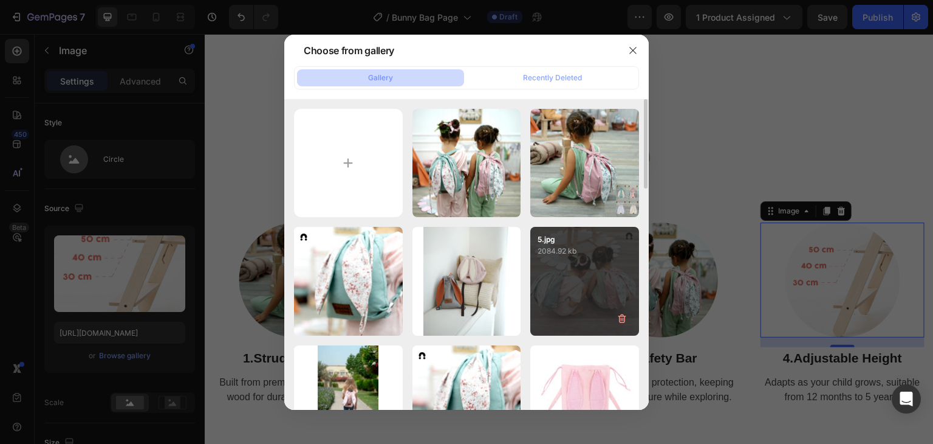
click at [583, 266] on div "5.jpg 2084.92 kb" at bounding box center [584, 281] width 109 height 109
type input "https://cdn.shopify.com/s/files/1/0647/4521/0025/files/gempages_577626648069800…"
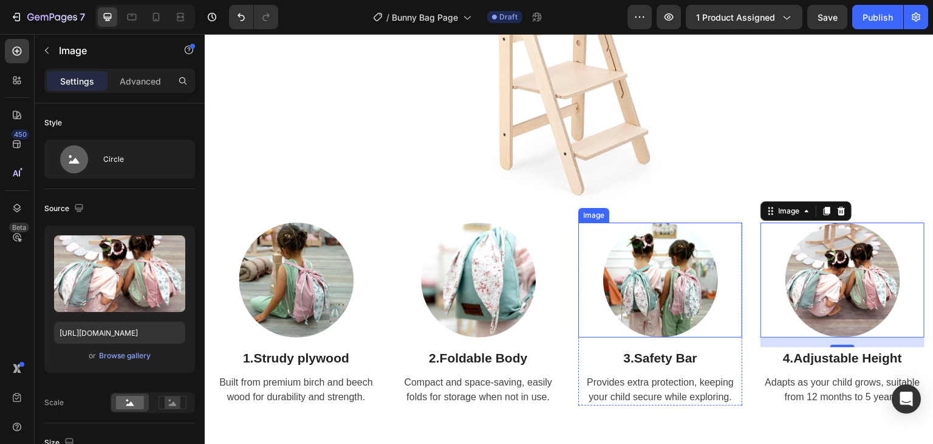
click at [586, 265] on div at bounding box center [660, 279] width 164 height 115
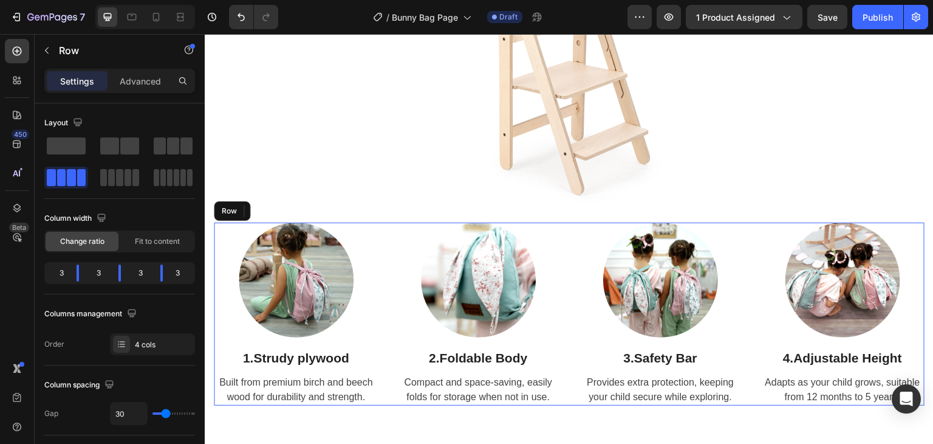
click at [562, 368] on div "Image 1. Strudy plywood Heading Built from premium birch and beech wood for dur…" at bounding box center [569, 313] width 711 height 183
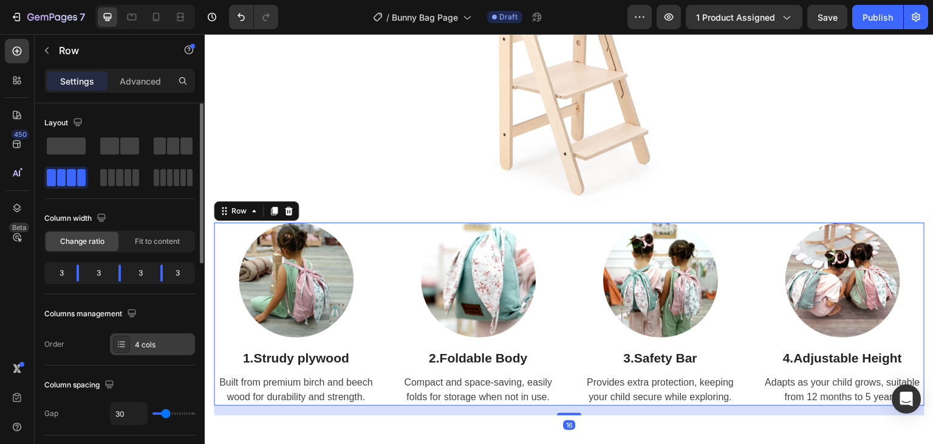
click at [143, 347] on div "4 cols" at bounding box center [163, 344] width 57 height 11
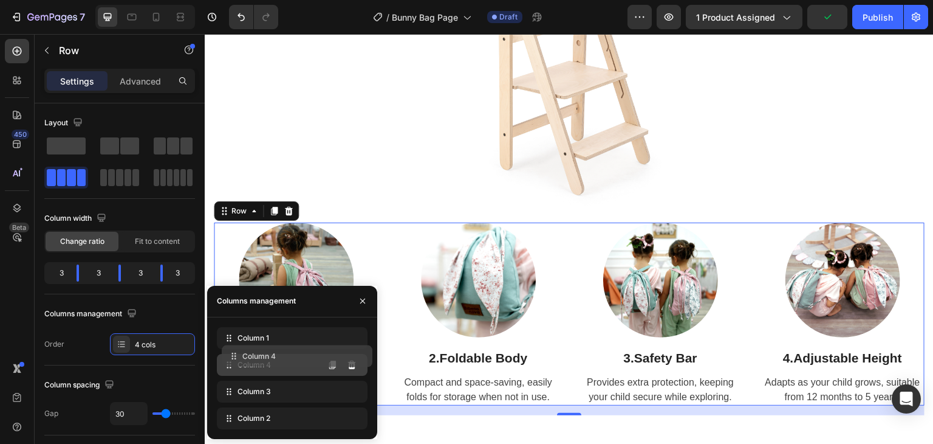
drag, startPoint x: 226, startPoint y: 395, endPoint x: 231, endPoint y: 360, distance: 35.6
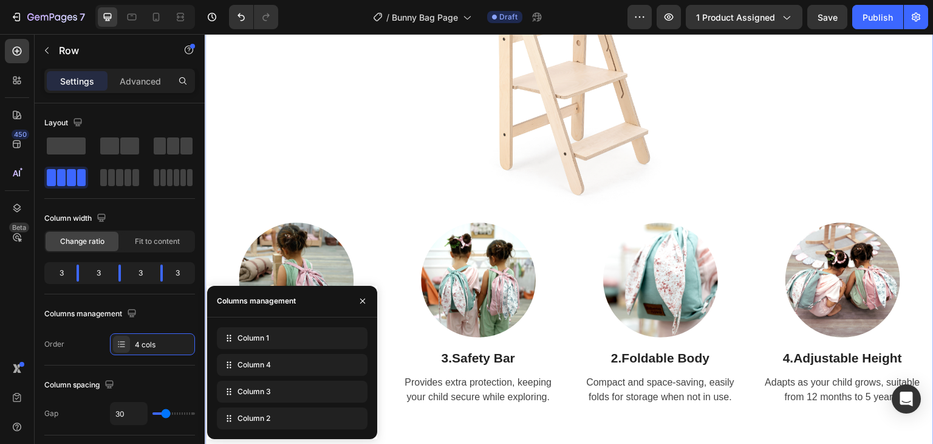
click at [916, 203] on div "Meet the Bunny Bag Heading Crafted with Love & Care Text Block Row Image Row Im…" at bounding box center [569, 142] width 729 height 634
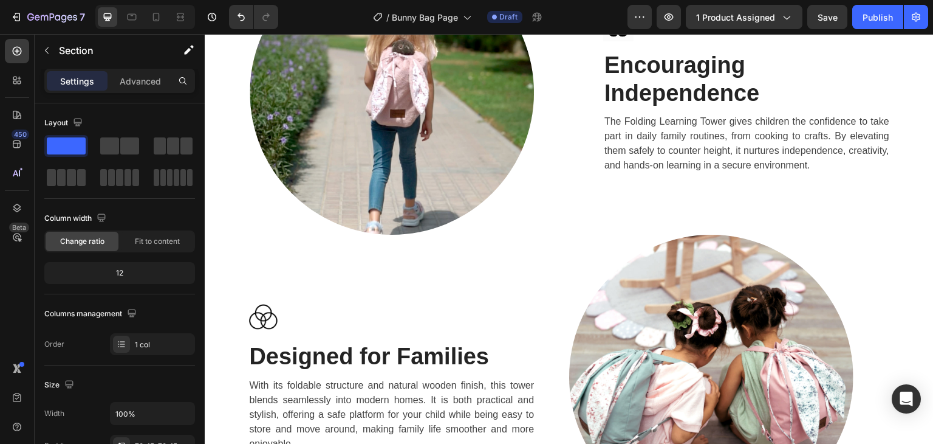
scroll to position [1700, 0]
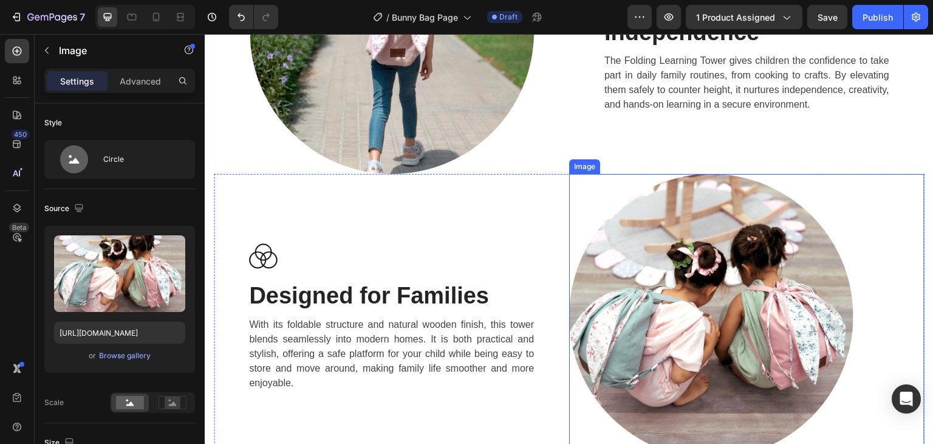
click at [670, 298] on img at bounding box center [711, 316] width 284 height 284
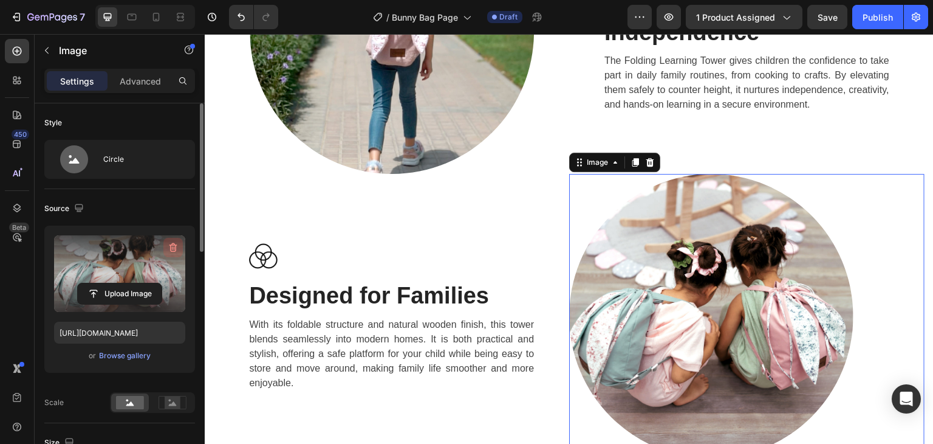
click at [170, 248] on icon "button" at bounding box center [173, 247] width 12 height 12
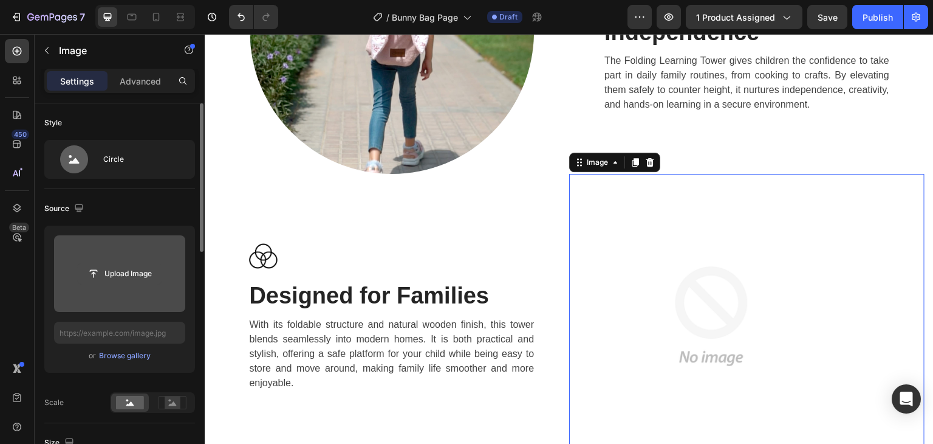
click at [133, 273] on input "file" at bounding box center [120, 273] width 84 height 21
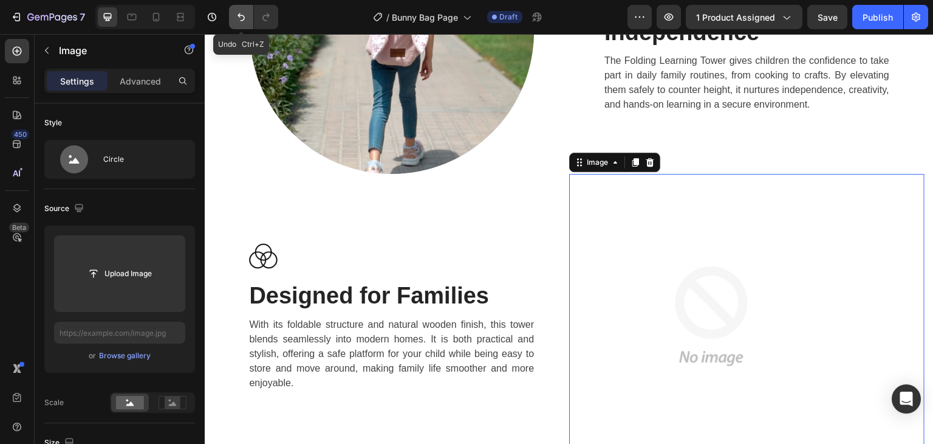
click at [241, 15] on icon "Undo/Redo" at bounding box center [241, 17] width 7 height 8
type input "https://cdn.shopify.com/s/files/1/0647/4521/0025/files/gempages_577626648069800…"
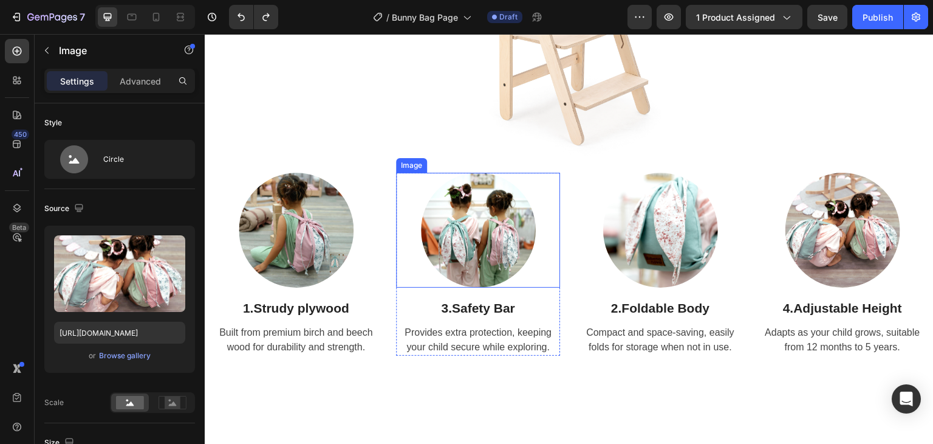
scroll to position [1092, 0]
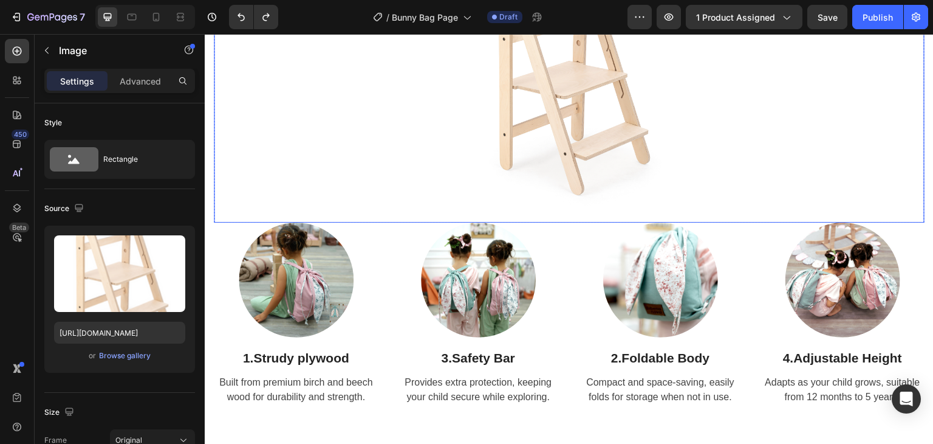
click at [508, 125] on img at bounding box center [569, 80] width 213 height 284
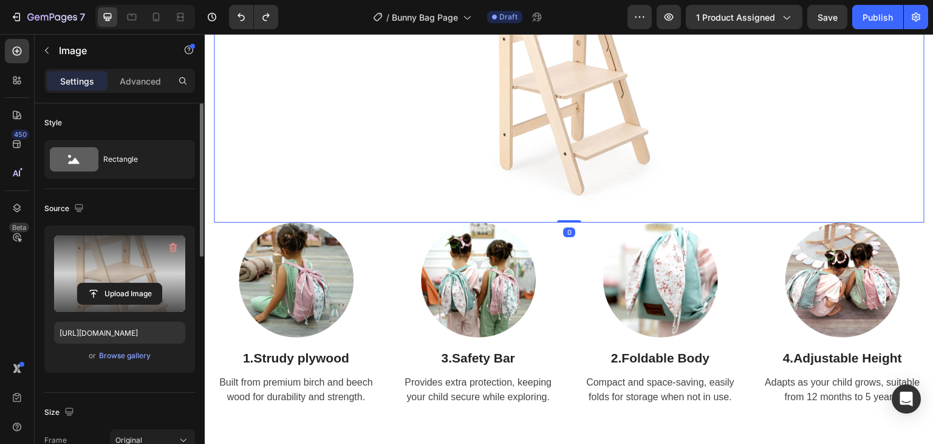
click at [161, 248] on label at bounding box center [119, 273] width 131 height 77
click at [161, 283] on input "file" at bounding box center [120, 293] width 84 height 21
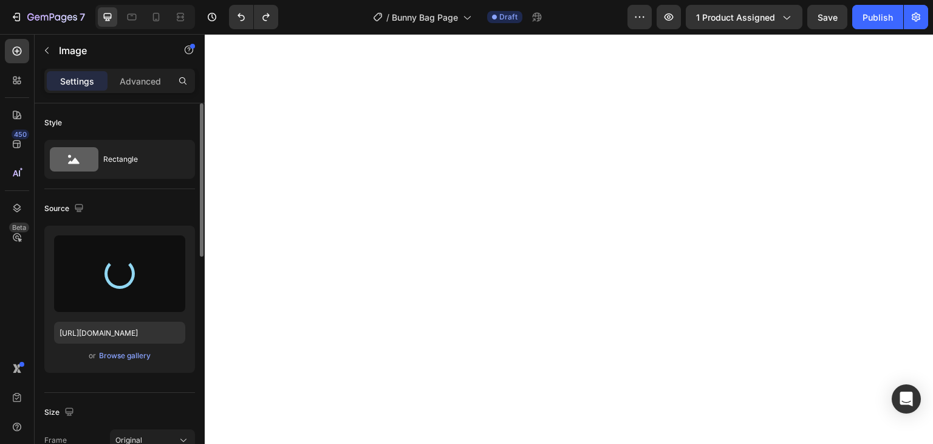
scroll to position [0, 0]
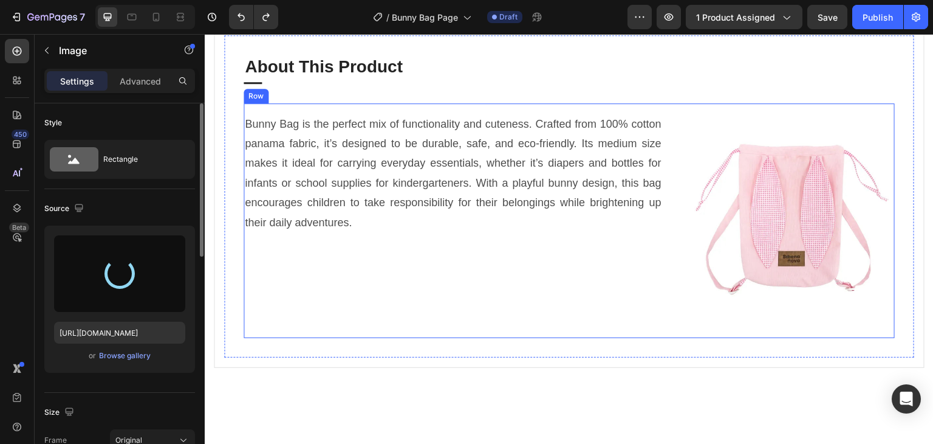
type input "https://cdn.shopify.com/s/files/1/0647/4521/0025/files/gempages_577626648069800…"
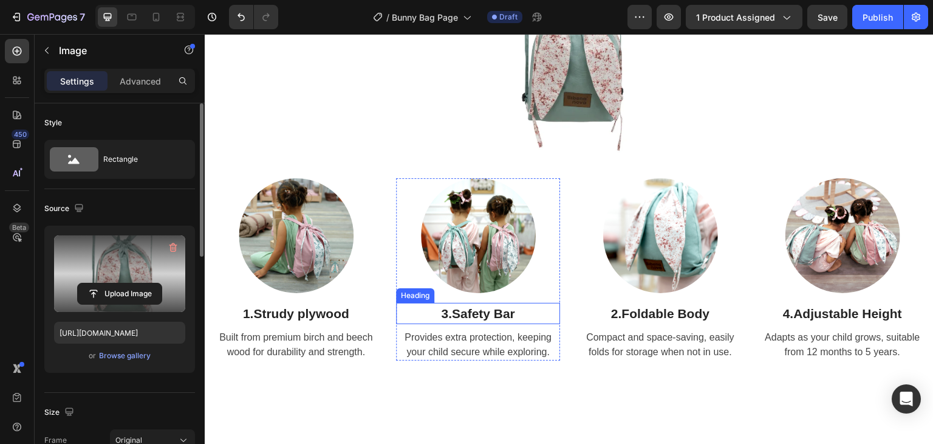
scroll to position [1276, 0]
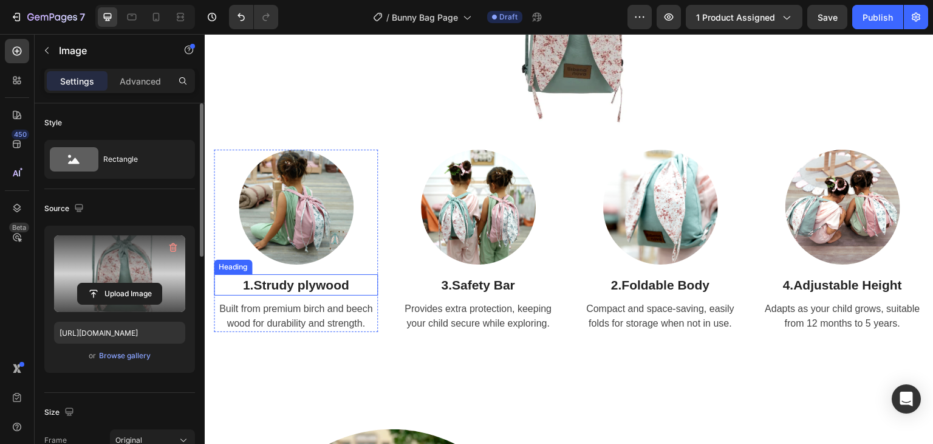
click at [340, 286] on strong "Strudy plywood" at bounding box center [301, 285] width 96 height 14
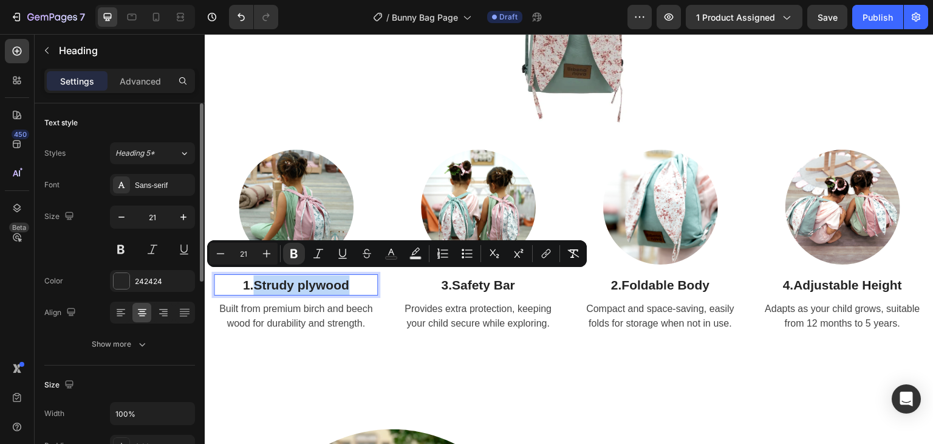
drag, startPoint x: 349, startPoint y: 281, endPoint x: 255, endPoint y: 286, distance: 94.3
click at [255, 286] on strong "Strudy plywood" at bounding box center [301, 285] width 96 height 14
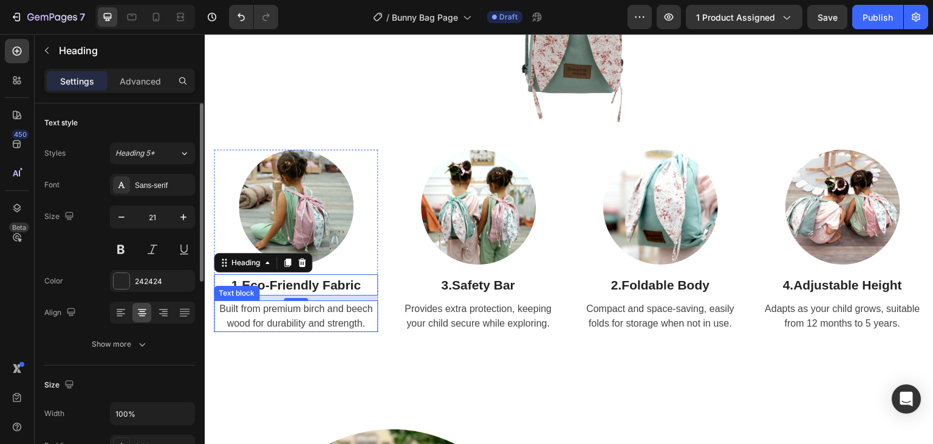
click at [309, 311] on p "Built from premium birch and beech wood for durability and strength." at bounding box center [296, 315] width 162 height 29
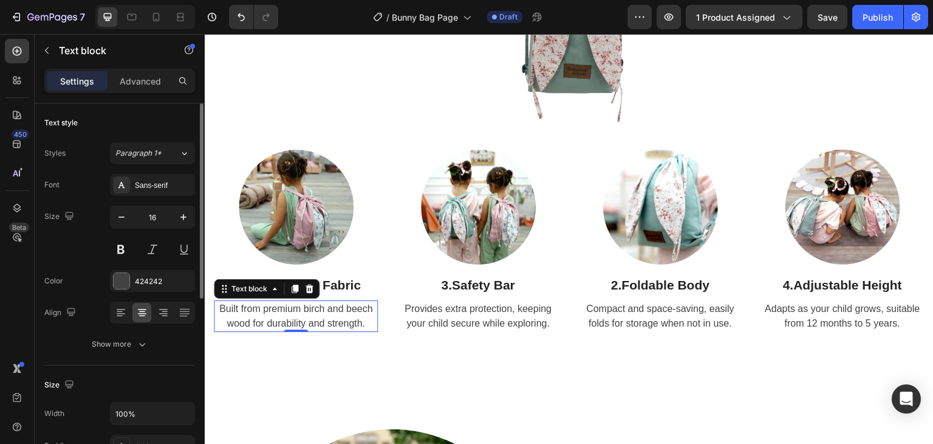
click at [309, 311] on p "Built from premium birch and beech wood for durability and strength." at bounding box center [296, 315] width 162 height 29
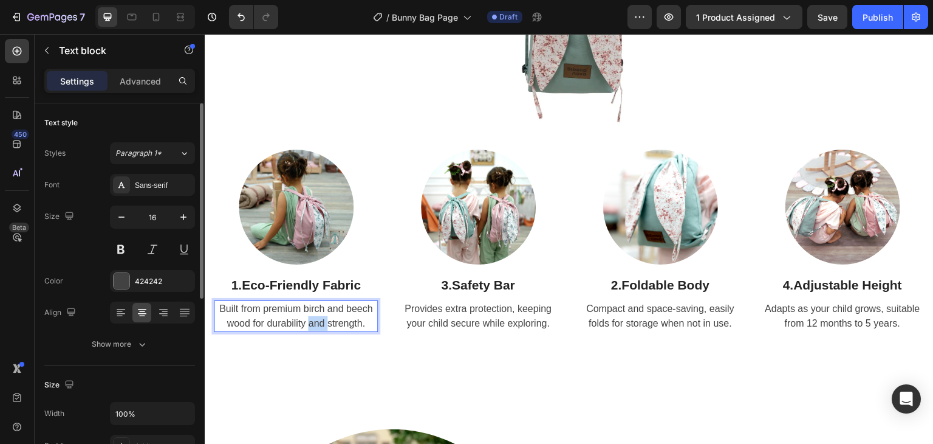
click at [309, 311] on p "Built from premium birch and beech wood for durability and strength." at bounding box center [296, 315] width 162 height 29
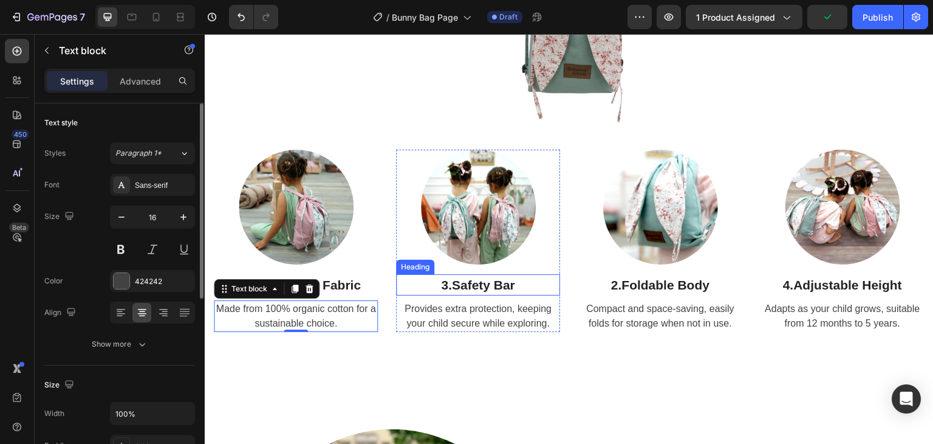
click at [483, 279] on strong "Safety Bar" at bounding box center [483, 285] width 63 height 14
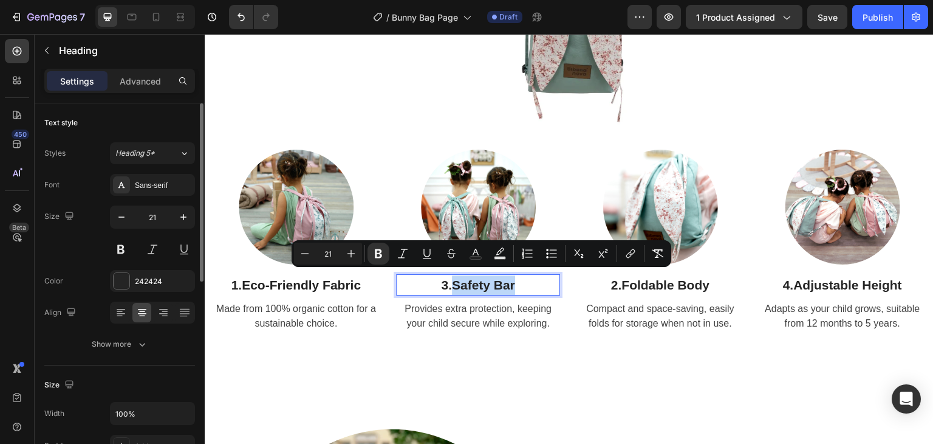
drag, startPoint x: 513, startPoint y: 281, endPoint x: 453, endPoint y: 283, distance: 60.8
click at [453, 283] on p "3. Safety Bar" at bounding box center [478, 284] width 162 height 19
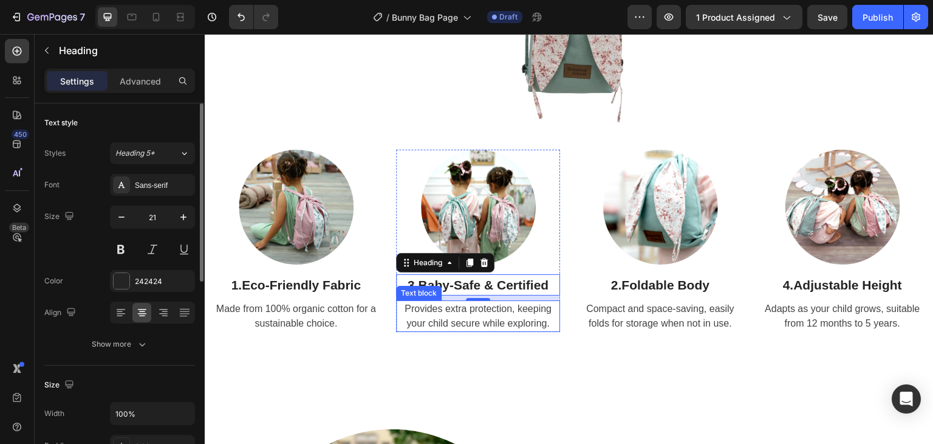
click at [449, 312] on p "Provides extra protection, keeping your child secure while exploring." at bounding box center [478, 315] width 162 height 29
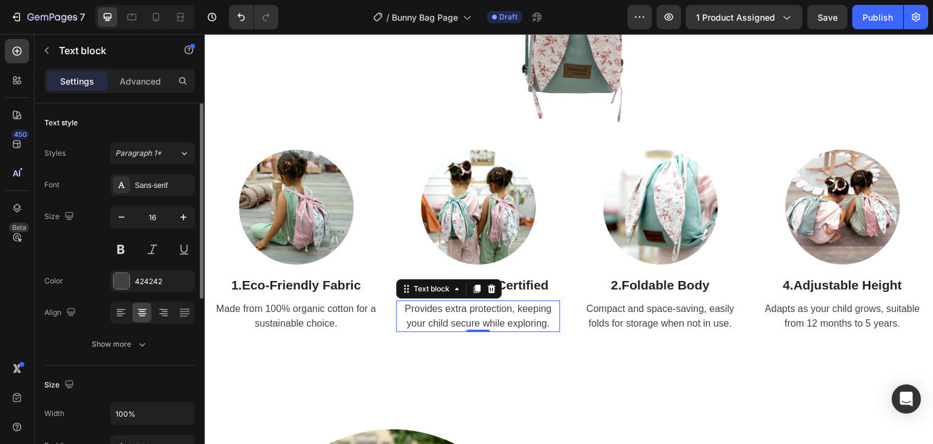
click at [449, 312] on p "Provides extra protection, keeping your child secure while exploring." at bounding box center [478, 315] width 162 height 29
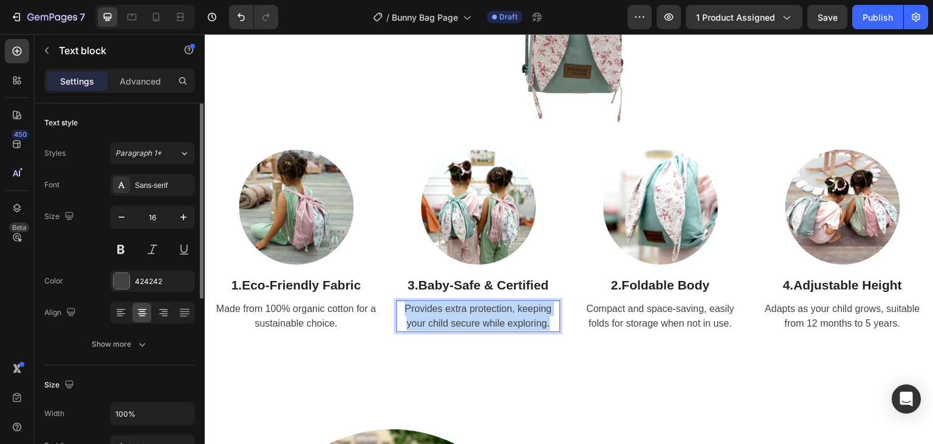
click at [449, 312] on p "Provides extra protection, keeping your child secure while exploring." at bounding box center [478, 315] width 162 height 29
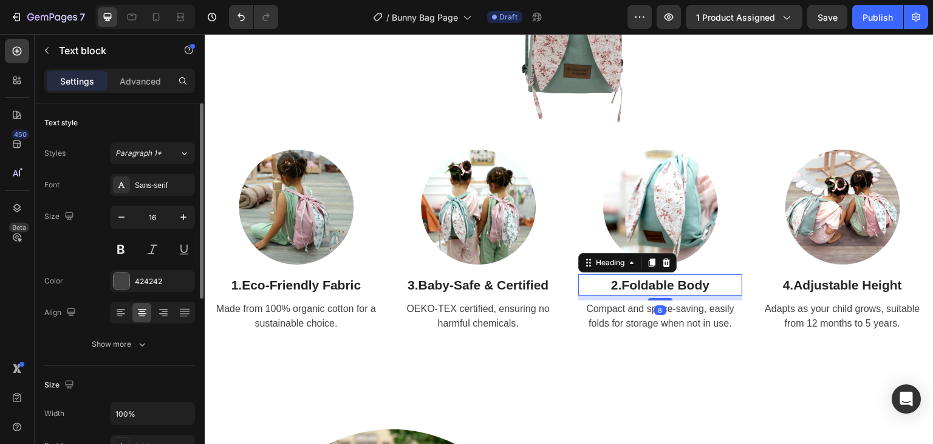
click at [614, 285] on h2 "2. Foldable Body" at bounding box center [660, 285] width 164 height 22
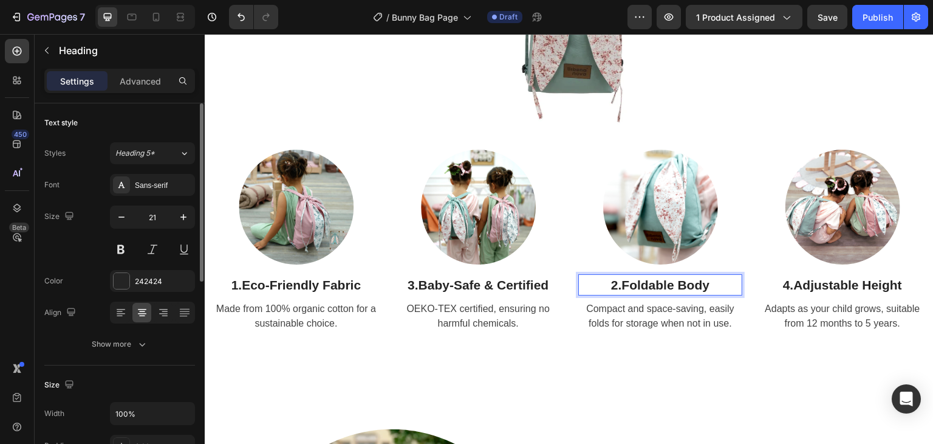
click at [698, 283] on strong "Foldable Body" at bounding box center [666, 285] width 88 height 14
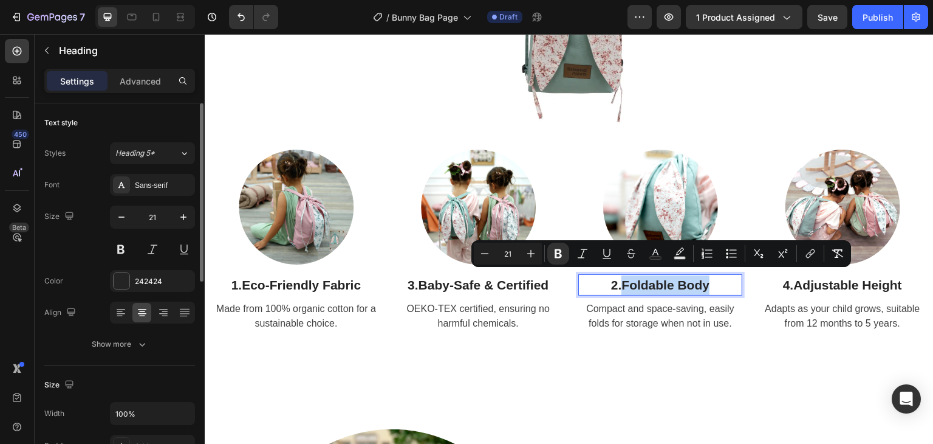
drag, startPoint x: 704, startPoint y: 283, endPoint x: 618, endPoint y: 283, distance: 85.7
click at [622, 283] on strong "Foldable Body" at bounding box center [666, 285] width 88 height 14
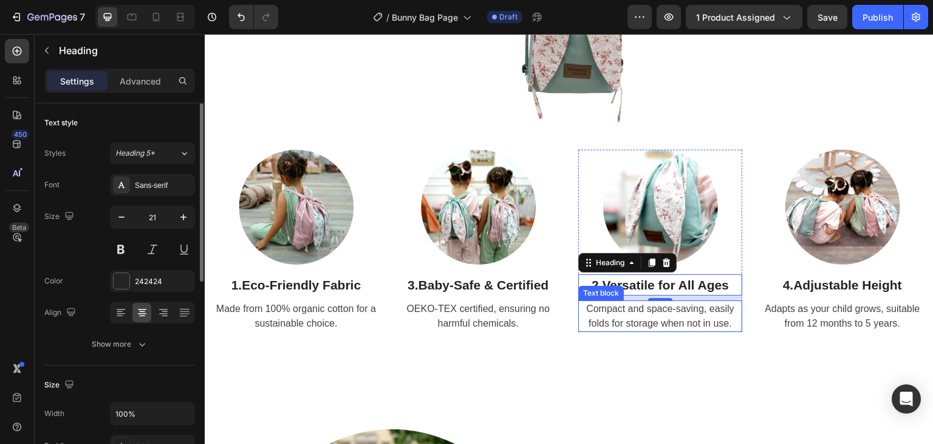
click at [603, 320] on p "Compact and space-saving, easily folds for storage when not in use." at bounding box center [661, 315] width 162 height 29
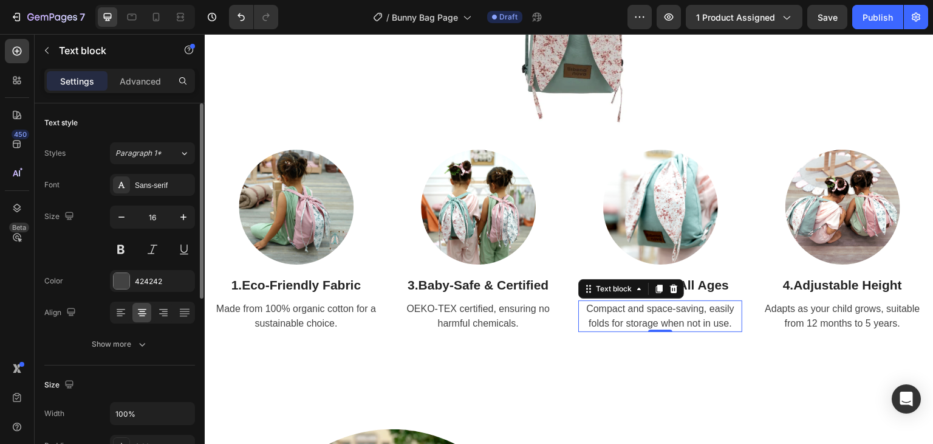
click at [603, 320] on p "Compact and space-saving, easily folds for storage when not in use." at bounding box center [661, 315] width 162 height 29
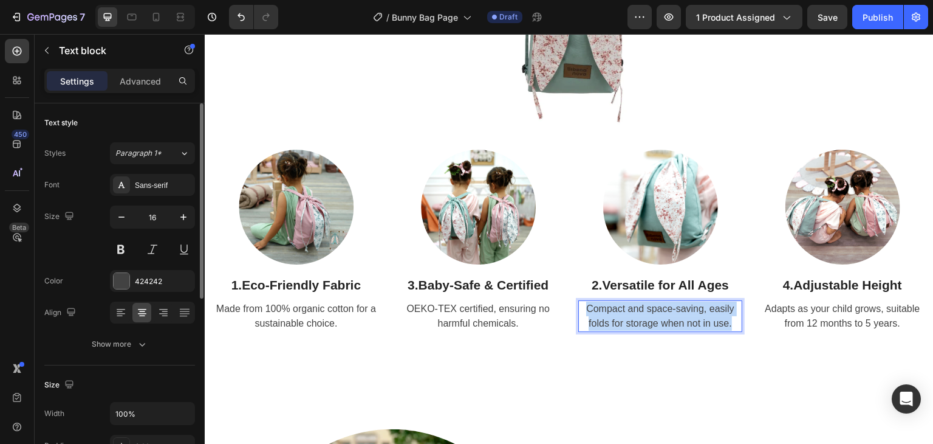
click at [603, 320] on p "Compact and space-saving, easily folds for storage when not in use." at bounding box center [661, 315] width 162 height 29
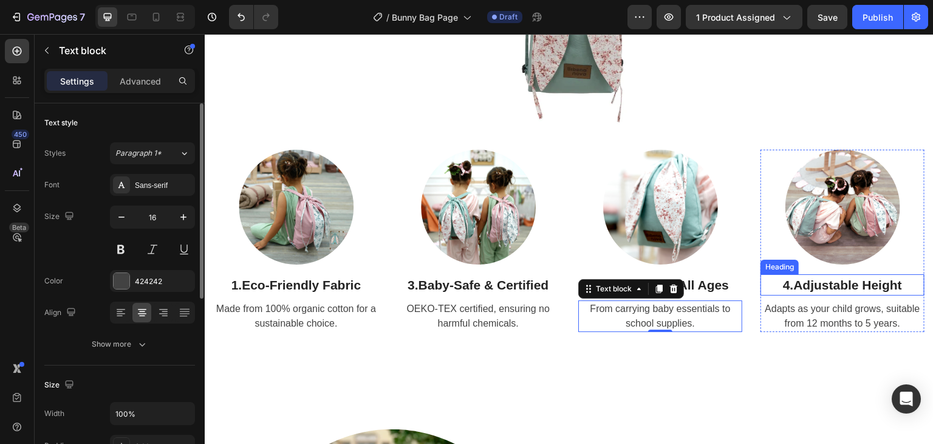
click at [786, 287] on h2 "4. Adjustable Height" at bounding box center [843, 285] width 164 height 22
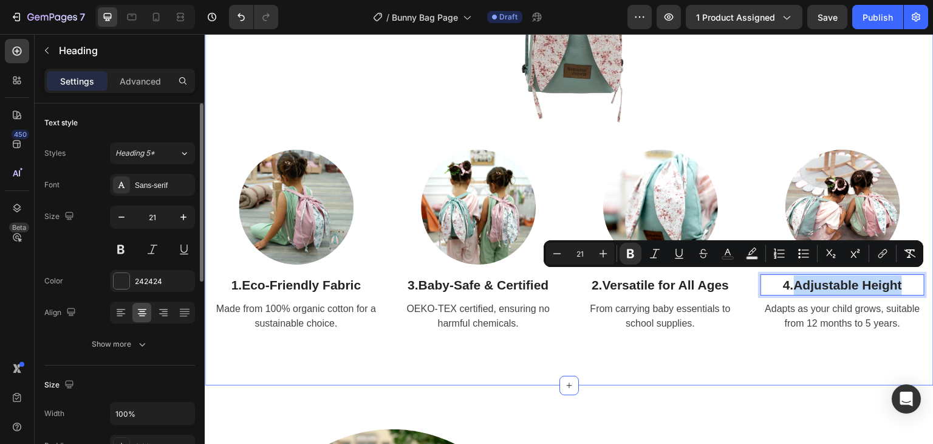
drag, startPoint x: 790, startPoint y: 279, endPoint x: 917, endPoint y: 276, distance: 127.6
click at [917, 276] on div "Meet the Bunny Bag Heading Crafted with Love & Care Text Block Row Image Row Im…" at bounding box center [569, 92] width 729 height 586
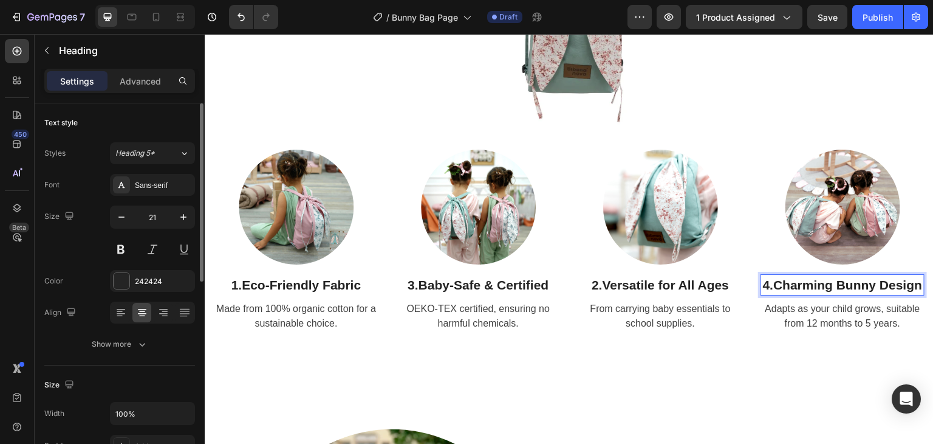
click at [835, 292] on strong "Charming Bunny Design" at bounding box center [847, 285] width 149 height 14
click at [795, 283] on strong "Charming Bunny Design" at bounding box center [847, 285] width 149 height 14
click at [863, 279] on strong "Charming Bunny Design" at bounding box center [847, 285] width 149 height 14
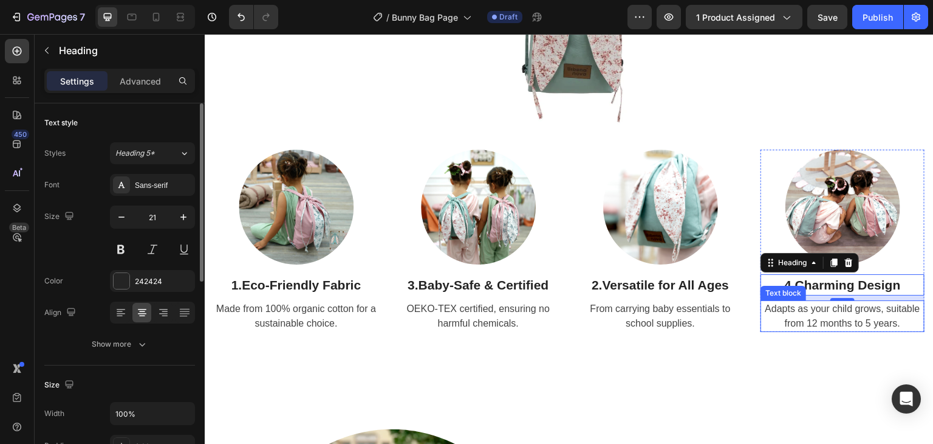
click at [832, 315] on span "Adapts as your child grows, suitable from 12 months to 5 years." at bounding box center [842, 315] width 155 height 25
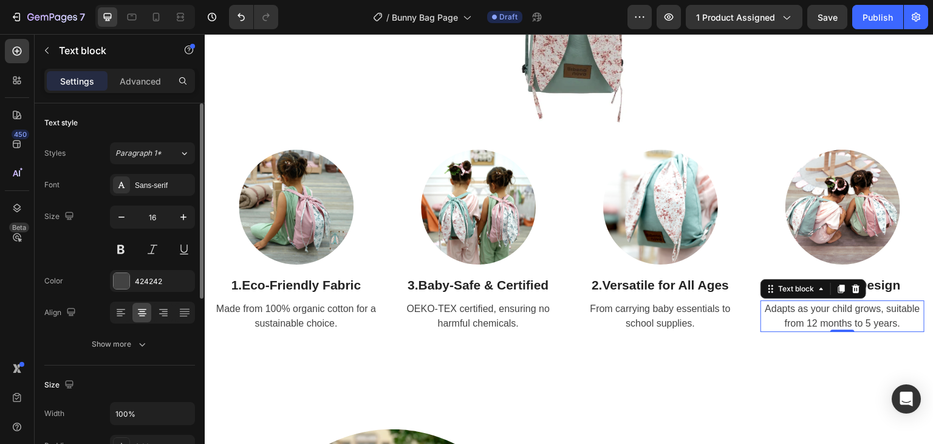
click at [832, 315] on span "Adapts as your child grows, suitable from 12 months to 5 years." at bounding box center [842, 315] width 155 height 25
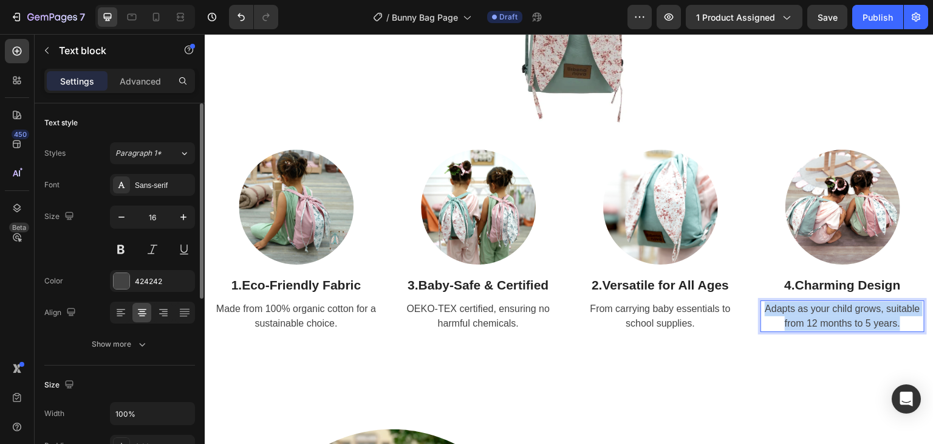
click at [832, 315] on span "Adapts as your child grows, suitable from 12 months to 5 years." at bounding box center [842, 315] width 155 height 25
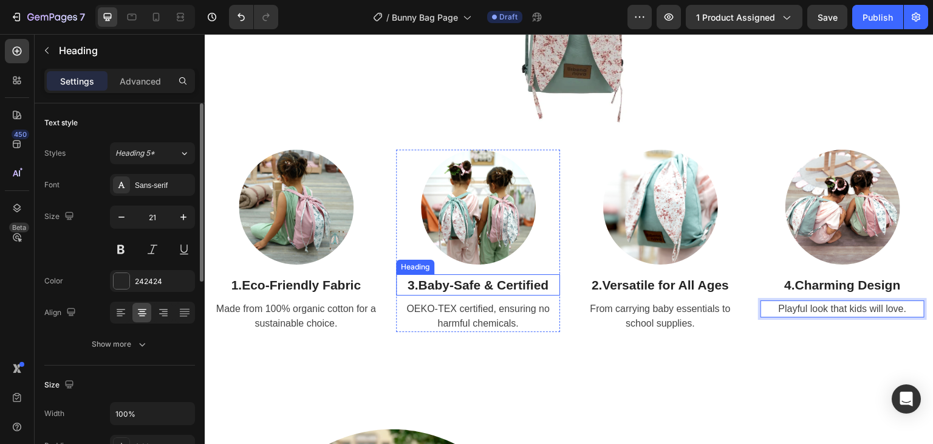
click at [406, 284] on p "3. Baby-Safe & Certified" at bounding box center [478, 284] width 162 height 19
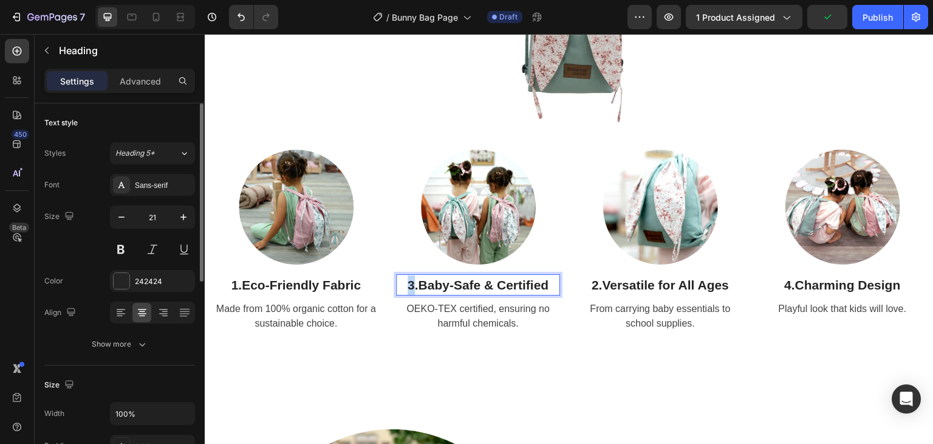
click at [406, 281] on p "3. Baby-Safe & Certified" at bounding box center [478, 284] width 162 height 19
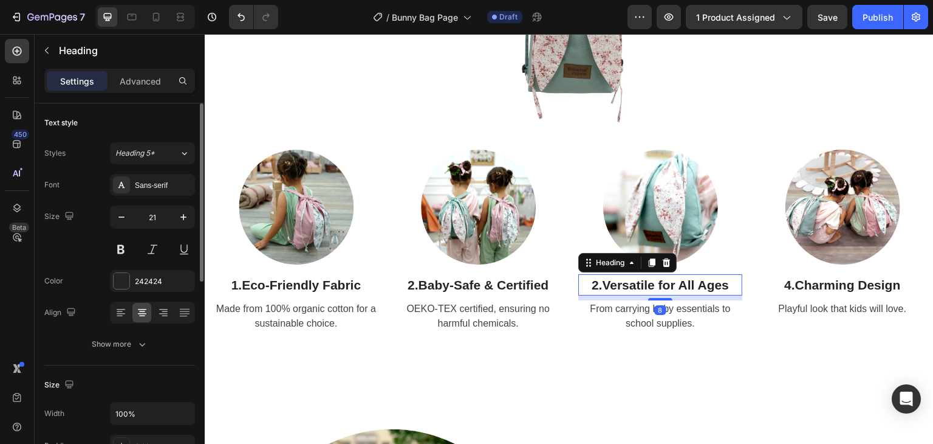
click at [586, 286] on p "2. Versatile for All Ages" at bounding box center [661, 284] width 162 height 19
click at [589, 286] on p "2. Versatile for All Ages" at bounding box center [661, 284] width 162 height 19
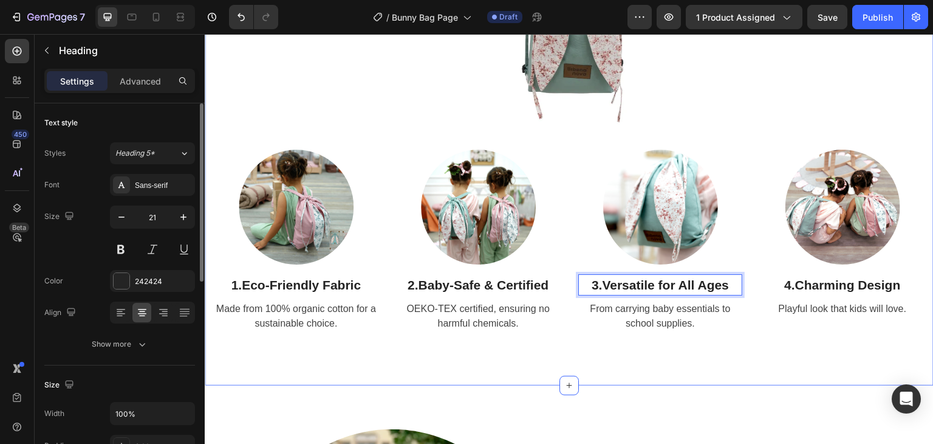
click at [753, 343] on div "Meet the Bunny Bag Heading Crafted with Love & Care Text Block Row Image Row Im…" at bounding box center [569, 92] width 729 height 586
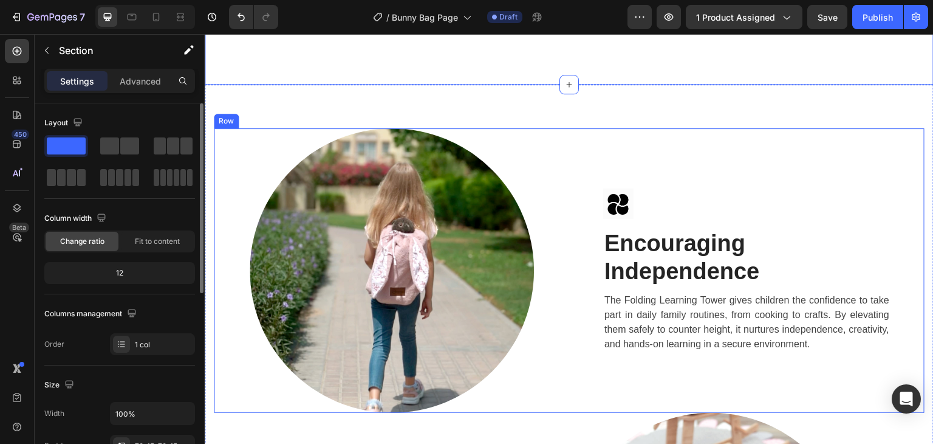
scroll to position [1580, 0]
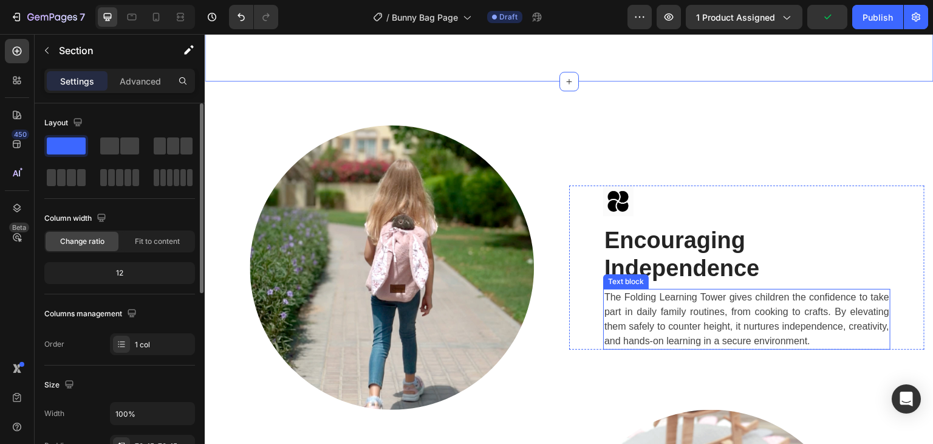
click at [648, 290] on p "The Folding Learning Tower gives children the confidence to take part in daily …" at bounding box center [747, 319] width 285 height 58
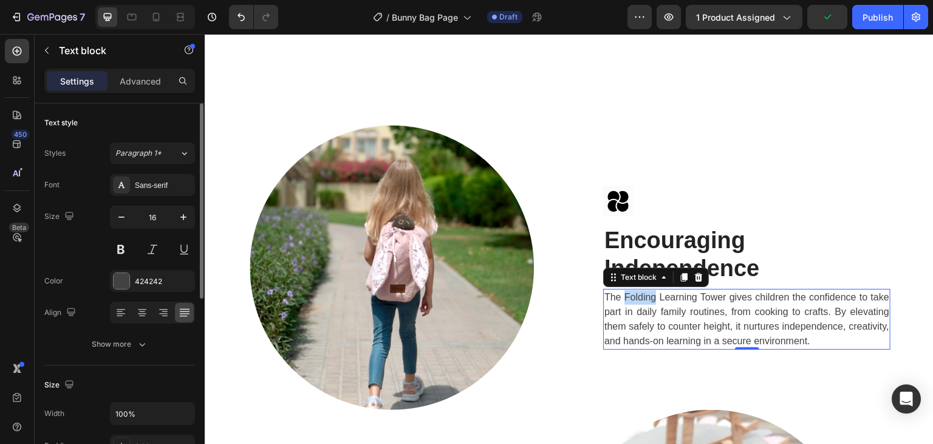
click at [648, 290] on p "The Folding Learning Tower gives children the confidence to take part in daily …" at bounding box center [747, 319] width 285 height 58
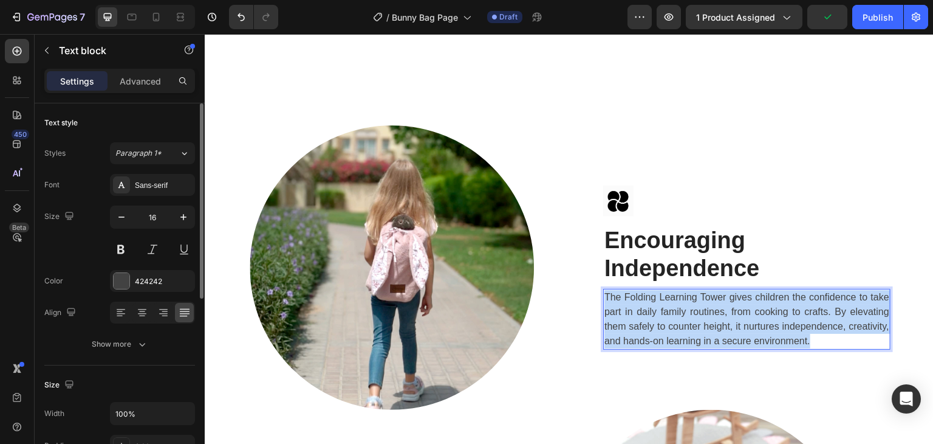
click at [648, 290] on p "The Folding Learning Tower gives children the confidence to take part in daily …" at bounding box center [747, 319] width 285 height 58
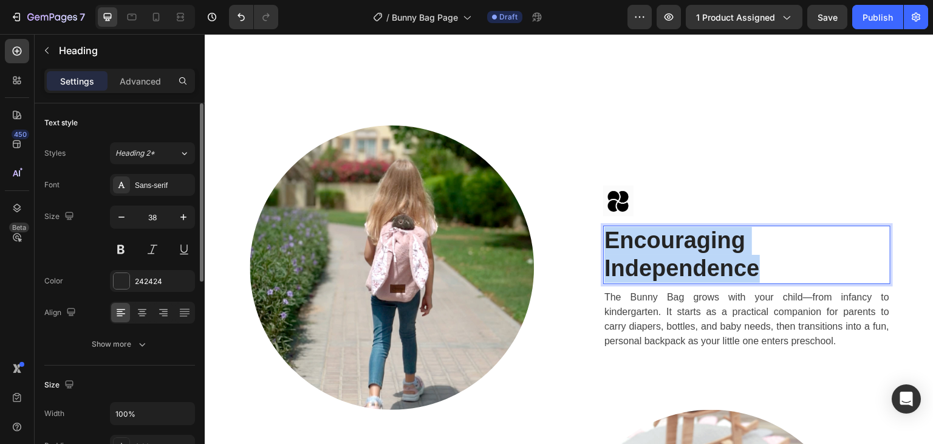
click at [670, 239] on strong "Encouraging Independence" at bounding box center [683, 253] width 156 height 53
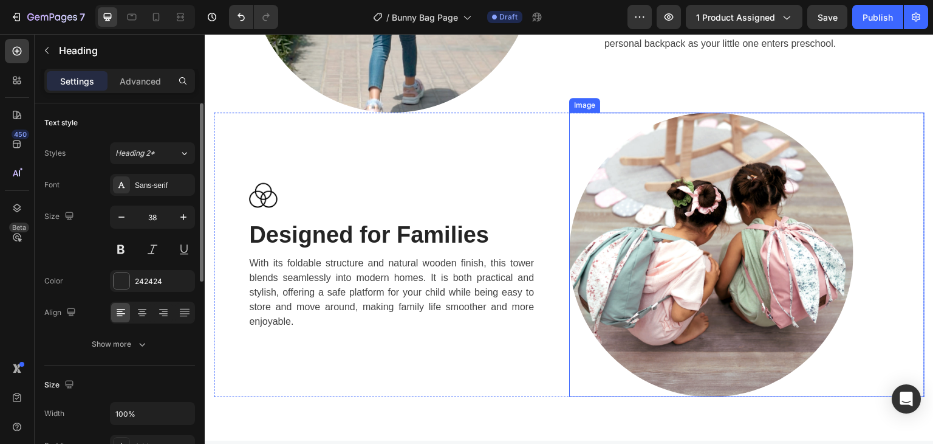
scroll to position [1883, 0]
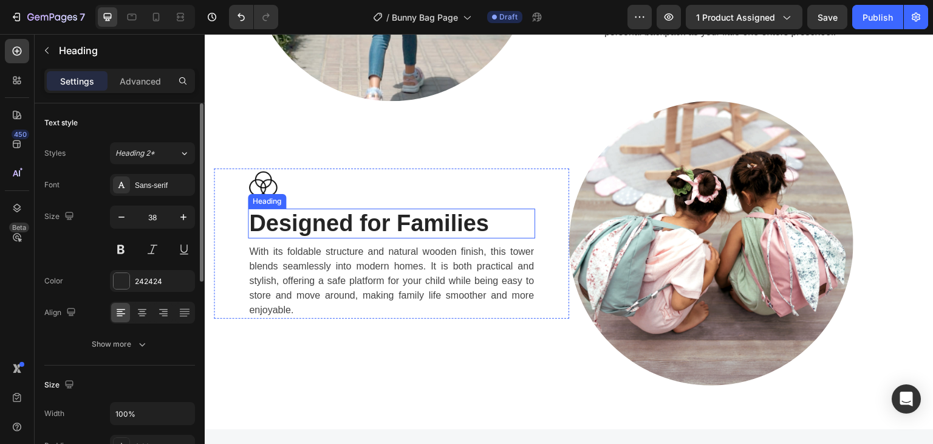
click at [342, 218] on strong "Designed for Families" at bounding box center [369, 223] width 240 height 26
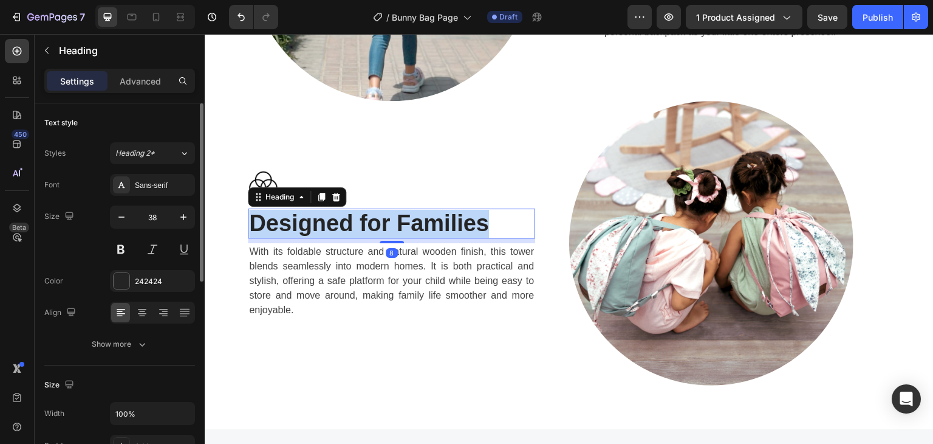
click at [342, 218] on strong "Designed for Families" at bounding box center [369, 223] width 240 height 26
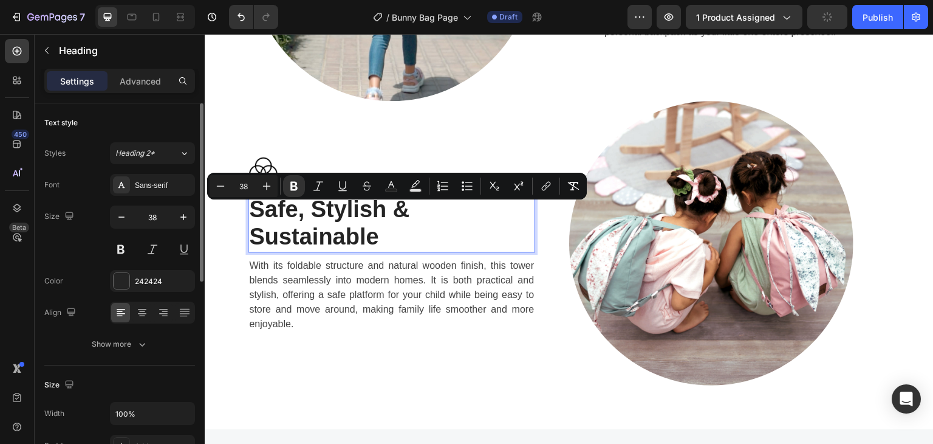
scroll to position [1869, 0]
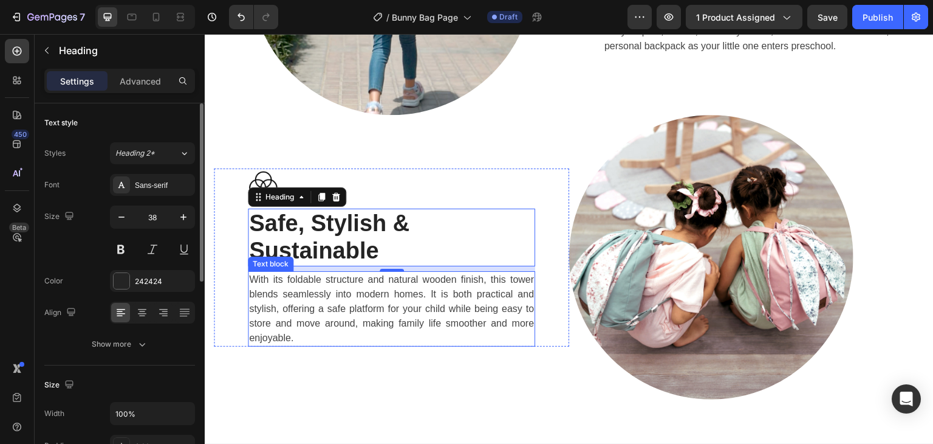
click at [372, 309] on p "With its foldable structure and natural wooden finish, this tower blends seamle…" at bounding box center [391, 308] width 285 height 73
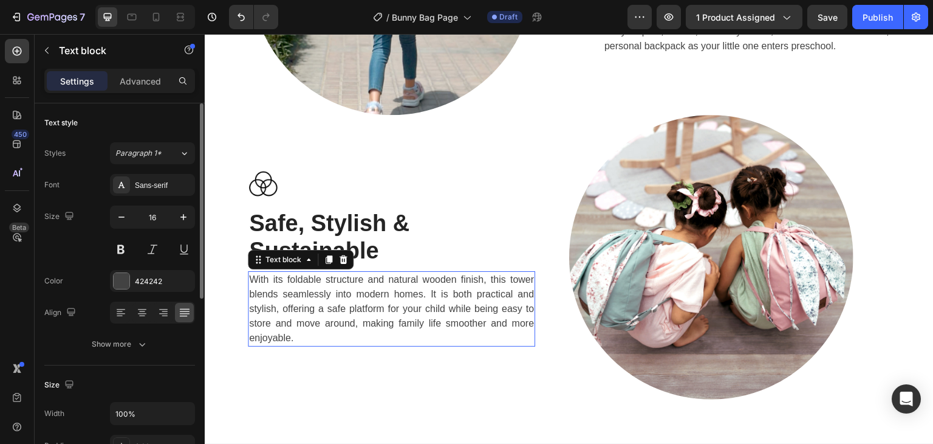
click at [372, 309] on p "With its foldable structure and natural wooden finish, this tower blends seamle…" at bounding box center [391, 308] width 285 height 73
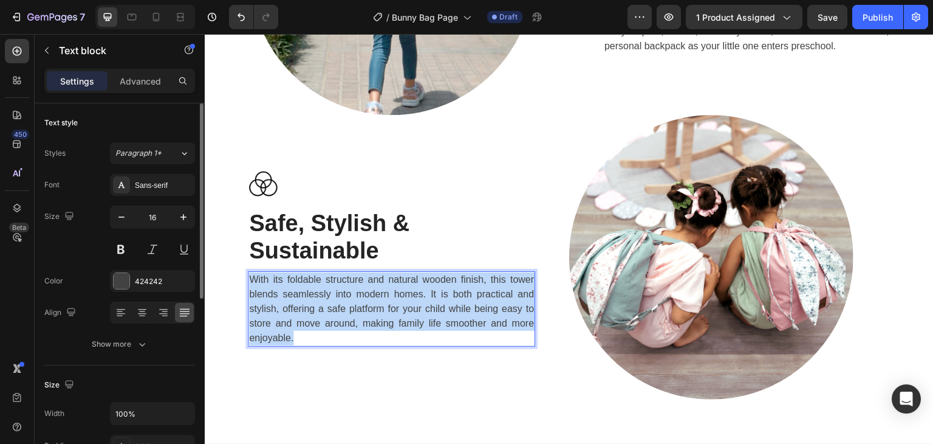
click at [372, 309] on p "With its foldable structure and natural wooden finish, this tower blends seamle…" at bounding box center [391, 308] width 285 height 73
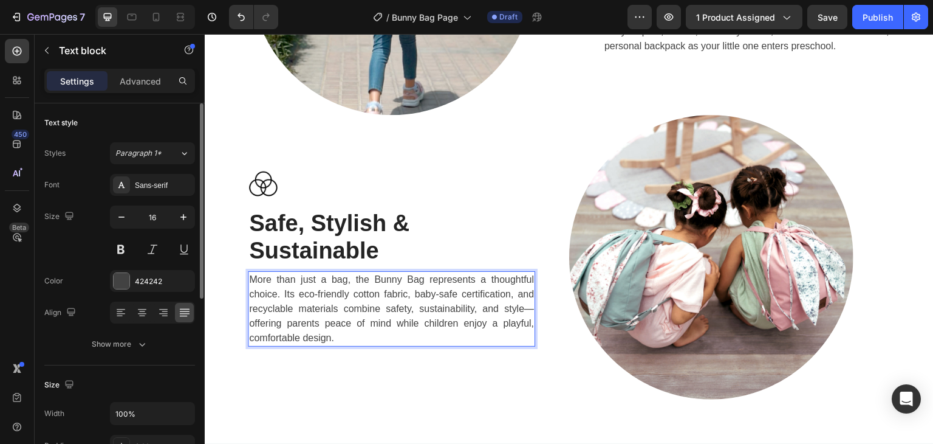
click at [524, 305] on p "More than just a bag, the Bunny Bag represents a thoughtful choice. Its eco-fri…" at bounding box center [391, 308] width 285 height 73
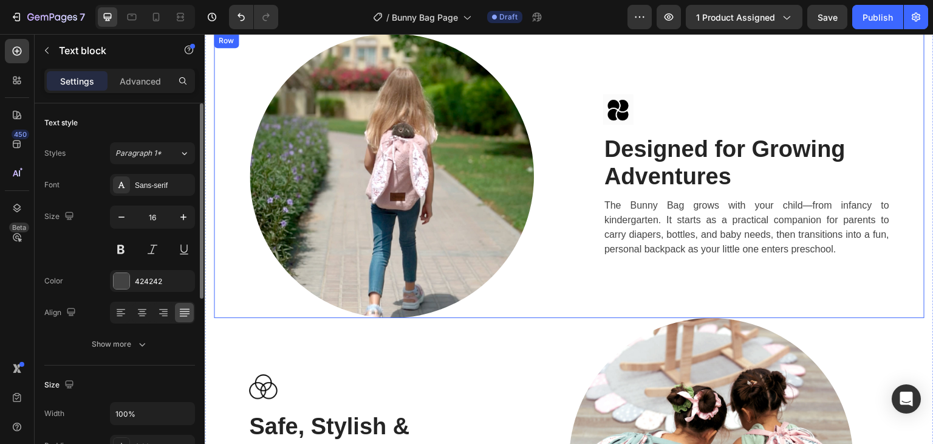
scroll to position [1626, 0]
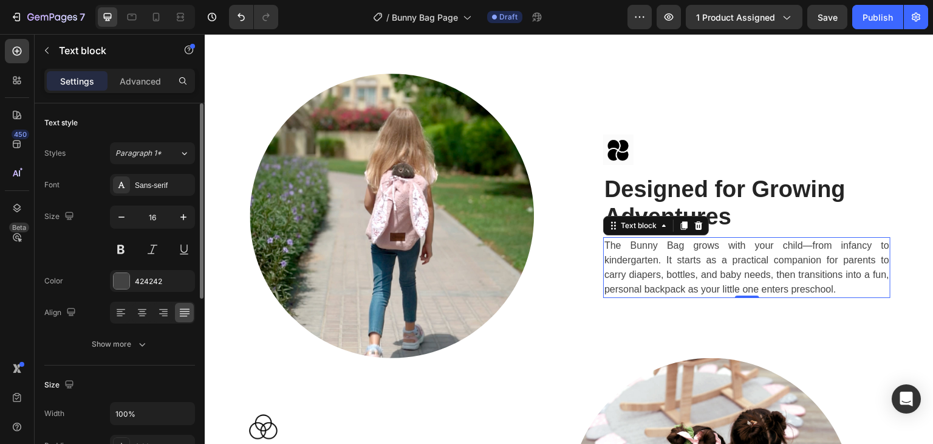
click at [804, 242] on p "The Bunny Bag grows with your child—from infancy to kindergarten. It starts as …" at bounding box center [747, 267] width 285 height 58
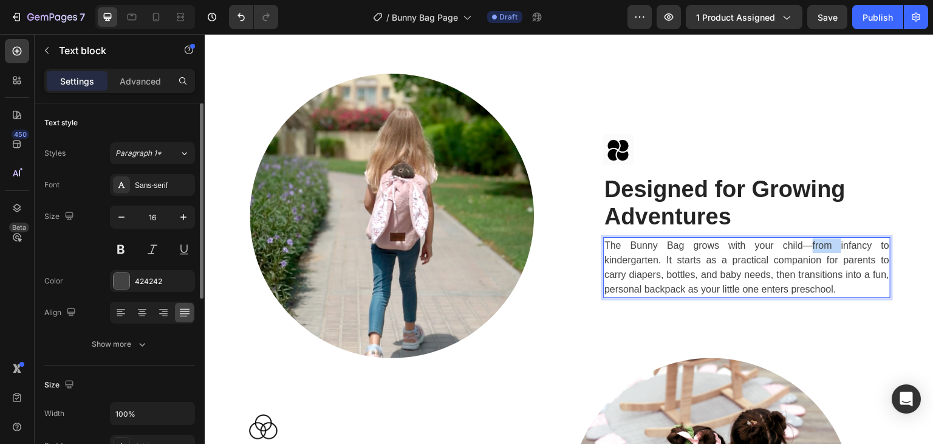
click at [807, 243] on p "The Bunny Bag grows with your child—from infancy to kindergarten. It starts as …" at bounding box center [747, 267] width 285 height 58
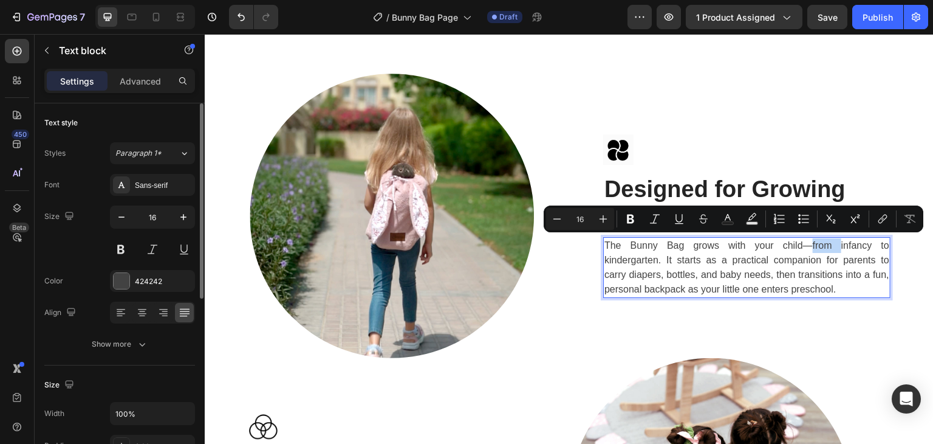
click at [806, 244] on p "The Bunny Bag grows with your child—from infancy to kindergarten. It starts as …" at bounding box center [747, 267] width 285 height 58
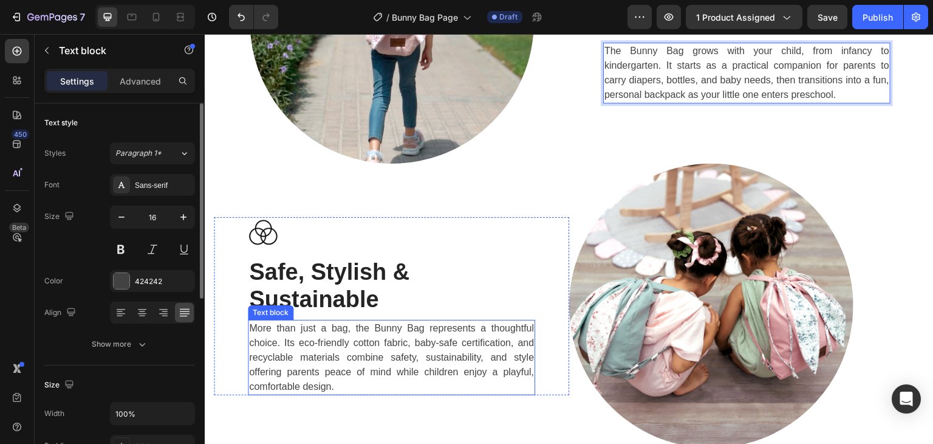
scroll to position [1869, 0]
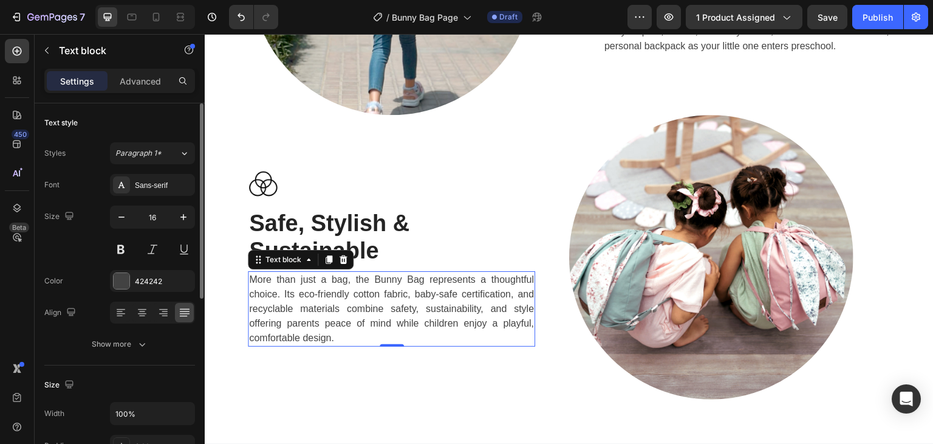
click at [357, 332] on p "More than just a bag, the Bunny Bag represents a thoughtful choice. Its eco-fri…" at bounding box center [391, 308] width 285 height 73
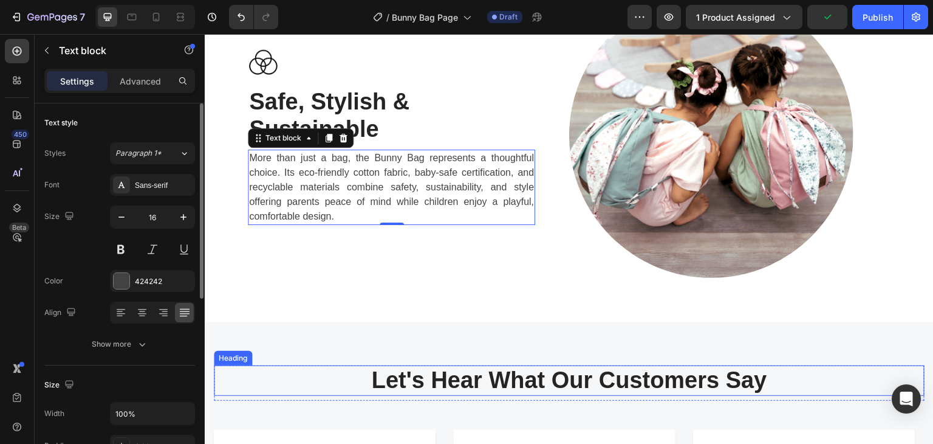
scroll to position [2052, 0]
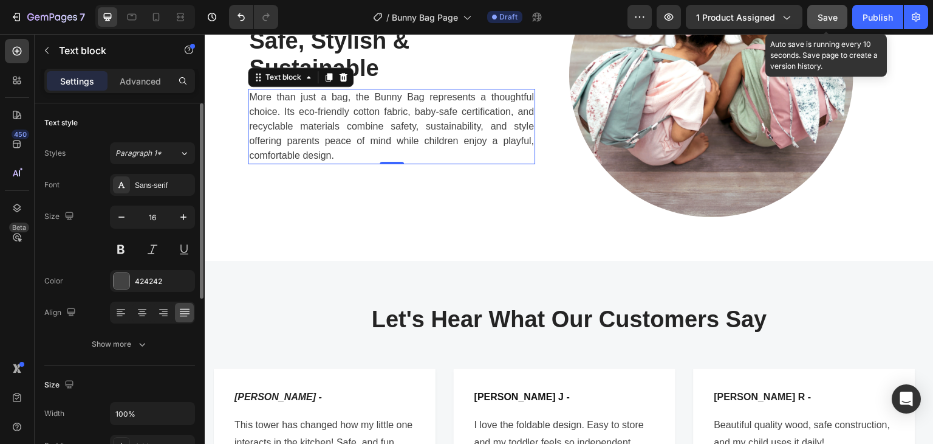
click at [820, 16] on span "Save" at bounding box center [828, 17] width 20 height 10
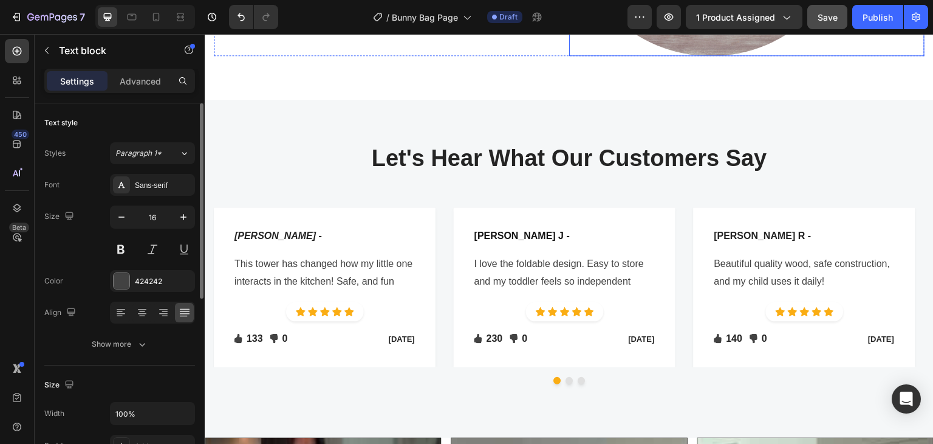
scroll to position [2234, 0]
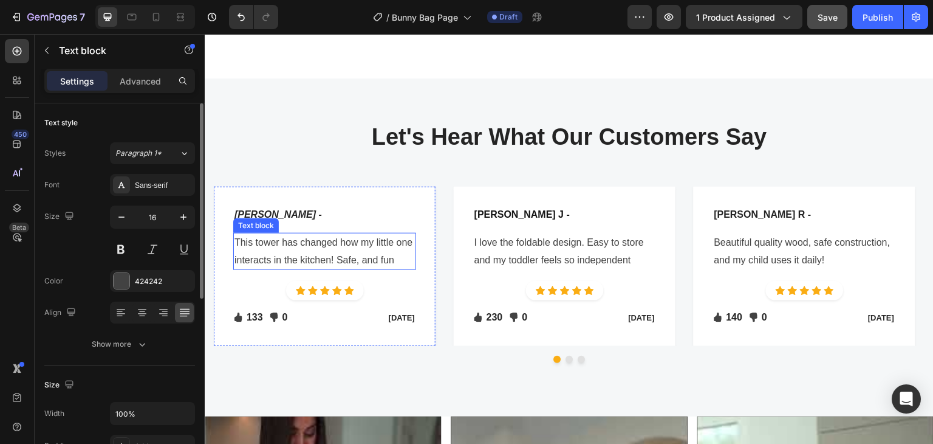
click at [370, 236] on p "This tower has changed how my little one interacts in the kitchen! Safe, and fun" at bounding box center [325, 251] width 180 height 35
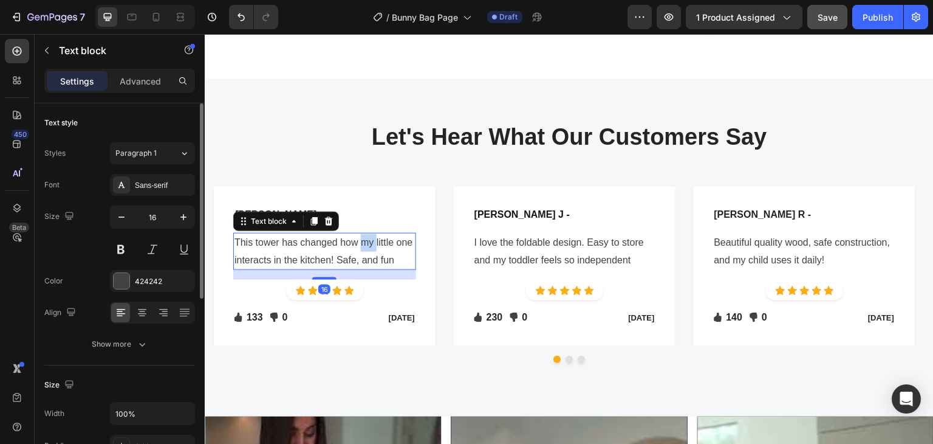
click at [370, 236] on p "This tower has changed how my little one interacts in the kitchen! Safe, and fun" at bounding box center [325, 251] width 180 height 35
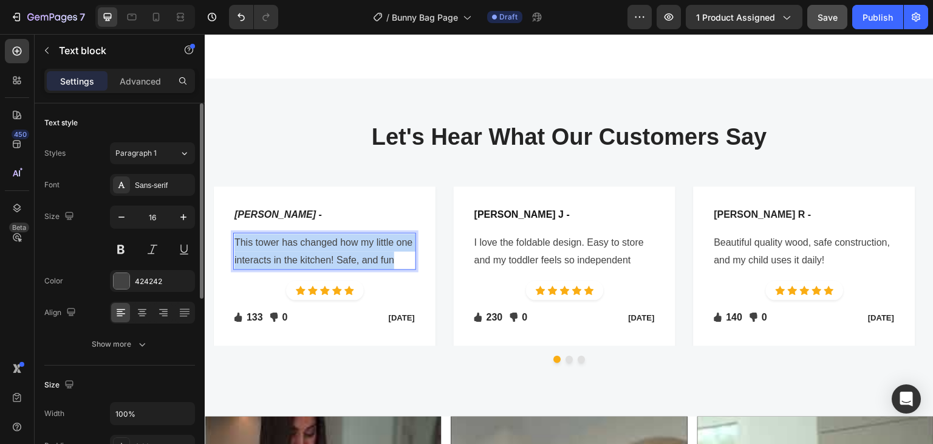
click at [370, 236] on p "This tower has changed how my little one interacts in the kitchen! Safe, and fun" at bounding box center [325, 251] width 180 height 35
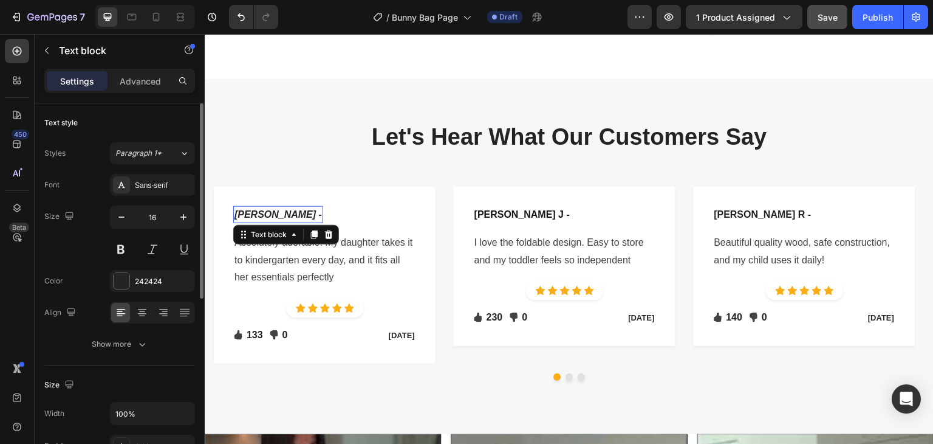
click at [255, 213] on div "Mary T - Text block 0" at bounding box center [278, 214] width 90 height 17
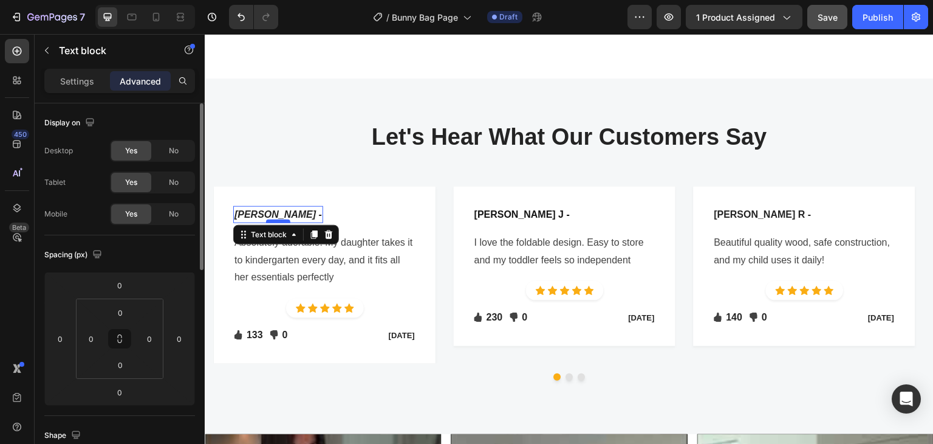
click at [266, 219] on div at bounding box center [278, 221] width 24 height 4
click at [252, 210] on icon "Mary T -" at bounding box center [278, 214] width 87 height 10
click at [252, 209] on icon "Mary T -" at bounding box center [278, 214] width 87 height 10
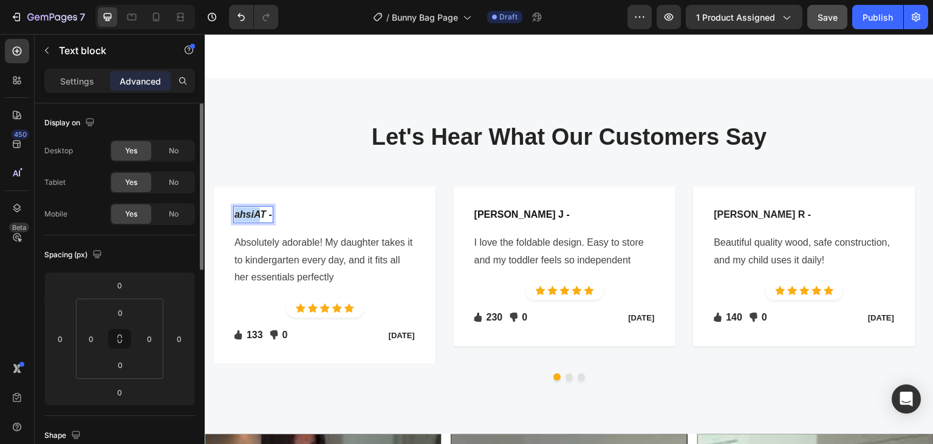
drag, startPoint x: 260, startPoint y: 207, endPoint x: 197, endPoint y: 207, distance: 62.6
click at [242, 209] on icon "IAT -" at bounding box center [245, 214] width 21 height 10
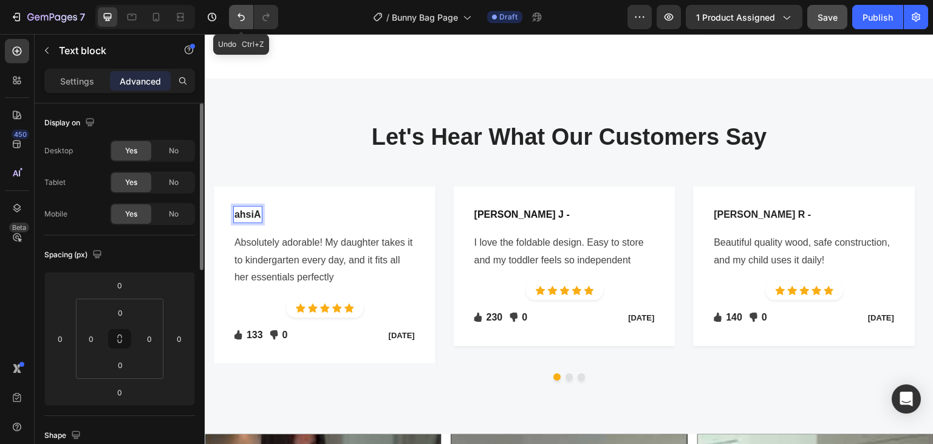
click at [236, 21] on icon "Undo/Redo" at bounding box center [241, 17] width 12 height 12
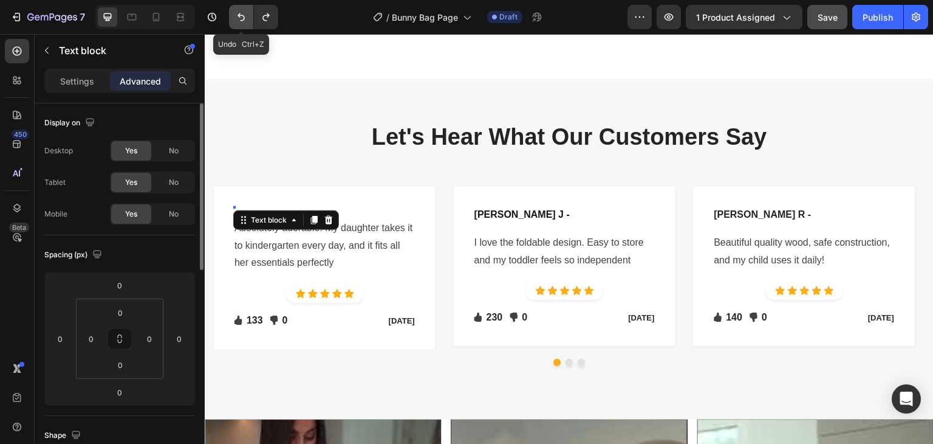
click at [236, 21] on icon "Undo/Redo" at bounding box center [241, 17] width 12 height 12
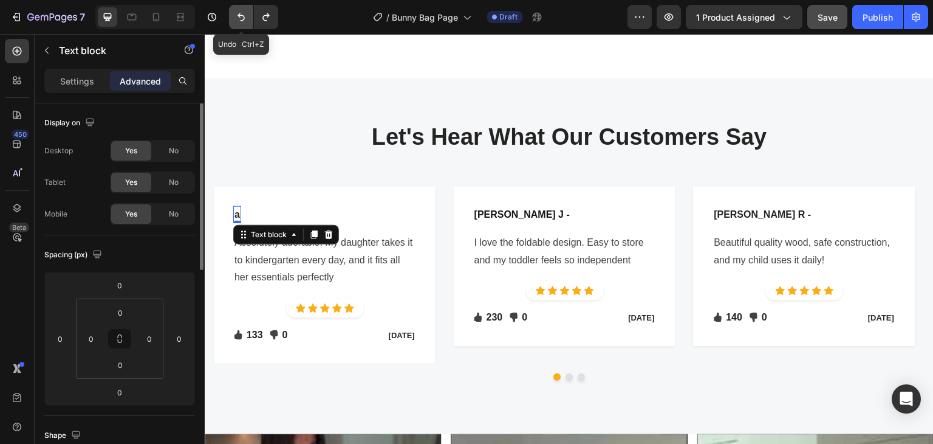
click at [236, 21] on icon "Undo/Redo" at bounding box center [241, 17] width 12 height 12
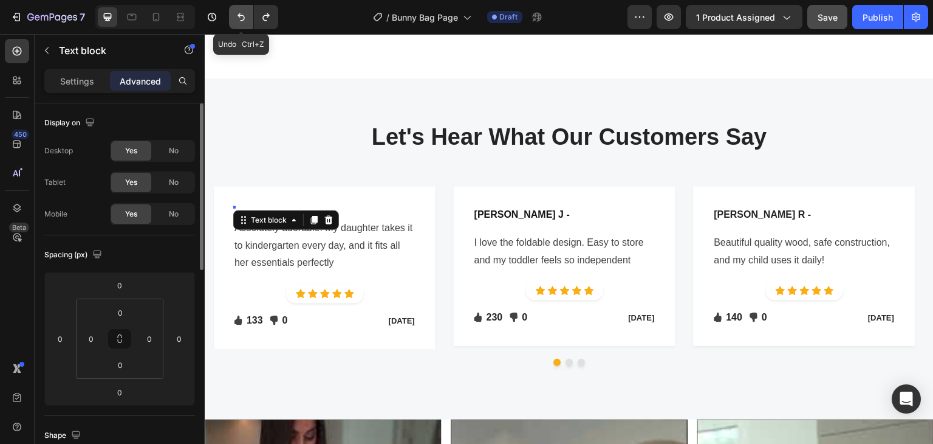
click at [236, 21] on icon "Undo/Redo" at bounding box center [241, 17] width 12 height 12
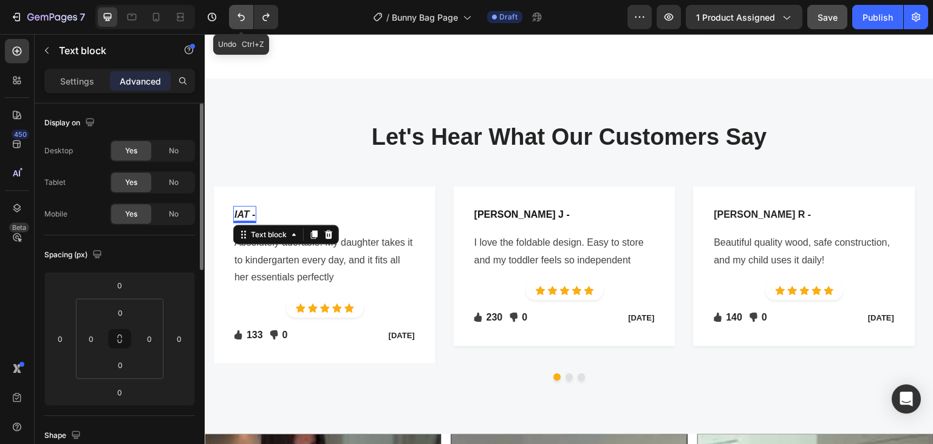
click at [236, 21] on icon "Undo/Redo" at bounding box center [241, 17] width 12 height 12
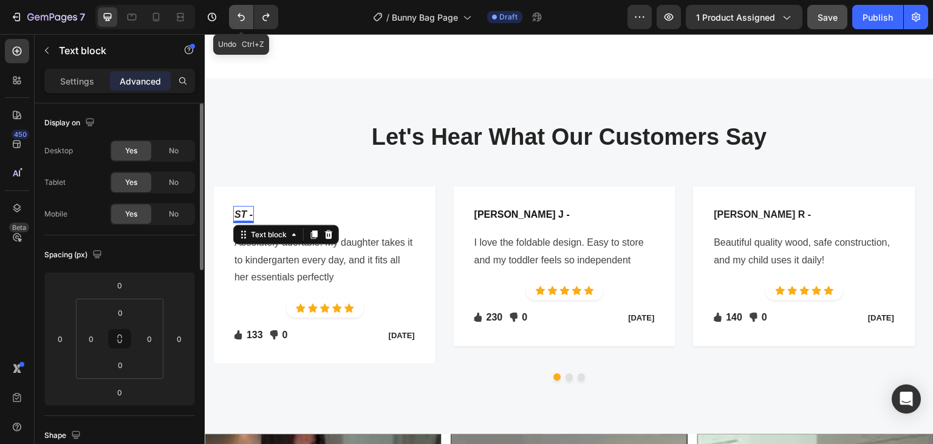
click at [236, 21] on icon "Undo/Redo" at bounding box center [241, 17] width 12 height 12
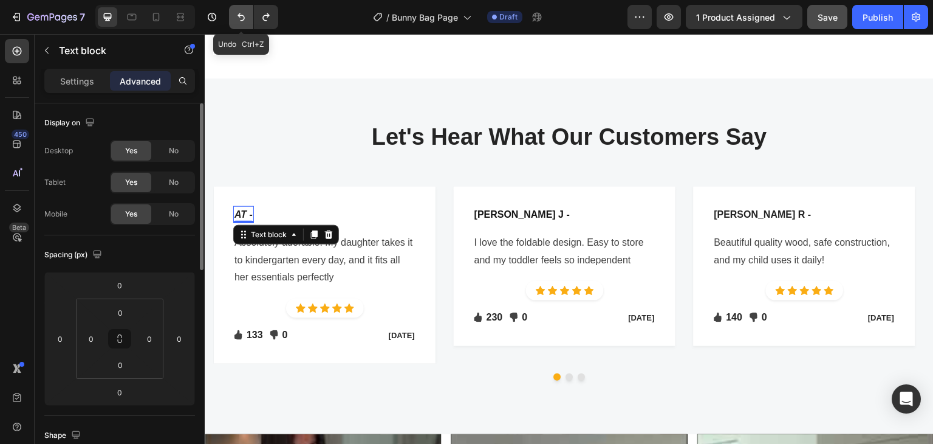
click at [236, 21] on icon "Undo/Redo" at bounding box center [241, 17] width 12 height 12
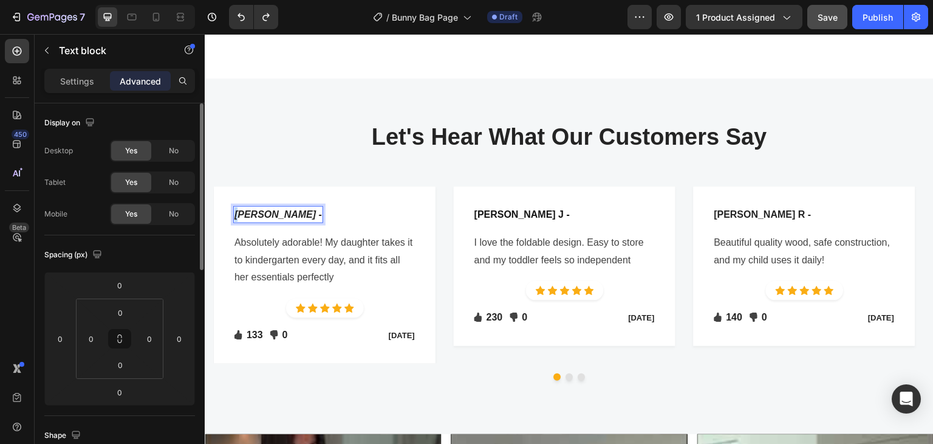
click at [233, 207] on div "Mary T -" at bounding box center [278, 214] width 90 height 17
click at [269, 209] on icon "Aisha ary T -" at bounding box center [283, 214] width 96 height 10
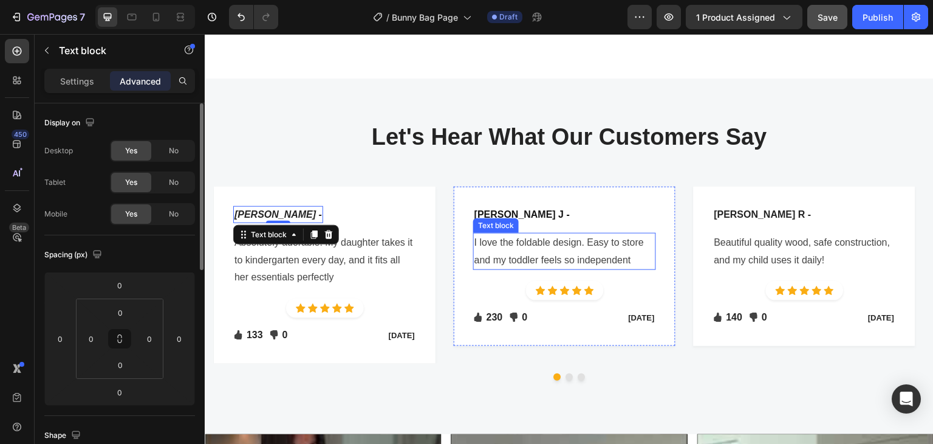
click at [516, 236] on p "I love the foldable design. Easy to store and my toddler feels so independent" at bounding box center [565, 251] width 180 height 35
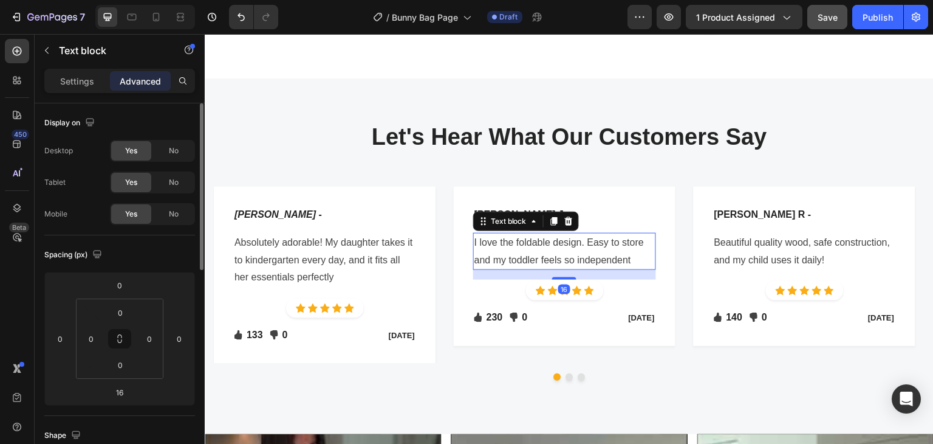
click at [516, 236] on p "I love the foldable design. Easy to store and my toddler feels so independent" at bounding box center [565, 251] width 180 height 35
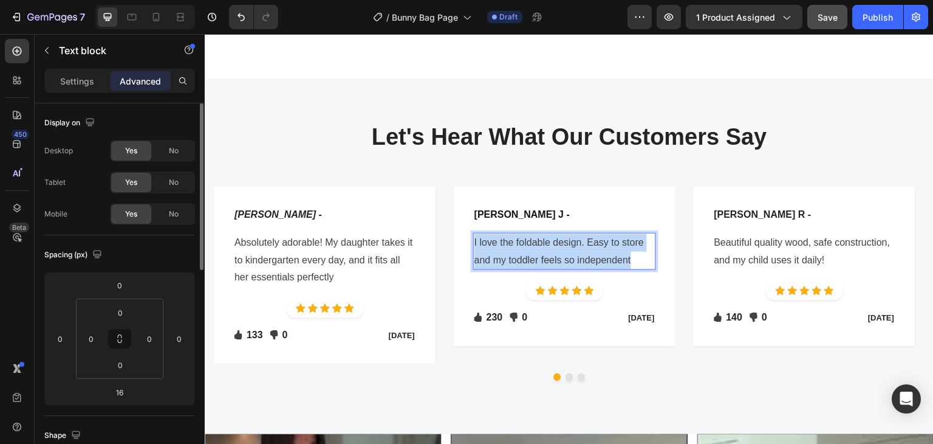
click at [516, 236] on p "I love the foldable design. Easy to store and my toddler feels so independent" at bounding box center [565, 251] width 180 height 35
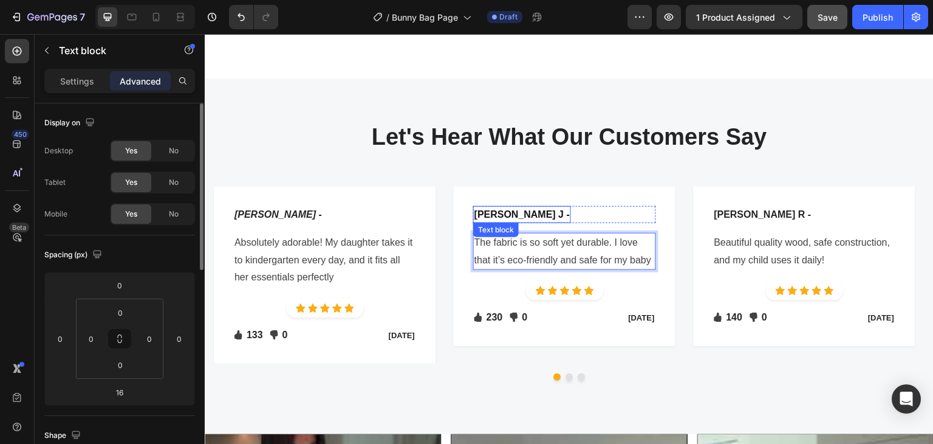
click at [487, 207] on p "Somia J -" at bounding box center [522, 214] width 95 height 15
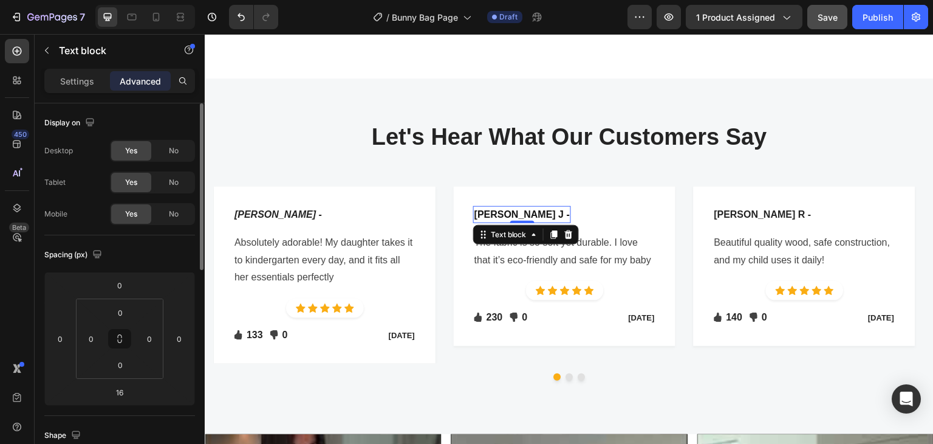
click at [487, 207] on p "Somia J -" at bounding box center [522, 214] width 95 height 15
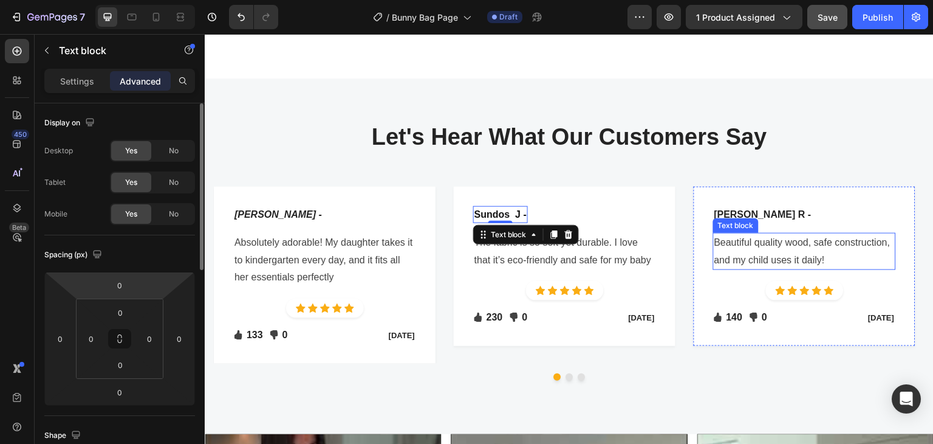
click at [784, 239] on p "Beautiful quality wood, safe construction, and my child uses it daily!" at bounding box center [804, 251] width 180 height 35
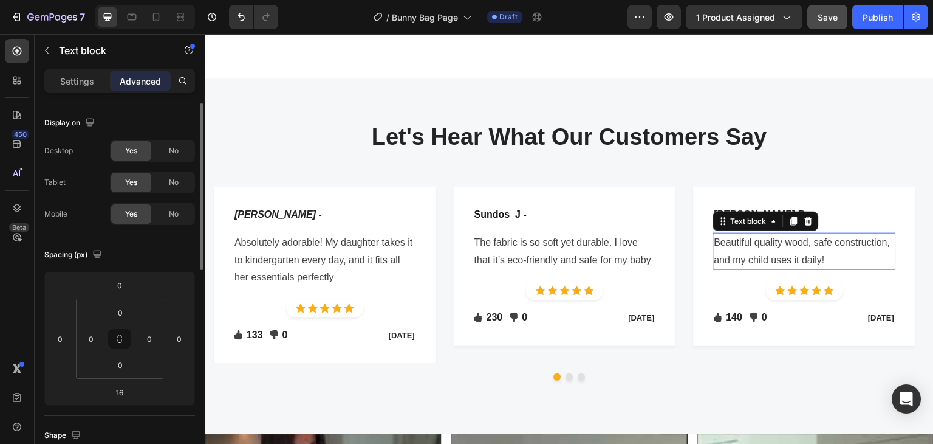
click at [784, 239] on p "Beautiful quality wood, safe construction, and my child uses it daily!" at bounding box center [804, 251] width 180 height 35
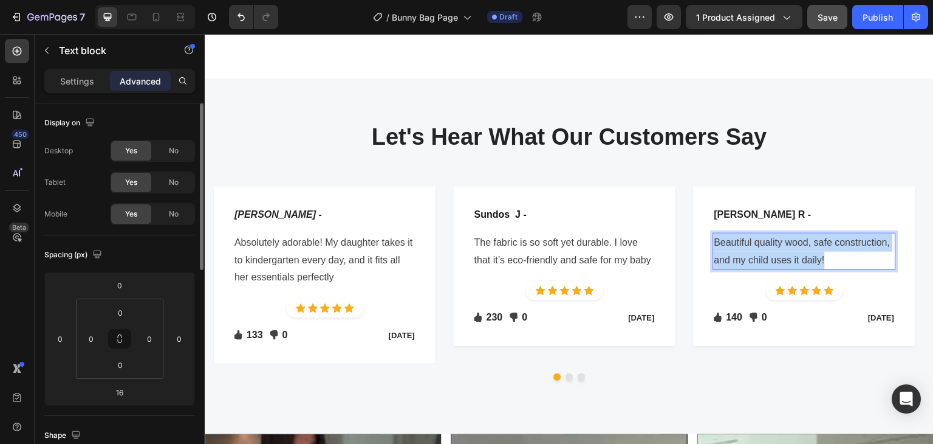
click at [784, 239] on p "Beautiful quality wood, safe construction, and my child uses it daily!" at bounding box center [804, 251] width 180 height 35
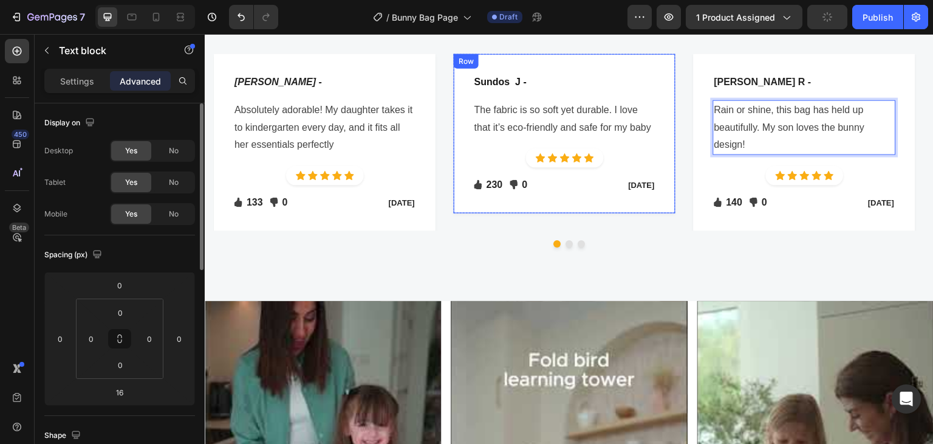
scroll to position [2416, 0]
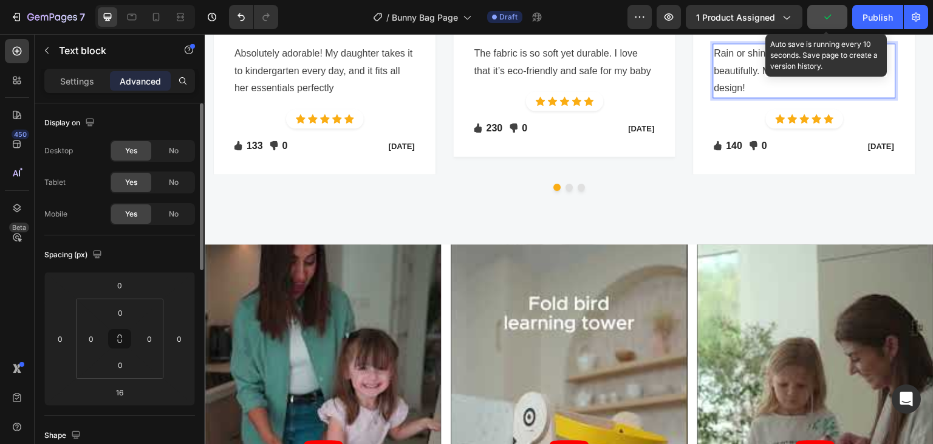
click at [821, 15] on button "button" at bounding box center [827, 17] width 40 height 24
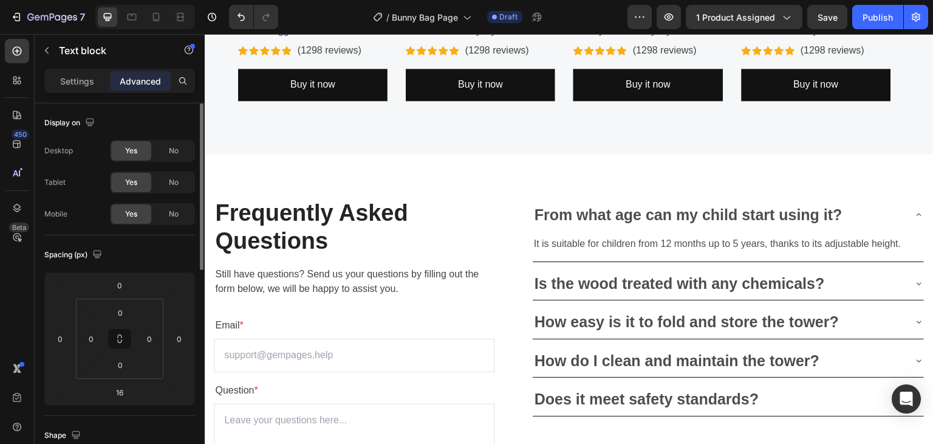
scroll to position [3388, 0]
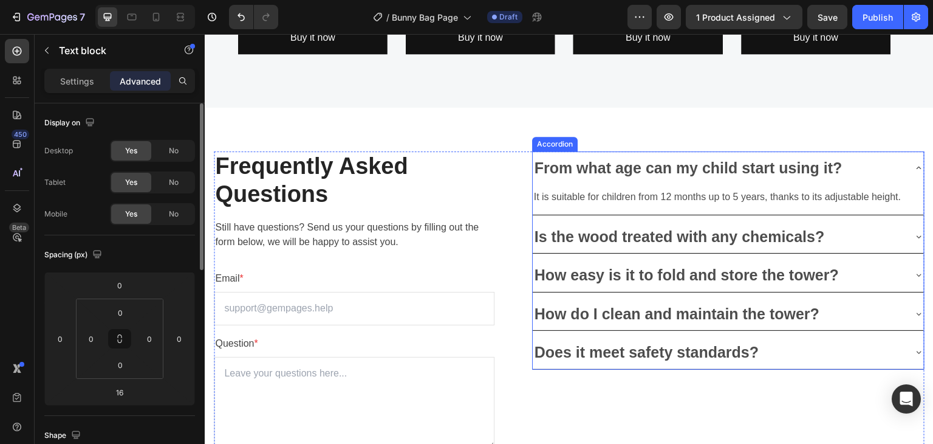
click at [632, 171] on p "From what age can my child start using it?" at bounding box center [689, 168] width 308 height 20
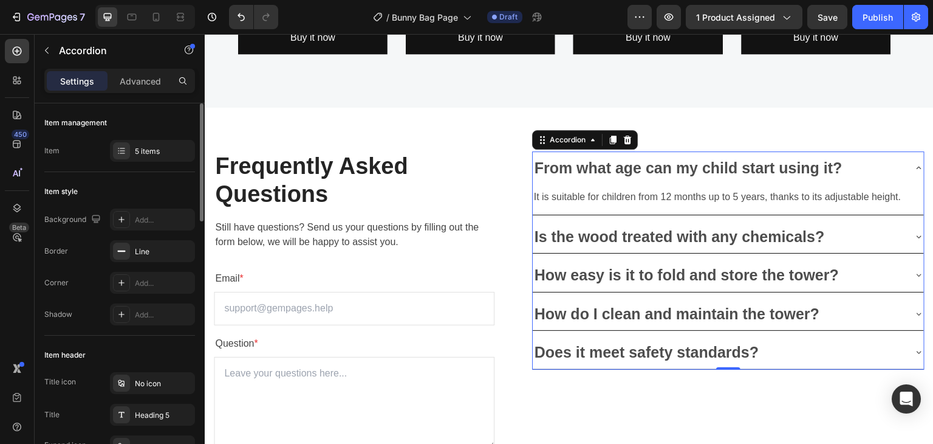
click at [632, 171] on p "From what age can my child start using it?" at bounding box center [689, 168] width 308 height 20
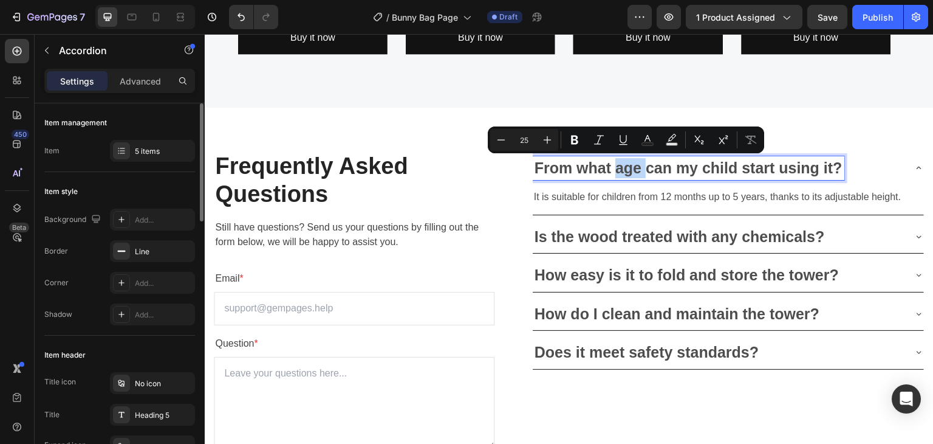
click at [632, 171] on p "From what age can my child start using it?" at bounding box center [689, 168] width 308 height 20
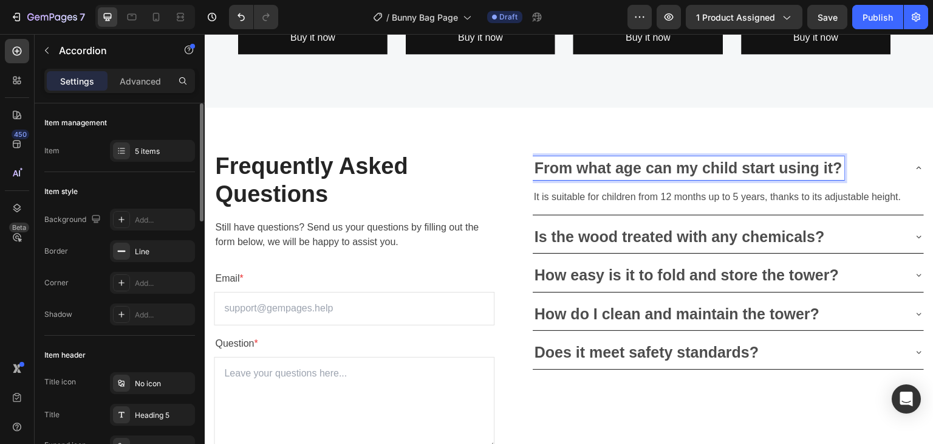
click at [632, 171] on p "From what age can my child start using it?" at bounding box center [689, 168] width 308 height 20
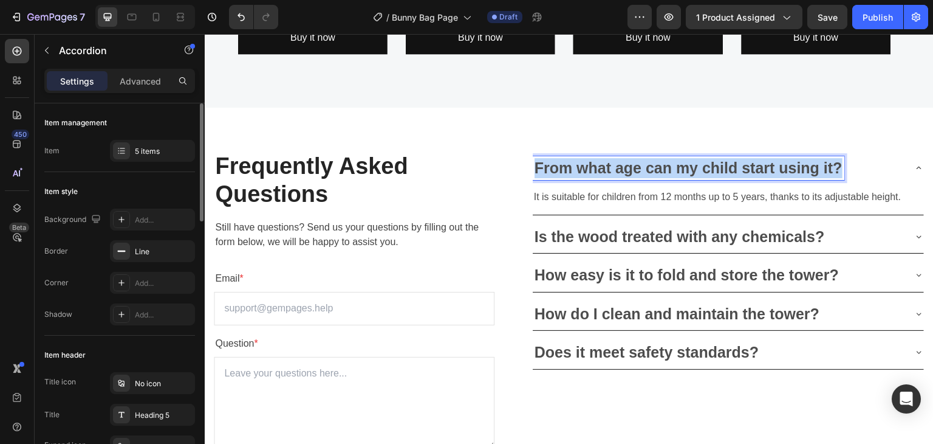
click at [632, 171] on p "From what age can my child start using it?" at bounding box center [689, 168] width 308 height 20
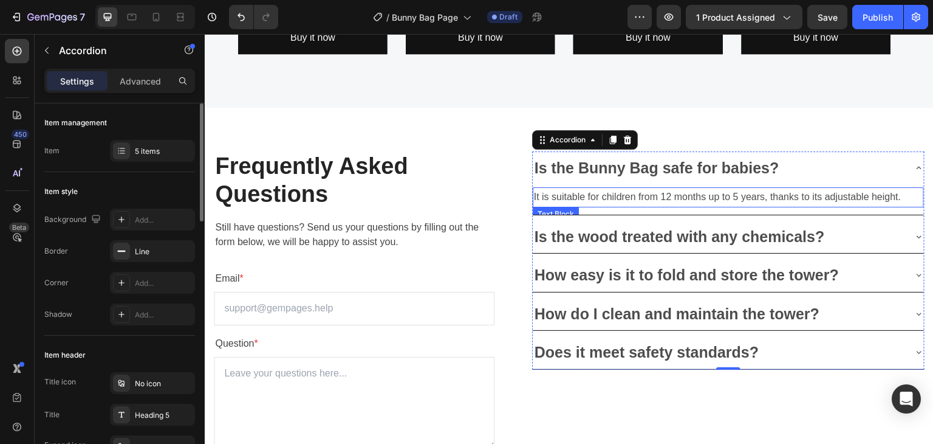
click at [626, 194] on p "It is suitable for children from 12 months up to 5 years, thanks to its adjusta…" at bounding box center [728, 197] width 389 height 18
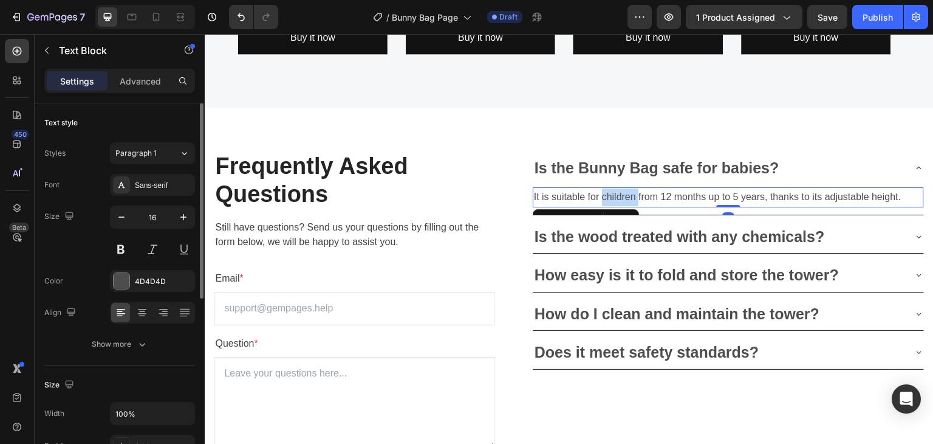
click at [626, 194] on p "It is suitable for children from 12 months up to 5 years, thanks to its adjusta…" at bounding box center [728, 197] width 389 height 18
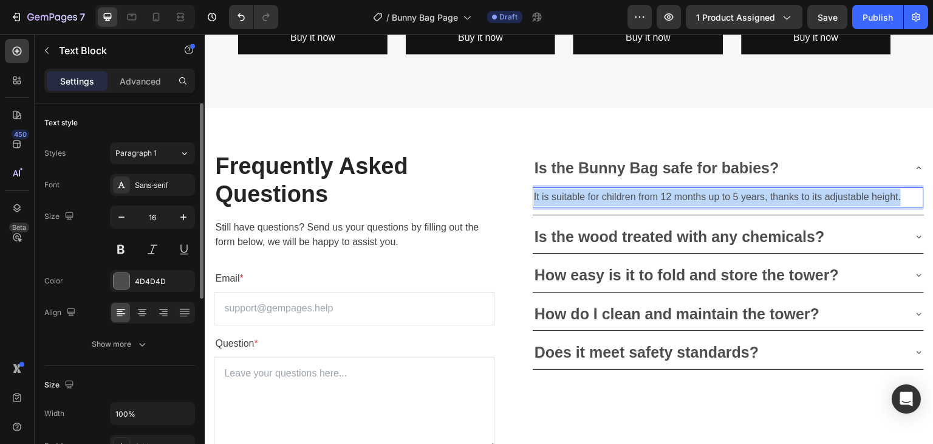
click at [626, 194] on p "It is suitable for children from 12 months up to 5 years, thanks to its adjusta…" at bounding box center [728, 197] width 389 height 18
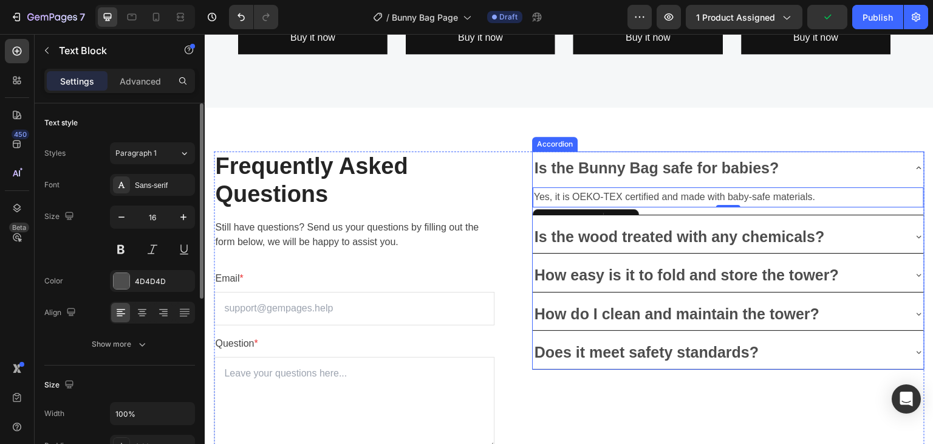
click at [731, 234] on p "Is the wood treated with any chemicals?" at bounding box center [680, 237] width 290 height 20
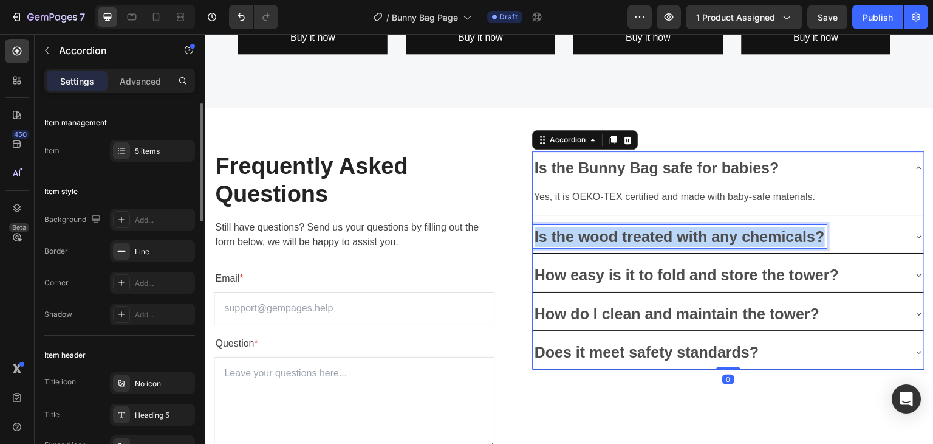
click at [731, 234] on p "Is the wood treated with any chemicals?" at bounding box center [680, 237] width 290 height 20
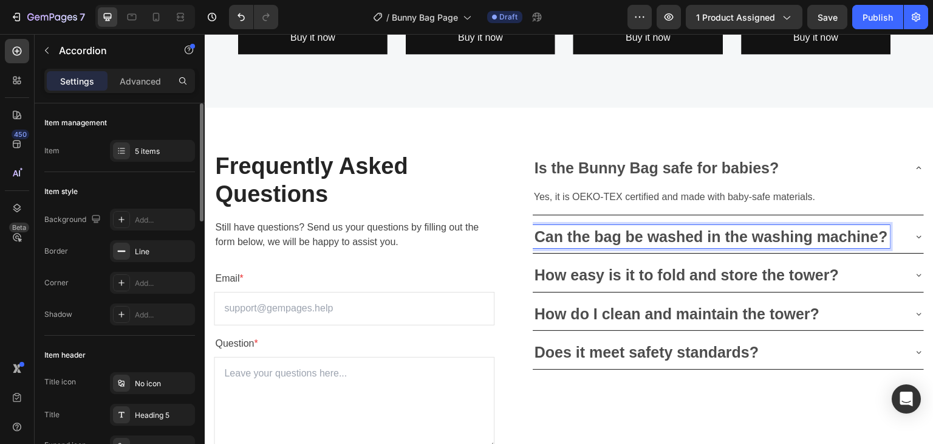
click at [902, 237] on div "Can the bag be washed in the washing machine?" at bounding box center [728, 236] width 391 height 33
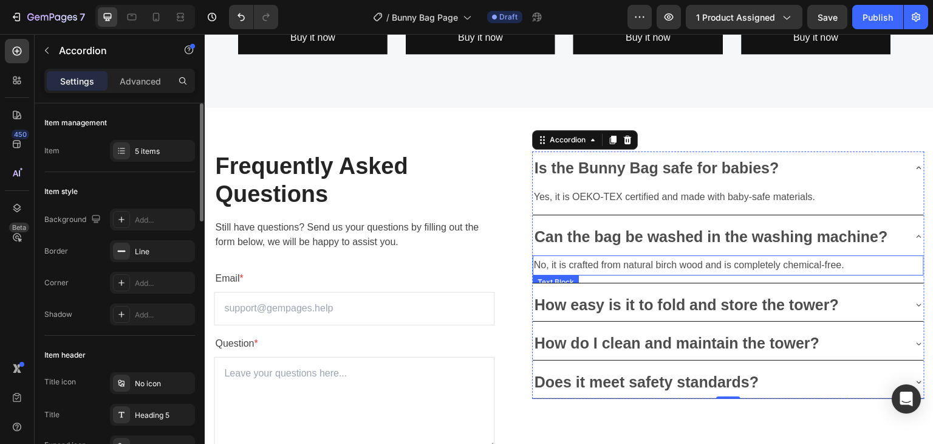
click at [626, 265] on p "No, it is crafted from natural birch wood and is completely chemical-free." at bounding box center [728, 265] width 389 height 18
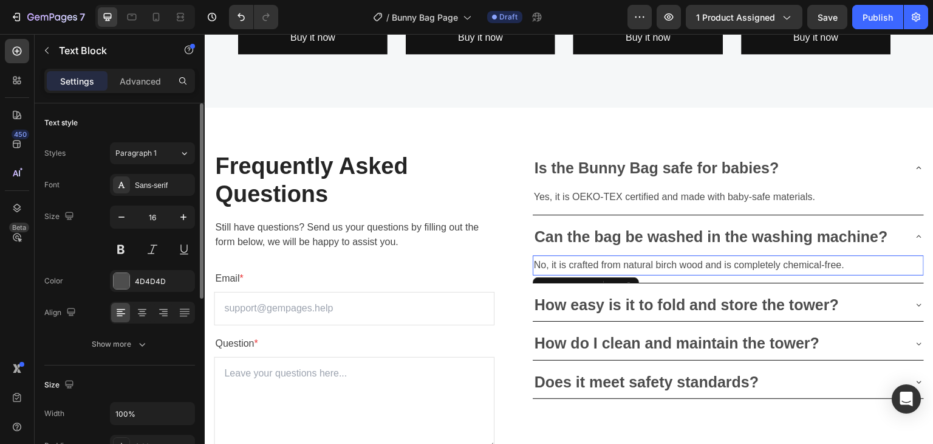
click at [626, 265] on p "No, it is crafted from natural birch wood and is completely chemical-free." at bounding box center [728, 265] width 389 height 18
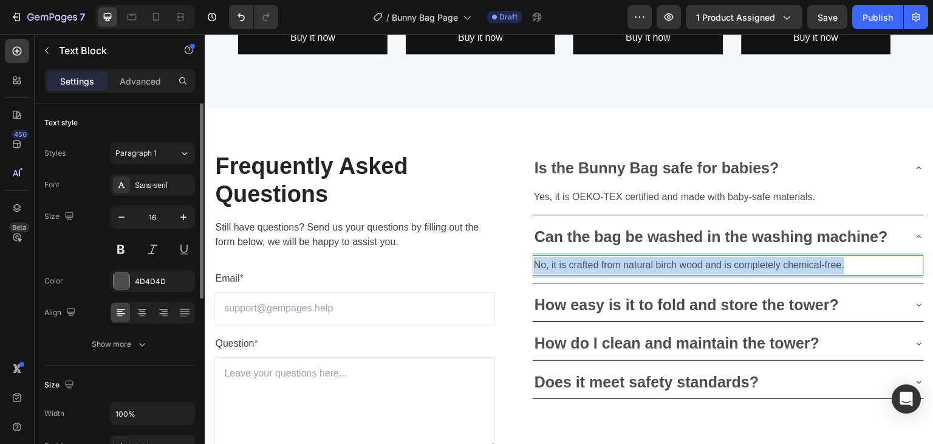
click at [626, 265] on p "No, it is crafted from natural birch wood and is completely chemical-free." at bounding box center [728, 265] width 389 height 18
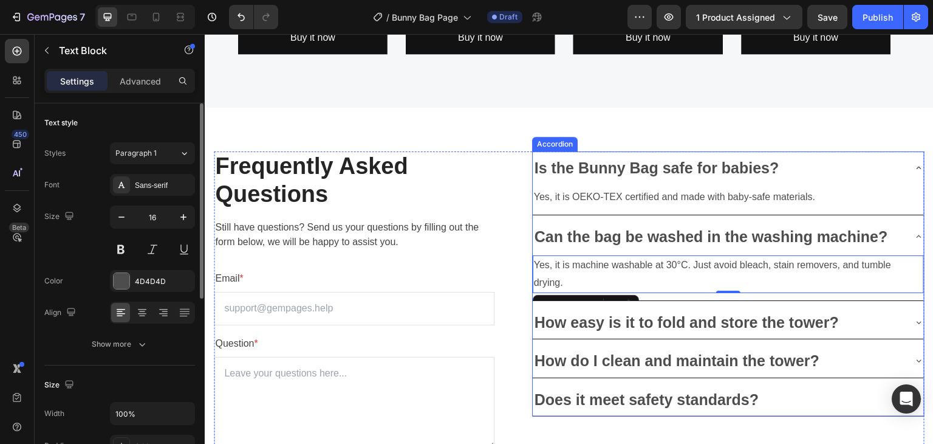
click at [638, 324] on p "How easy is it to fold and store the tower?" at bounding box center [687, 322] width 304 height 20
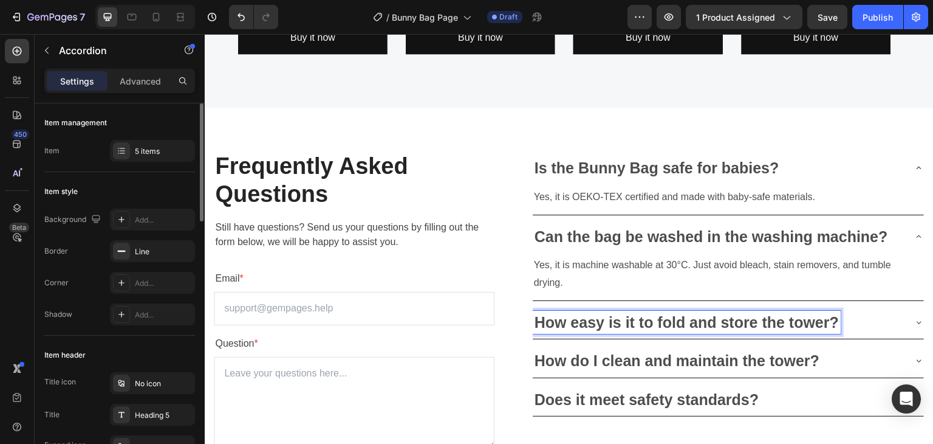
click at [638, 324] on p "How easy is it to fold and store the tower?" at bounding box center [687, 322] width 304 height 20
click at [848, 324] on div "What is the bag’s size and weight?" at bounding box center [719, 322] width 372 height 24
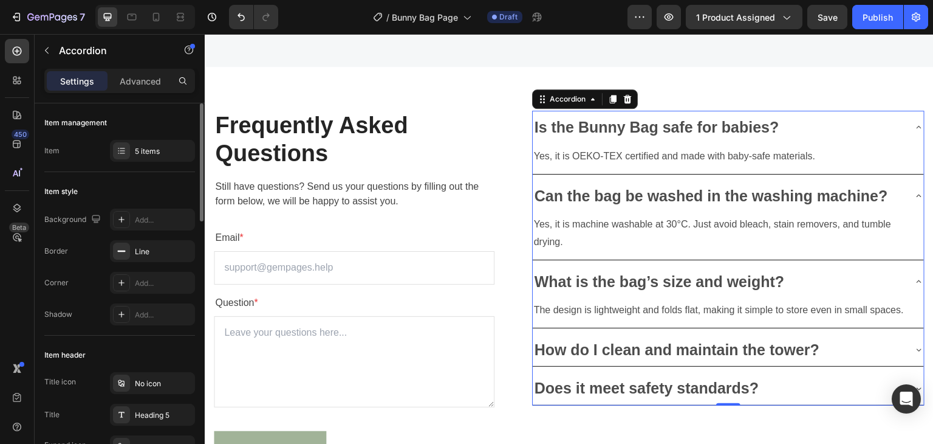
scroll to position [3449, 0]
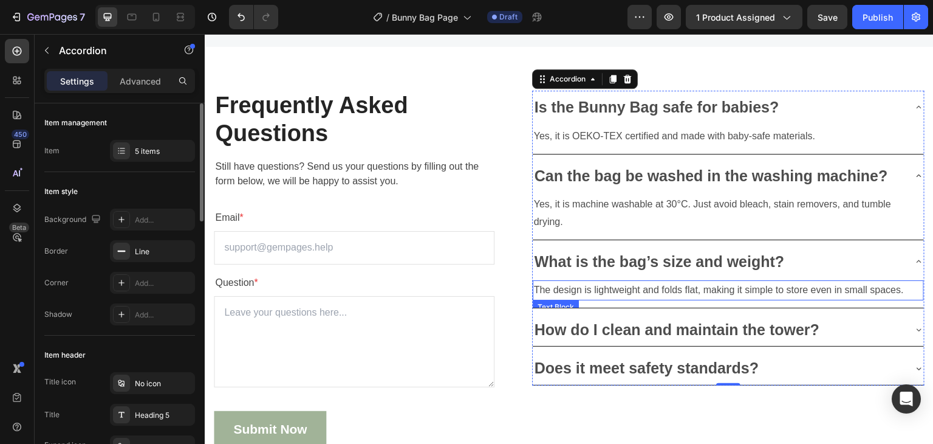
click at [611, 288] on p "The design is lightweight and folds flat, making it simple to store even in sma…" at bounding box center [728, 290] width 389 height 18
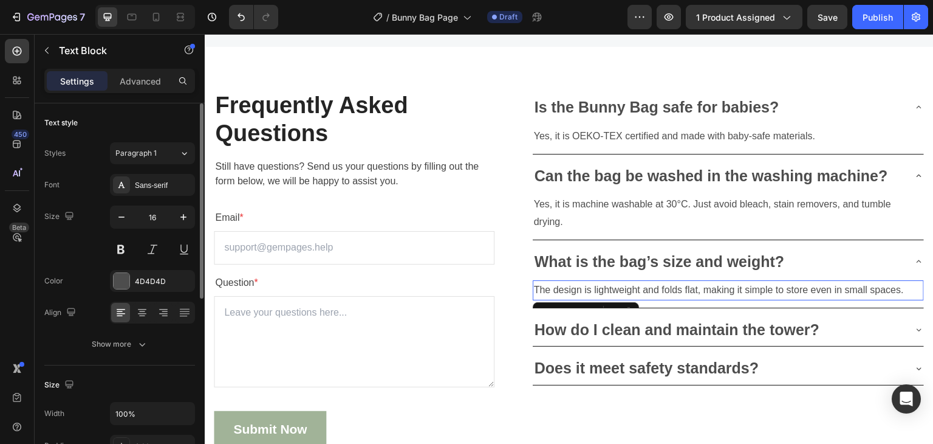
click at [611, 288] on p "The design is lightweight and folds flat, making it simple to store even in sma…" at bounding box center [728, 290] width 389 height 18
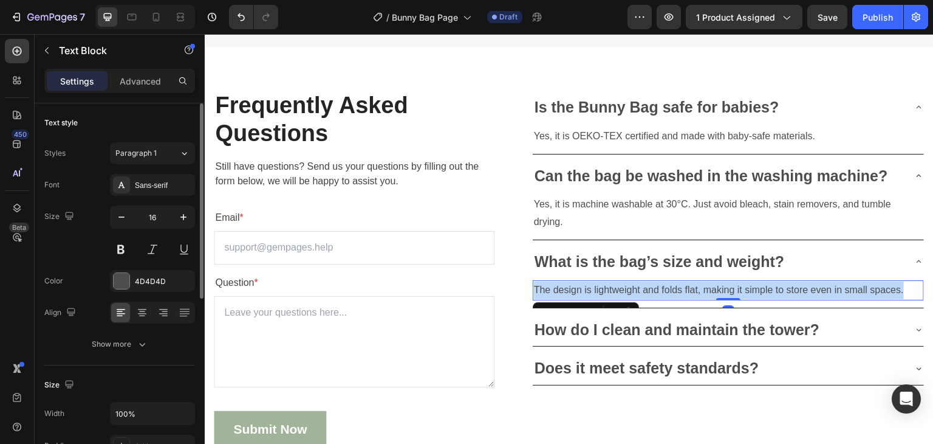
click at [611, 288] on p "The design is lightweight and folds flat, making it simple to store even in sma…" at bounding box center [728, 290] width 389 height 18
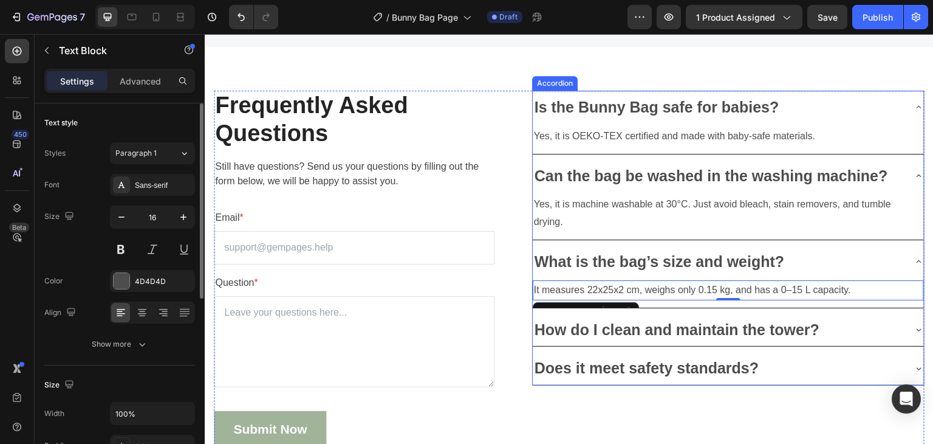
click at [777, 333] on p "How do I clean and maintain the tower?" at bounding box center [678, 330] width 286 height 20
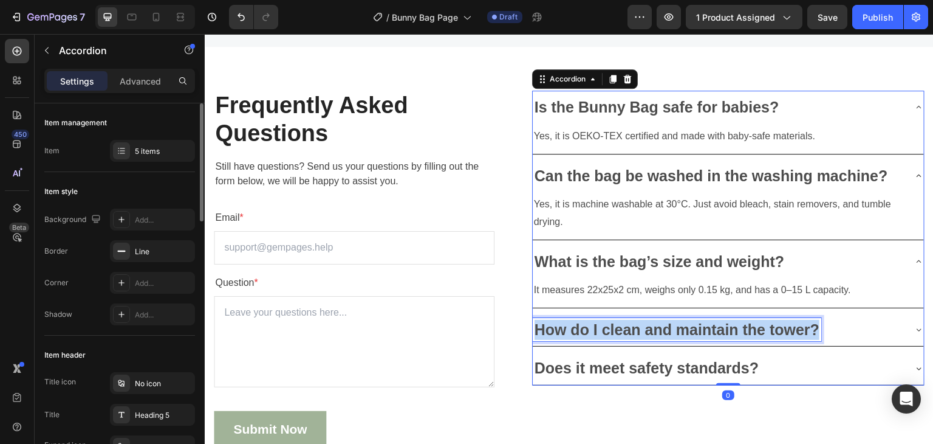
click at [777, 333] on p "How do I clean and maintain the tower?" at bounding box center [678, 330] width 286 height 20
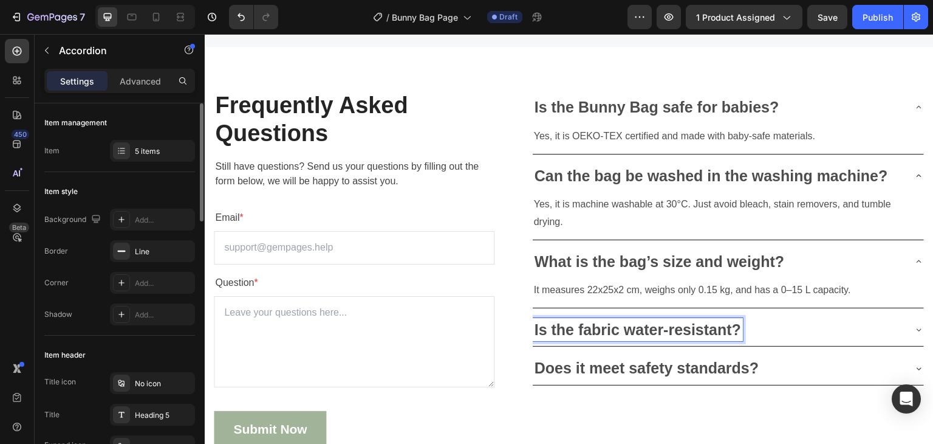
click at [849, 325] on div "Is the fabric water-resistant?" at bounding box center [719, 330] width 372 height 24
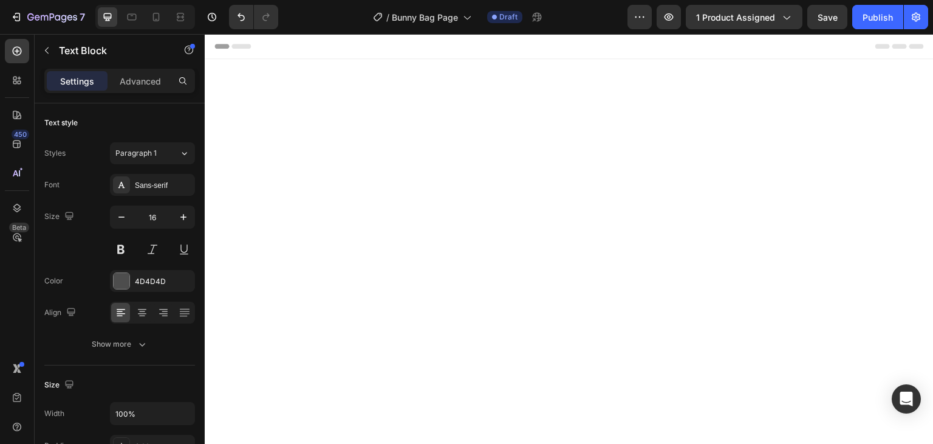
scroll to position [3449, 0]
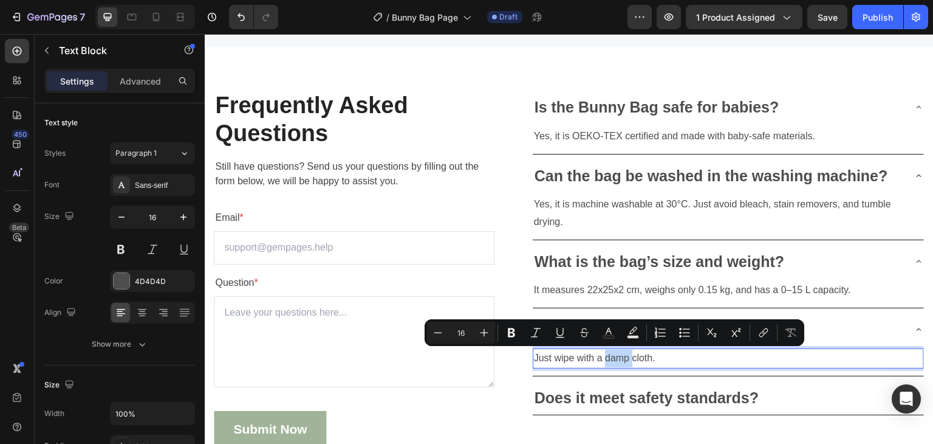
click at [609, 358] on p "Just wipe with a damp cloth." at bounding box center [728, 358] width 389 height 18
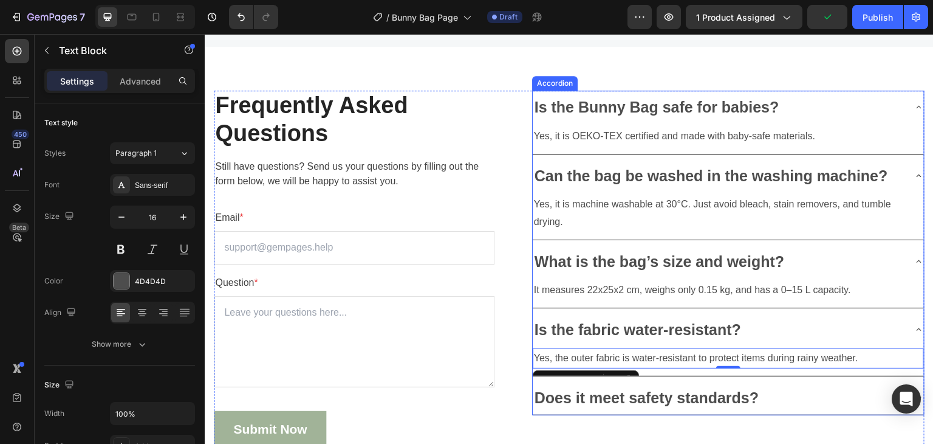
click at [594, 393] on p "Does it meet safety standards?" at bounding box center [647, 398] width 225 height 20
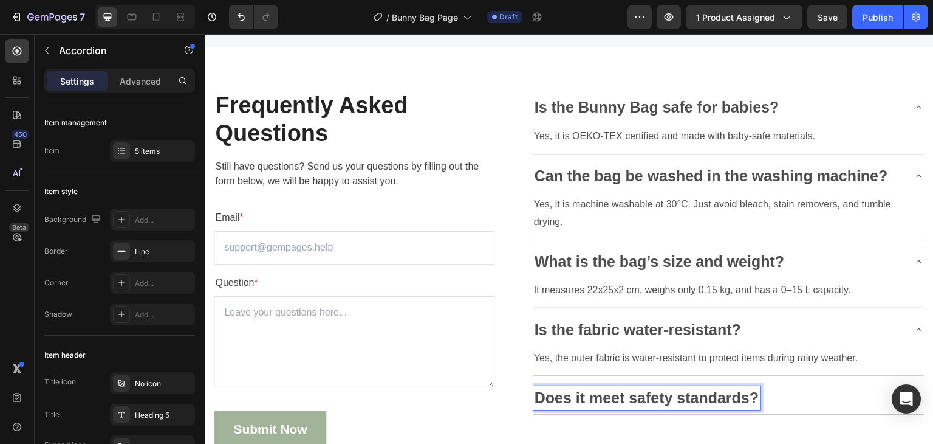
click at [594, 393] on p "Does it meet safety standards?" at bounding box center [647, 398] width 225 height 20
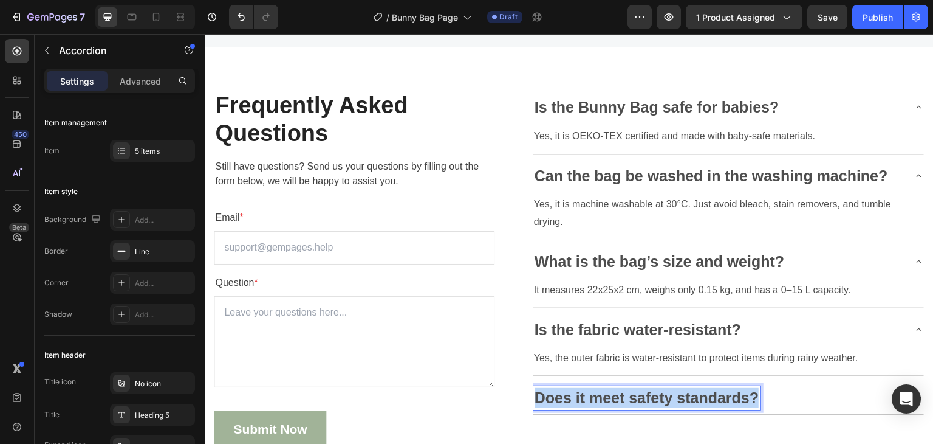
click at [594, 393] on p "Does it meet safety standards?" at bounding box center [647, 398] width 225 height 20
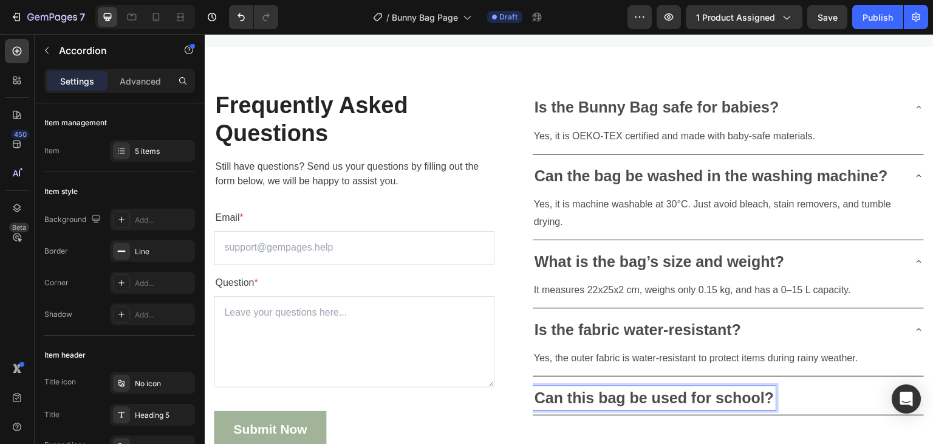
click at [836, 386] on div "Can this bag be used for school?" at bounding box center [719, 398] width 372 height 24
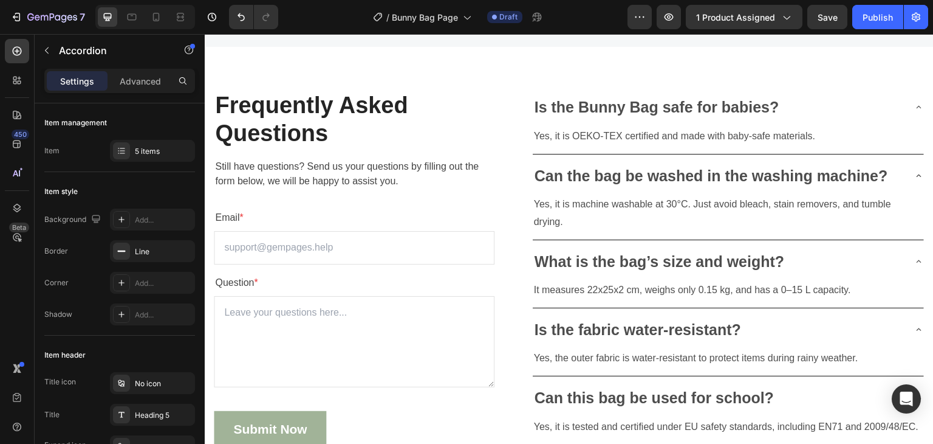
scroll to position [3571, 0]
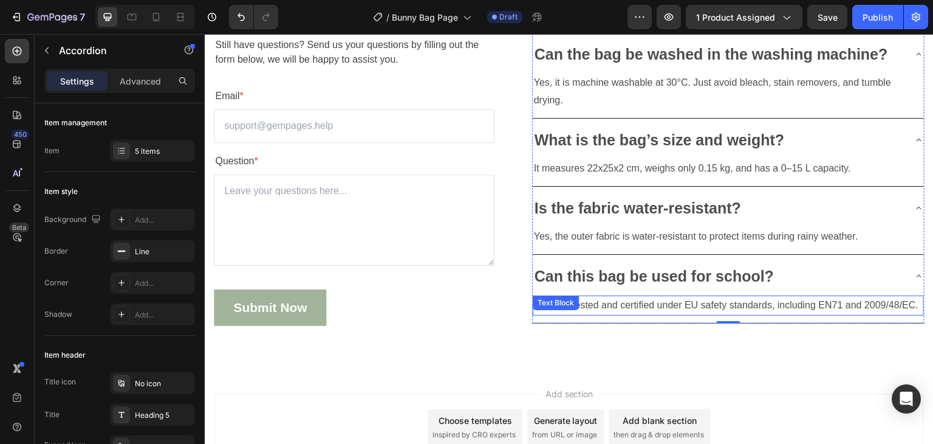
click at [616, 304] on p "Yes, it is tested and certified under EU safety standards, including EN71 and 2…" at bounding box center [728, 305] width 389 height 18
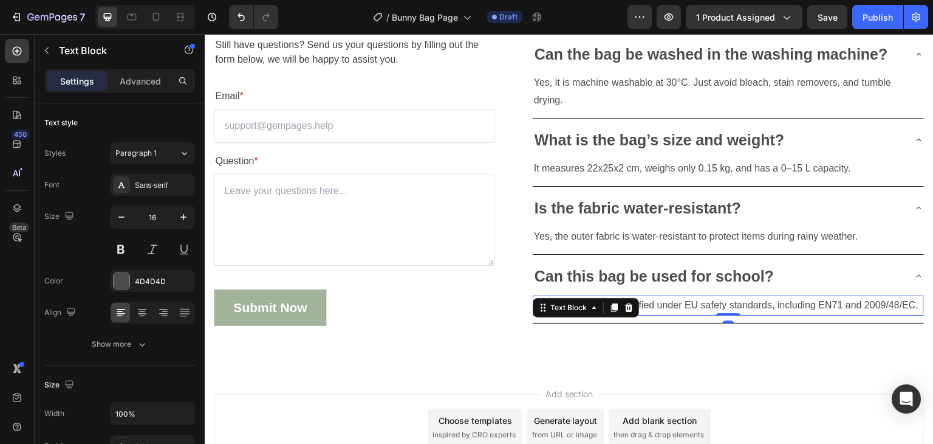
click at [616, 304] on div at bounding box center [614, 307] width 15 height 15
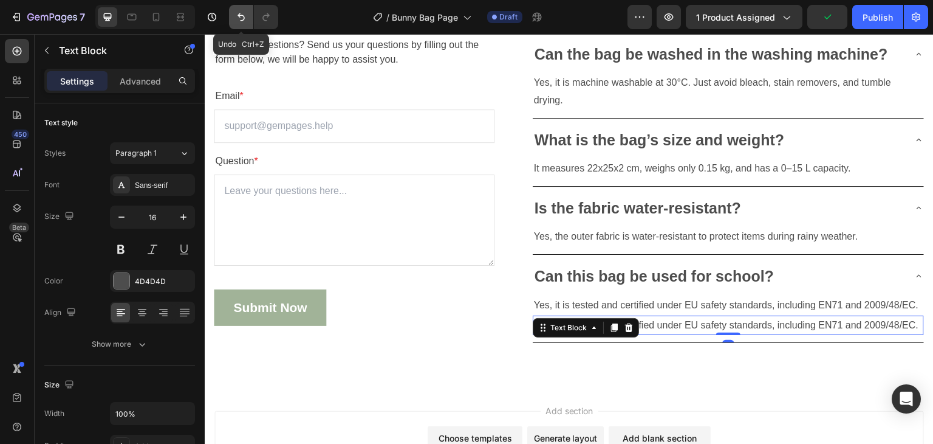
click at [238, 16] on icon "Undo/Redo" at bounding box center [241, 17] width 12 height 12
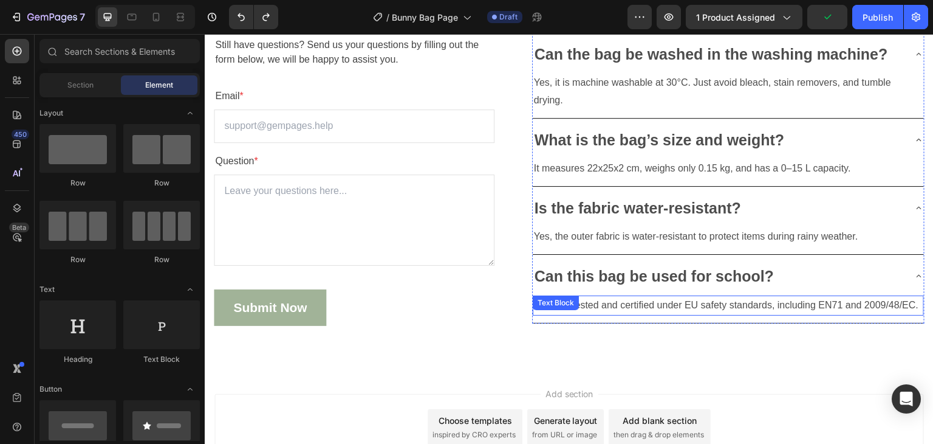
click at [747, 308] on p "Yes, it is tested and certified under EU safety standards, including EN71 and 2…" at bounding box center [728, 305] width 389 height 18
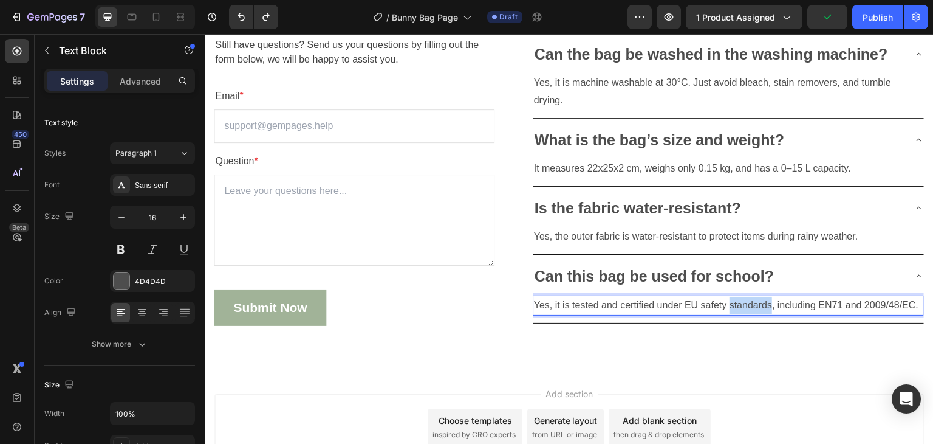
click at [747, 308] on p "Yes, it is tested and certified under EU safety standards, including EN71 and 2…" at bounding box center [728, 305] width 389 height 18
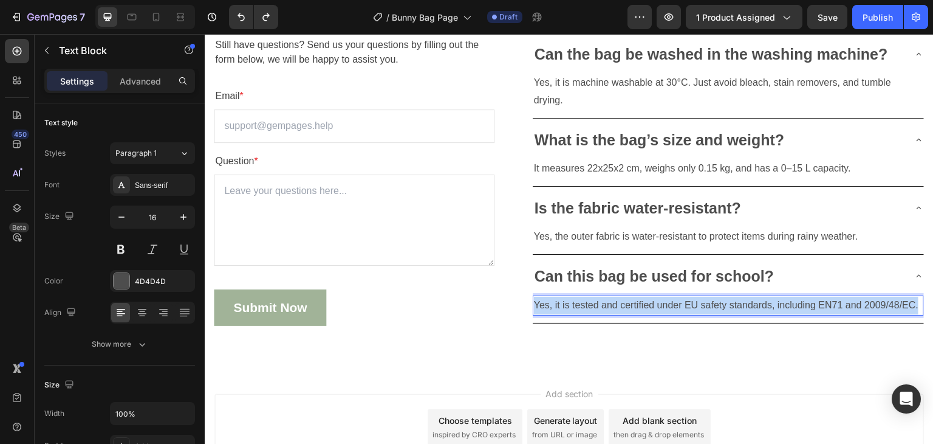
click at [747, 308] on p "Yes, it is tested and certified under EU safety standards, including EN71 and 2…" at bounding box center [728, 305] width 389 height 18
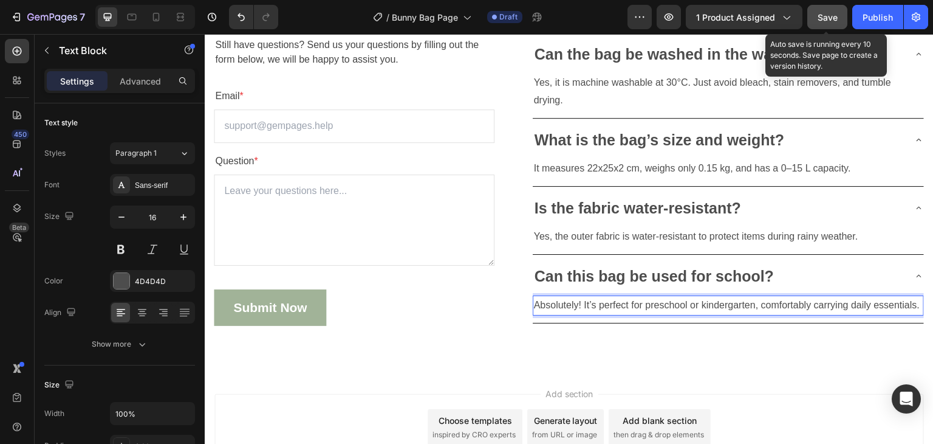
click at [835, 20] on span "Save" at bounding box center [828, 17] width 20 height 10
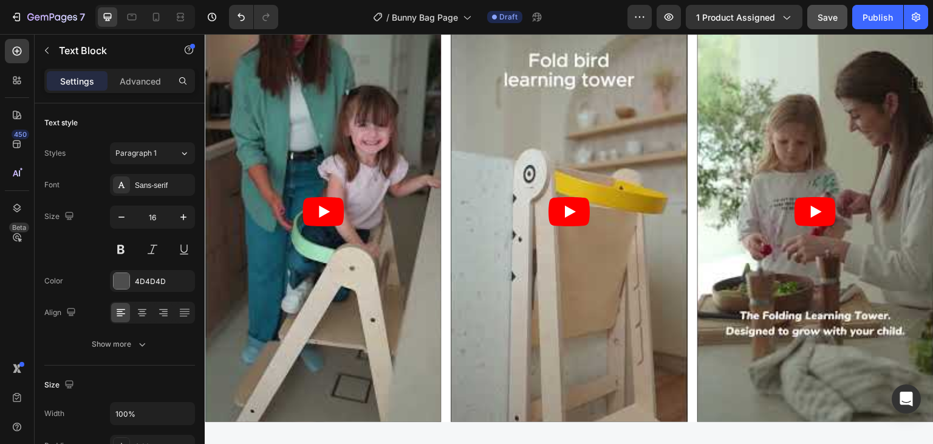
scroll to position [2477, 0]
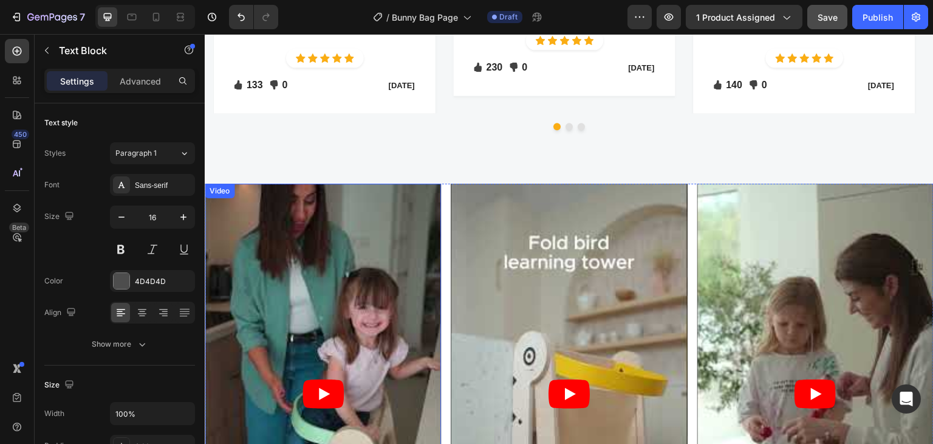
click at [431, 244] on article at bounding box center [323, 393] width 236 height 420
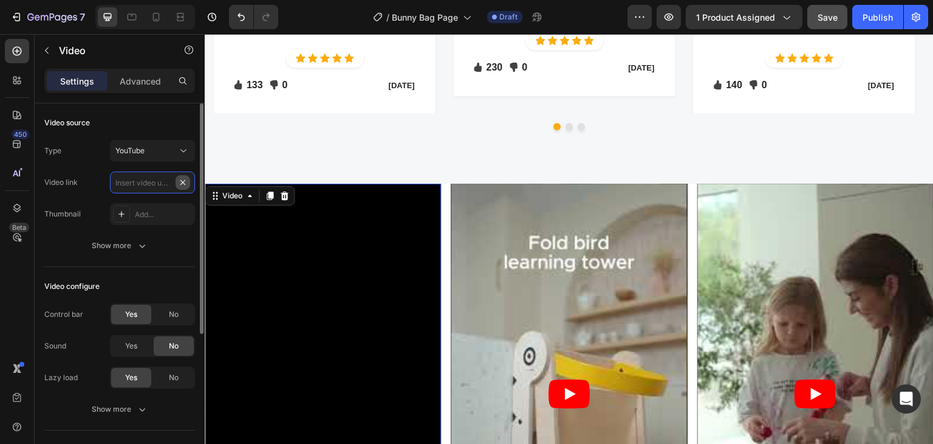
scroll to position [0, 0]
click at [143, 187] on input "text" at bounding box center [152, 182] width 85 height 22
paste input "[URL][DOMAIN_NAME]"
type input "[URL][DOMAIN_NAME]"
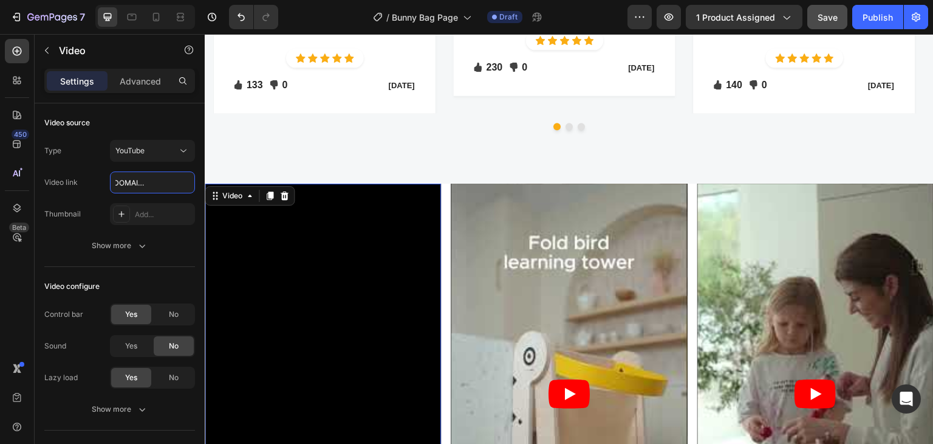
scroll to position [0, 0]
click at [477, 266] on article at bounding box center [569, 393] width 236 height 420
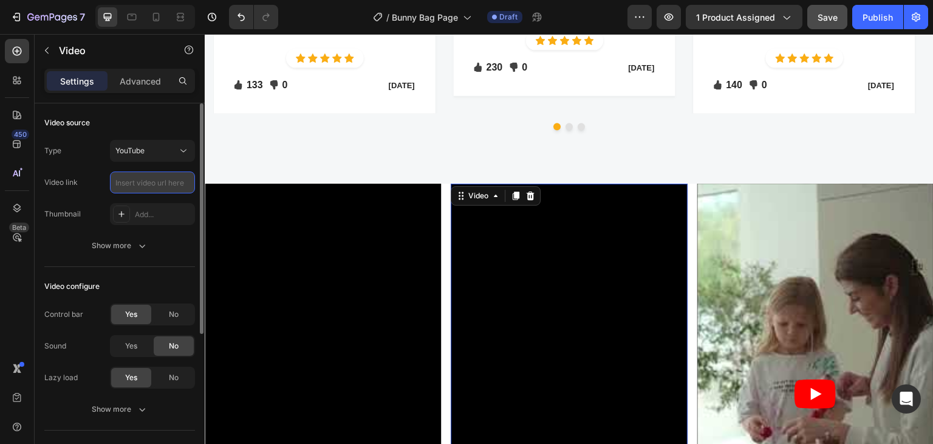
click at [161, 183] on input "text" at bounding box center [152, 182] width 85 height 22
paste input "[URL][DOMAIN_NAME]"
type input "[URL][DOMAIN_NAME]"
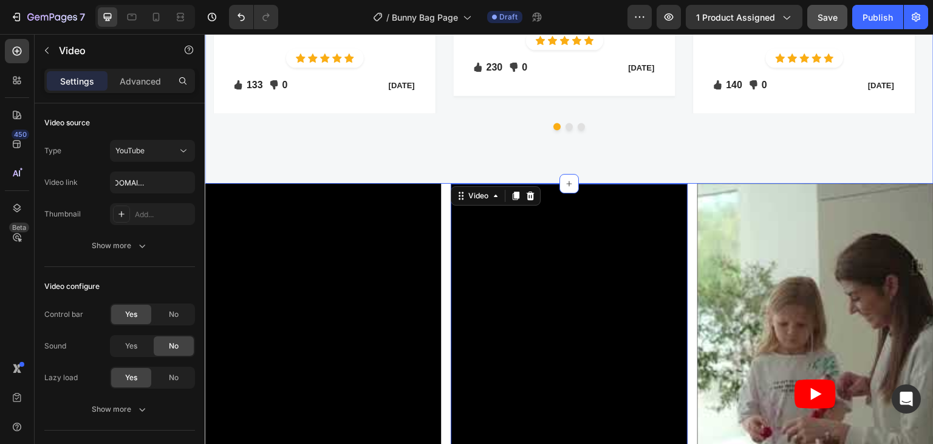
click at [241, 160] on div "Let's Hear What Our Customers Say Heading Row Aisha T - Text block Row Absolute…" at bounding box center [569, 5] width 729 height 355
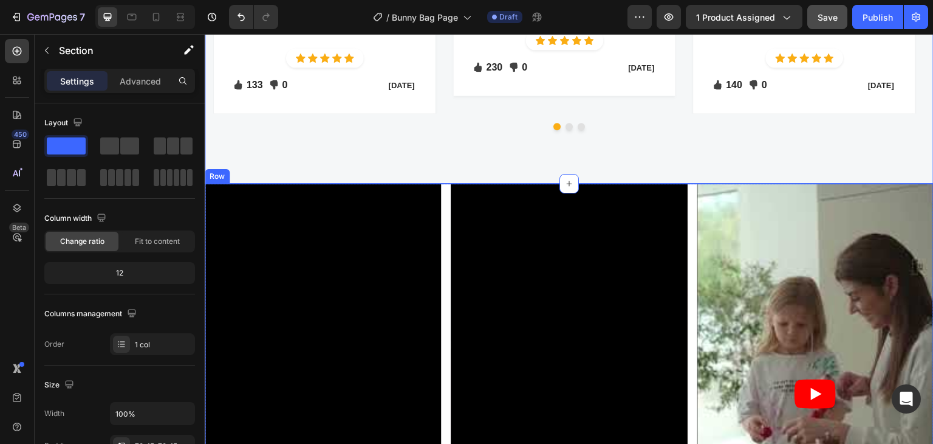
click at [713, 215] on article at bounding box center [815, 393] width 236 height 420
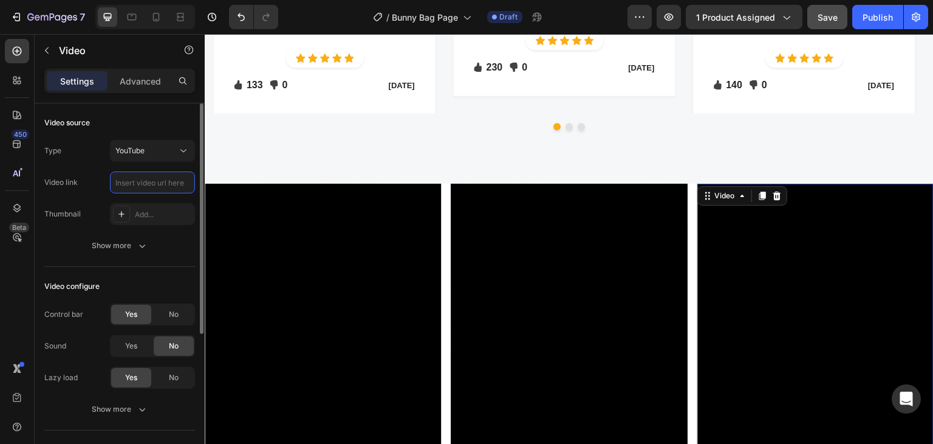
scroll to position [0, 0]
paste input "[URL][DOMAIN_NAME]"
type input "[URL][DOMAIN_NAME]"
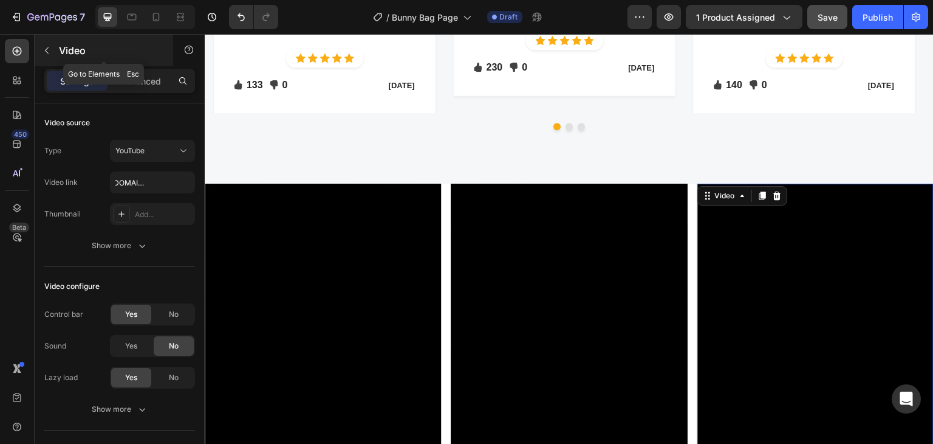
click at [46, 48] on icon "button" at bounding box center [47, 51] width 10 height 10
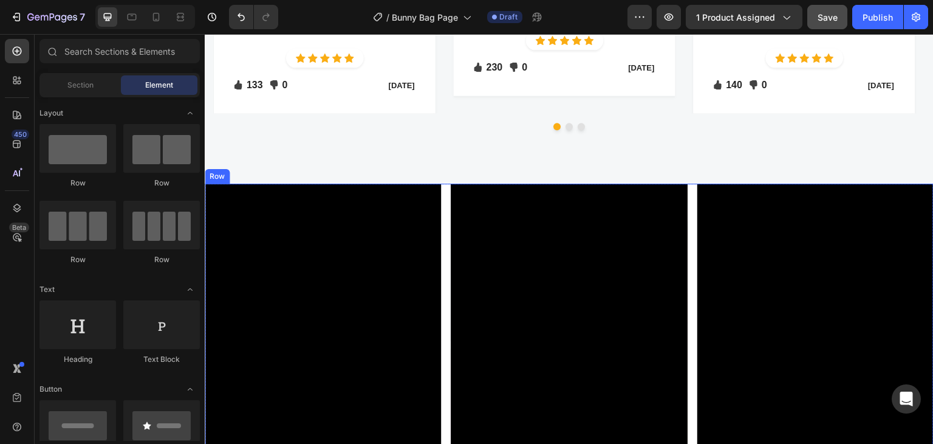
click at [444, 213] on div "Video Video Video Row" at bounding box center [569, 393] width 729 height 420
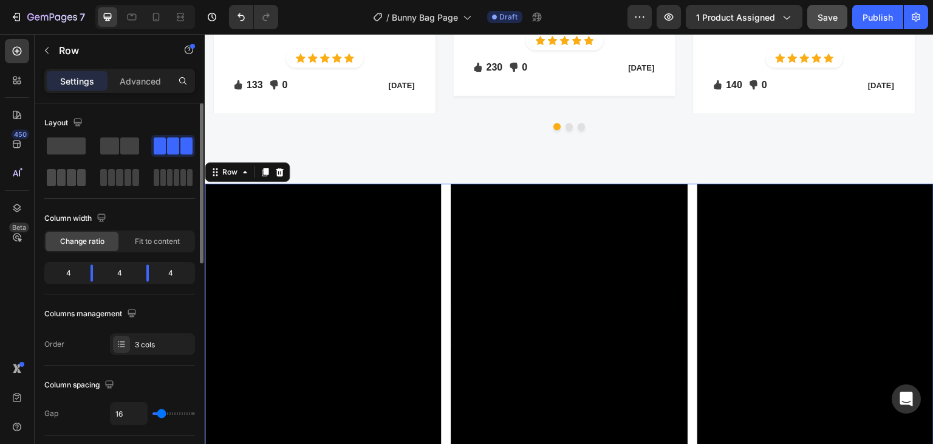
click at [54, 178] on span at bounding box center [51, 177] width 9 height 17
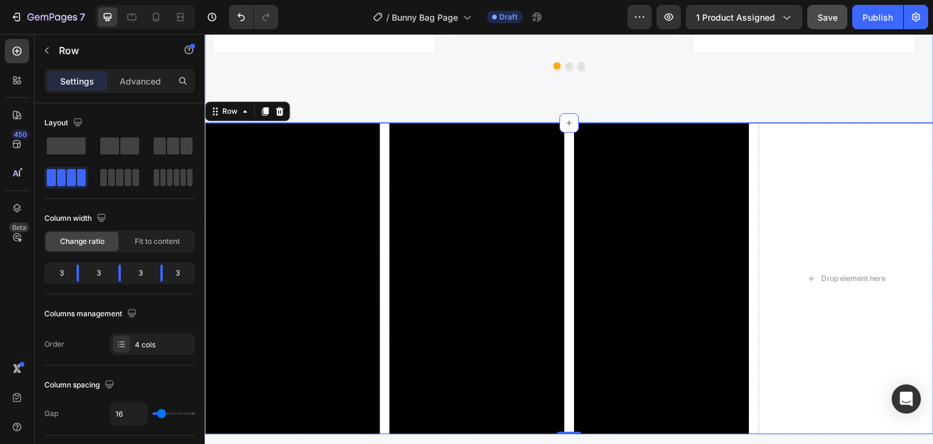
scroll to position [2599, 0]
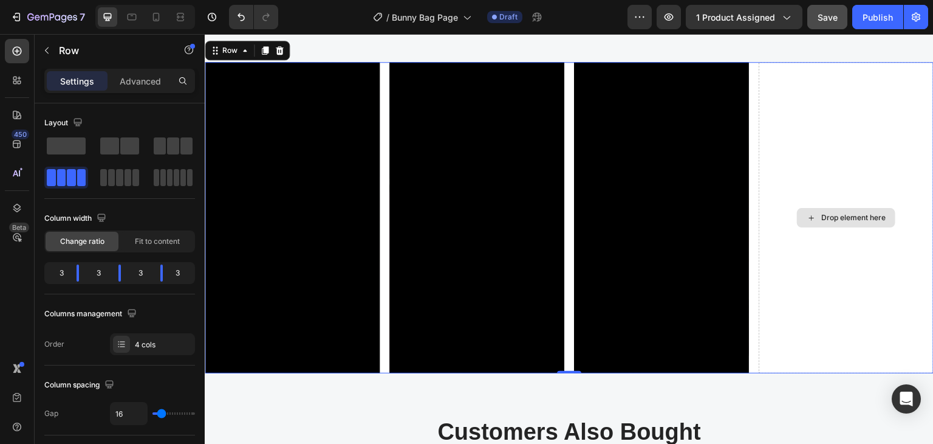
click at [828, 213] on div "Drop element here" at bounding box center [853, 218] width 64 height 10
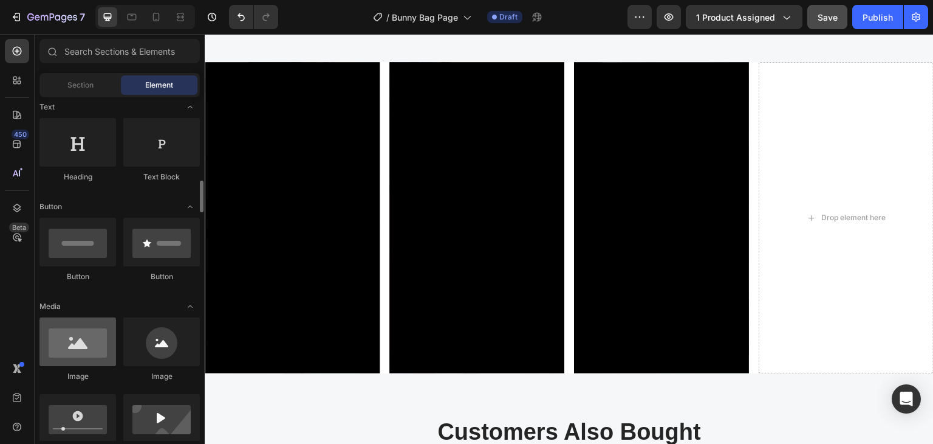
scroll to position [243, 0]
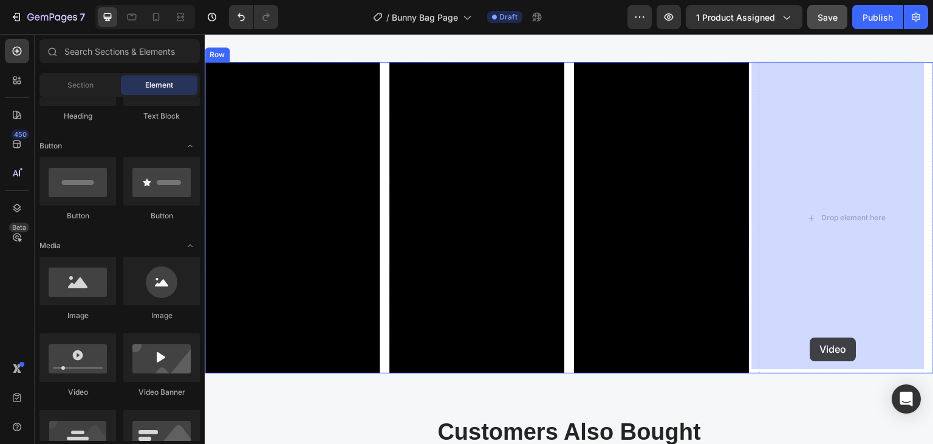
drag, startPoint x: 291, startPoint y: 399, endPoint x: 837, endPoint y: 273, distance: 560.3
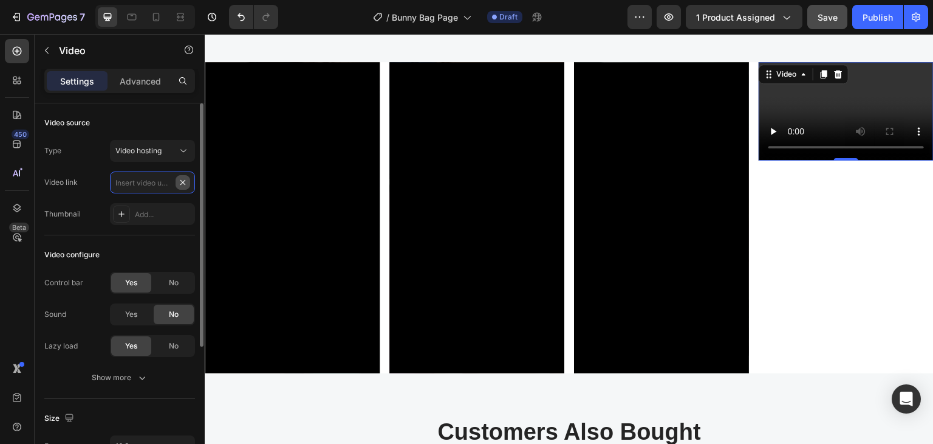
scroll to position [0, 0]
paste input "[URL][DOMAIN_NAME]"
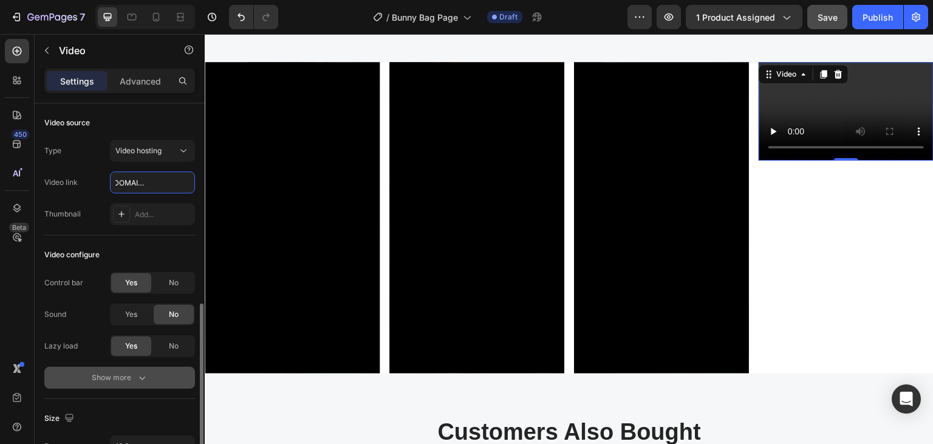
scroll to position [122, 0]
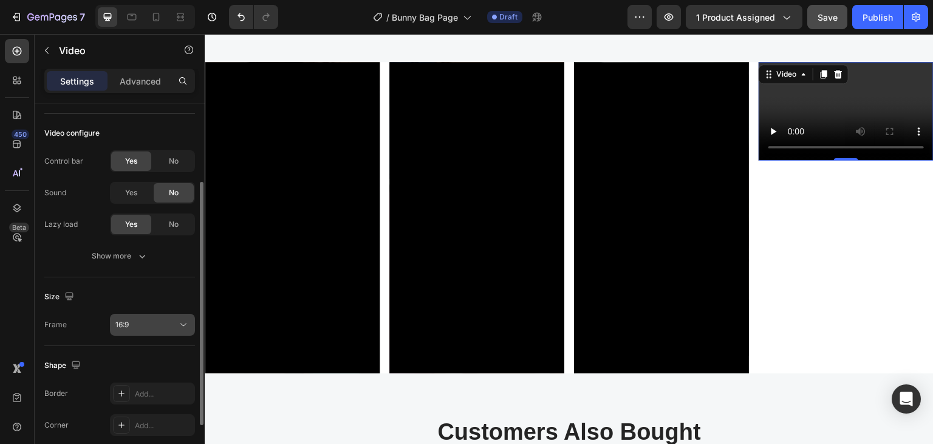
type input "[URL][DOMAIN_NAME]"
click at [145, 329] on div "16:9" at bounding box center [152, 324] width 74 height 12
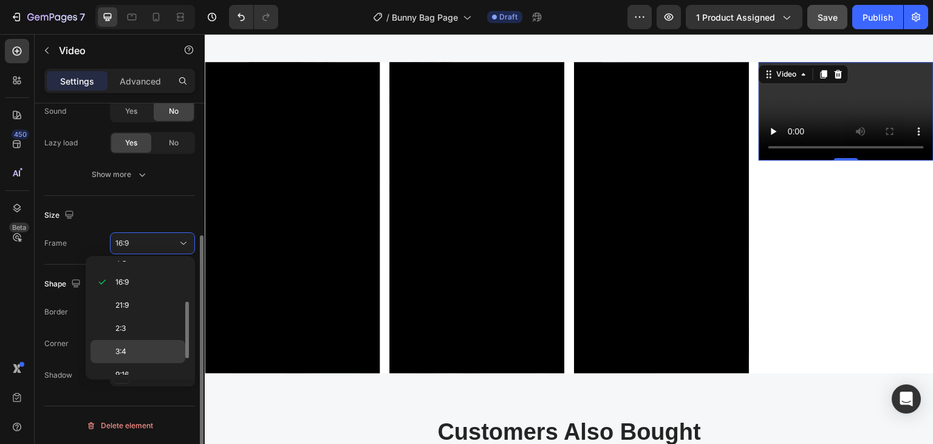
scroll to position [114, 0]
click at [142, 337] on p "9:16" at bounding box center [147, 342] width 64 height 11
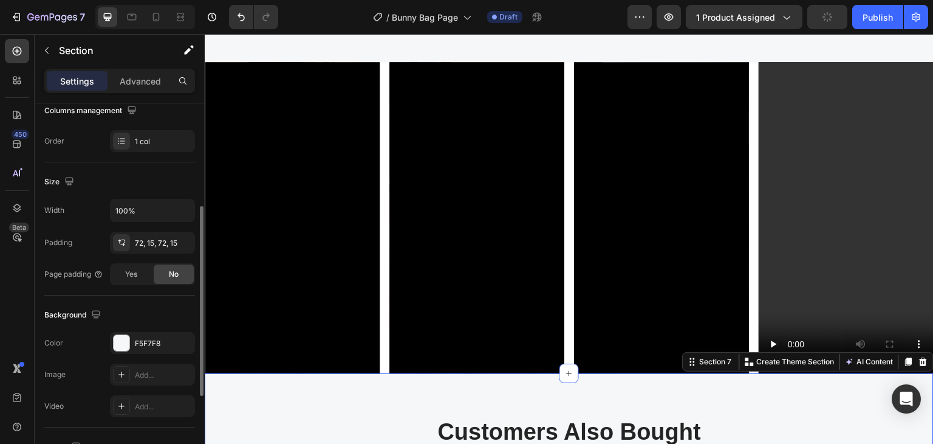
scroll to position [0, 0]
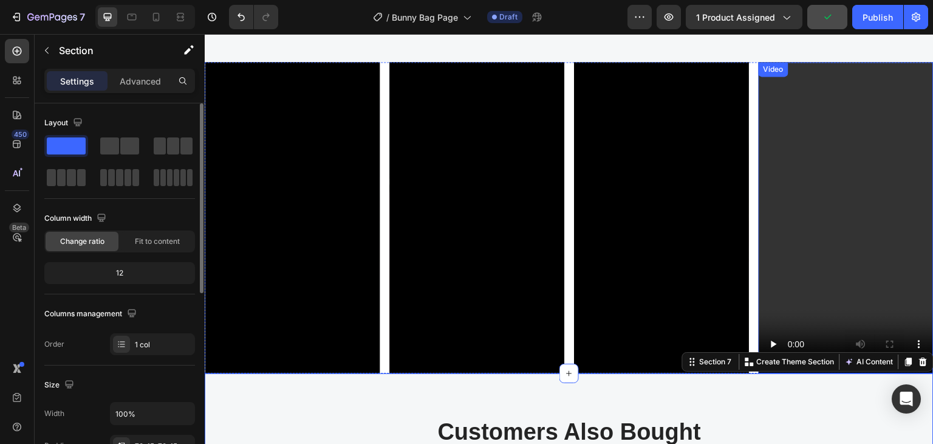
click at [826, 273] on video at bounding box center [846, 217] width 175 height 311
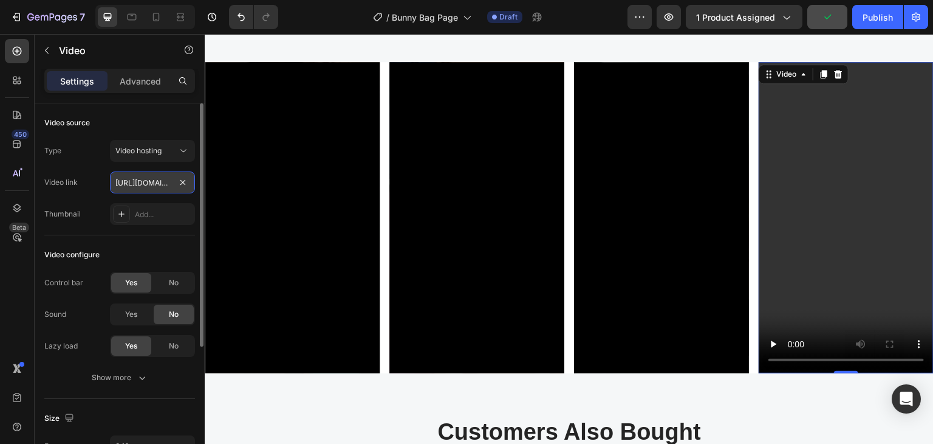
click at [160, 180] on input "[URL][DOMAIN_NAME]" at bounding box center [152, 182] width 85 height 22
click at [166, 182] on input "text" at bounding box center [152, 182] width 85 height 22
type input "[URL][DOMAIN_NAME]"
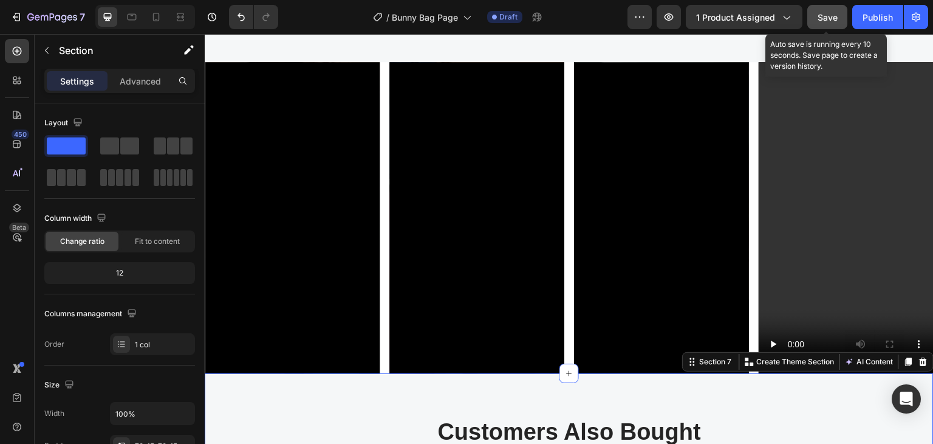
click at [827, 17] on span "Save" at bounding box center [828, 17] width 20 height 10
click at [826, 25] on button "Save" at bounding box center [827, 17] width 40 height 24
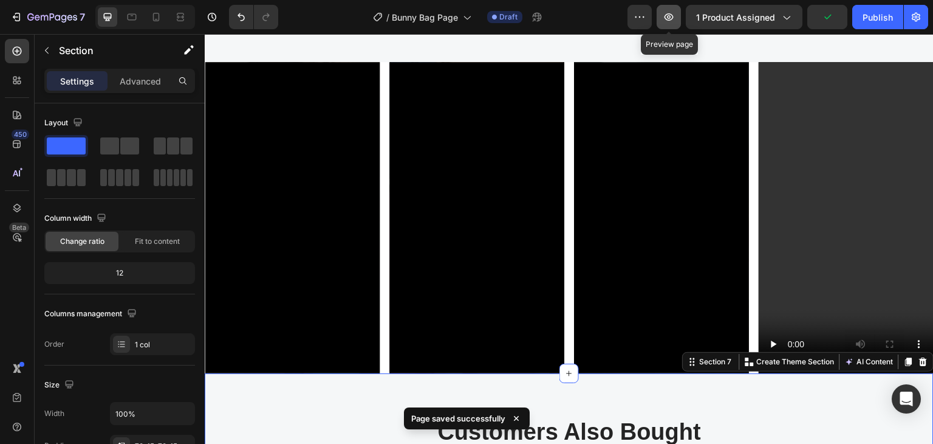
click at [670, 15] on icon "button" at bounding box center [669, 16] width 9 height 7
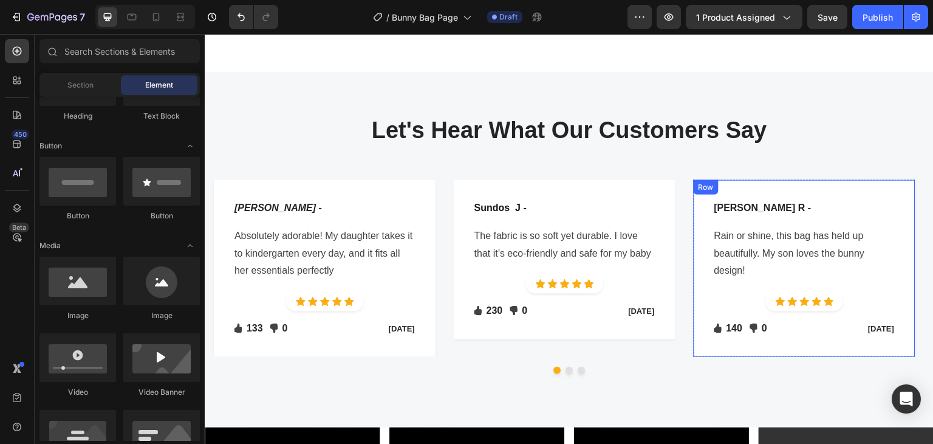
scroll to position [2423, 0]
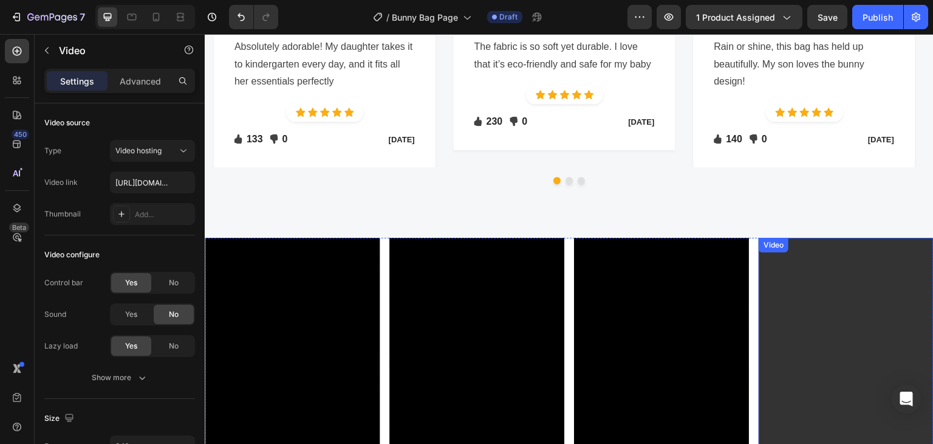
click at [801, 278] on video at bounding box center [846, 393] width 175 height 311
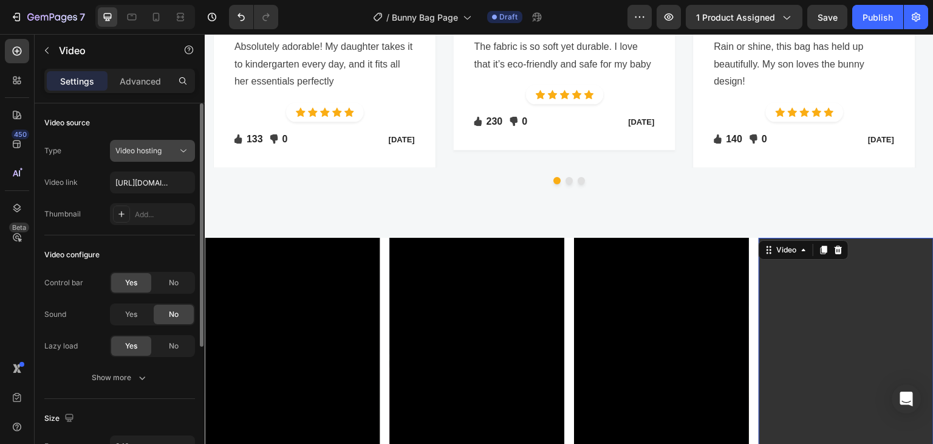
click at [171, 150] on div "Video hosting" at bounding box center [146, 150] width 62 height 11
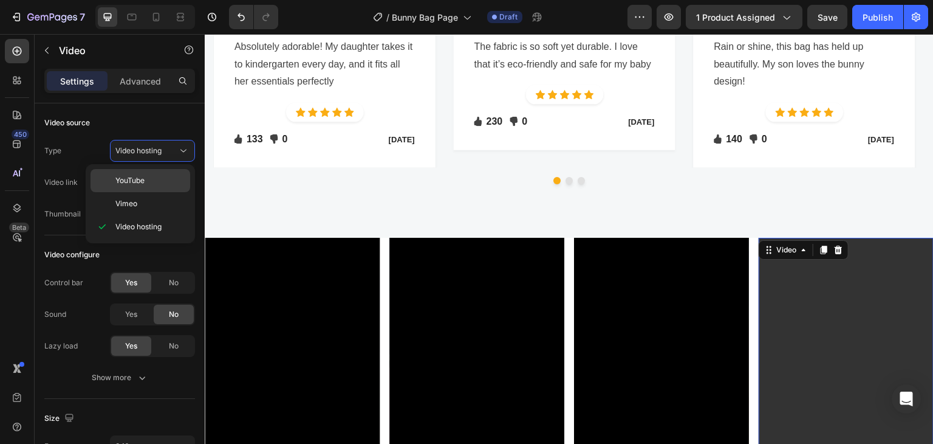
click at [152, 182] on p "YouTube" at bounding box center [149, 180] width 69 height 11
type input "[URL][DOMAIN_NAME]"
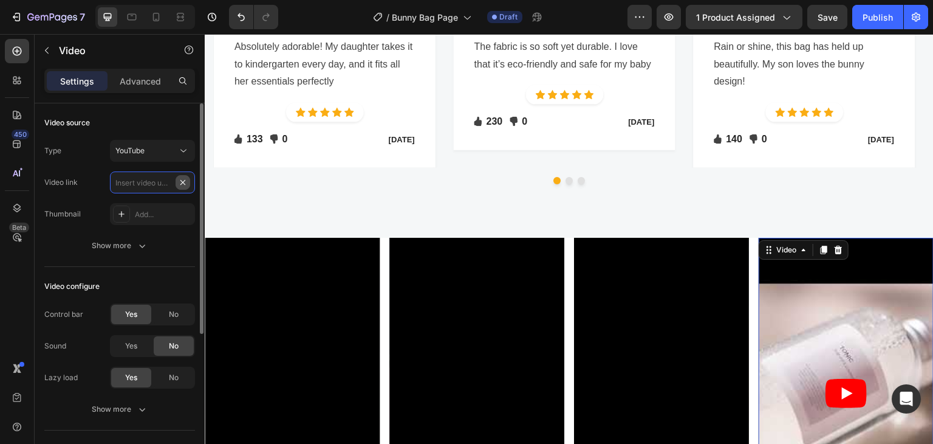
scroll to position [0, 0]
paste input "[URL][DOMAIN_NAME]"
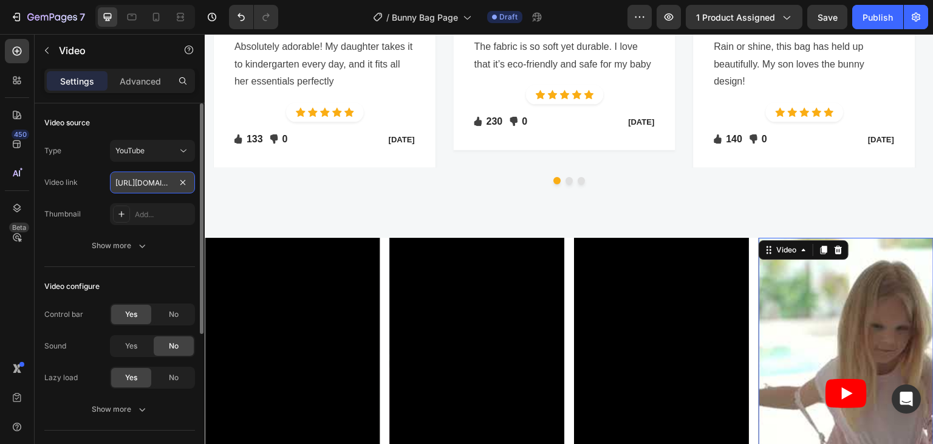
scroll to position [0, 136]
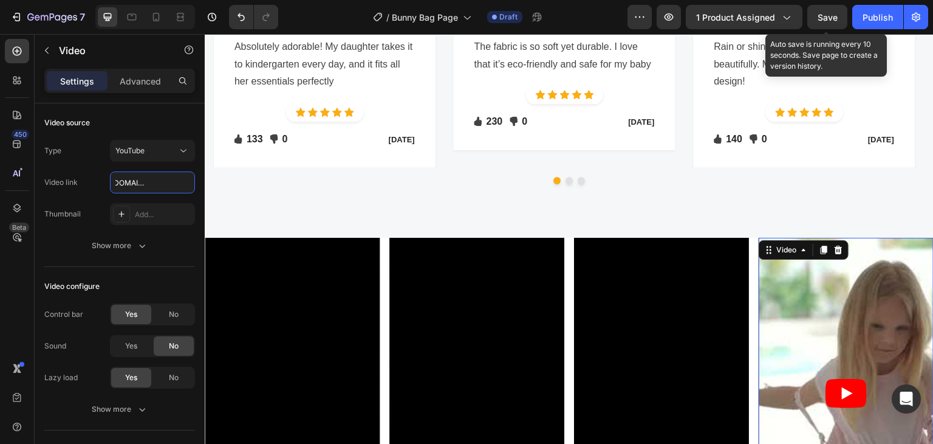
type input "[URL][DOMAIN_NAME]"
click at [826, 21] on span "Save" at bounding box center [828, 17] width 20 height 10
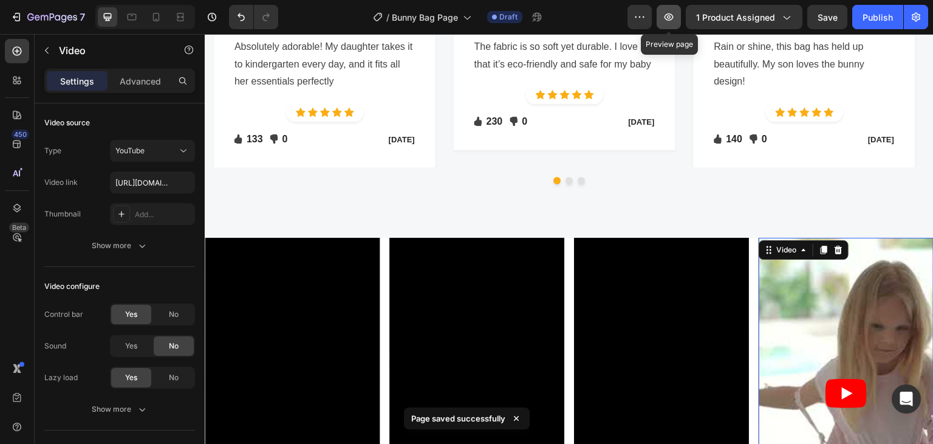
click at [670, 10] on button "button" at bounding box center [669, 17] width 24 height 24
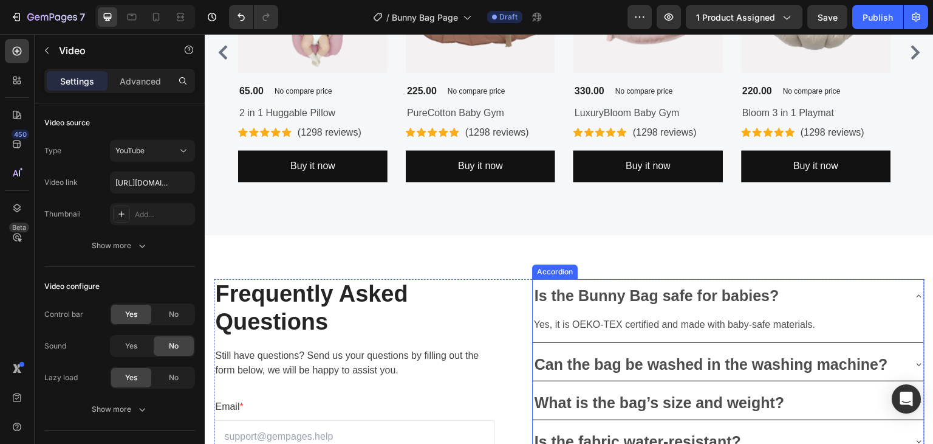
scroll to position [3274, 0]
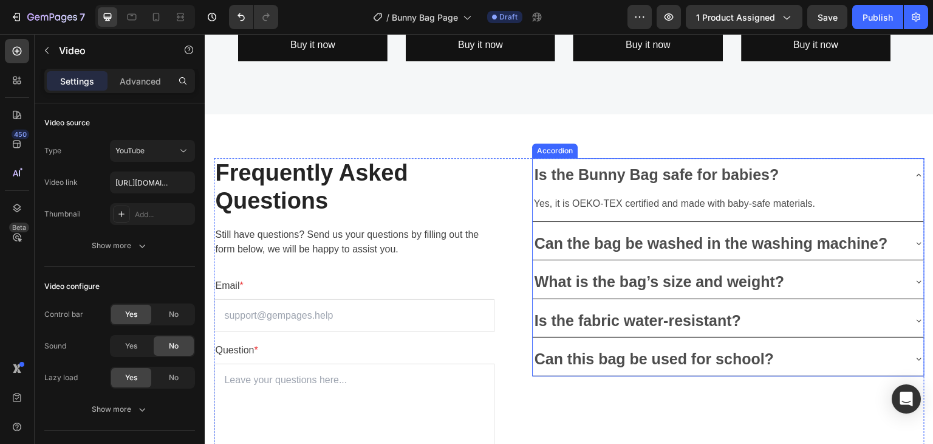
click at [914, 174] on icon at bounding box center [919, 175] width 10 height 10
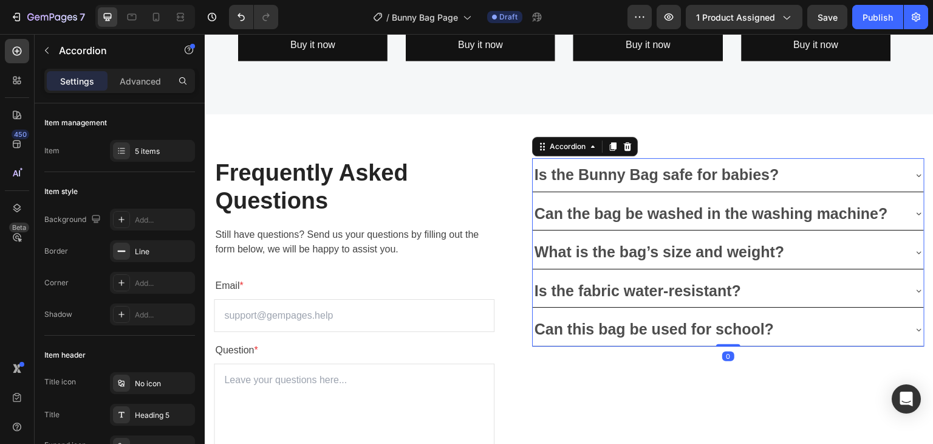
click at [914, 174] on icon at bounding box center [919, 175] width 10 height 10
